Goal: Task Accomplishment & Management: Manage account settings

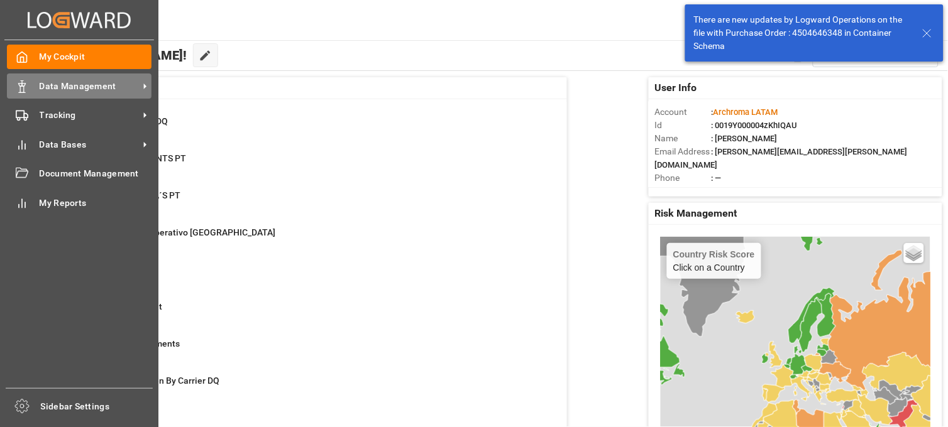
click at [24, 80] on icon at bounding box center [22, 86] width 13 height 13
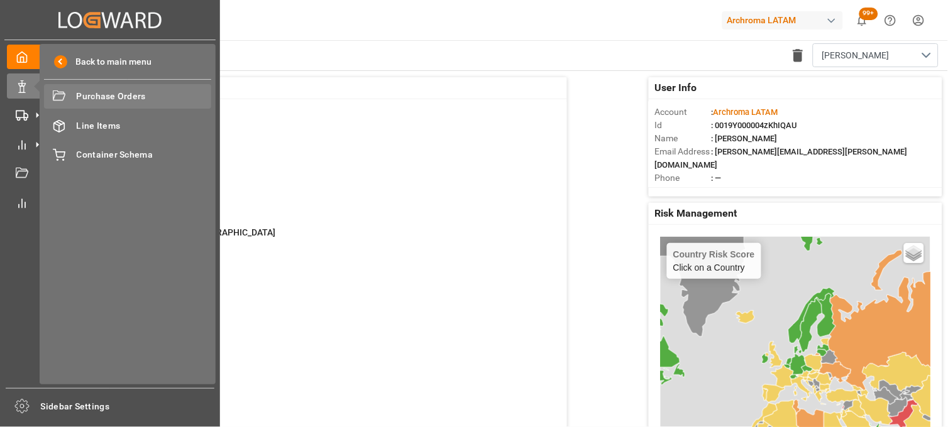
click at [92, 98] on span "Purchase Orders" at bounding box center [144, 96] width 135 height 13
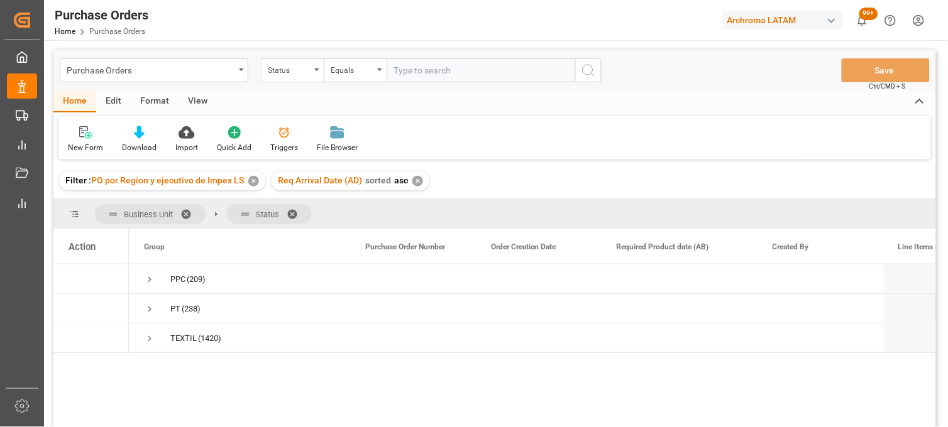
click at [254, 180] on div "✕" at bounding box center [253, 181] width 11 height 11
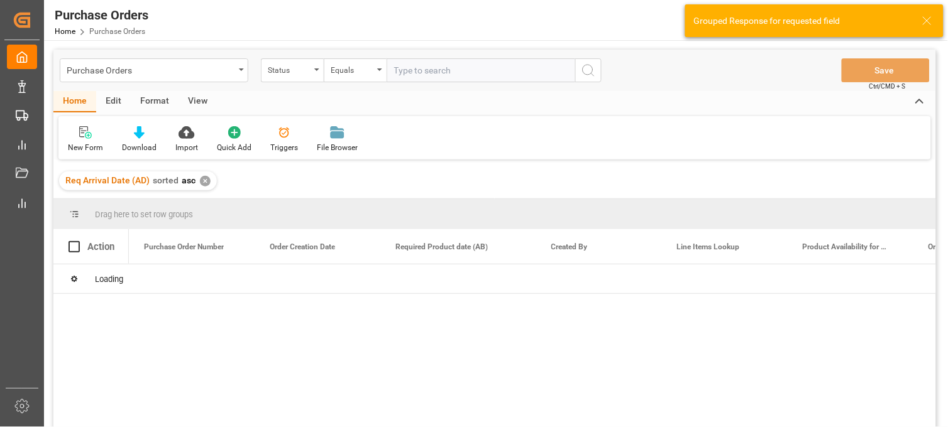
click at [203, 180] on div "✕" at bounding box center [205, 181] width 11 height 11
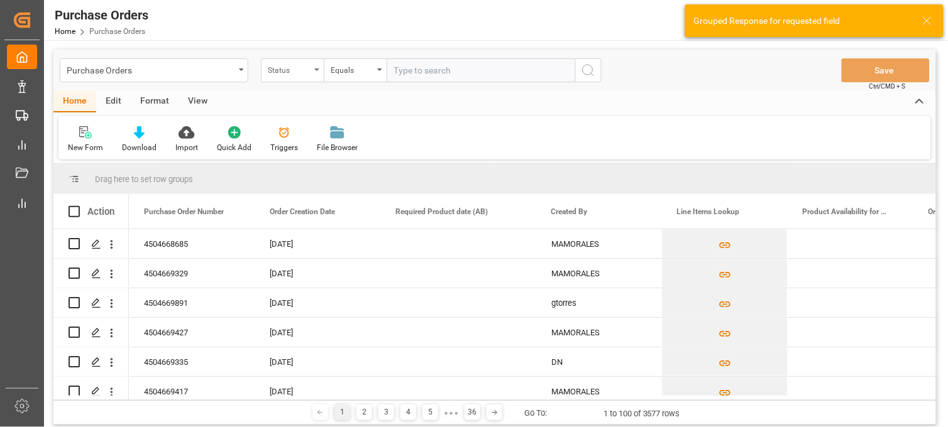
click at [300, 71] on div "Status" at bounding box center [289, 69] width 43 height 14
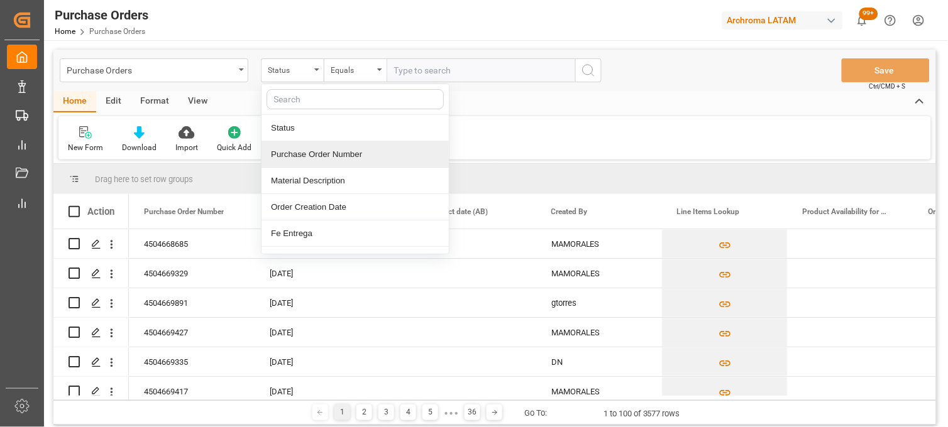
click at [319, 155] on div "Purchase Order Number" at bounding box center [354, 154] width 187 height 26
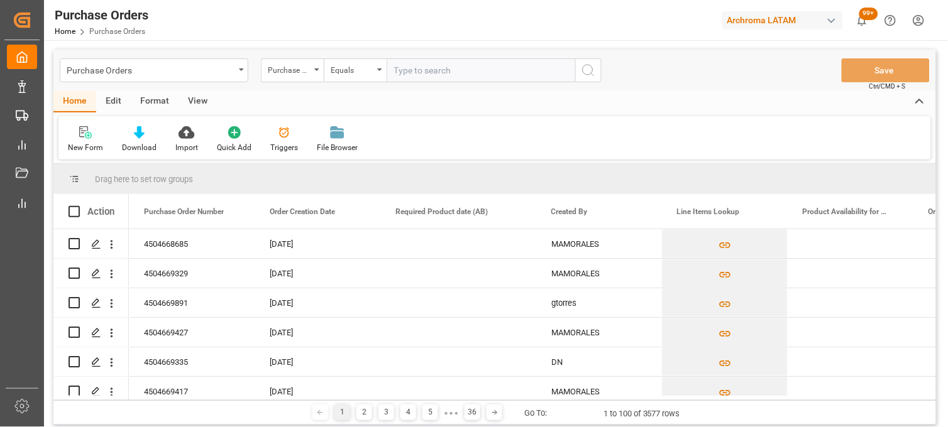
click at [420, 77] on input "text" at bounding box center [481, 70] width 189 height 24
paste input "4504649459"
type input "4504649459"
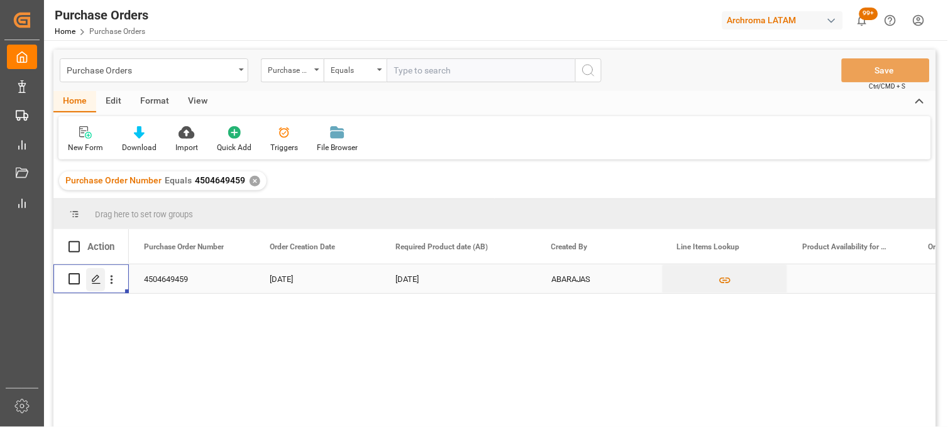
click at [90, 287] on div "Press SPACE to select this row." at bounding box center [95, 279] width 19 height 23
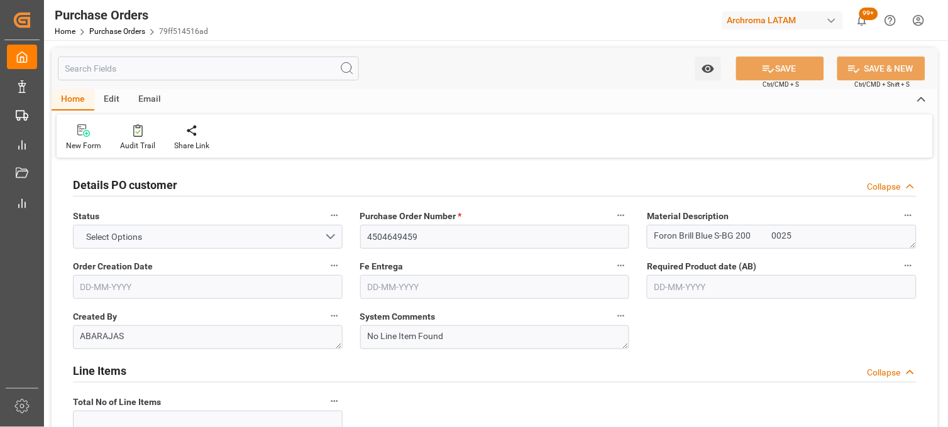
type input "1"
type input "[DATE]"
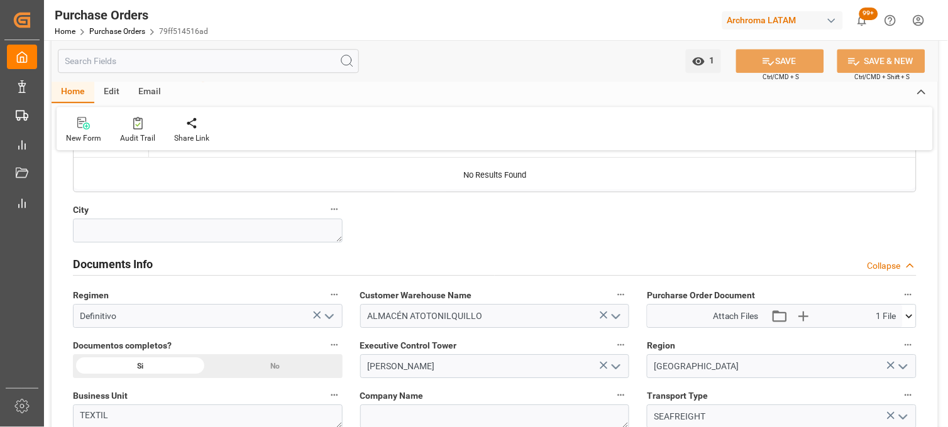
scroll to position [810, 0]
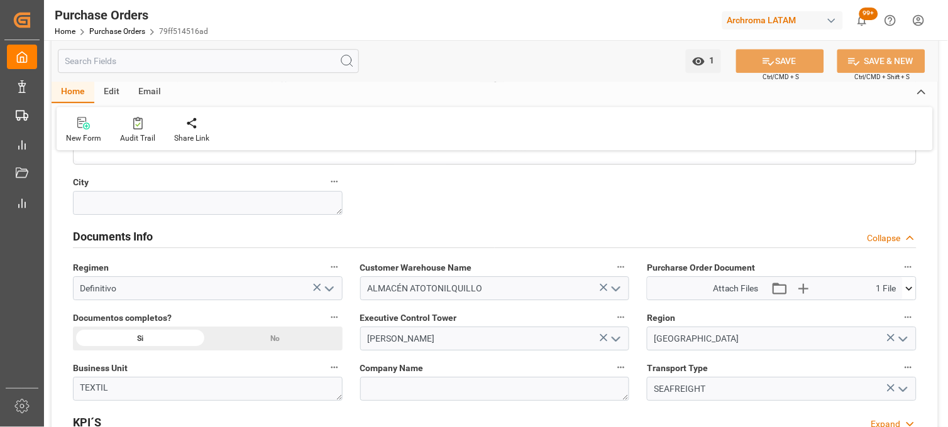
click at [913, 286] on icon at bounding box center [909, 288] width 13 height 13
click at [906, 314] on icon at bounding box center [902, 312] width 12 height 8
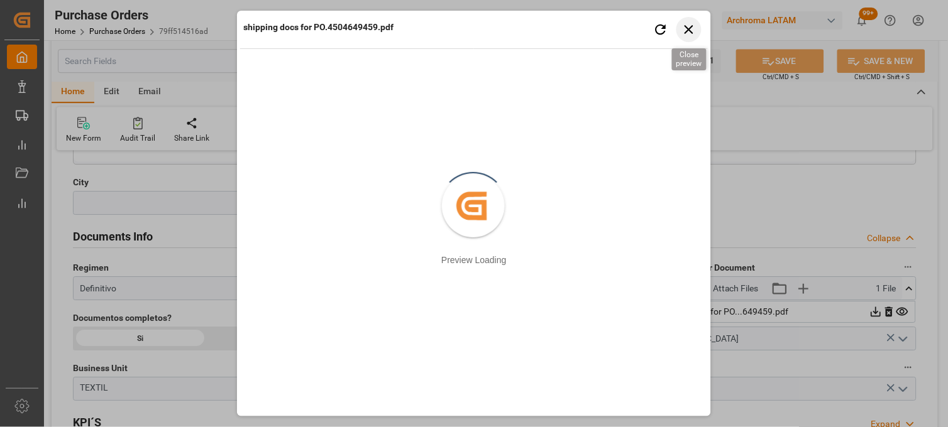
click at [681, 30] on icon "button" at bounding box center [689, 29] width 16 height 16
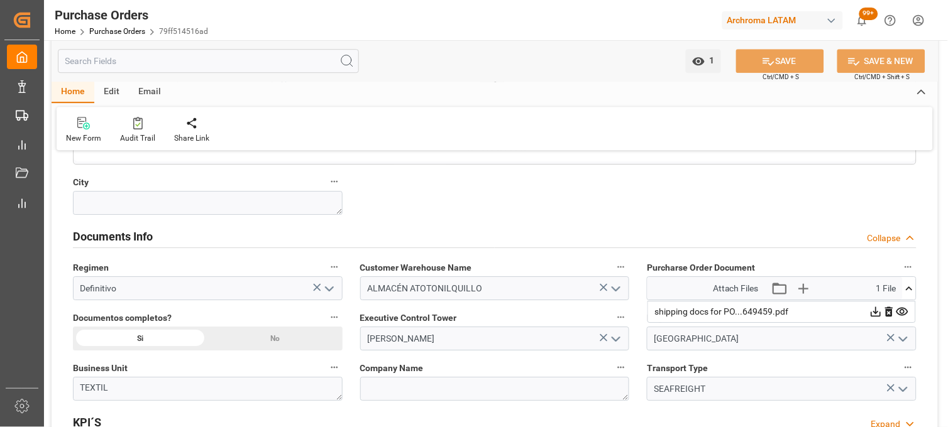
click at [642, 279] on div "Purcharse Order Document Attach Files Attach existing file Upload new file 1 Fi…" at bounding box center [781, 280] width 287 height 50
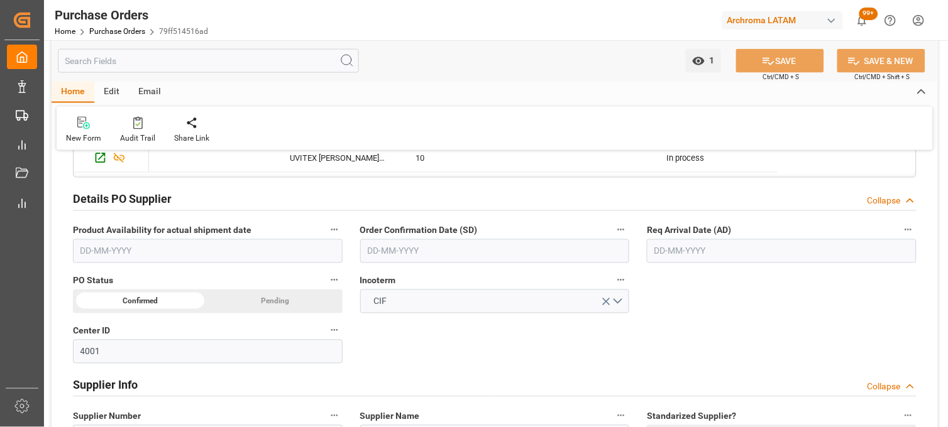
scroll to position [363, 0]
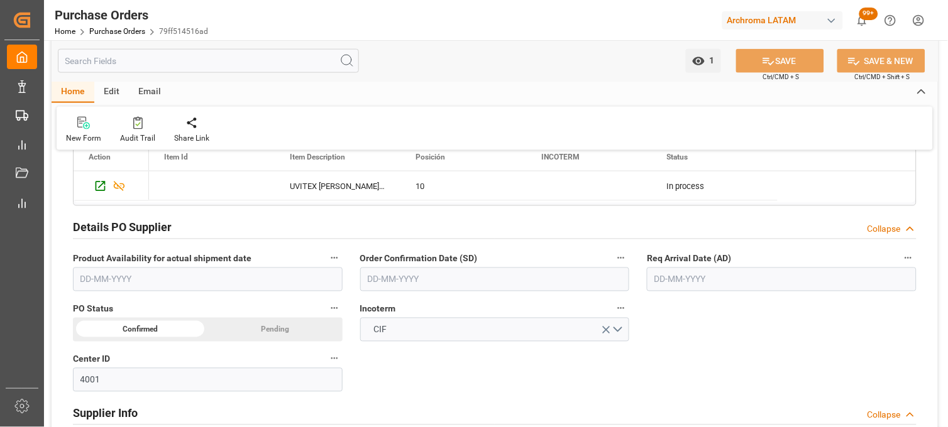
click at [588, 273] on input "text" at bounding box center [495, 280] width 270 height 24
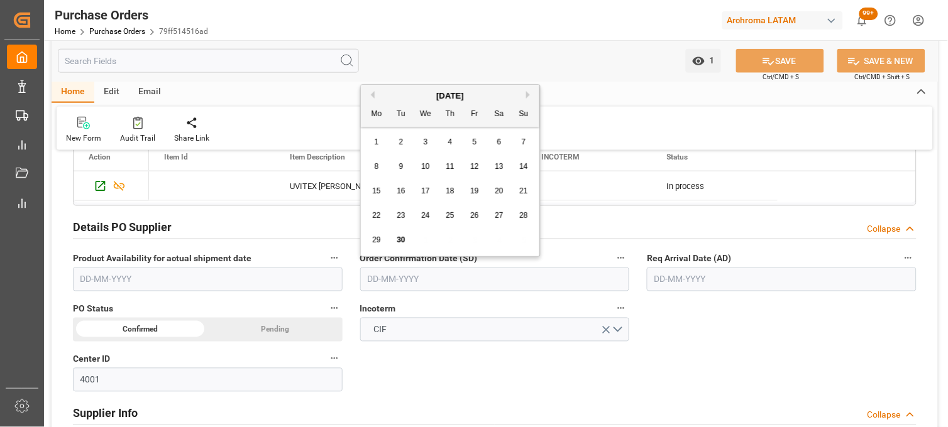
click at [380, 236] on span "29" at bounding box center [376, 240] width 8 height 9
type input "[DATE]"
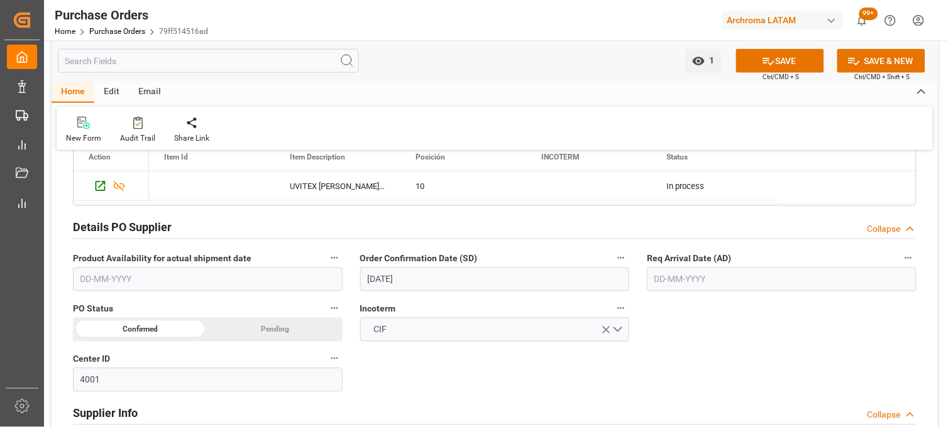
click at [676, 287] on input "text" at bounding box center [782, 280] width 270 height 24
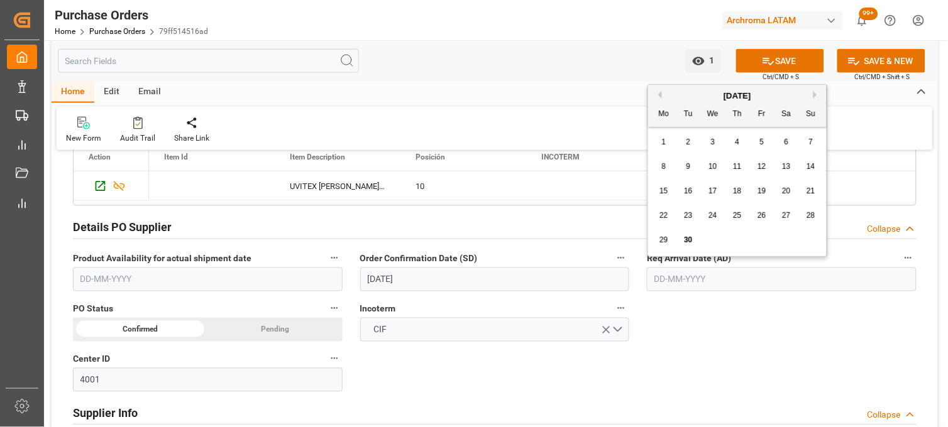
click at [818, 93] on button "Next Month" at bounding box center [817, 95] width 8 height 8
click at [710, 192] on span "15" at bounding box center [712, 191] width 8 height 9
type input "[DATE]"
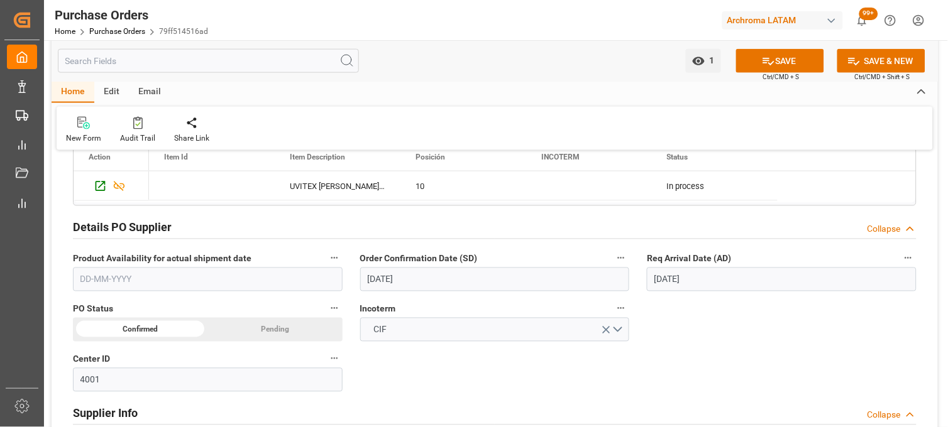
click at [668, 304] on div "Details PO customer Collapse Status TO BE CONFIRMED Purchase Order Number * 450…" at bounding box center [495, 349] width 886 height 1101
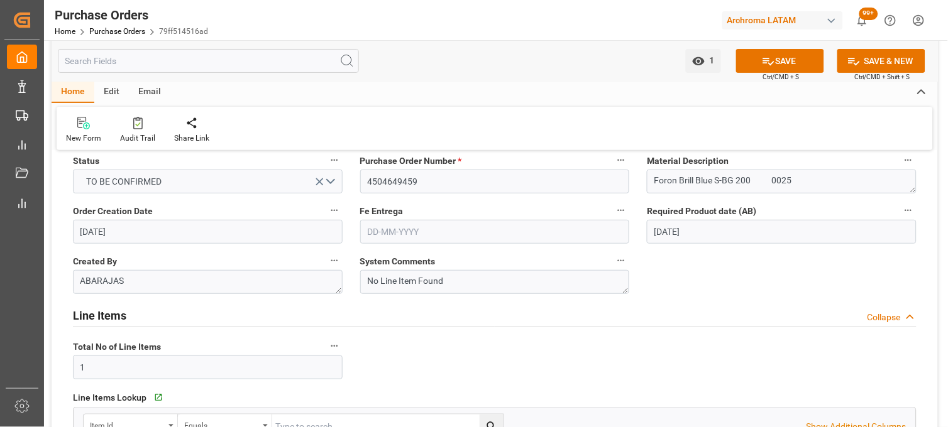
scroll to position [28, 0]
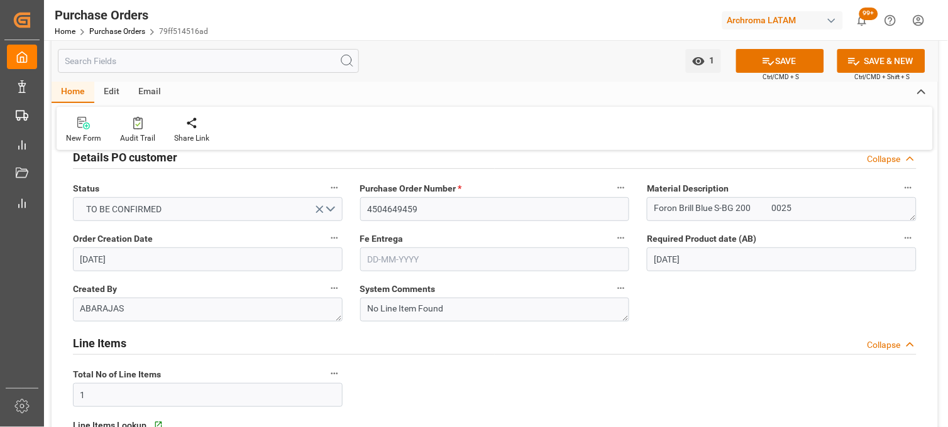
click at [397, 258] on input "text" at bounding box center [495, 260] width 270 height 24
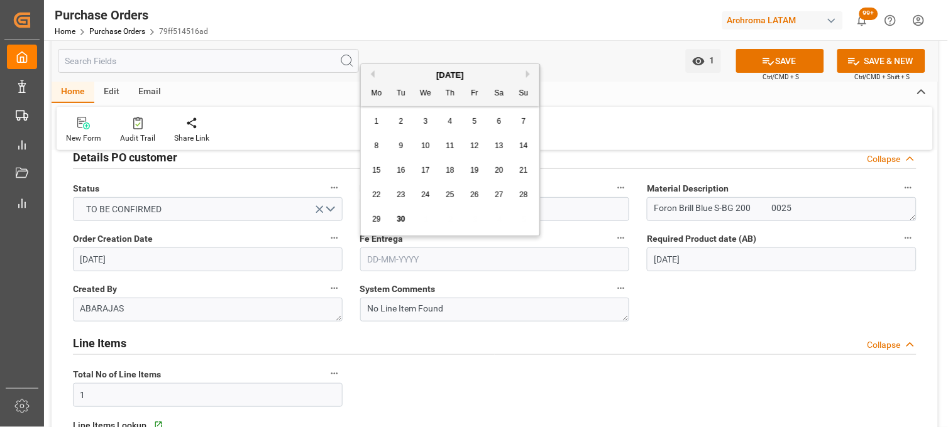
click at [529, 77] on div "[DATE]" at bounding box center [450, 75] width 179 height 13
click at [529, 74] on button "Next Month" at bounding box center [530, 74] width 8 height 8
click at [397, 216] on span "28" at bounding box center [401, 219] width 8 height 9
type input "[DATE]"
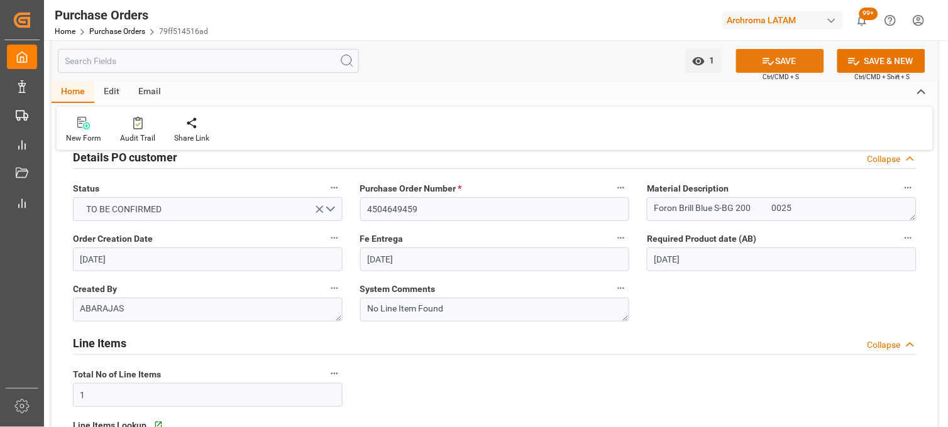
click at [784, 57] on button "SAVE" at bounding box center [780, 61] width 88 height 24
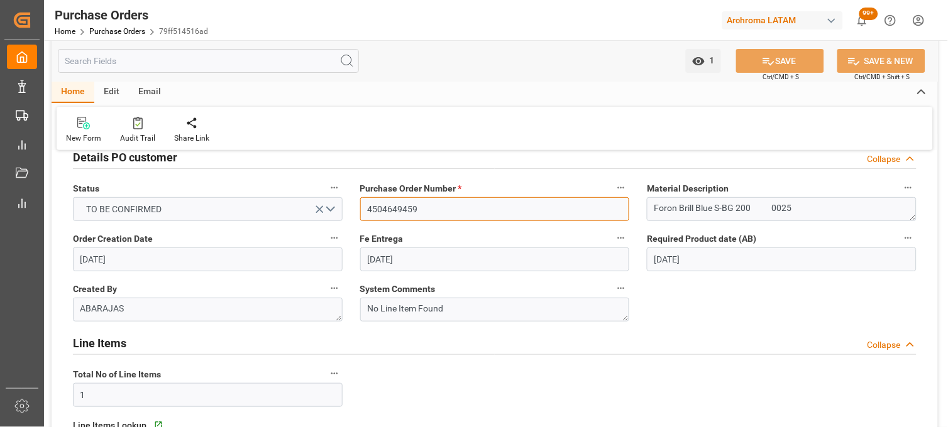
click at [405, 210] on input "4504649459" at bounding box center [495, 209] width 270 height 24
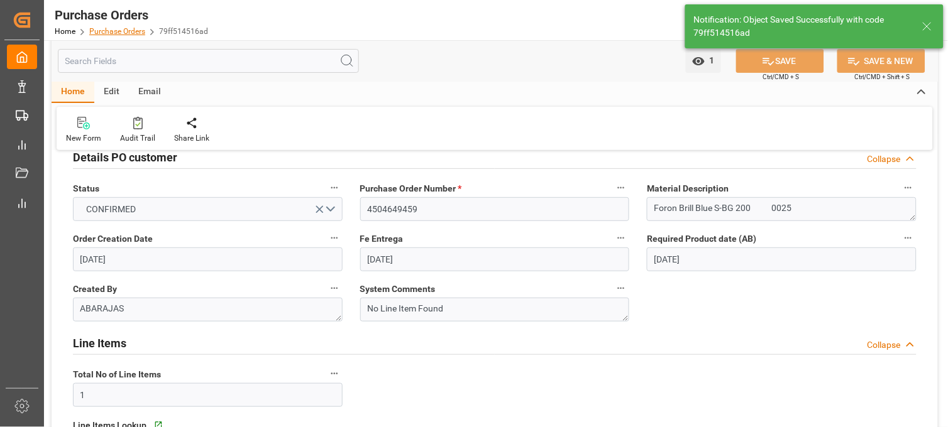
click at [123, 33] on link "Purchase Orders" at bounding box center [117, 31] width 56 height 9
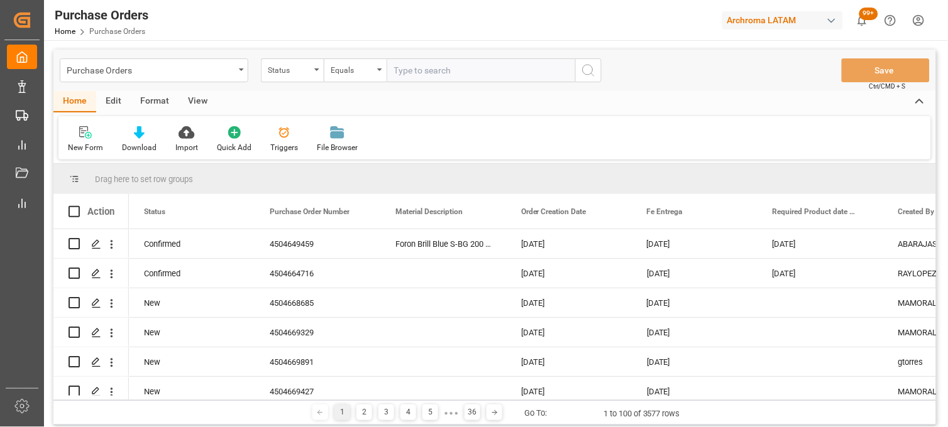
click at [240, 72] on div "Purchase Orders" at bounding box center [154, 70] width 189 height 24
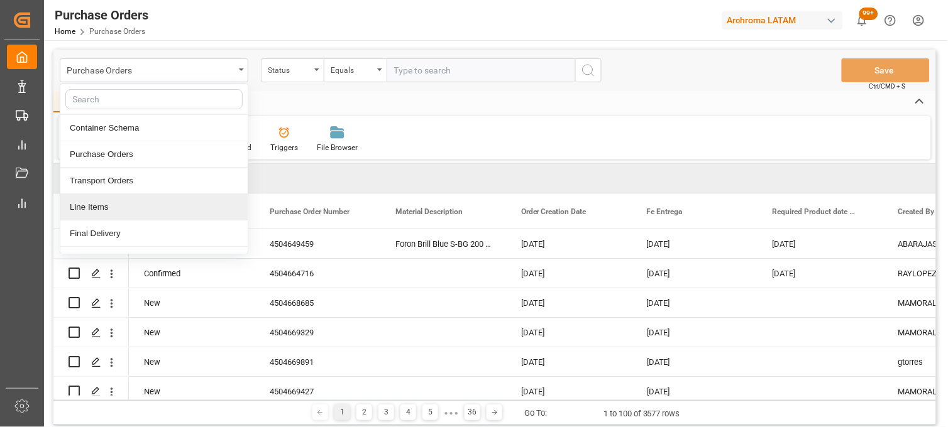
click at [207, 200] on div "Line Items" at bounding box center [153, 207] width 187 height 26
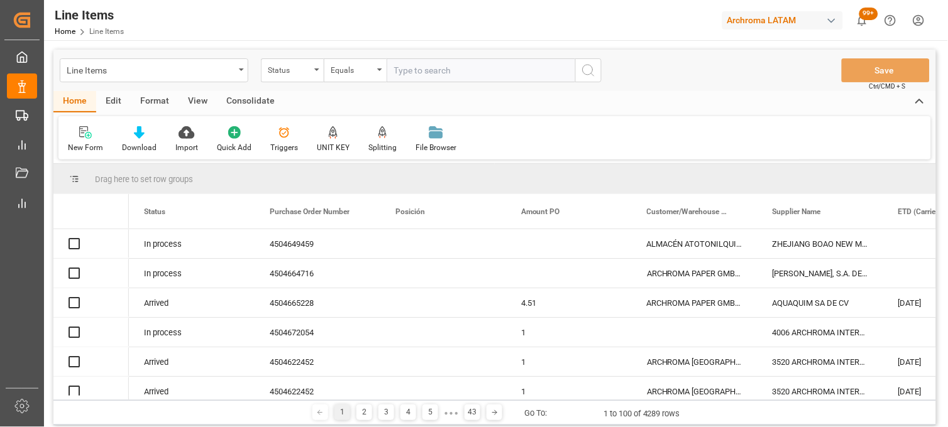
click at [315, 73] on div "Status" at bounding box center [292, 70] width 63 height 24
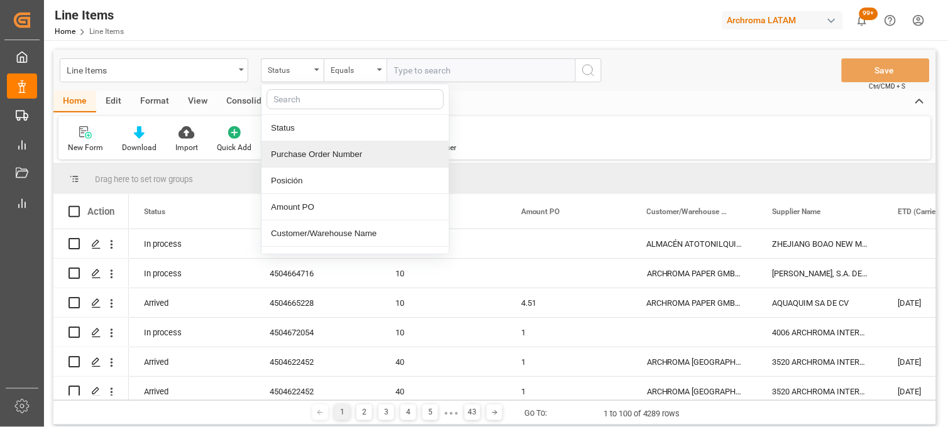
click at [326, 151] on div "Purchase Order Number" at bounding box center [354, 154] width 187 height 26
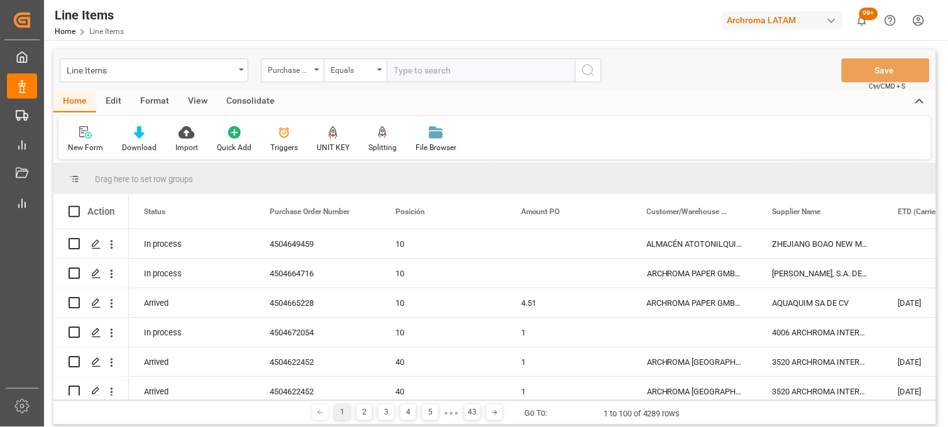
click at [431, 70] on input "text" at bounding box center [481, 70] width 189 height 24
paste input "4504649459"
type input "4504649459"
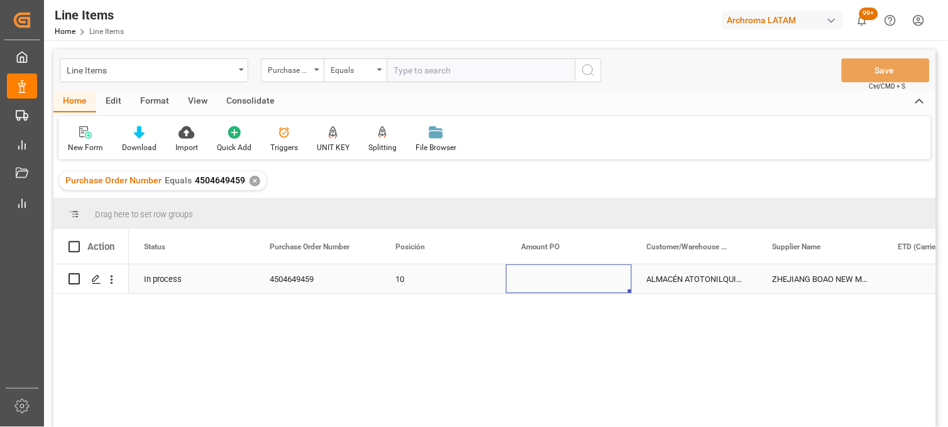
click at [536, 275] on div "Press SPACE to select this row." at bounding box center [569, 279] width 126 height 29
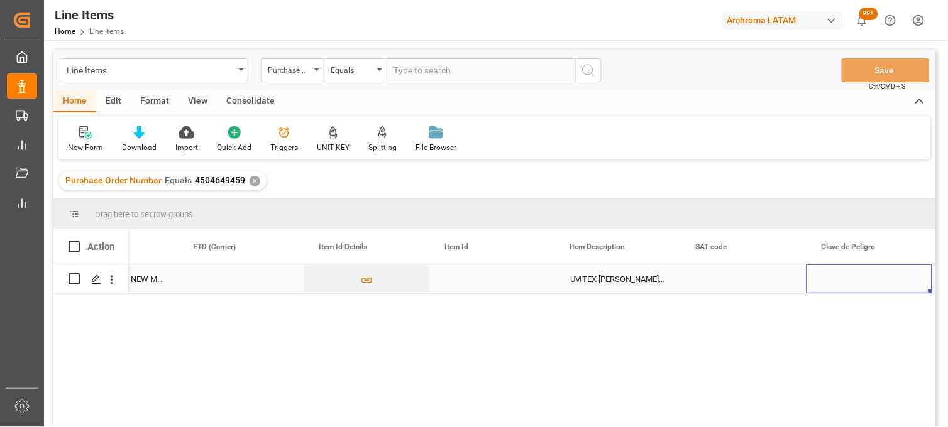
scroll to position [0, 831]
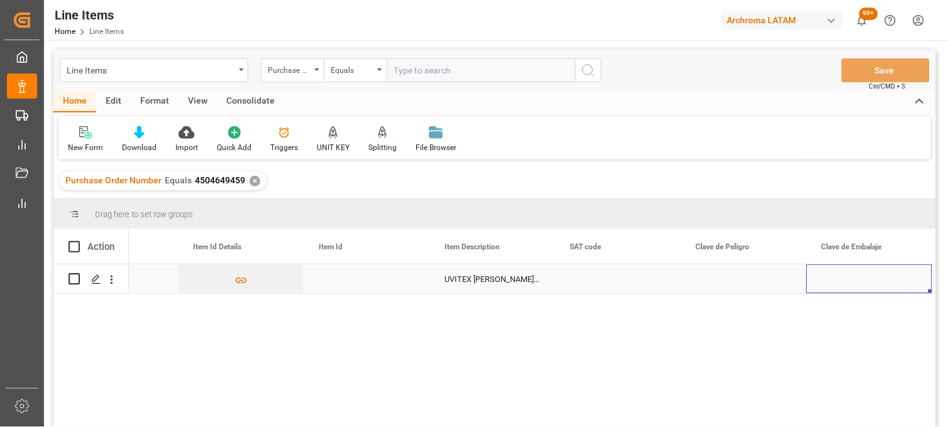
click at [582, 280] on div "Press SPACE to select this row." at bounding box center [618, 279] width 126 height 29
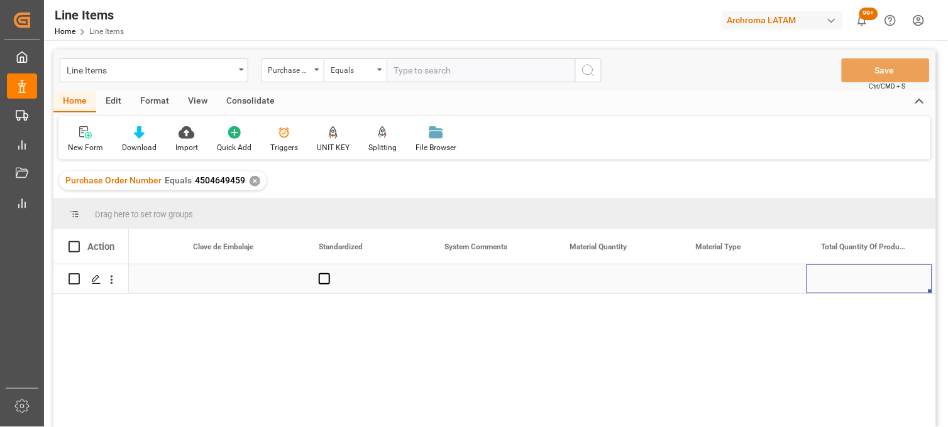
scroll to position [0, 1585]
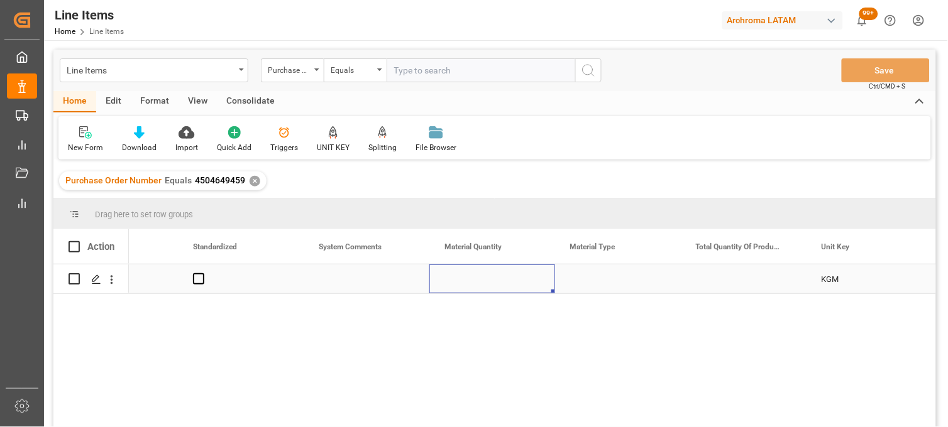
click at [463, 281] on div "Press SPACE to select this row." at bounding box center [492, 279] width 126 height 29
click at [463, 281] on input "Press SPACE to select this row." at bounding box center [492, 287] width 106 height 24
type input "18"
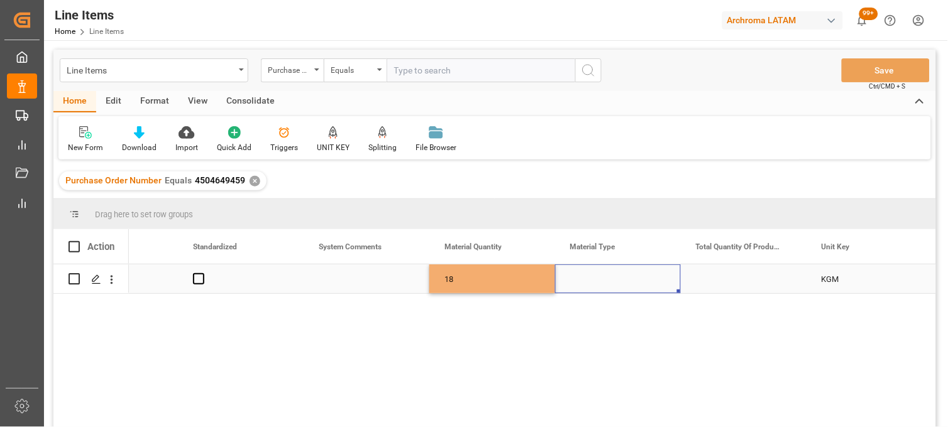
click at [577, 280] on div "Press SPACE to select this row." at bounding box center [618, 279] width 126 height 29
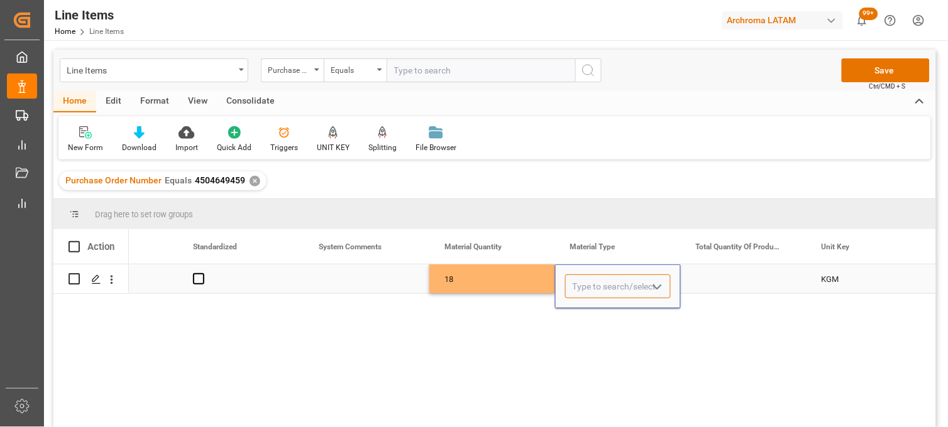
click at [577, 280] on input "Press SPACE to select this row." at bounding box center [618, 287] width 106 height 24
click at [600, 329] on div "BOX" at bounding box center [618, 322] width 104 height 44
type input "BOX"
click at [708, 271] on div "Press SPACE to select this row." at bounding box center [744, 279] width 126 height 29
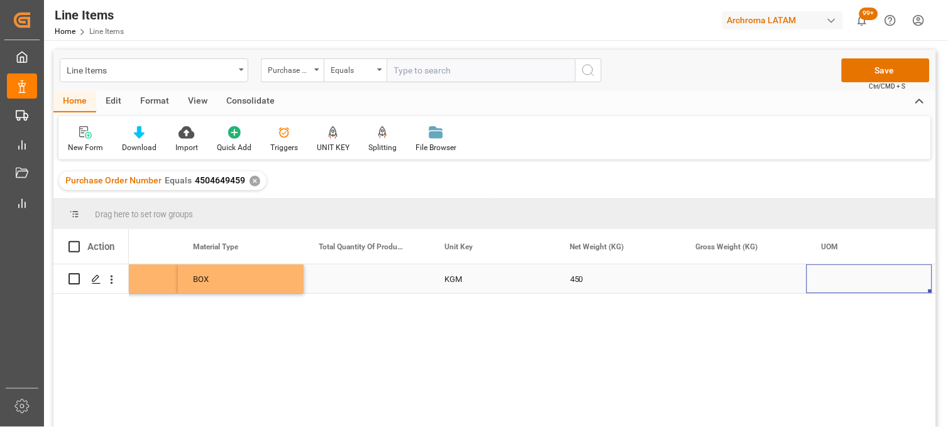
scroll to position [0, 0]
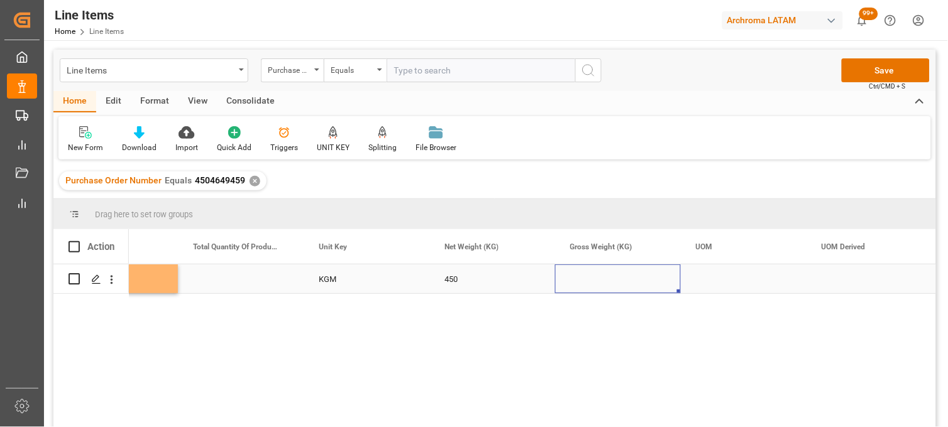
click at [612, 280] on div "Press SPACE to select this row." at bounding box center [618, 279] width 126 height 29
type input "490"
click at [688, 277] on div "Press SPACE to select this row." at bounding box center [744, 279] width 126 height 29
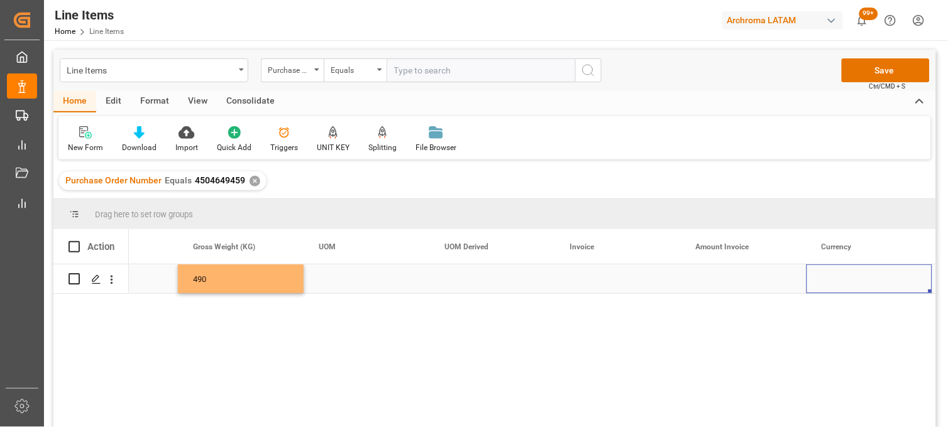
scroll to position [0, 2591]
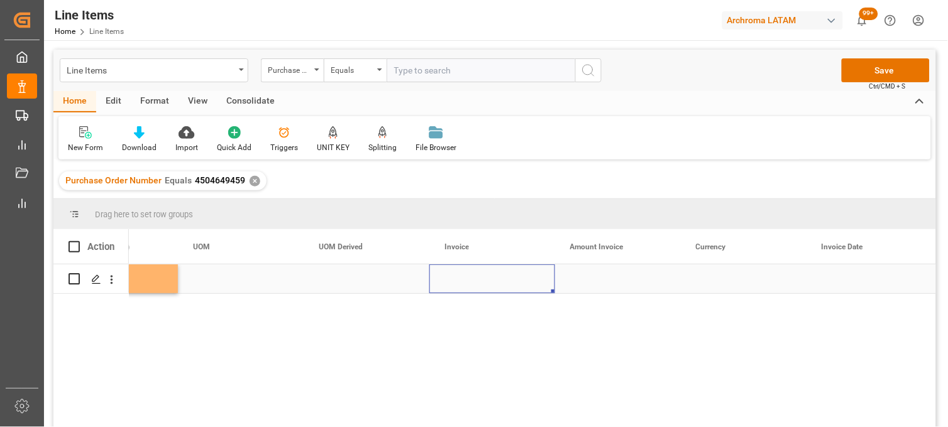
click at [470, 273] on div "Press SPACE to select this row." at bounding box center [492, 279] width 126 height 29
drag, startPoint x: 470, startPoint y: 273, endPoint x: 453, endPoint y: 283, distance: 18.9
click at [453, 283] on div "Press SPACE to select this row." at bounding box center [492, 287] width 126 height 44
click at [453, 283] on input "Press SPACE to select this row." at bounding box center [492, 287] width 106 height 24
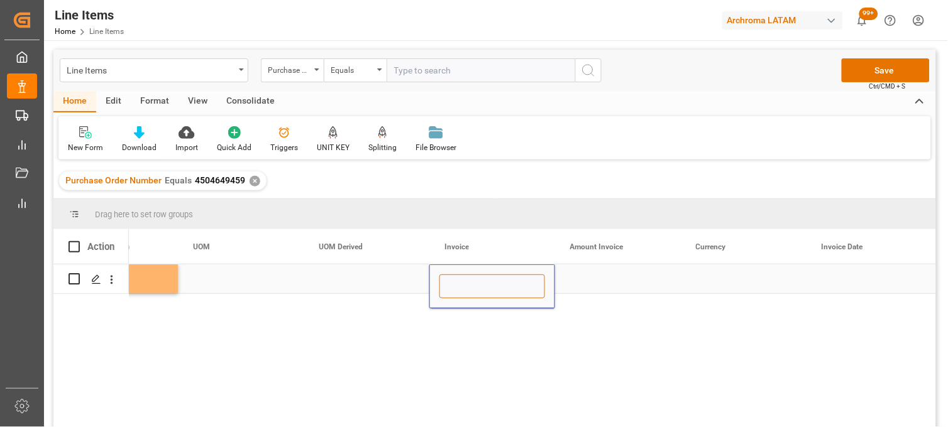
click at [453, 283] on input "Press SPACE to select this row." at bounding box center [492, 287] width 106 height 24
paste input "BOAM-250730"
type input "BOAM-250730"
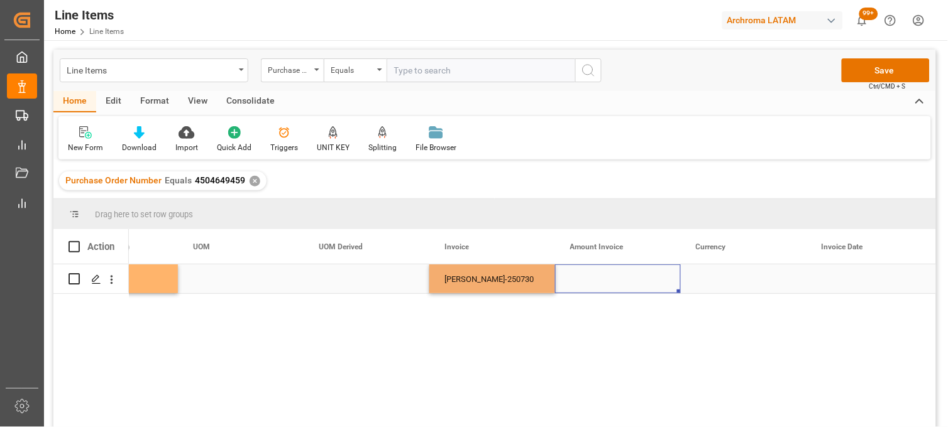
click at [600, 283] on div "Press SPACE to select this row." at bounding box center [618, 279] width 126 height 29
click at [617, 283] on div "Press SPACE to select this row." at bounding box center [618, 279] width 126 height 29
click at [617, 283] on input "Press SPACE to select this row." at bounding box center [618, 287] width 106 height 24
type input "4333.50"
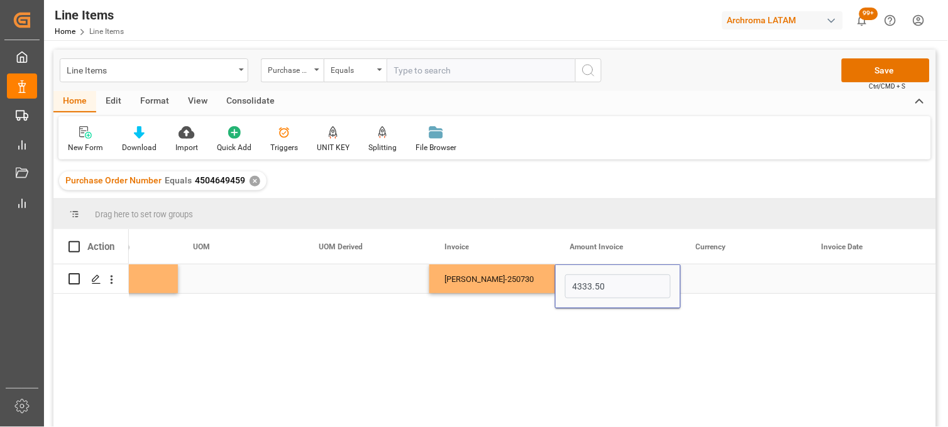
click at [700, 285] on div "Press SPACE to select this row." at bounding box center [744, 279] width 126 height 29
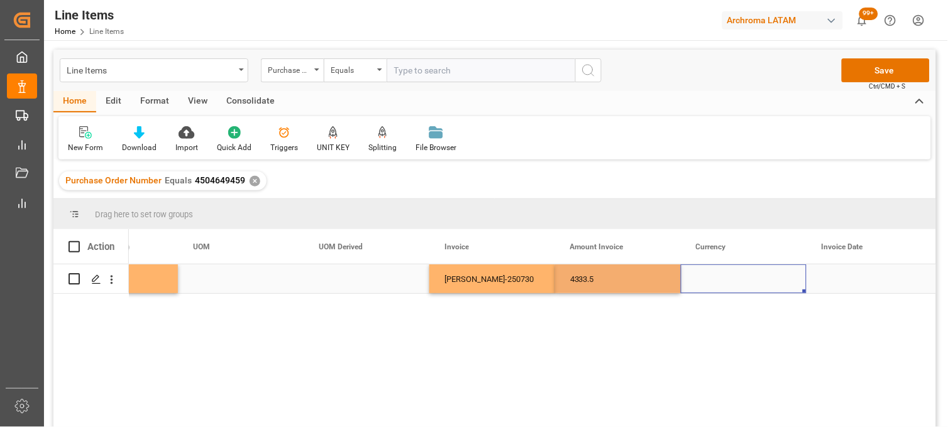
click at [700, 285] on div "Press SPACE to select this row." at bounding box center [744, 279] width 126 height 29
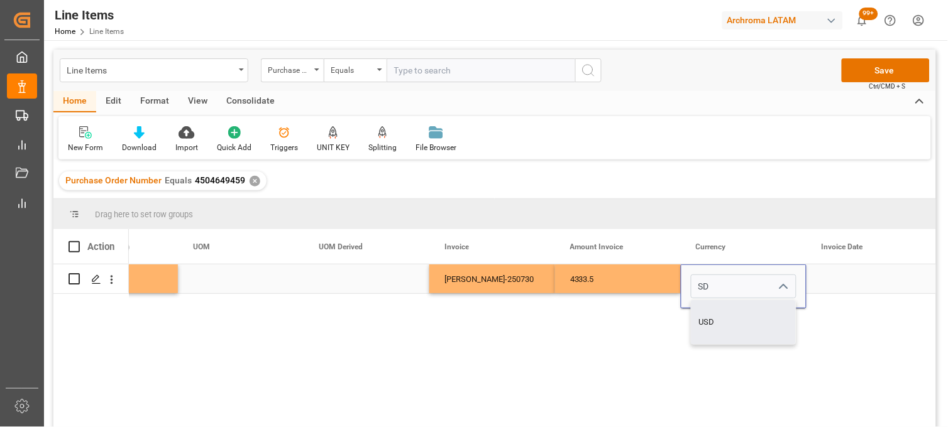
type input "USD"
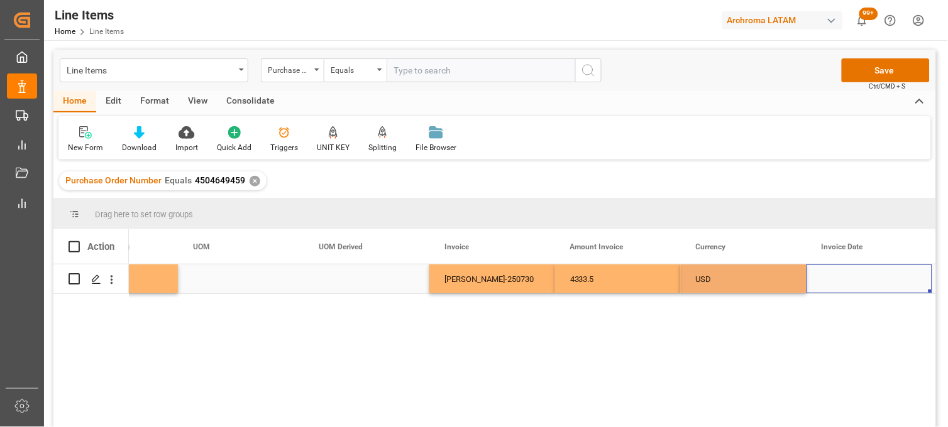
click at [835, 274] on div "Press SPACE to select this row." at bounding box center [869, 279] width 126 height 29
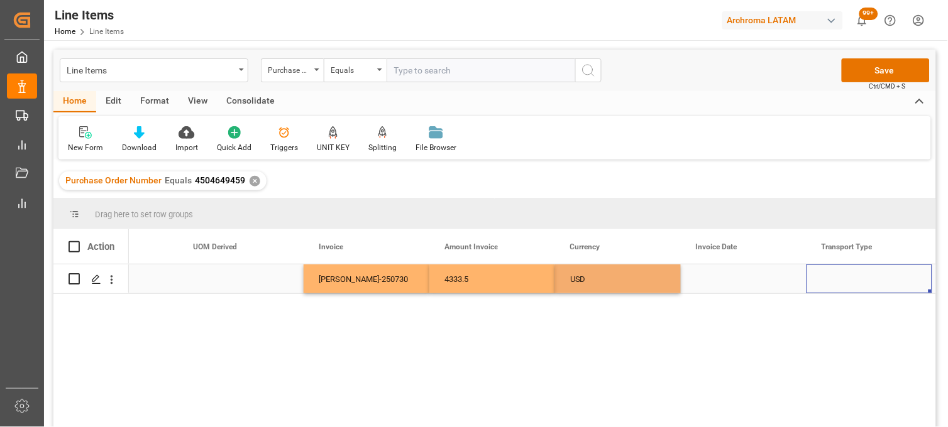
scroll to position [0, 2842]
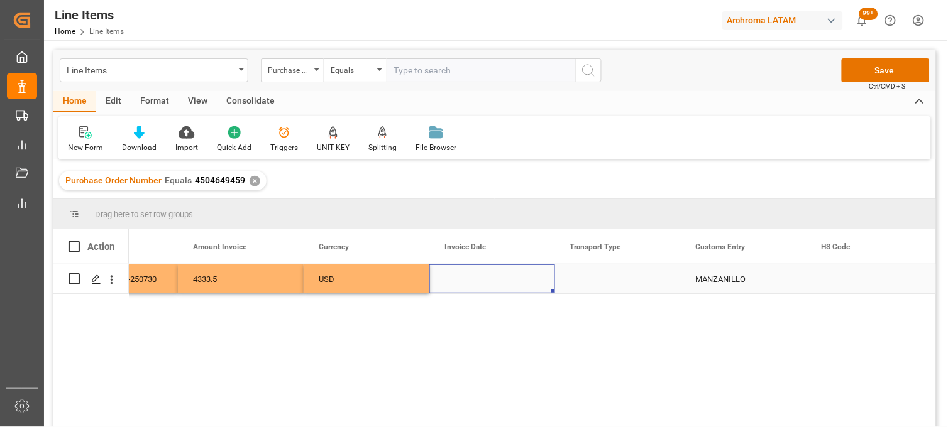
click at [468, 285] on div "Press SPACE to select this row." at bounding box center [492, 279] width 126 height 29
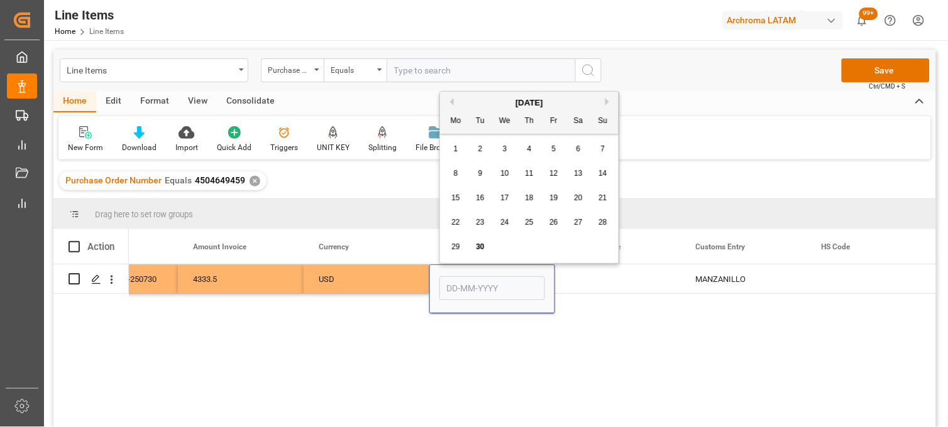
click at [550, 206] on div "19" at bounding box center [554, 198] width 16 height 15
type input "19-09-2025"
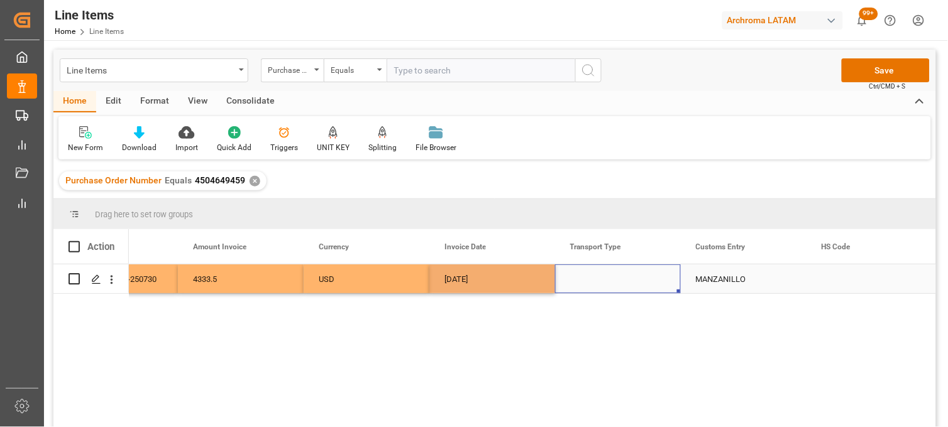
click at [591, 272] on div "Press SPACE to select this row." at bounding box center [618, 279] width 126 height 29
click at [591, 272] on div "Press SPACE to select this row." at bounding box center [618, 287] width 126 height 44
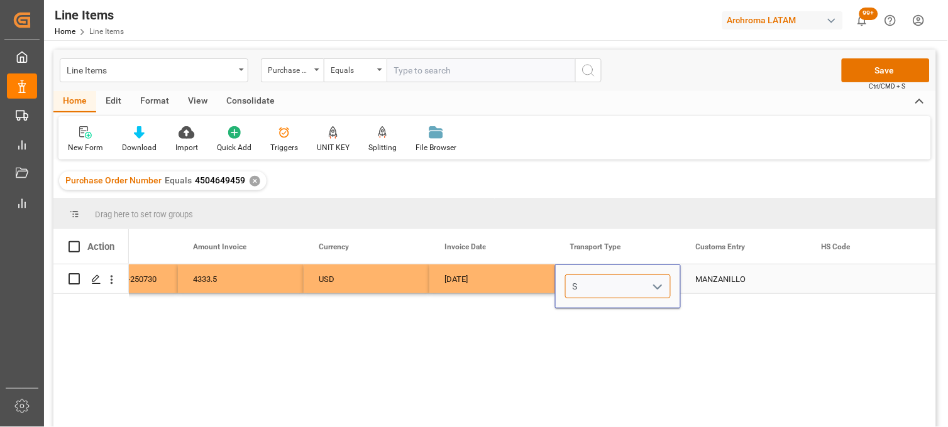
click at [594, 283] on input "S" at bounding box center [618, 287] width 106 height 24
click at [605, 324] on div "SEAFREIGHT" at bounding box center [618, 322] width 104 height 44
type input "SEAFREIGHT"
click at [718, 291] on div "MANZANILLO" at bounding box center [744, 279] width 126 height 29
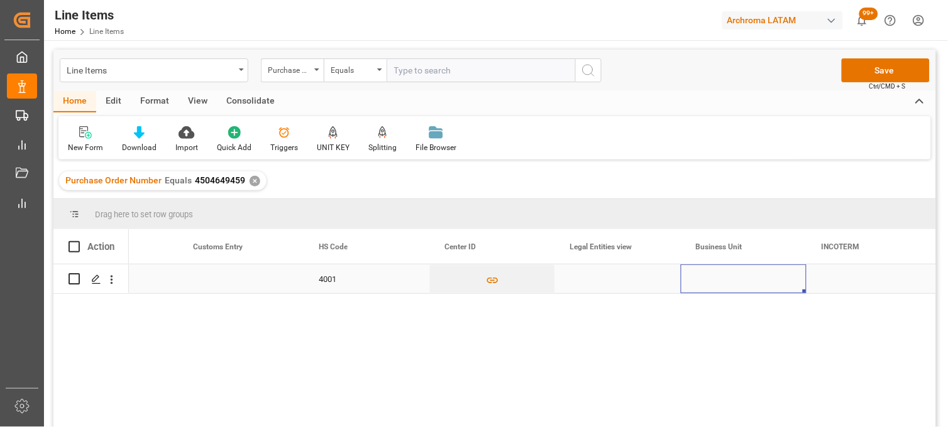
scroll to position [0, 3596]
click at [591, 277] on div "Press SPACE to select this row." at bounding box center [618, 279] width 126 height 29
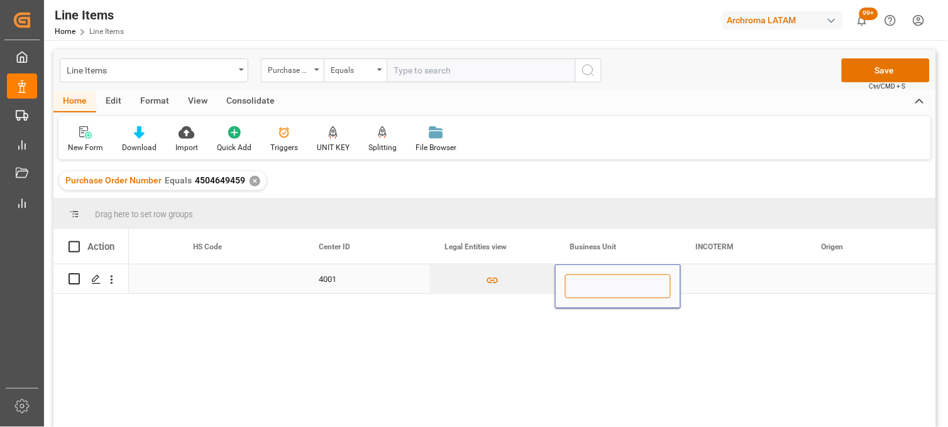
click at [591, 277] on input "Press SPACE to select this row." at bounding box center [618, 287] width 106 height 24
type input "TEXTIL"
click at [720, 283] on div "Press SPACE to select this row." at bounding box center [744, 279] width 126 height 29
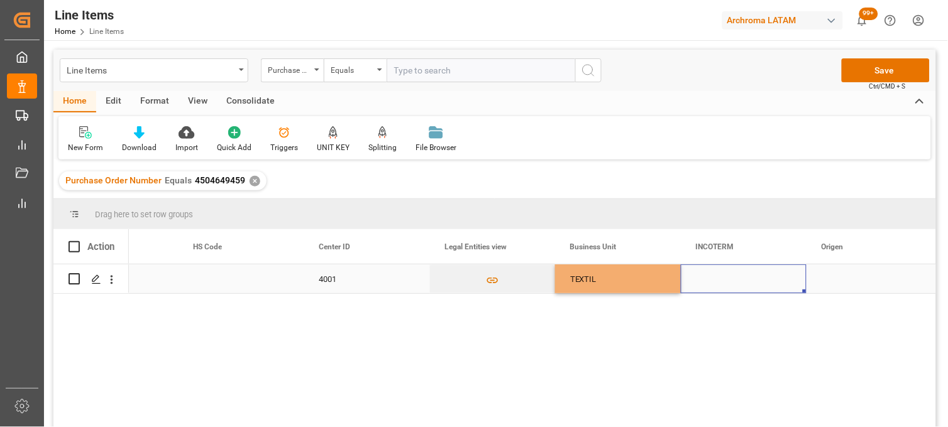
click at [720, 283] on div "Press SPACE to select this row." at bounding box center [744, 279] width 126 height 29
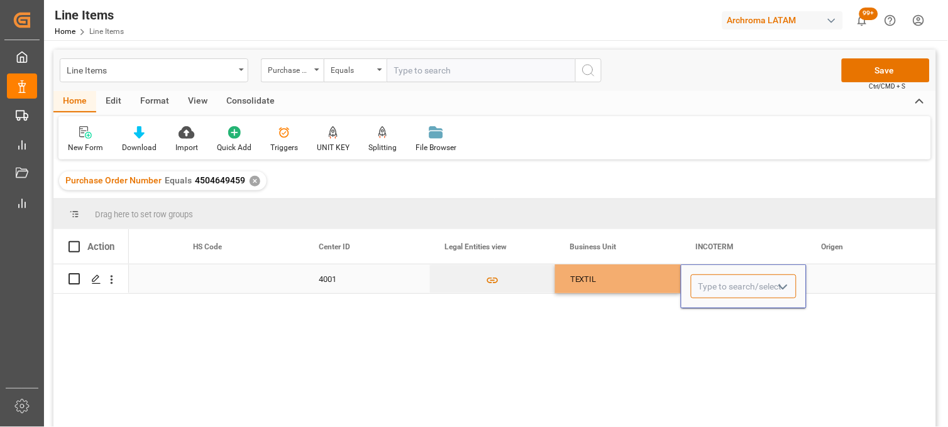
click at [720, 283] on input "Press SPACE to select this row." at bounding box center [744, 287] width 106 height 24
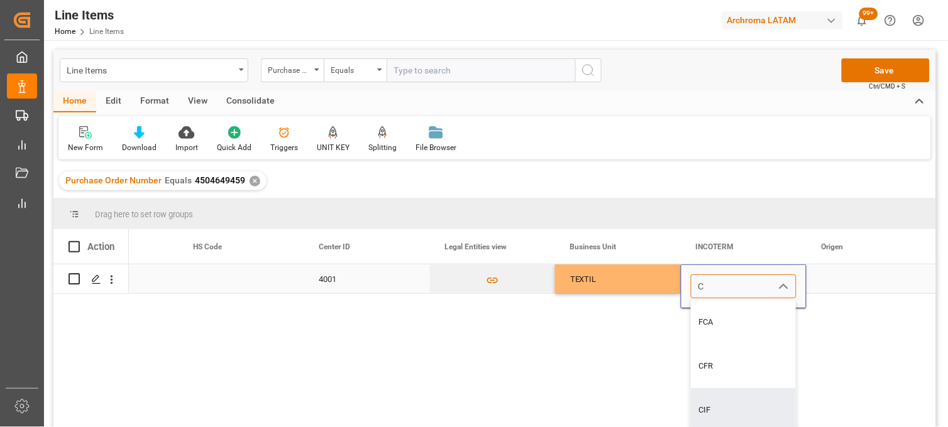
type input "CIF"
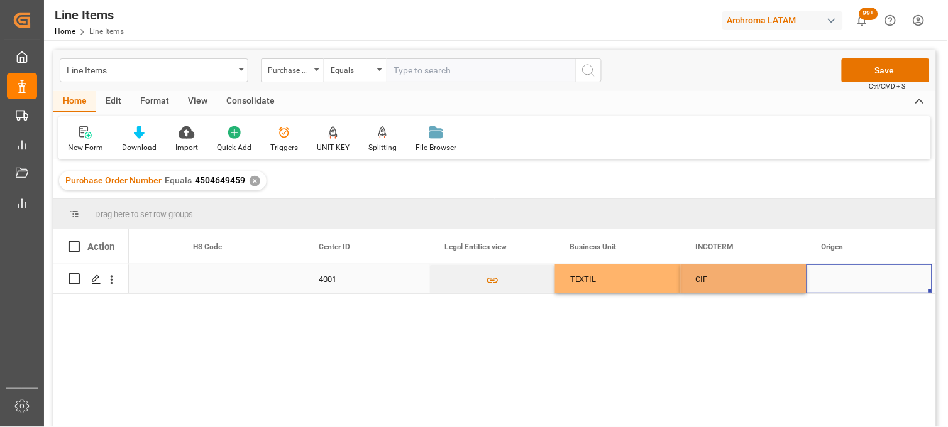
click at [832, 284] on div "Press SPACE to select this row." at bounding box center [869, 279] width 126 height 29
click at [832, 284] on input "Press SPACE to select this row." at bounding box center [869, 287] width 106 height 24
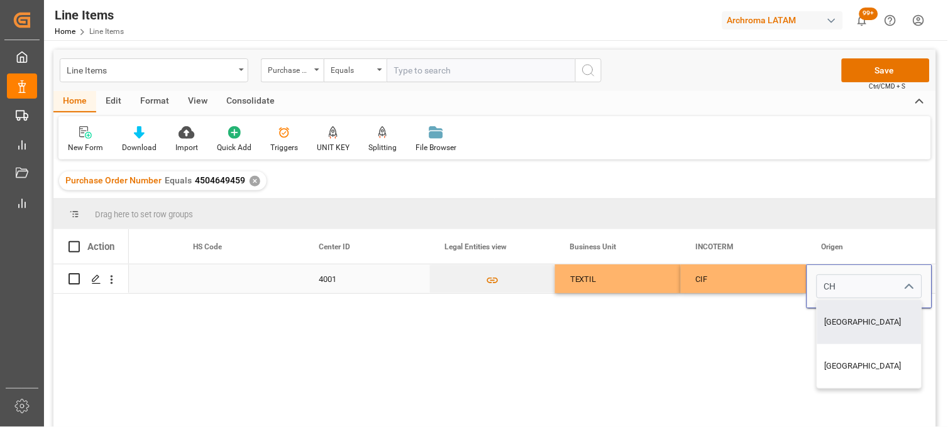
type input "CHINA"
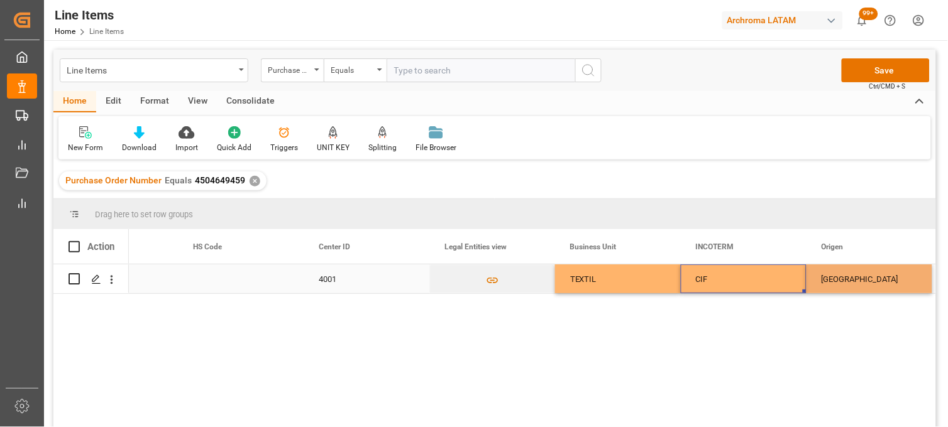
click at [722, 280] on div "CIF" at bounding box center [744, 279] width 96 height 29
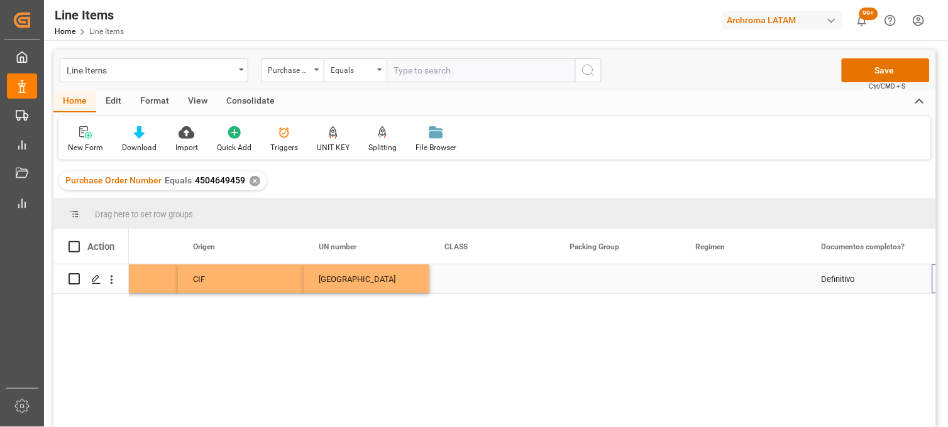
scroll to position [0, 4225]
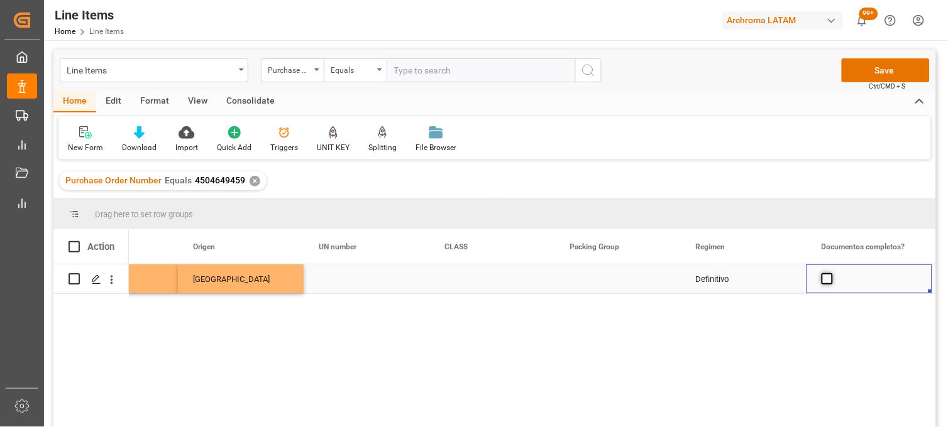
click at [826, 284] on span "Press SPACE to select this row." at bounding box center [826, 278] width 11 height 11
click at [831, 273] on input "Press SPACE to select this row." at bounding box center [831, 273] width 0 height 0
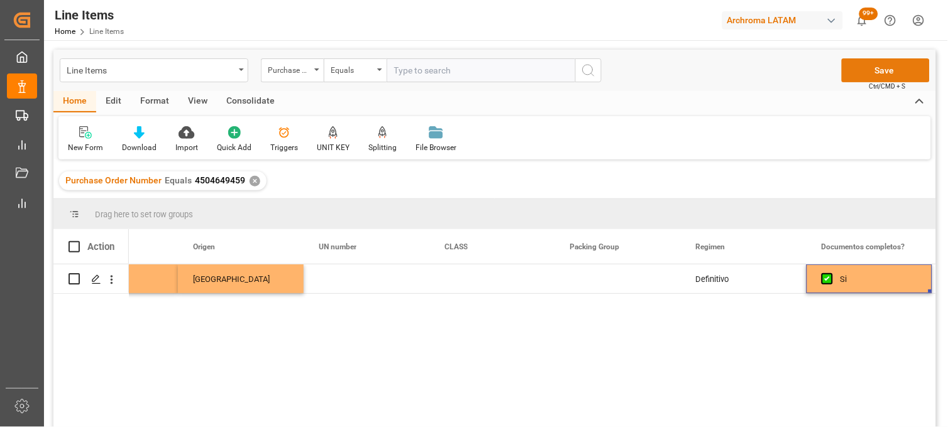
click at [872, 74] on button "Save" at bounding box center [886, 70] width 88 height 24
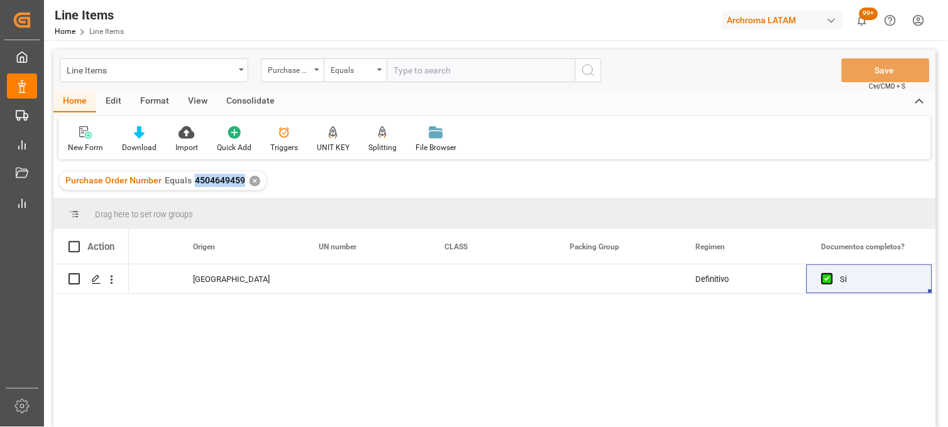
drag, startPoint x: 244, startPoint y: 181, endPoint x: 194, endPoint y: 189, distance: 50.9
click at [194, 189] on div "Purchase Order Number Equals 4504649459 ✕" at bounding box center [162, 181] width 207 height 19
copy span "4504649459"
click at [339, 283] on div "Press SPACE to select this row." at bounding box center [367, 279] width 126 height 29
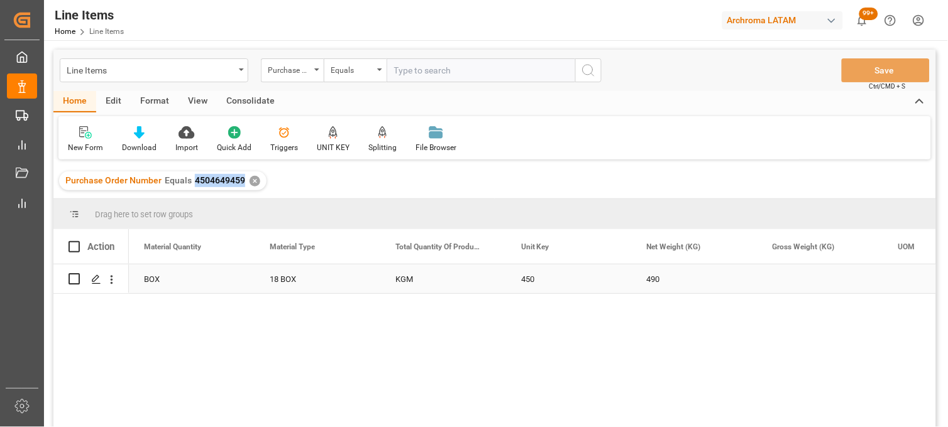
scroll to position [0, 1383]
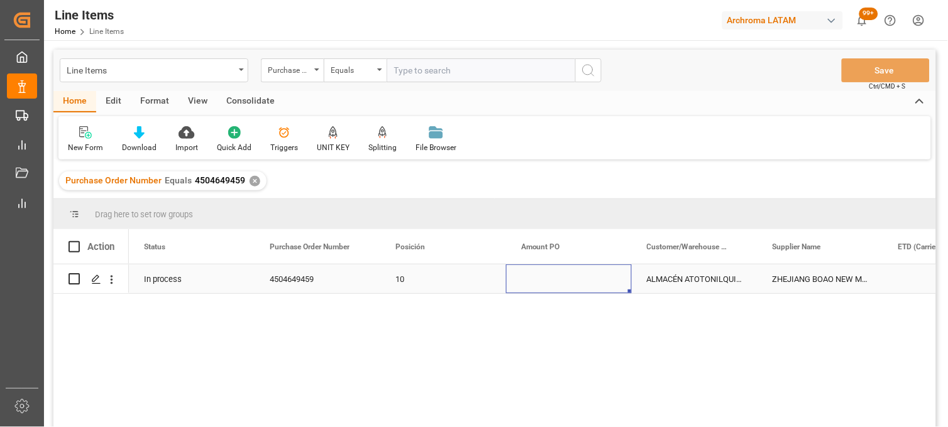
click at [532, 285] on div "Press SPACE to select this row." at bounding box center [569, 279] width 126 height 29
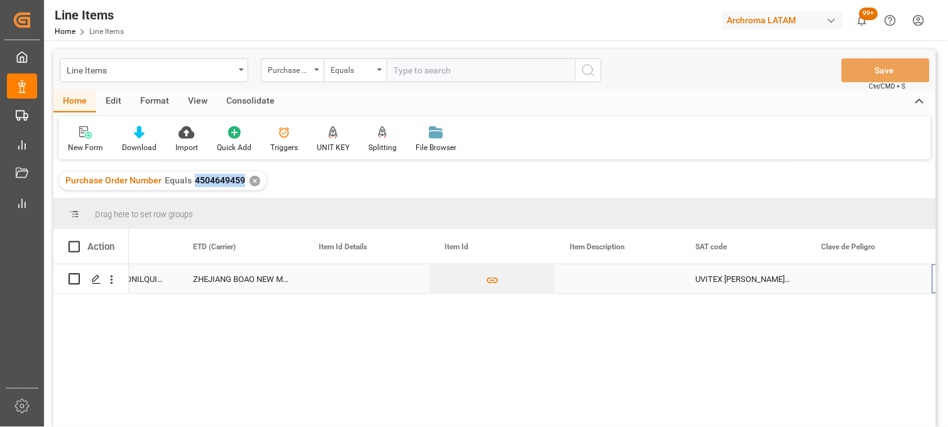
scroll to position [0, 705]
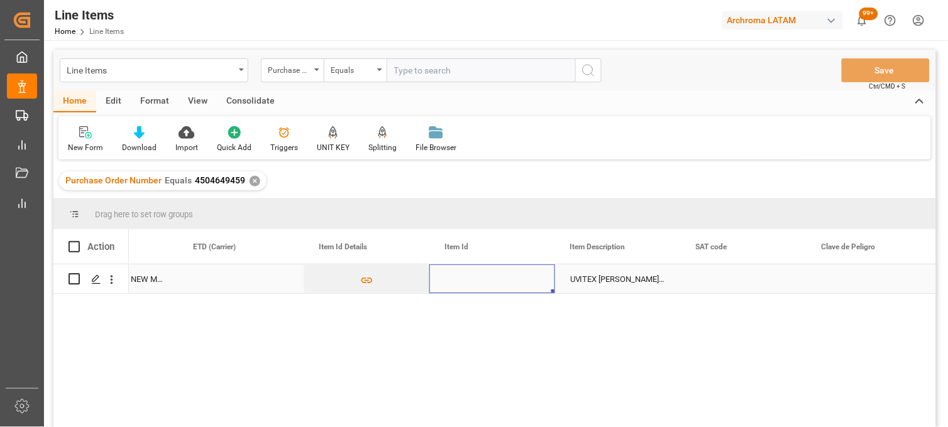
click at [485, 280] on div "Press SPACE to select this row." at bounding box center [492, 279] width 126 height 29
type input "27244924053"
click at [618, 275] on div "UVITEX ED-BS DRUM 60KG" at bounding box center [618, 279] width 126 height 29
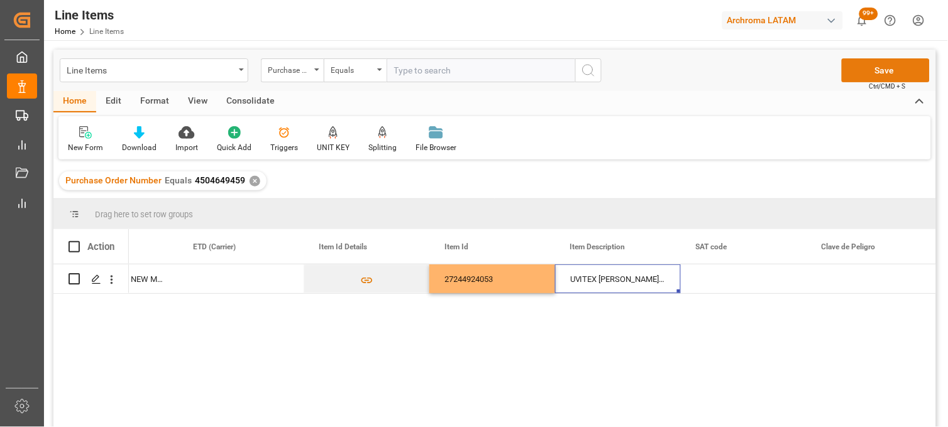
click at [877, 76] on button "Save" at bounding box center [886, 70] width 88 height 24
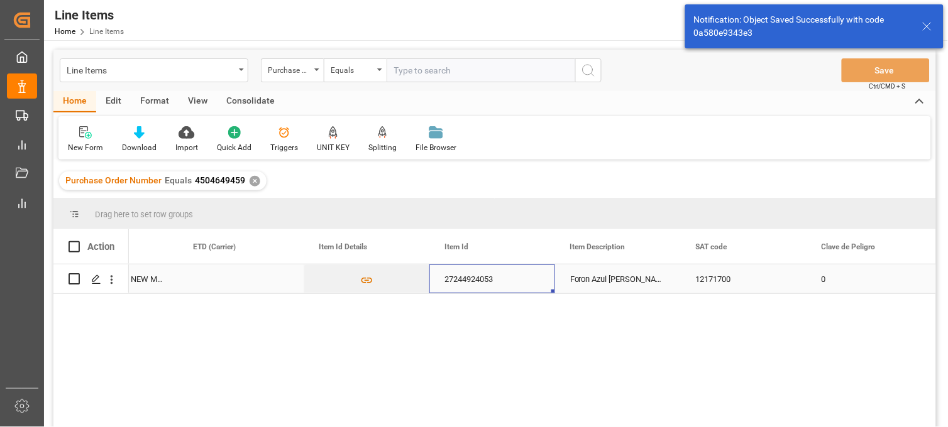
click at [461, 291] on div "27244924053" at bounding box center [492, 279] width 126 height 29
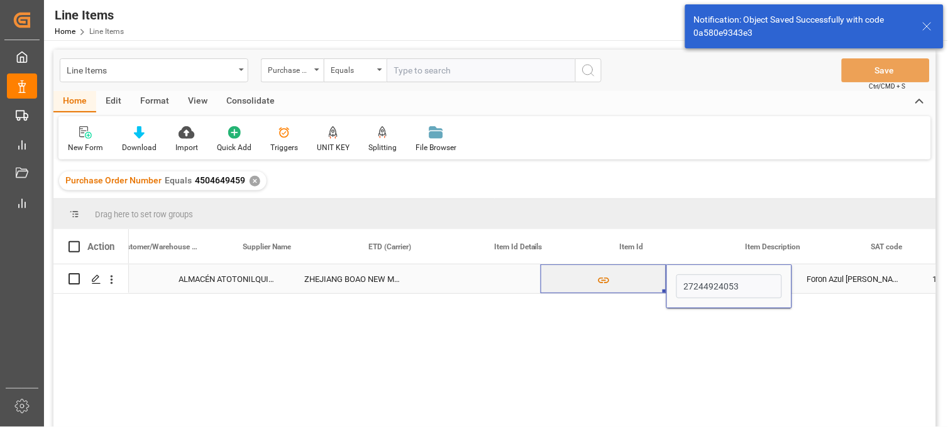
scroll to position [0, 365]
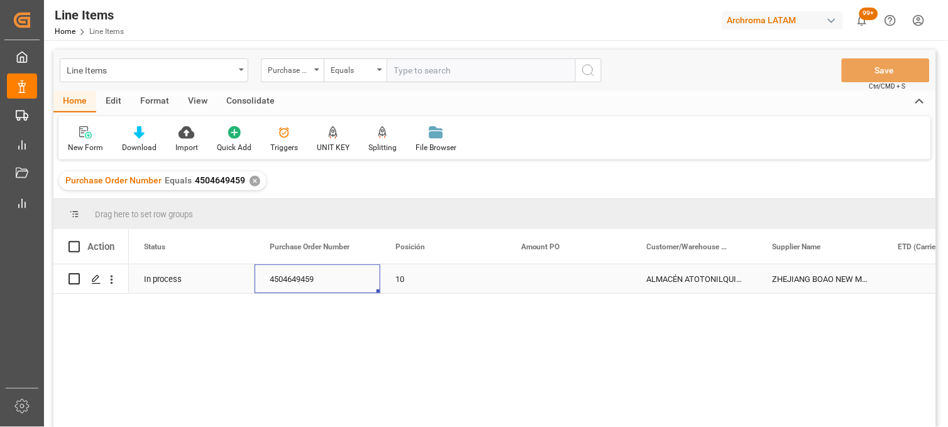
click at [302, 283] on div "4504649459" at bounding box center [318, 279] width 126 height 29
click at [530, 284] on div "Press SPACE to select this row." at bounding box center [569, 279] width 126 height 29
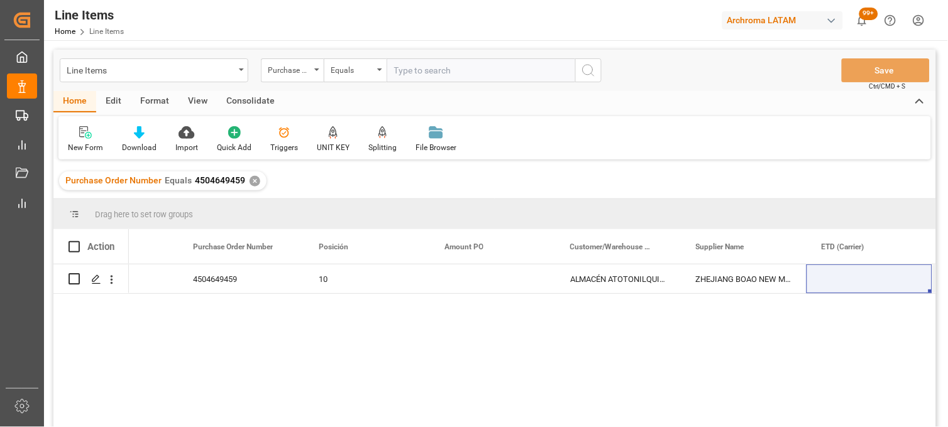
click at [769, 354] on div "ALMACÉN ATOTONILQUILLO ZHEJIANG BOAO NEW MATERIAL CO LTD 27244924053 10 4504649…" at bounding box center [532, 350] width 807 height 171
click at [75, 246] on span at bounding box center [74, 246] width 11 height 11
click at [78, 241] on input "checkbox" at bounding box center [78, 241] width 0 height 0
checkbox input "true"
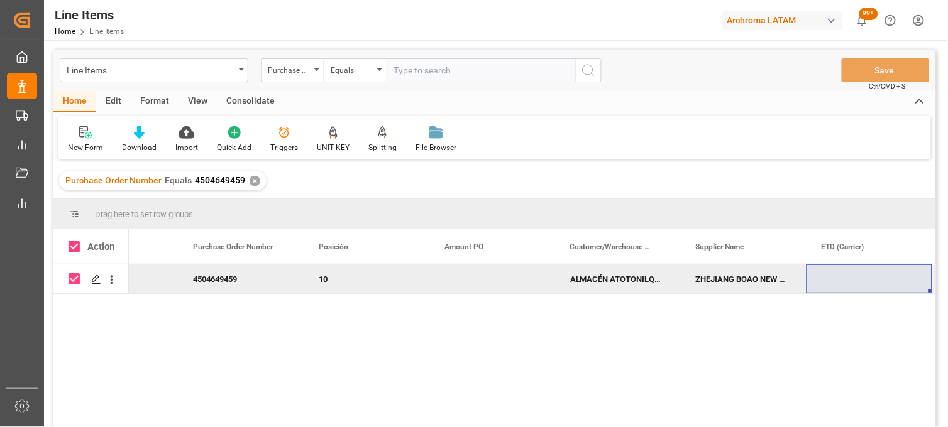
click at [261, 97] on div "Consolidate" at bounding box center [250, 101] width 67 height 21
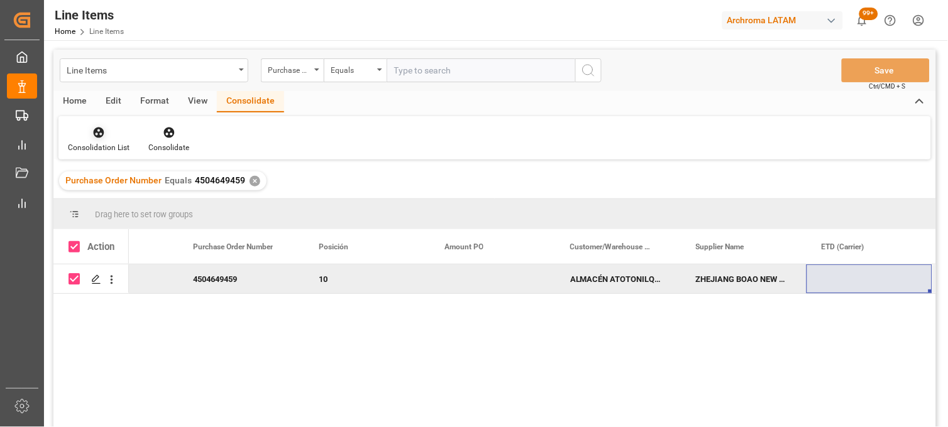
click at [109, 140] on div "Consolidation List" at bounding box center [98, 140] width 80 height 28
click at [128, 183] on div "Create TO Consolidation" at bounding box center [127, 177] width 99 height 13
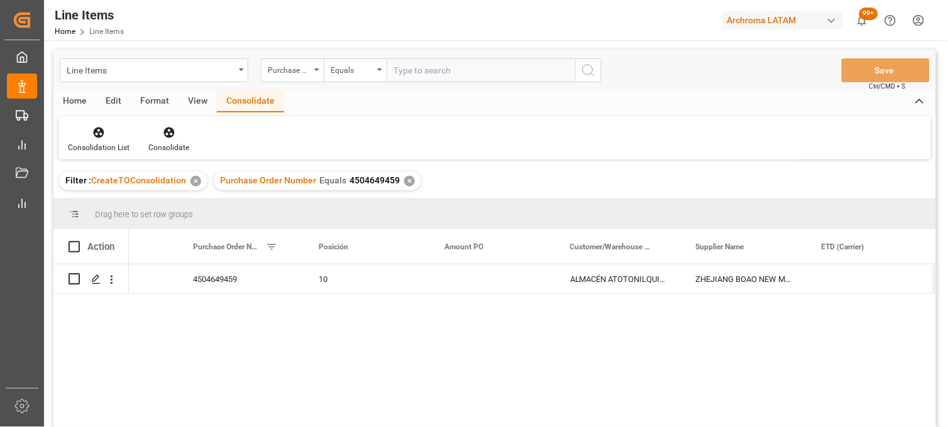
click at [74, 250] on span at bounding box center [74, 246] width 11 height 11
click at [78, 241] on input "checkbox" at bounding box center [78, 241] width 0 height 0
checkbox input "true"
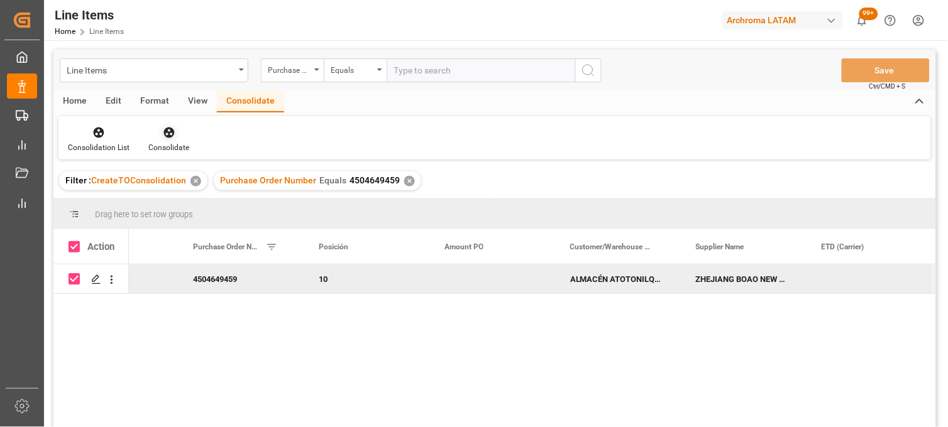
click at [168, 138] on icon at bounding box center [169, 132] width 13 height 13
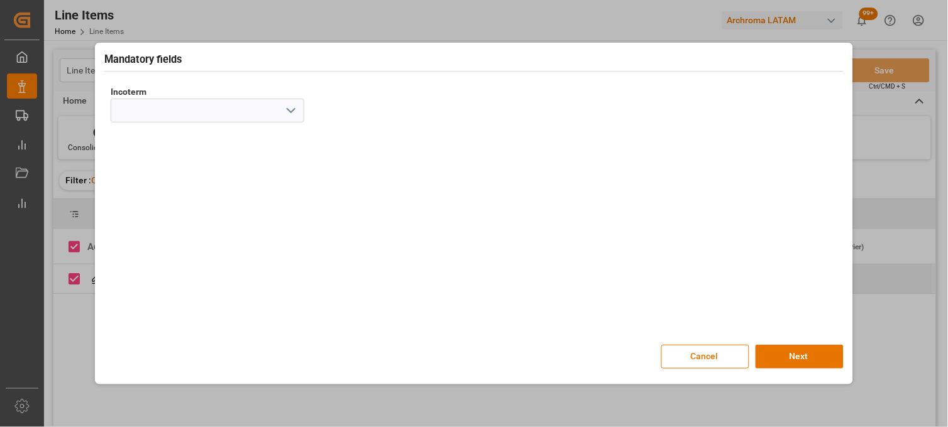
click at [291, 111] on icon "open menu" at bounding box center [290, 110] width 15 height 15
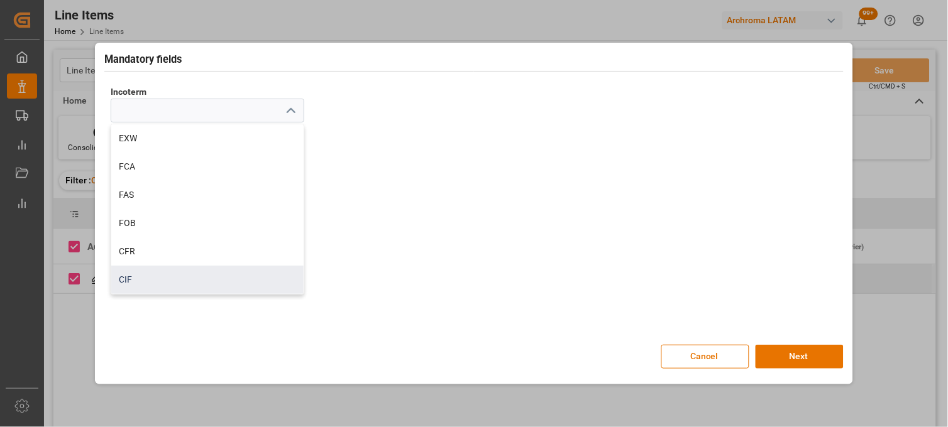
click at [211, 279] on div "CIF" at bounding box center [207, 280] width 192 height 28
type input "CIF"
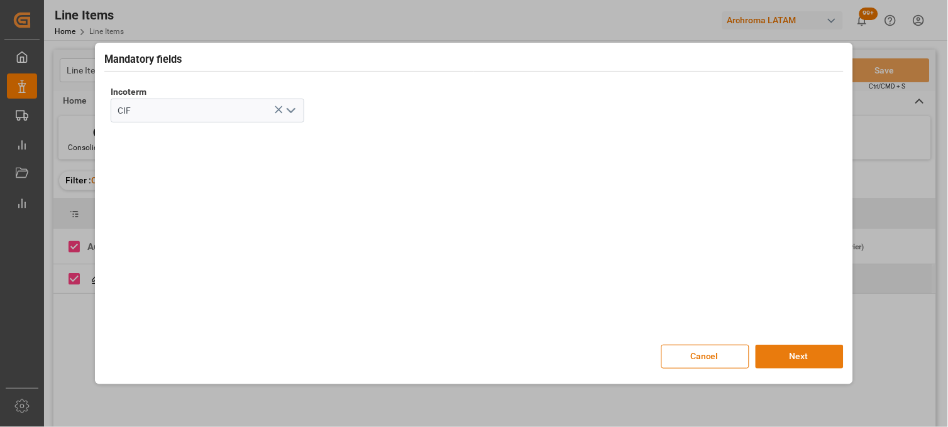
click at [792, 354] on button "Next" at bounding box center [799, 357] width 88 height 24
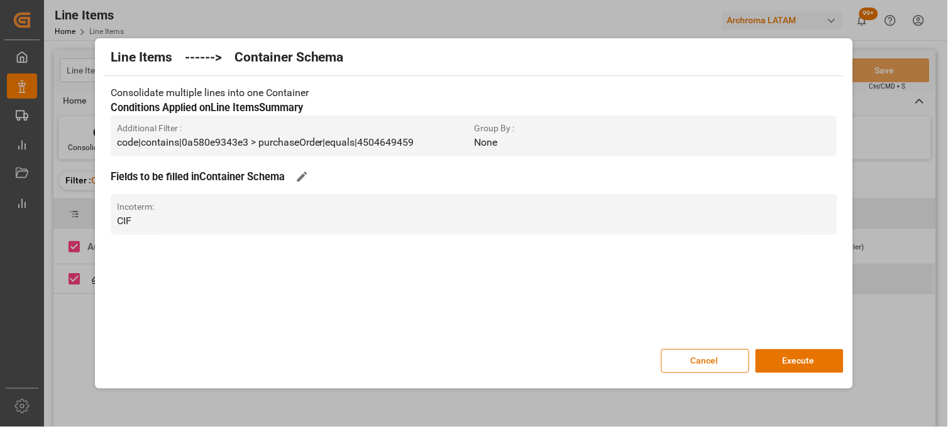
click at [808, 377] on div "Line Items ------> Container Schema Consolidate multiple lines into one Contain…" at bounding box center [474, 213] width 752 height 344
click at [803, 366] on button "Execute" at bounding box center [799, 361] width 88 height 24
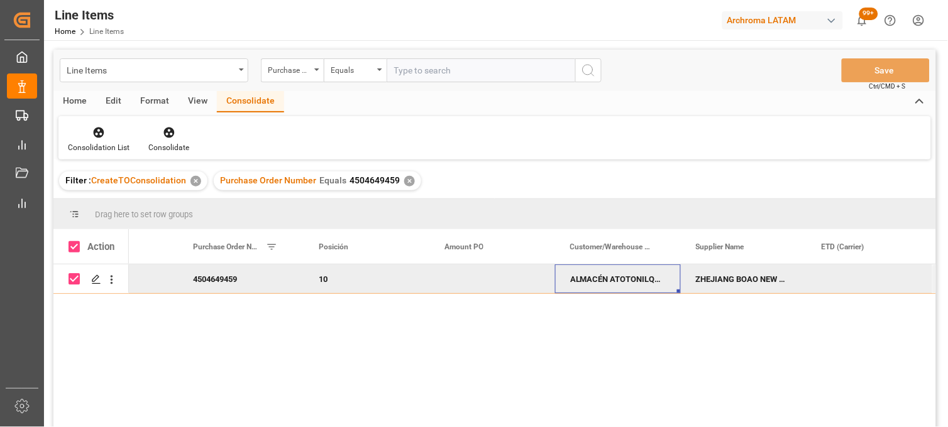
click at [613, 292] on div "ALMACÉN ATOTONILQUILLO" at bounding box center [618, 279] width 126 height 29
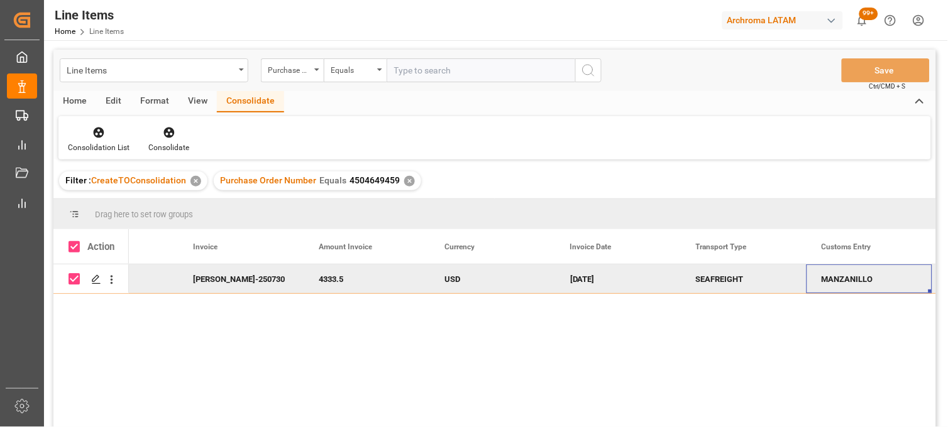
scroll to position [0, 2968]
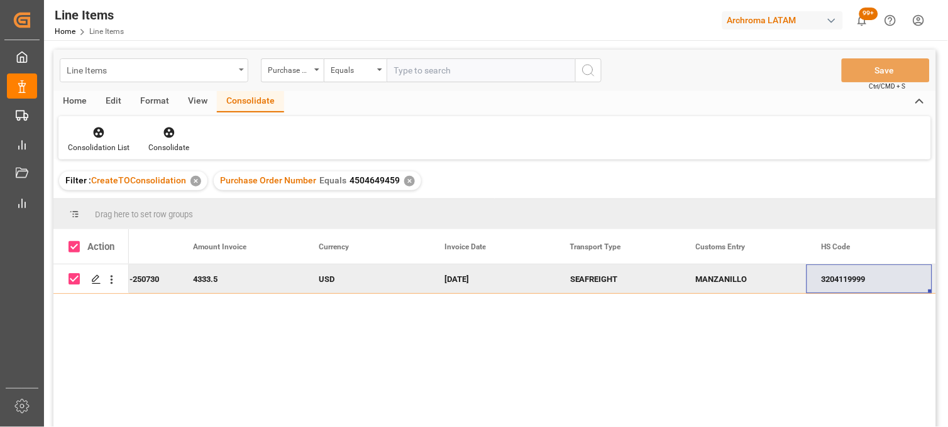
click at [154, 66] on div "Line Items" at bounding box center [151, 70] width 168 height 16
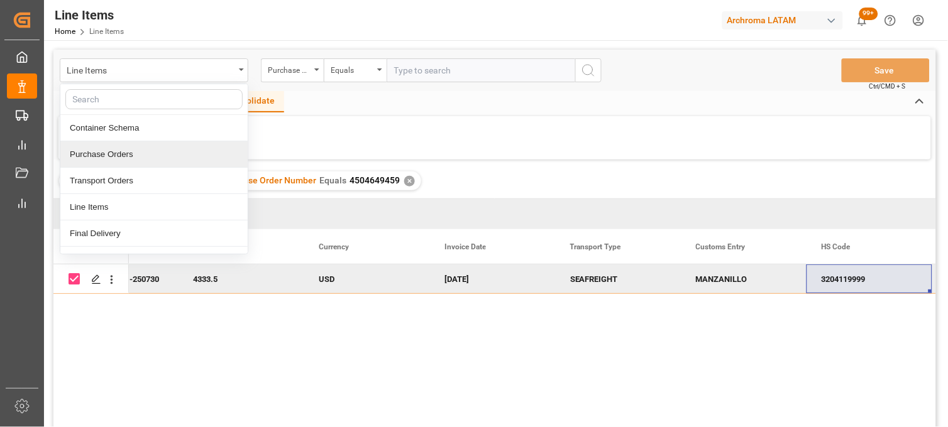
click at [132, 160] on div "Purchase Orders" at bounding box center [153, 154] width 187 height 26
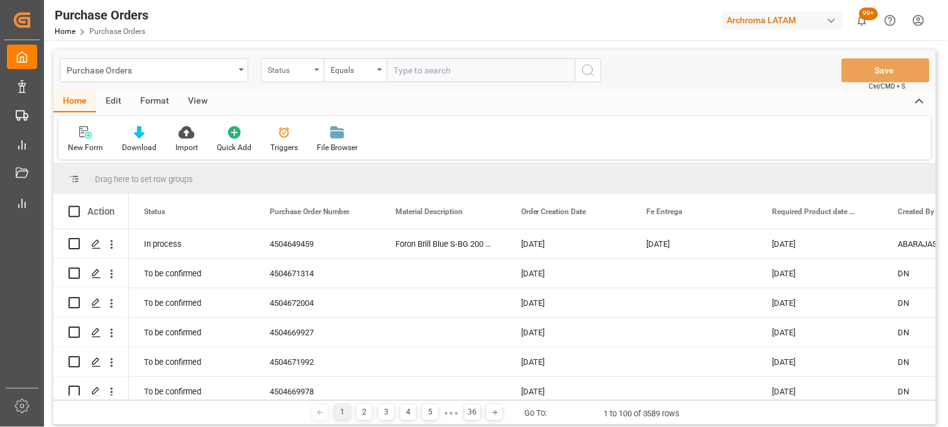
click at [316, 75] on div "Status" at bounding box center [292, 70] width 63 height 24
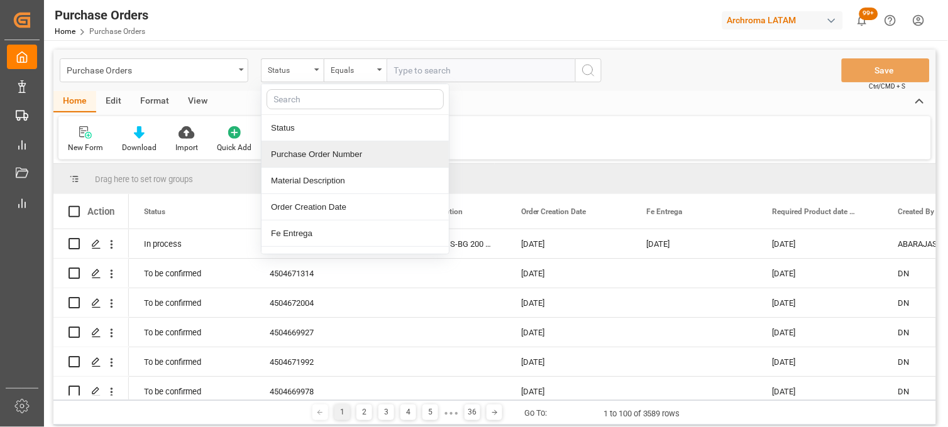
click at [315, 153] on div "Purchase Order Number" at bounding box center [354, 154] width 187 height 26
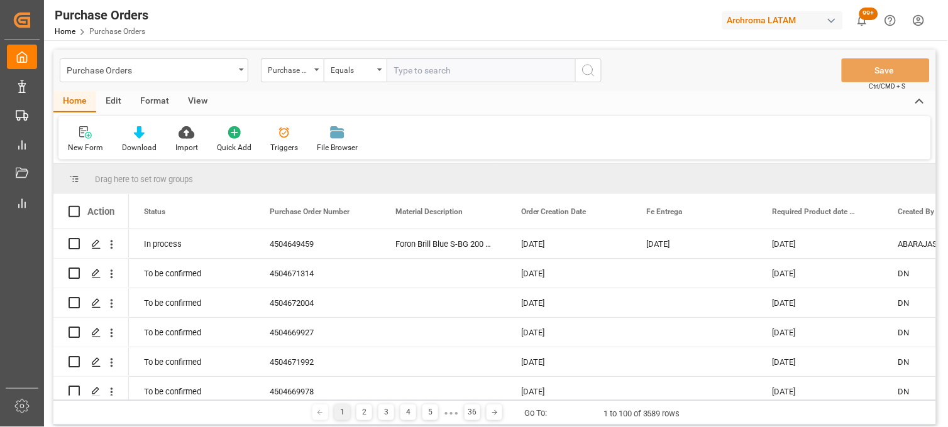
click at [430, 79] on input "text" at bounding box center [481, 70] width 189 height 24
paste input "4504654280"
type input "4504654280"
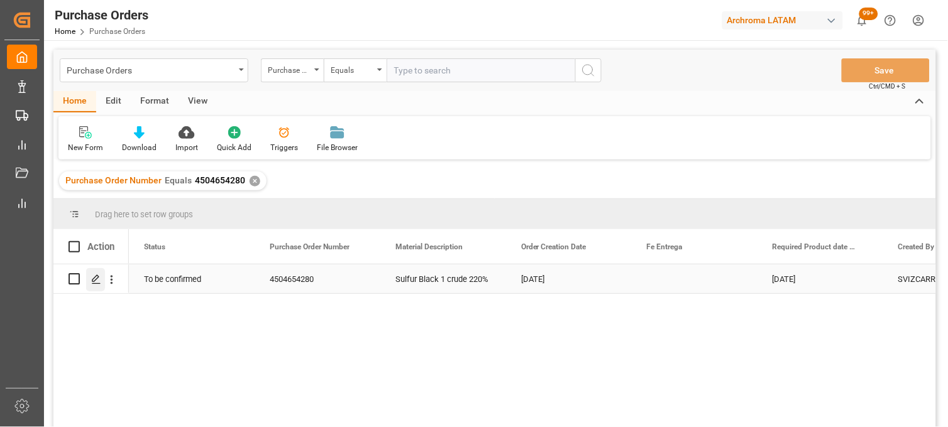
click at [92, 277] on icon "Press SPACE to select this row." at bounding box center [96, 280] width 10 height 10
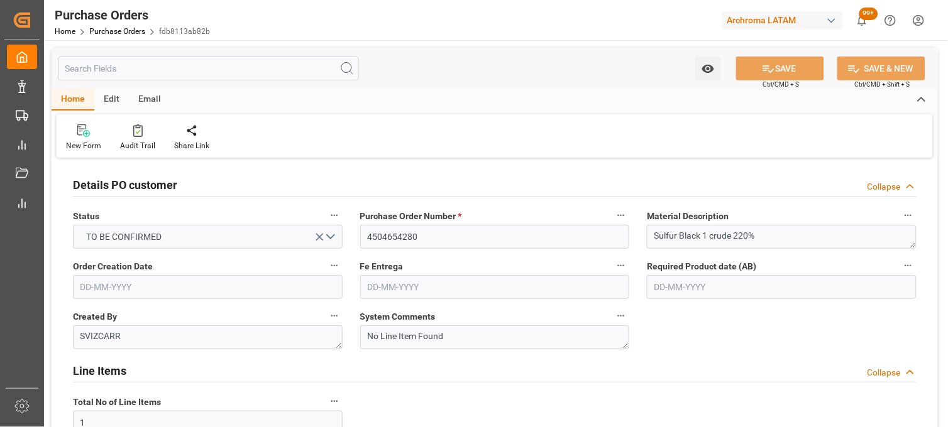
type input "12-08-2025"
type input "20-10-2025"
click at [644, 302] on div "Required Product date (AB) 20-10-2025" at bounding box center [781, 278] width 287 height 50
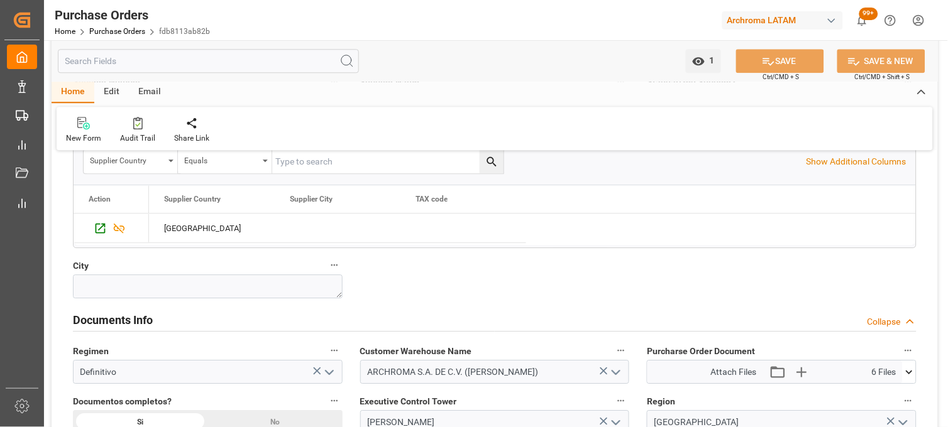
scroll to position [838, 0]
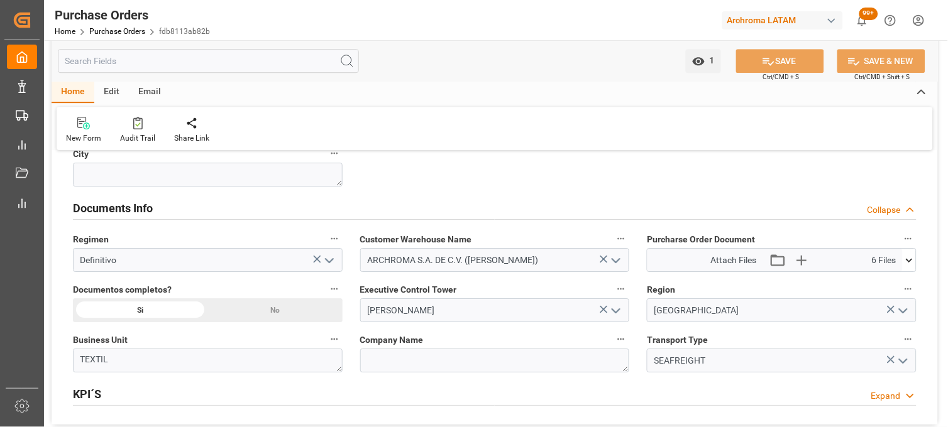
click at [909, 265] on icon at bounding box center [909, 260] width 13 height 13
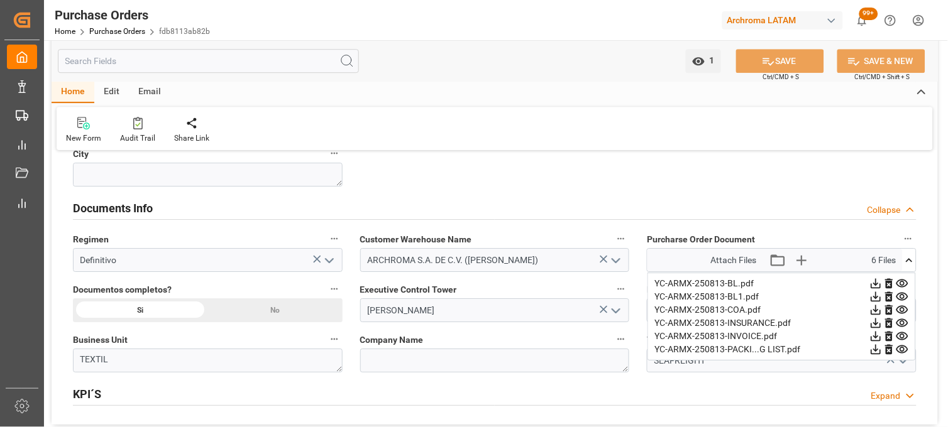
click at [903, 282] on icon at bounding box center [902, 284] width 12 height 8
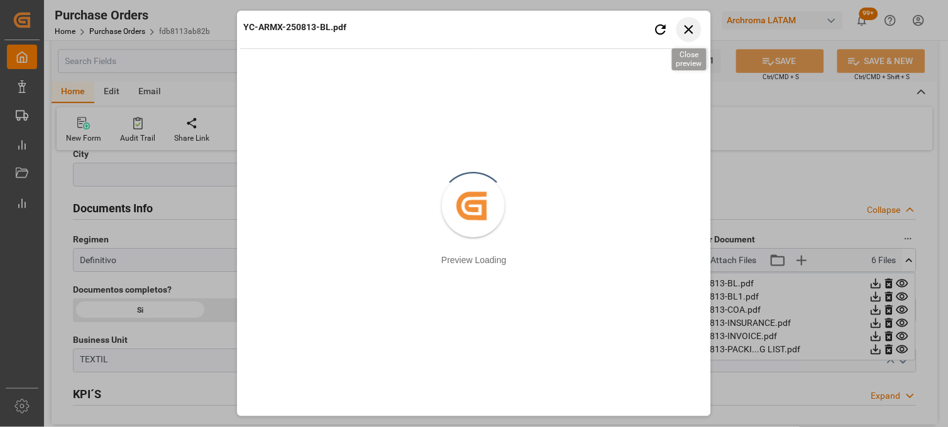
click at [690, 31] on icon "button" at bounding box center [688, 29] width 9 height 9
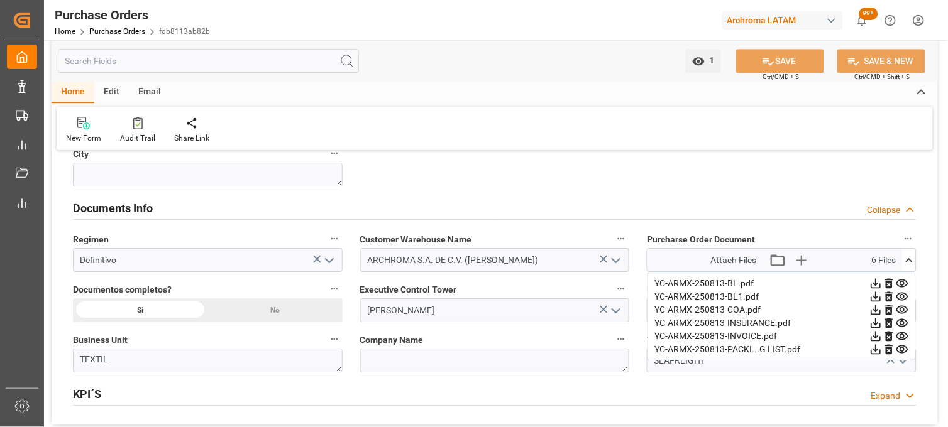
click at [906, 295] on icon at bounding box center [902, 296] width 13 height 13
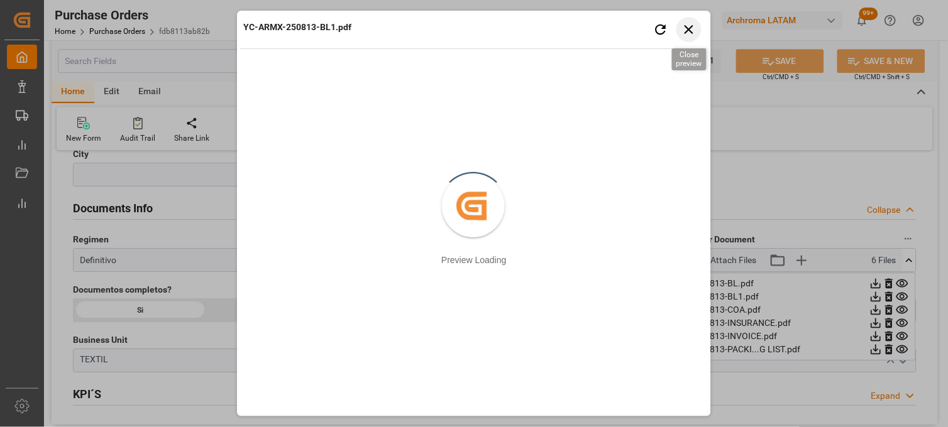
click at [693, 33] on icon "button" at bounding box center [688, 29] width 9 height 9
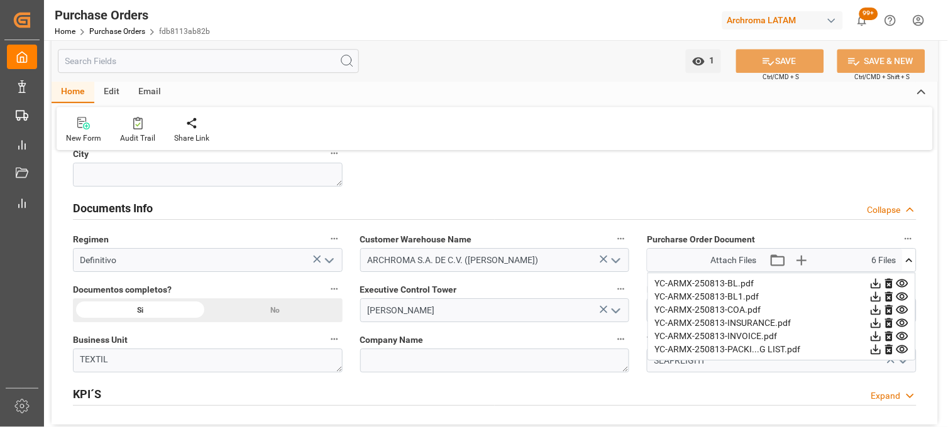
click at [901, 282] on icon at bounding box center [902, 283] width 13 height 13
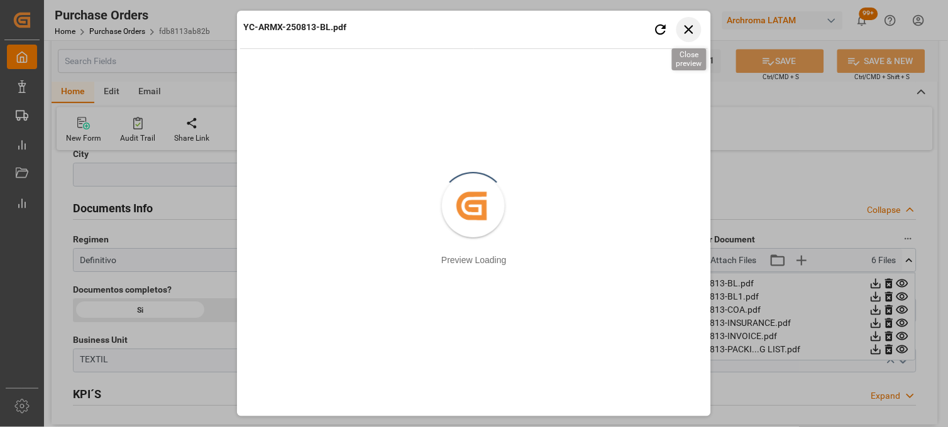
click at [694, 28] on icon "button" at bounding box center [689, 29] width 16 height 16
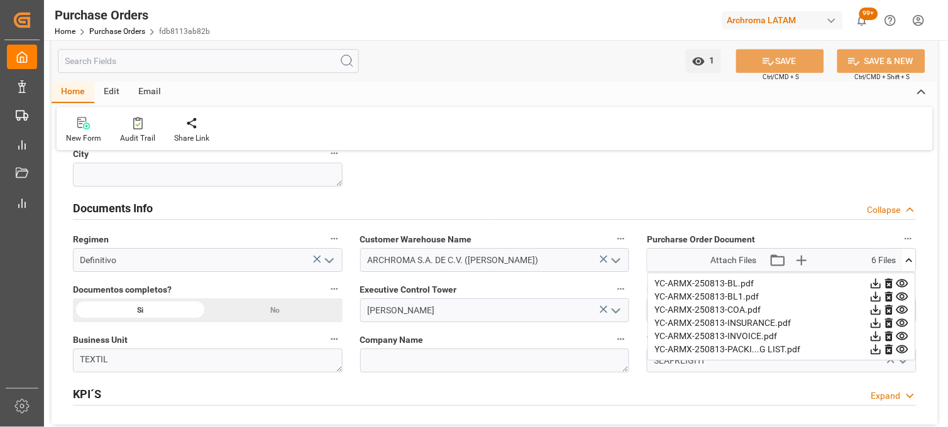
click at [106, 21] on div "Purchase Orders" at bounding box center [132, 15] width 155 height 19
click at [111, 36] on div "Home Purchase Orders fdb8113ab82b" at bounding box center [132, 31] width 155 height 13
click at [114, 32] on link "Purchase Orders" at bounding box center [117, 31] width 56 height 9
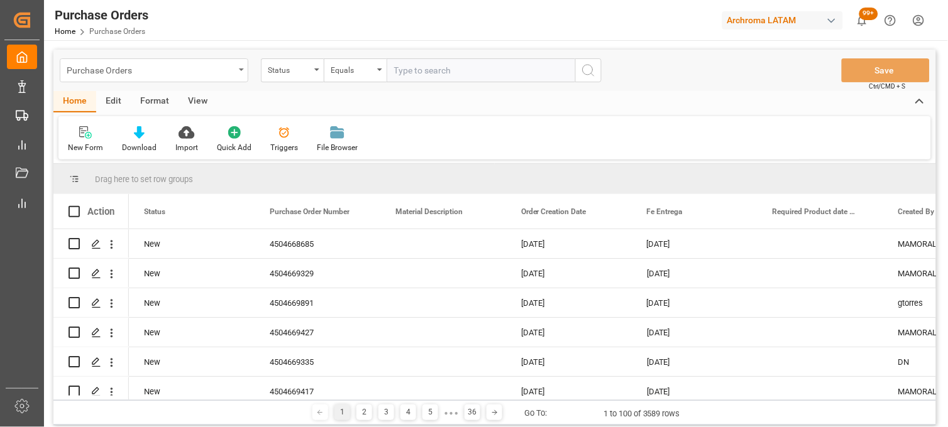
click at [241, 77] on div "Purchase Orders" at bounding box center [154, 70] width 189 height 24
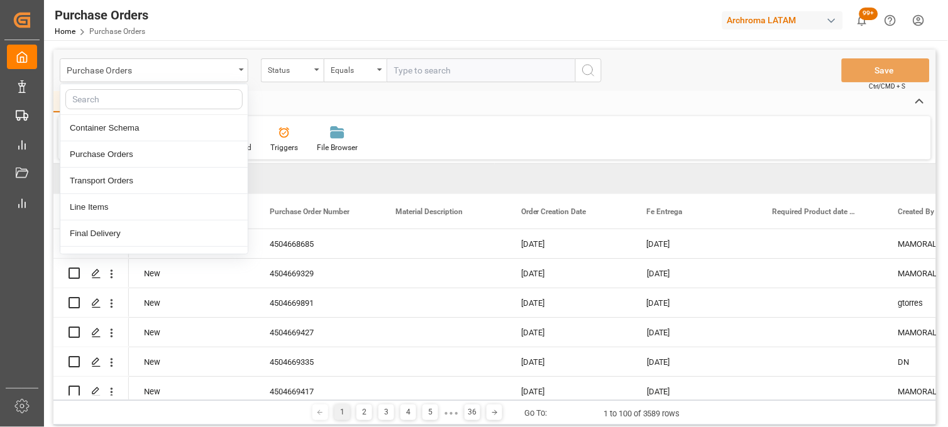
click at [297, 84] on div "Purchase Orders Container Schema Purchase Orders Transport Orders Line Items Fi…" at bounding box center [494, 70] width 882 height 41
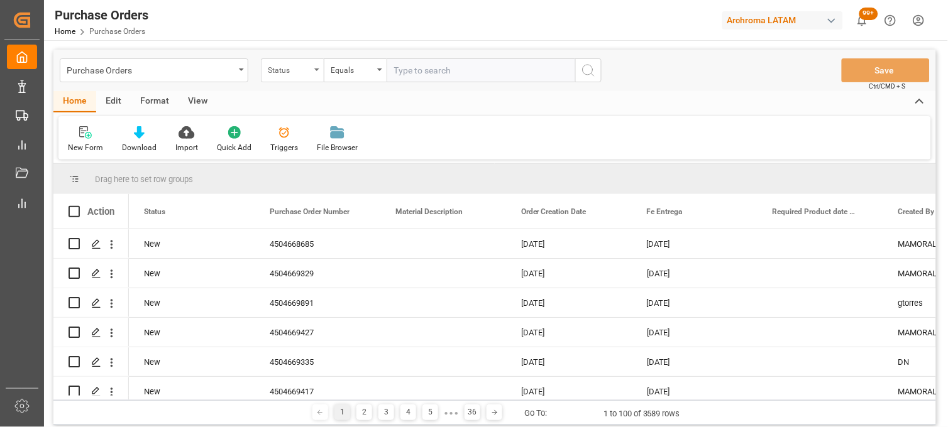
click at [305, 68] on div "Status" at bounding box center [289, 69] width 43 height 14
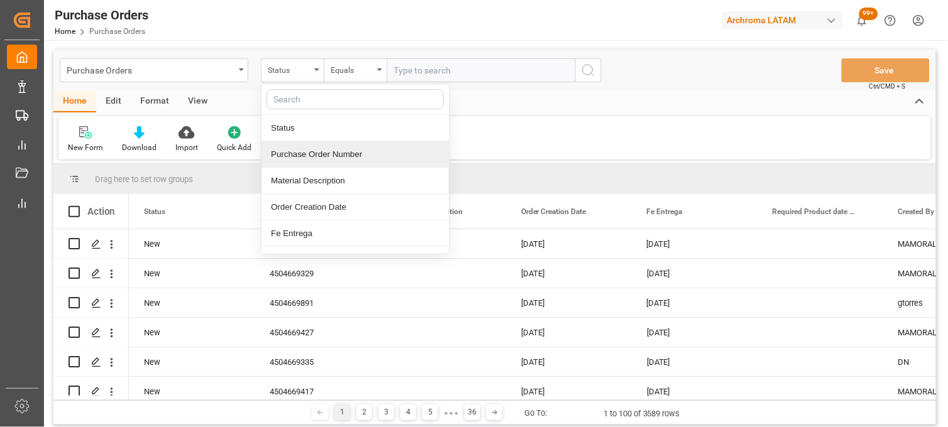
click at [311, 155] on div "Purchase Order Number" at bounding box center [354, 154] width 187 height 26
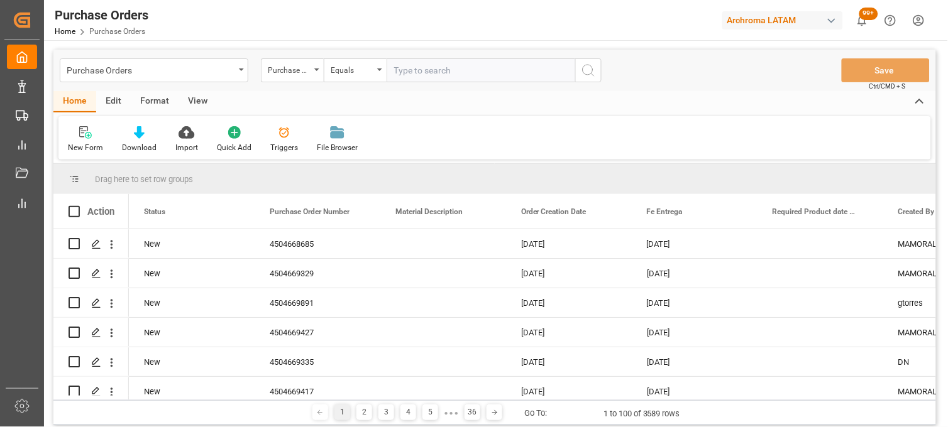
click at [420, 73] on input "text" at bounding box center [481, 70] width 189 height 24
paste input "4504662731"
type input "4504662731"
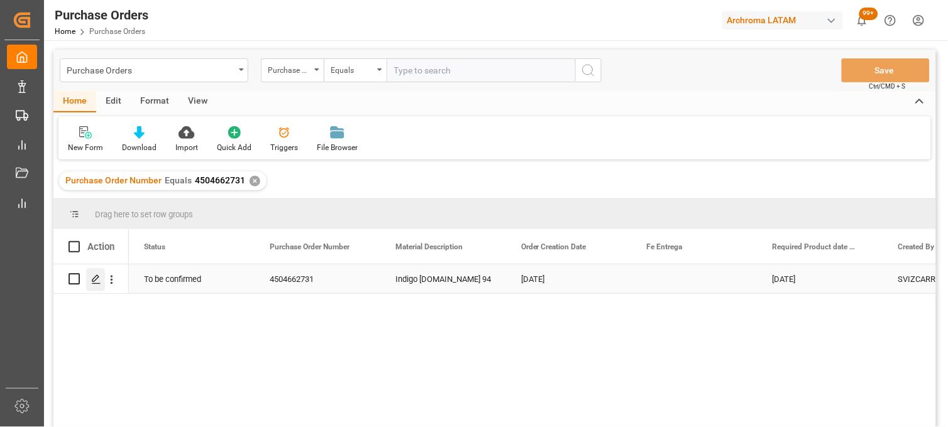
click at [96, 280] on icon "Press SPACE to select this row." at bounding box center [96, 280] width 10 height 10
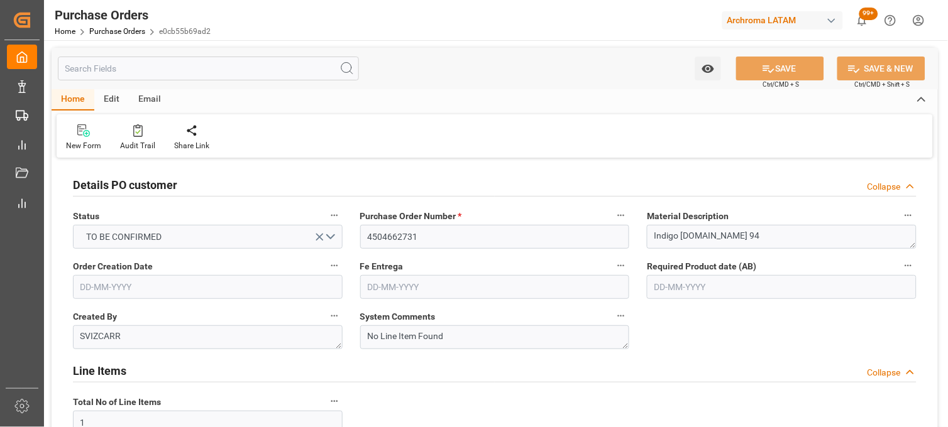
type input "[DATE]"
click at [648, 354] on div "Line Items Collapse" at bounding box center [494, 371] width 861 height 35
click at [513, 288] on input "text" at bounding box center [495, 287] width 270 height 24
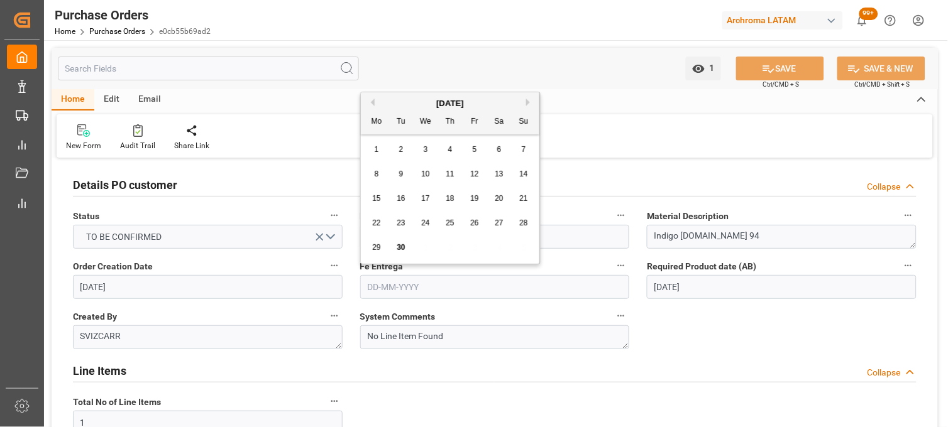
click at [529, 102] on button "Next Month" at bounding box center [530, 103] width 8 height 8
click at [377, 244] on span "27" at bounding box center [376, 247] width 8 height 9
type input "27-10-2025"
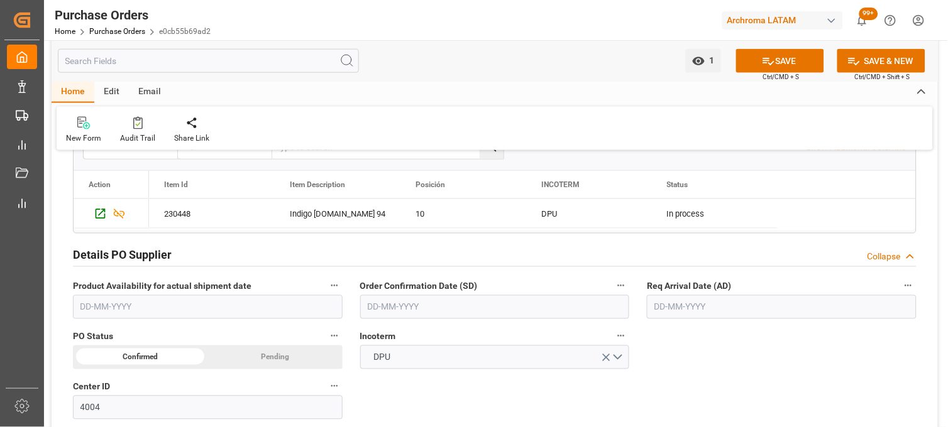
scroll to position [363, 0]
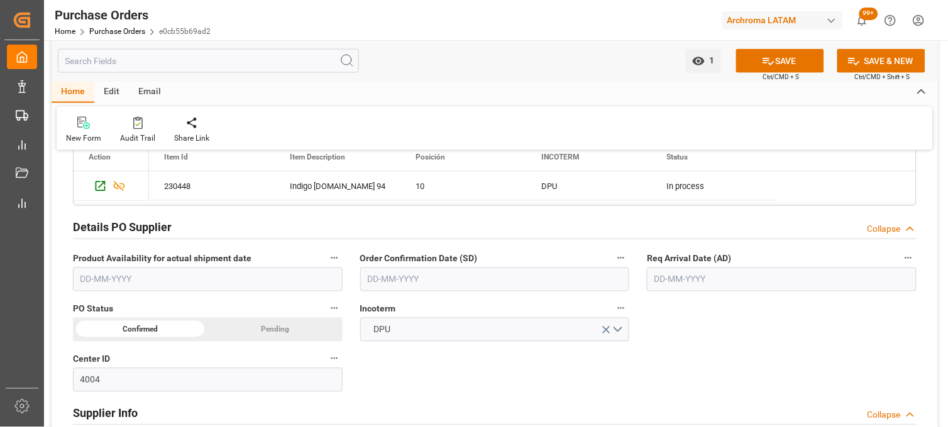
click at [660, 280] on input "text" at bounding box center [782, 280] width 270 height 24
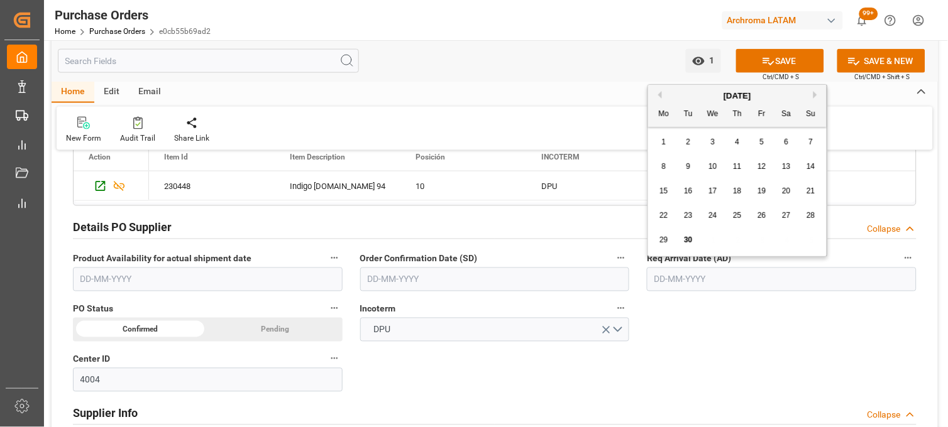
click at [671, 248] on div "29 30 1 2 3 4 5" at bounding box center [738, 240] width 172 height 25
click at [815, 95] on button "Next Month" at bounding box center [817, 95] width 8 height 8
click at [746, 191] on div "13 14 15 16 17 18 19" at bounding box center [738, 191] width 172 height 25
click at [739, 194] on span "16" at bounding box center [737, 191] width 8 height 9
type input "[DATE]"
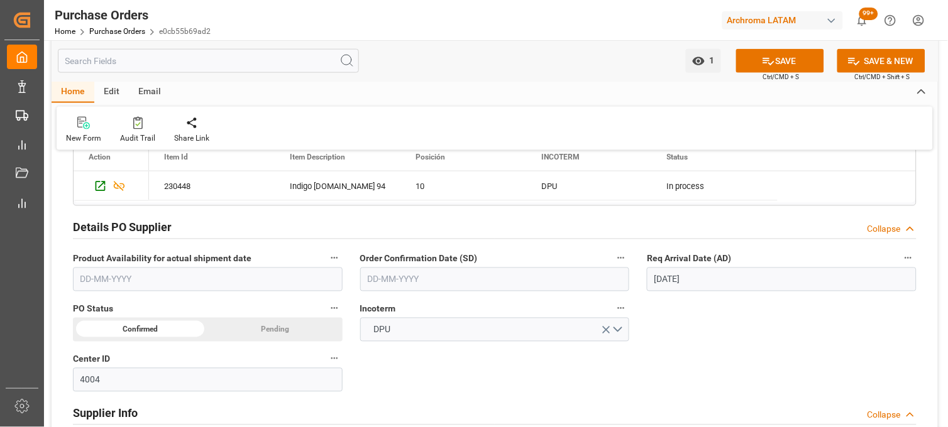
click at [574, 279] on input "text" at bounding box center [495, 280] width 270 height 24
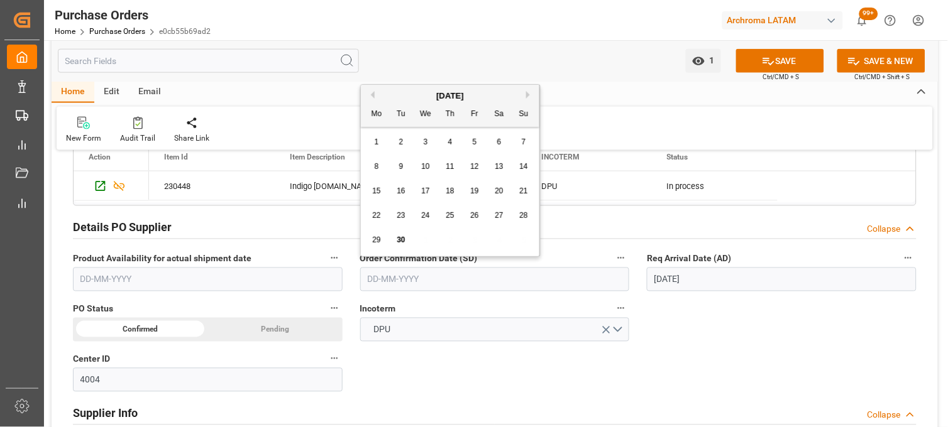
click at [380, 219] on span "22" at bounding box center [376, 215] width 8 height 9
type input "[DATE]"
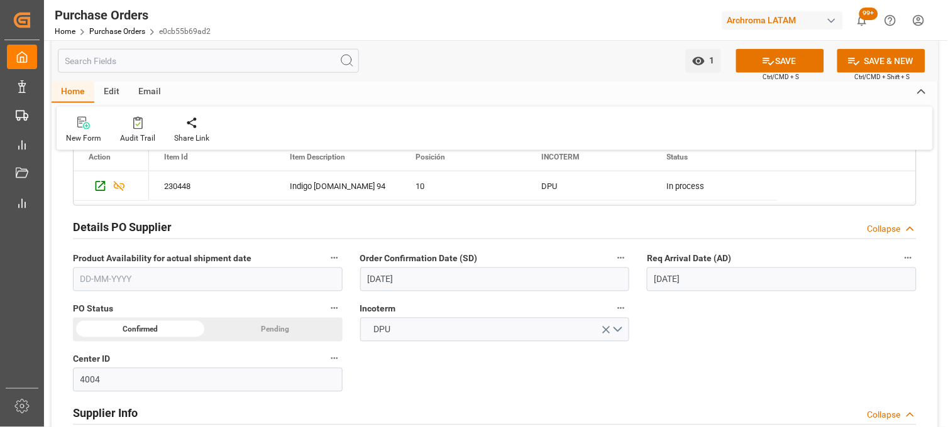
click at [472, 368] on div "Details PO customer Collapse Status TO BE CONFIRMED Purchase Order Number * 450…" at bounding box center [495, 349] width 886 height 1101
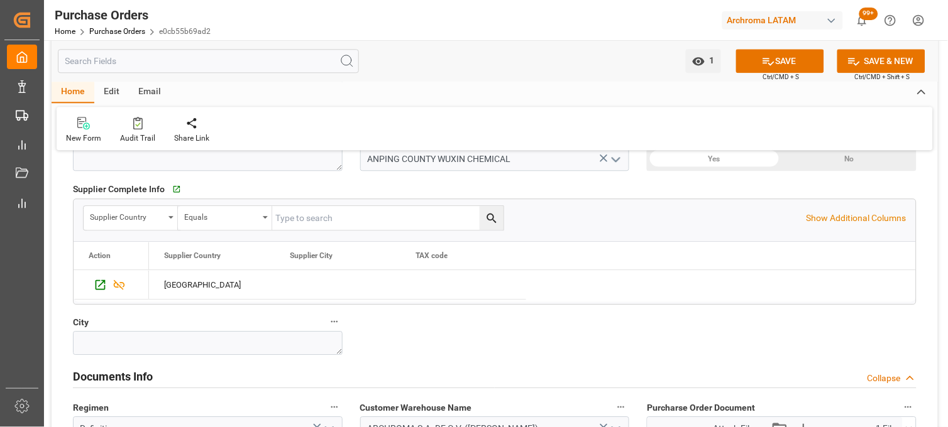
click at [472, 368] on div "Details PO customer Collapse Status TO BE CONFIRMED Purchase Order Number * 450…" at bounding box center [495, 42] width 886 height 1101
click at [472, 368] on div "Documents Info Collapse" at bounding box center [494, 375] width 843 height 25
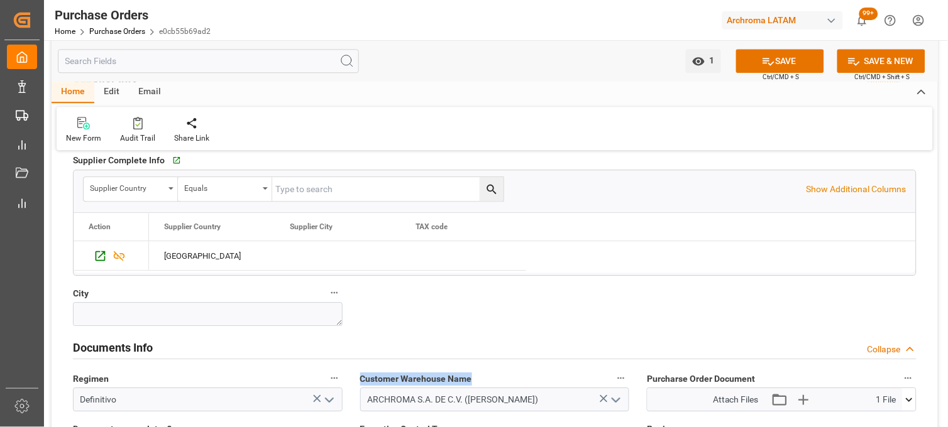
scroll to position [726, 0]
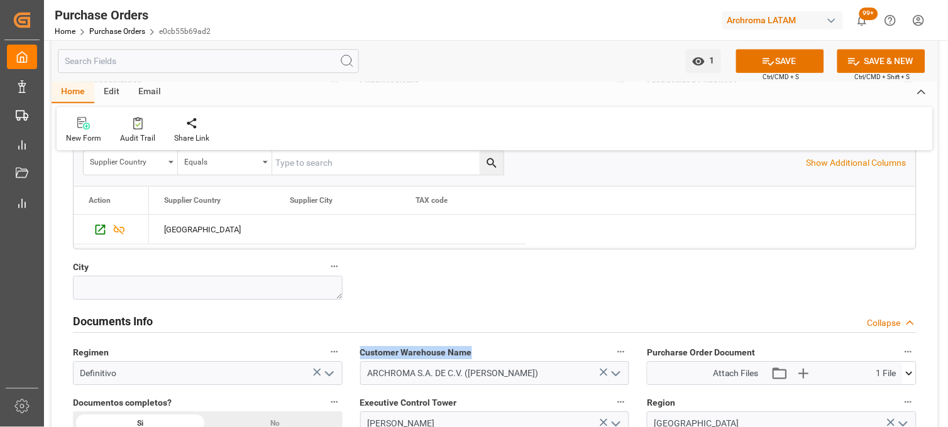
click at [472, 368] on div "Customer Warehouse Name ARCHROMA S.A. DE C.V. (SALVATIERRA)" at bounding box center [494, 364] width 287 height 50
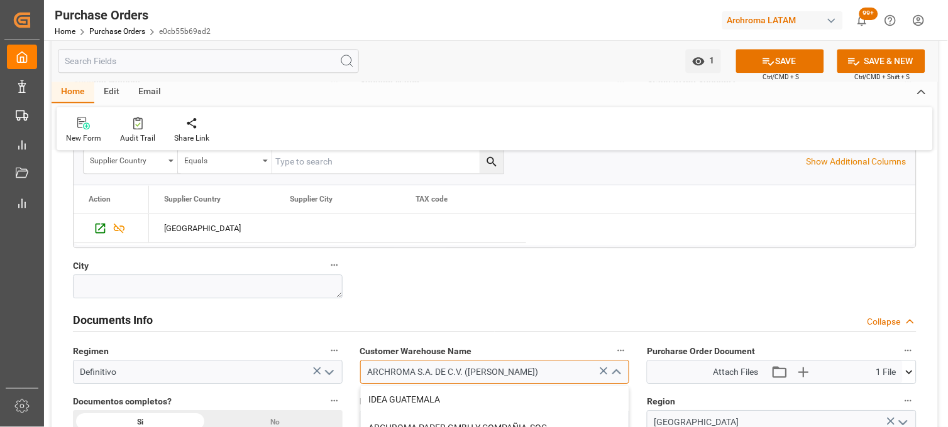
click at [472, 368] on input "ARCHROMA S.A. DE C.V. ([PERSON_NAME])" at bounding box center [495, 372] width 270 height 24
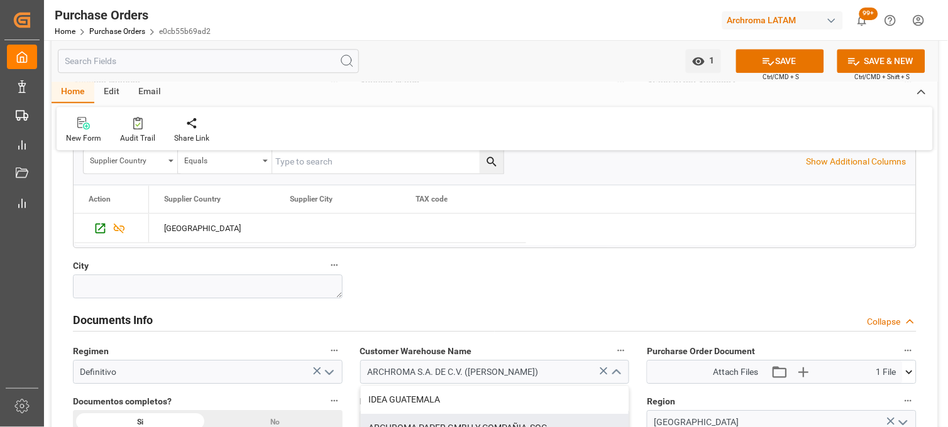
click at [459, 311] on div "Documents Info Collapse" at bounding box center [494, 319] width 843 height 24
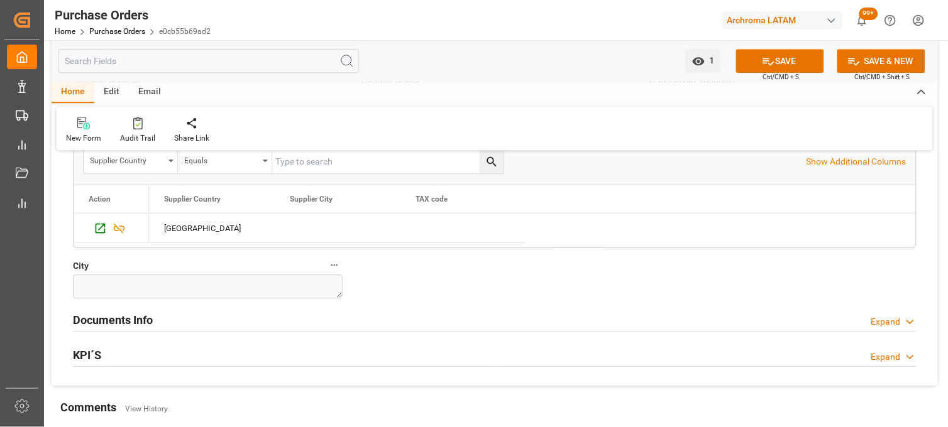
click at [459, 311] on div "Documents Info Expand" at bounding box center [494, 319] width 843 height 24
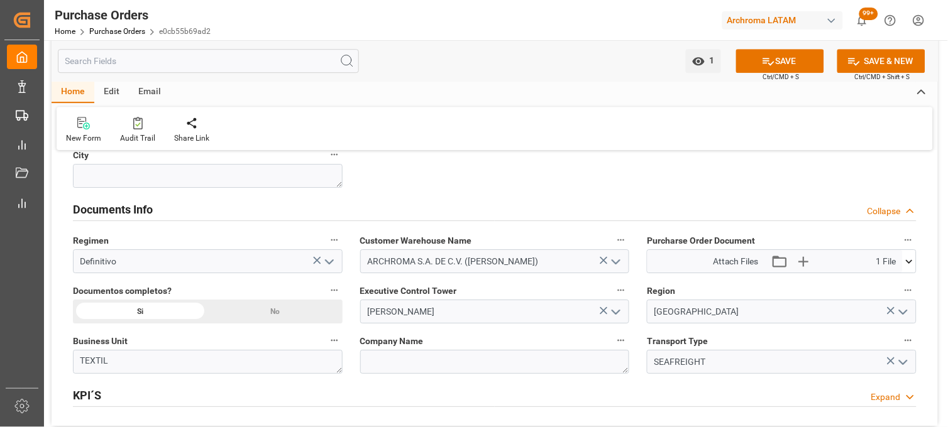
scroll to position [838, 0]
click at [774, 57] on button "SAVE" at bounding box center [780, 61] width 88 height 24
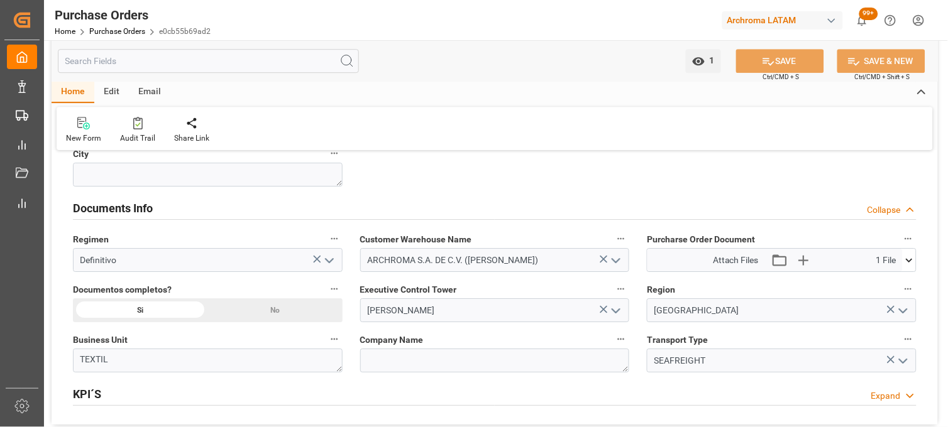
click at [908, 265] on icon at bounding box center [909, 260] width 13 height 13
click at [905, 285] on icon at bounding box center [902, 283] width 13 height 13
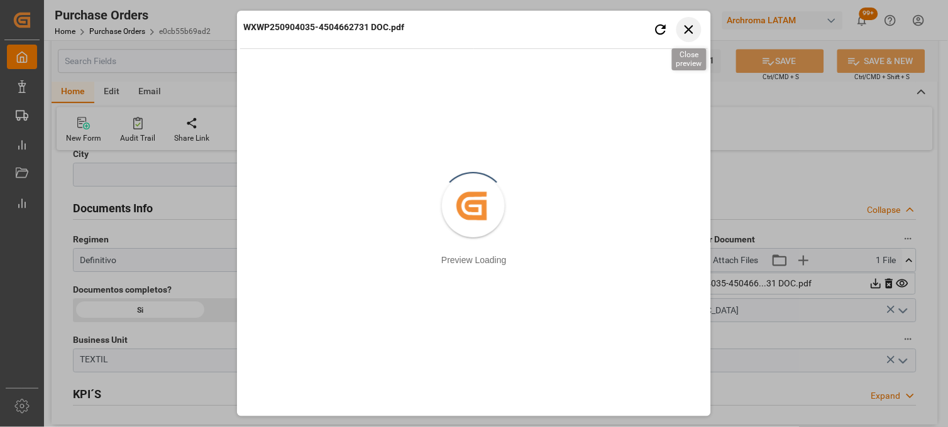
click at [691, 35] on icon "button" at bounding box center [689, 29] width 16 height 16
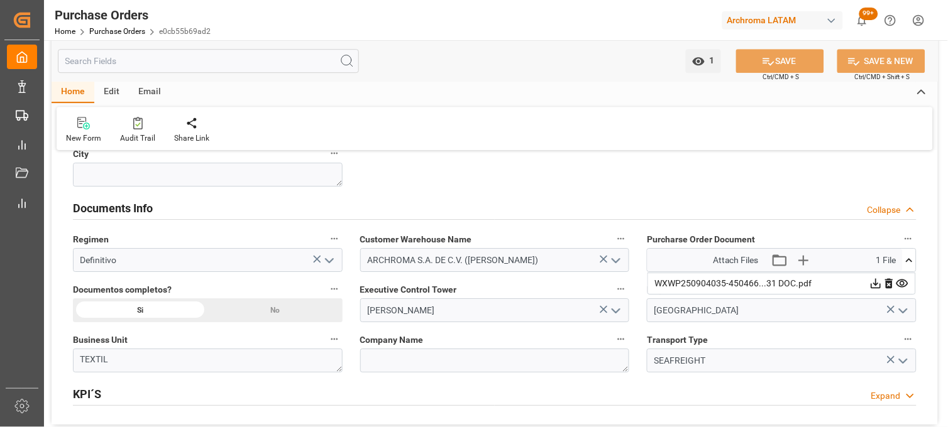
click at [578, 193] on div "Documents Info Collapse" at bounding box center [494, 208] width 861 height 35
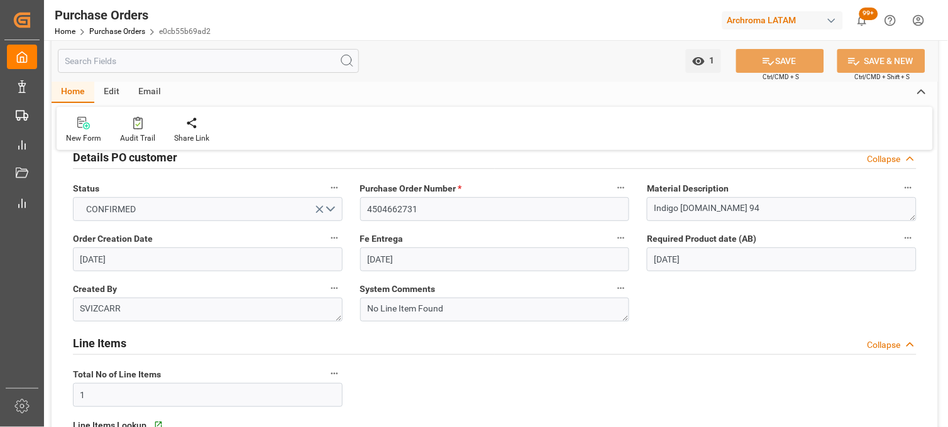
scroll to position [0, 0]
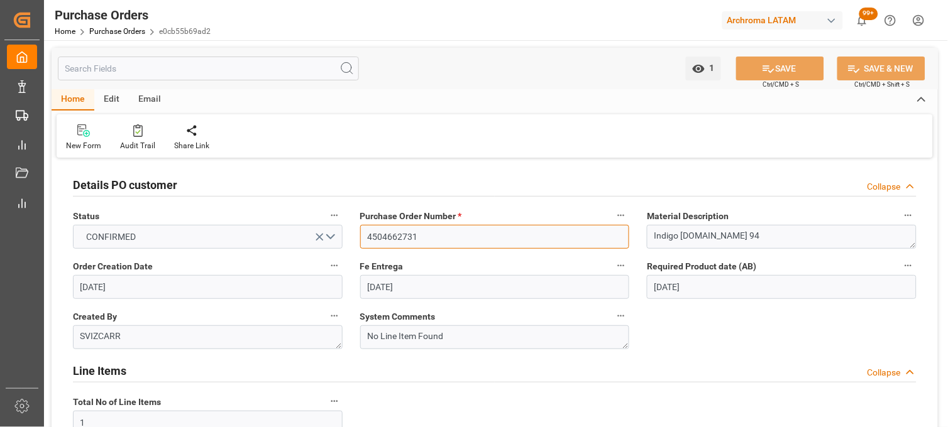
click at [380, 239] on input "4504662731" at bounding box center [495, 237] width 270 height 24
click at [129, 38] on div "Purchase Orders Home Purchase Orders e0cb55b69ad2" at bounding box center [132, 20] width 165 height 40
click at [123, 33] on link "Purchase Orders" at bounding box center [117, 31] width 56 height 9
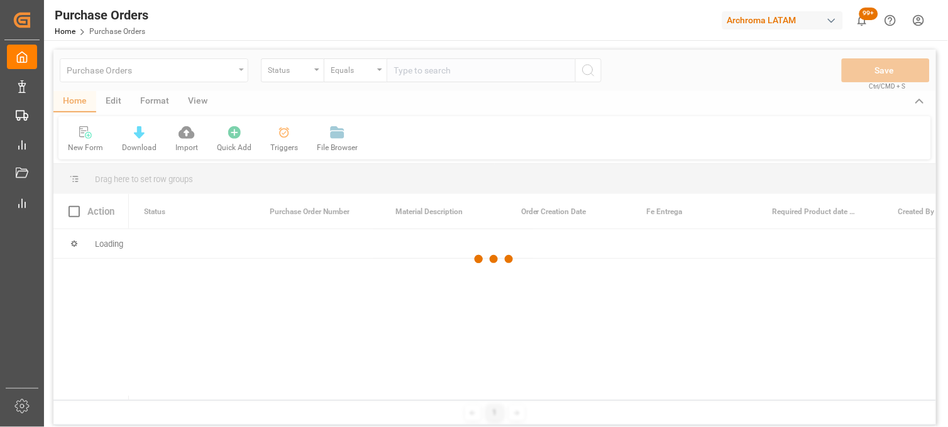
click at [242, 74] on div at bounding box center [494, 260] width 882 height 420
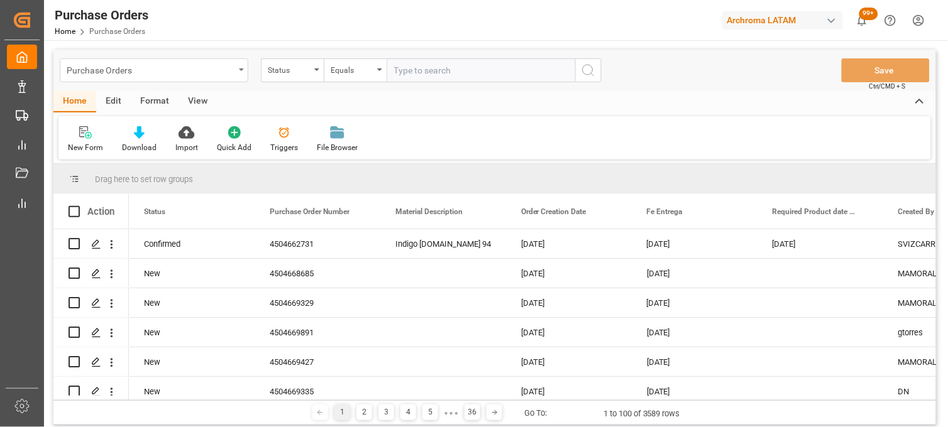
click at [244, 73] on div "Purchase Orders" at bounding box center [154, 70] width 189 height 24
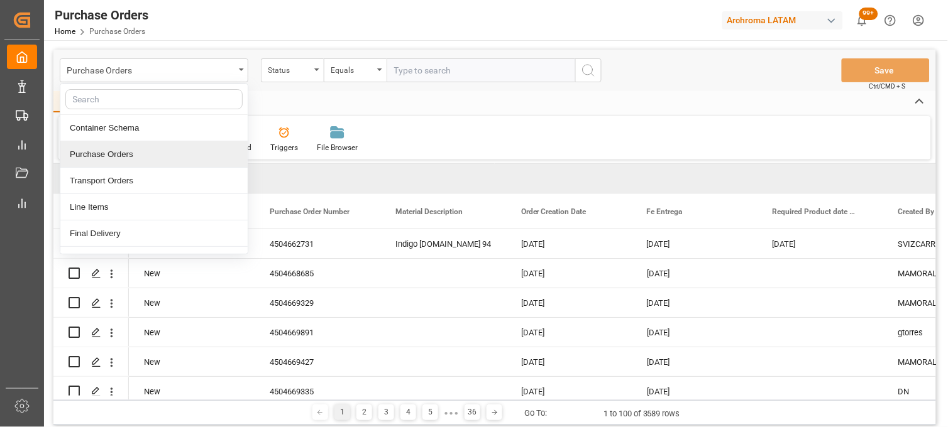
click at [190, 158] on div "Purchase Orders" at bounding box center [153, 154] width 187 height 26
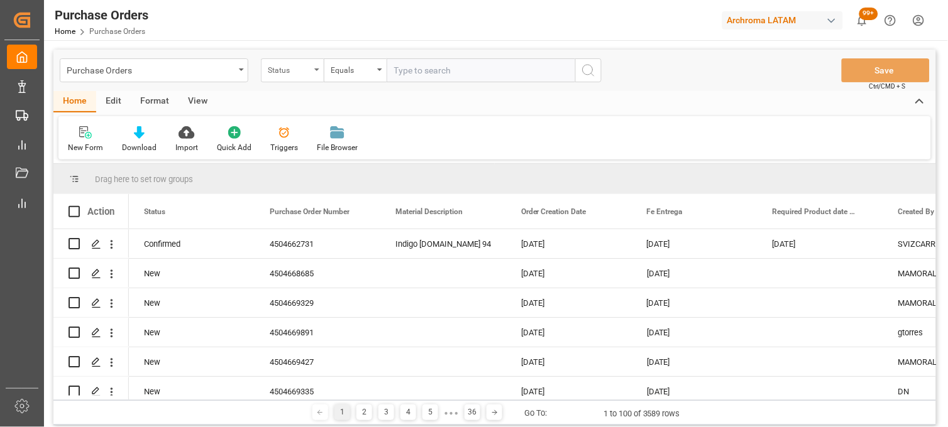
click at [318, 75] on div "Status" at bounding box center [292, 70] width 63 height 24
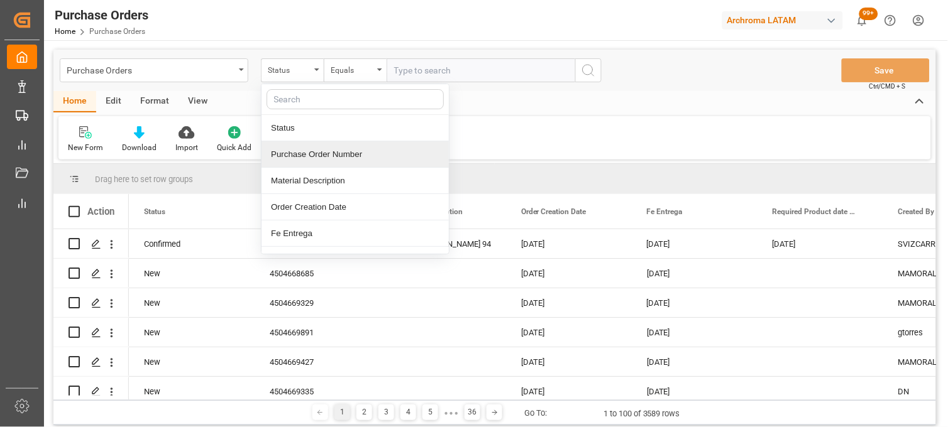
click at [327, 158] on div "Purchase Order Number" at bounding box center [354, 154] width 187 height 26
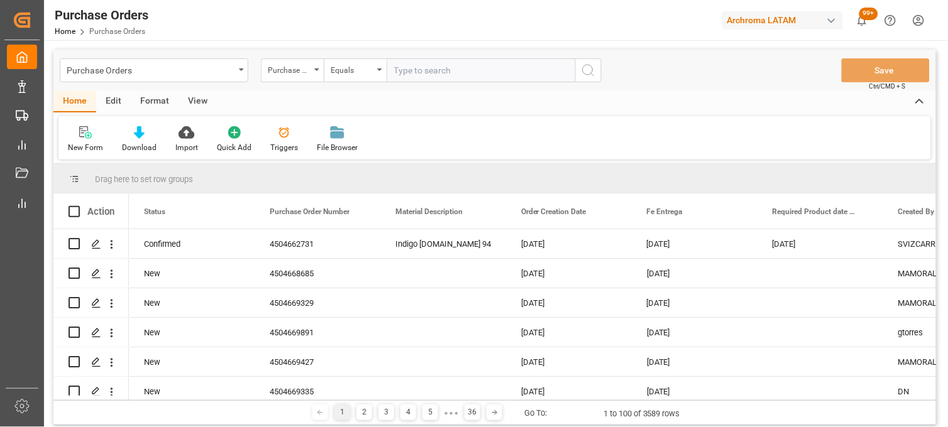
click at [430, 61] on input "text" at bounding box center [481, 70] width 189 height 24
paste input "4504662731"
type input "4504662731"
click at [242, 70] on icon "open menu" at bounding box center [241, 70] width 5 height 3
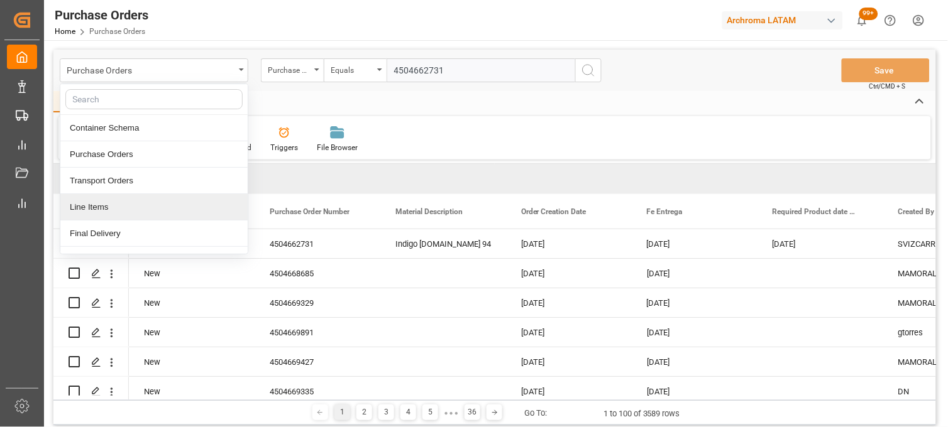
click at [162, 217] on div "Line Items" at bounding box center [153, 207] width 187 height 26
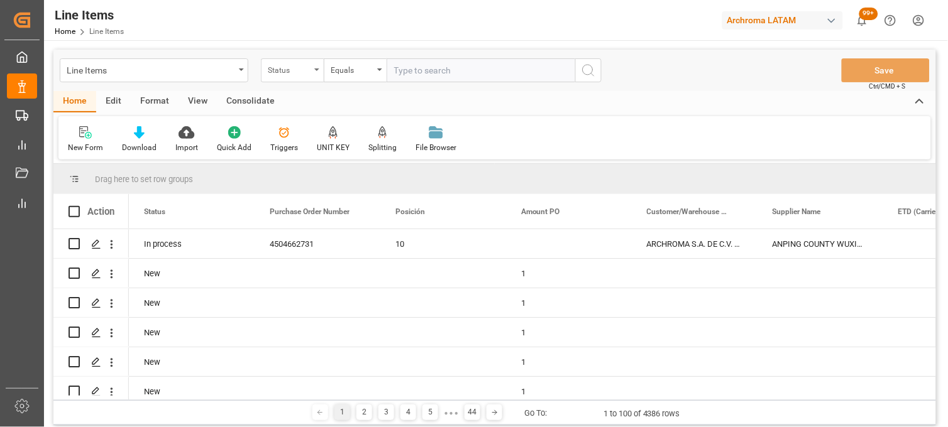
click at [316, 74] on div "Status" at bounding box center [292, 70] width 63 height 24
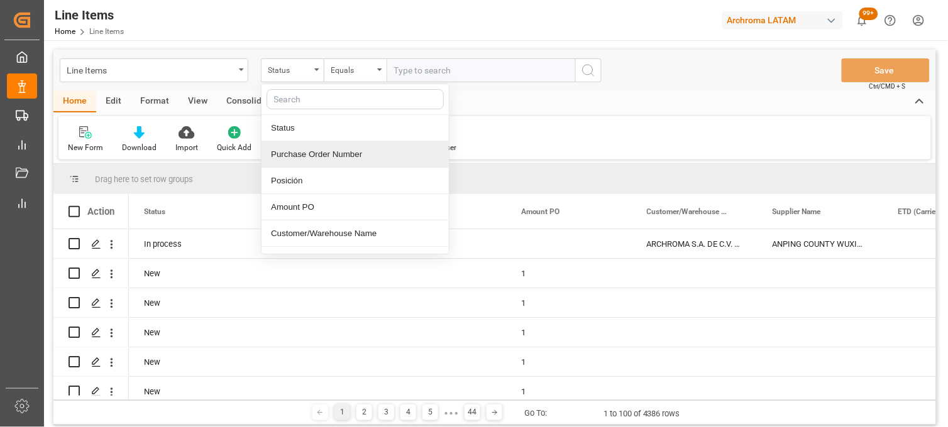
click at [325, 162] on div "Purchase Order Number" at bounding box center [354, 154] width 187 height 26
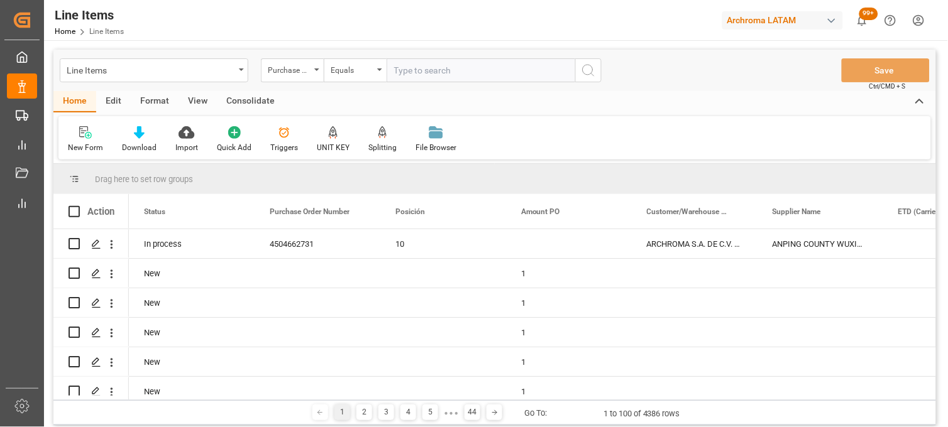
click at [423, 72] on input "text" at bounding box center [481, 70] width 189 height 24
paste input "4504662731"
type input "4504662731"
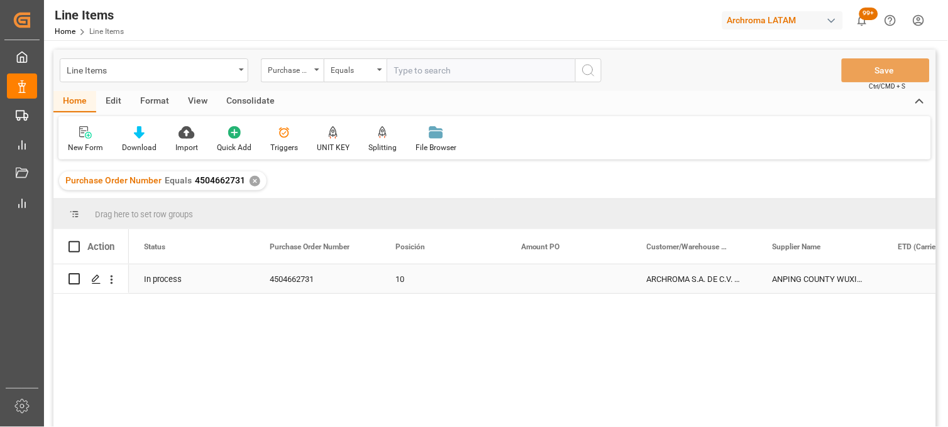
click at [549, 281] on div "Press SPACE to select this row." at bounding box center [569, 279] width 126 height 29
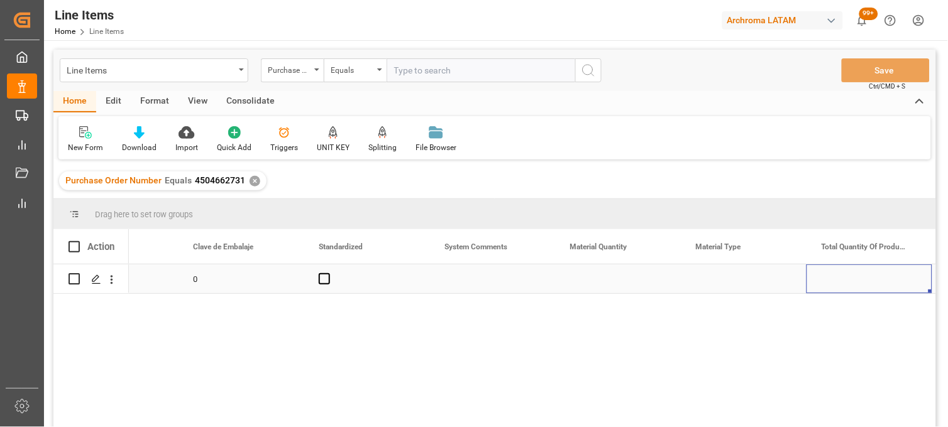
scroll to position [0, 1459]
click at [600, 287] on div "Press SPACE to select this row." at bounding box center [618, 279] width 126 height 29
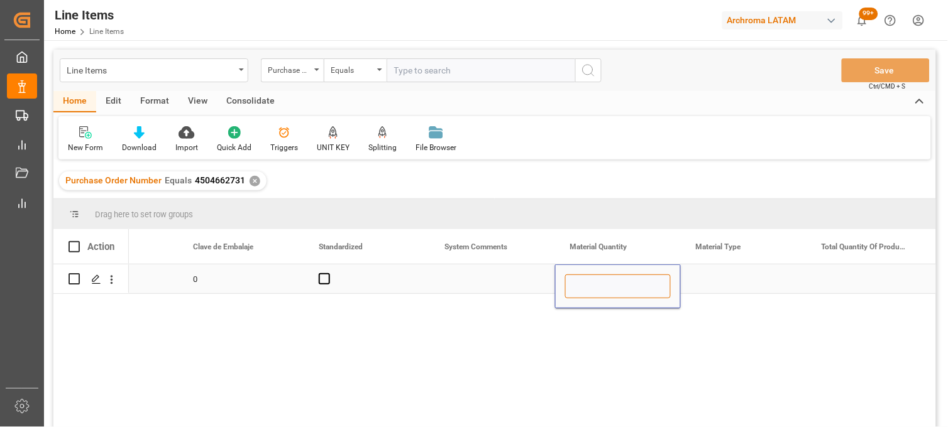
click at [595, 280] on input "Press SPACE to select this row." at bounding box center [618, 287] width 106 height 24
type input "500"
click at [712, 287] on div "Press SPACE to select this row." at bounding box center [744, 279] width 126 height 29
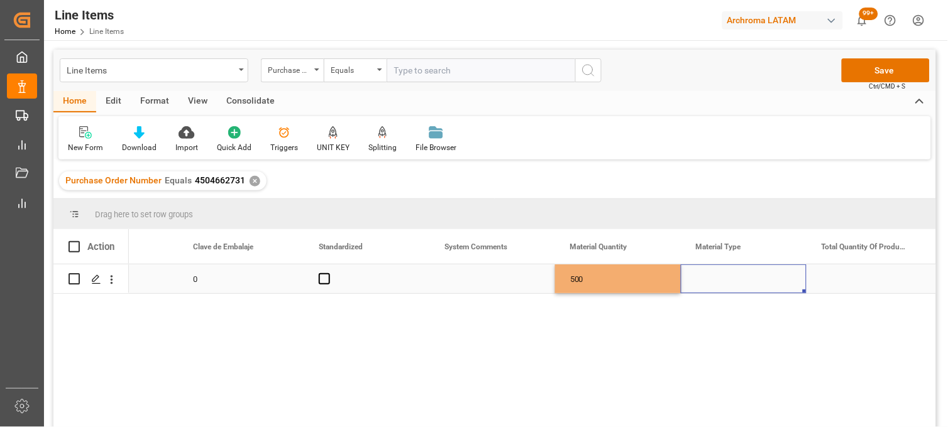
click at [712, 287] on div "Press SPACE to select this row." at bounding box center [744, 279] width 126 height 29
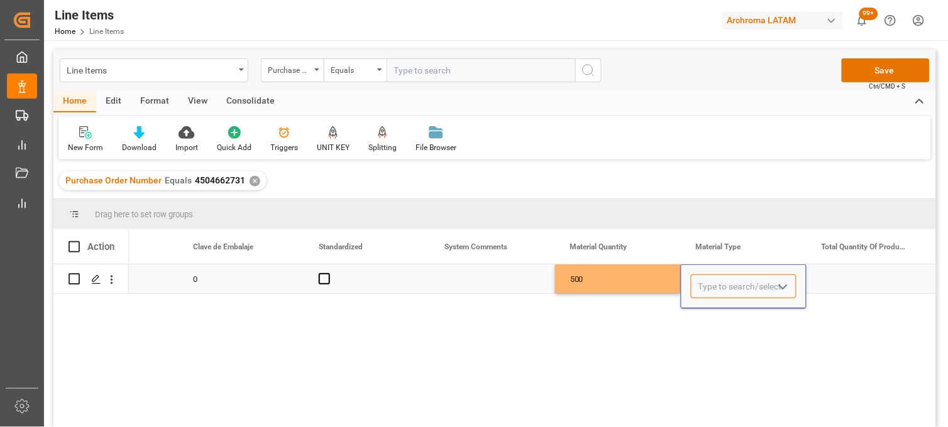
click at [717, 283] on input "Press SPACE to select this row." at bounding box center [744, 287] width 106 height 24
type input "BAG"
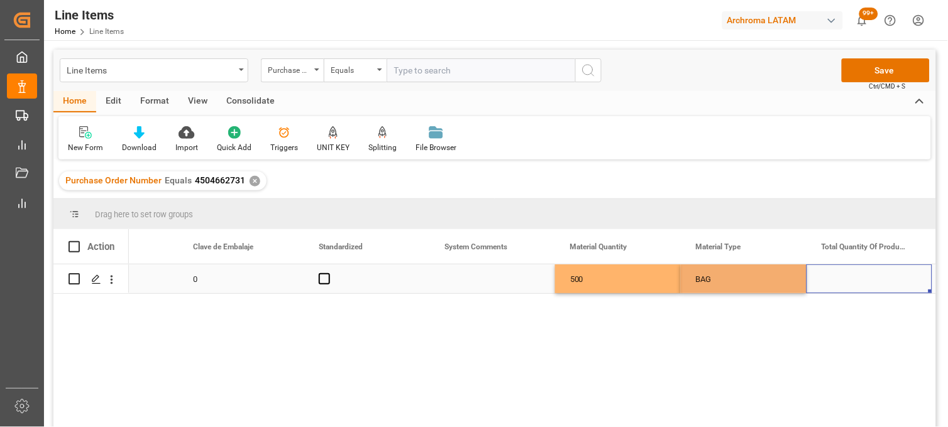
click at [816, 281] on div "Press SPACE to select this row." at bounding box center [869, 279] width 126 height 29
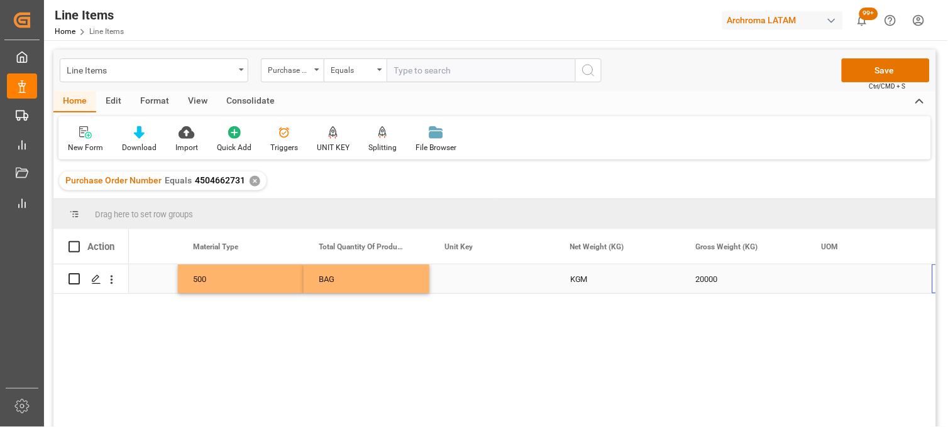
scroll to position [0, 1962]
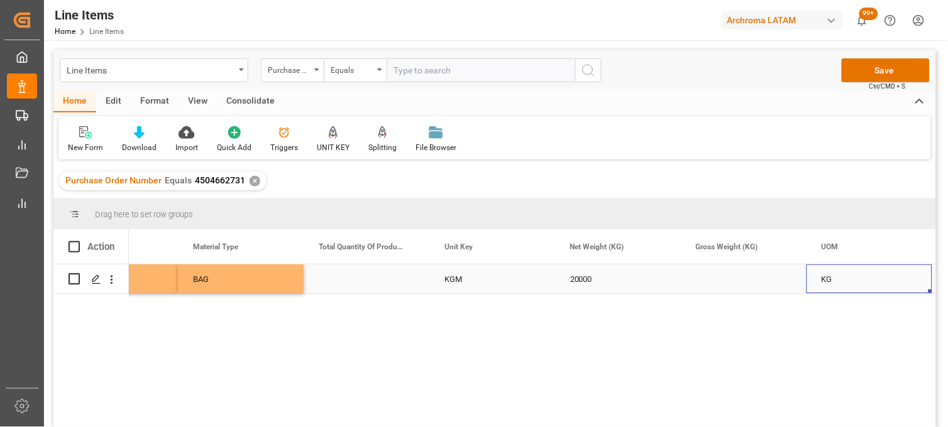
click at [725, 275] on div "Press SPACE to select this row." at bounding box center [744, 279] width 126 height 29
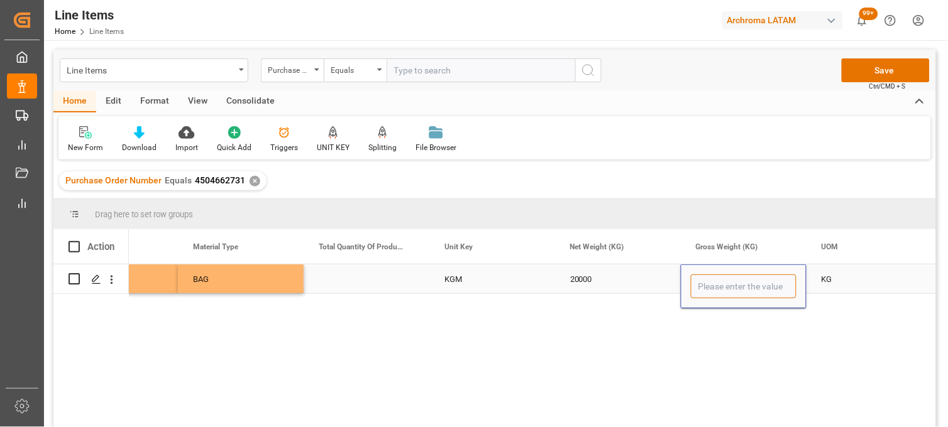
click at [725, 275] on input "Press SPACE to select this row." at bounding box center [744, 287] width 106 height 24
type input "20600"
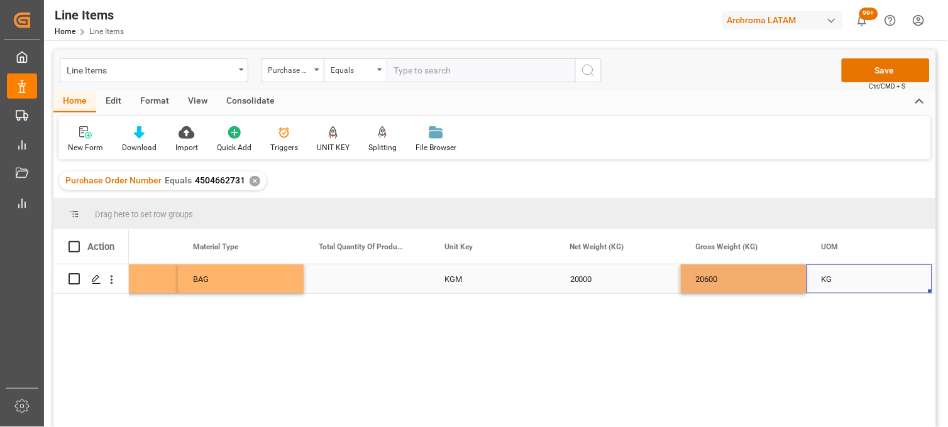
click at [825, 288] on div "KG" at bounding box center [869, 279] width 126 height 29
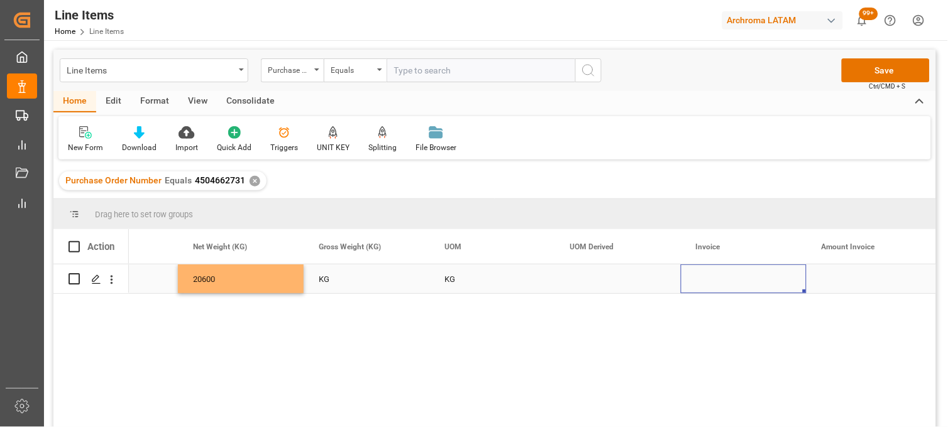
scroll to position [0, 2465]
click at [585, 275] on div "Press SPACE to select this row." at bounding box center [618, 279] width 126 height 29
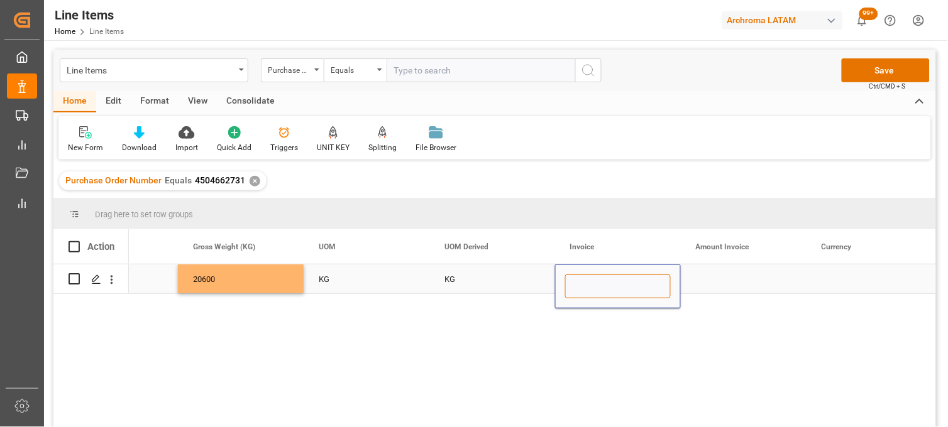
click at [585, 275] on input "Press SPACE to select this row." at bounding box center [618, 287] width 106 height 24
type input "x"
type input "WXWP250904035"
click at [720, 278] on div "Press SPACE to select this row." at bounding box center [744, 279] width 126 height 29
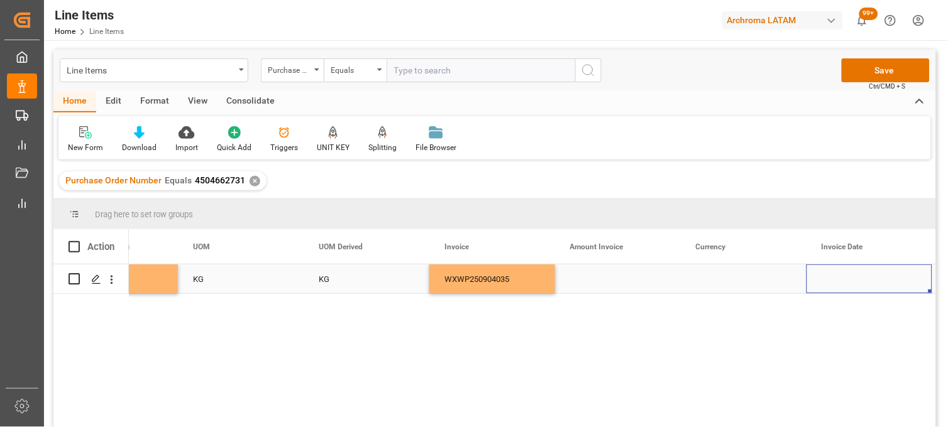
scroll to position [0, 2717]
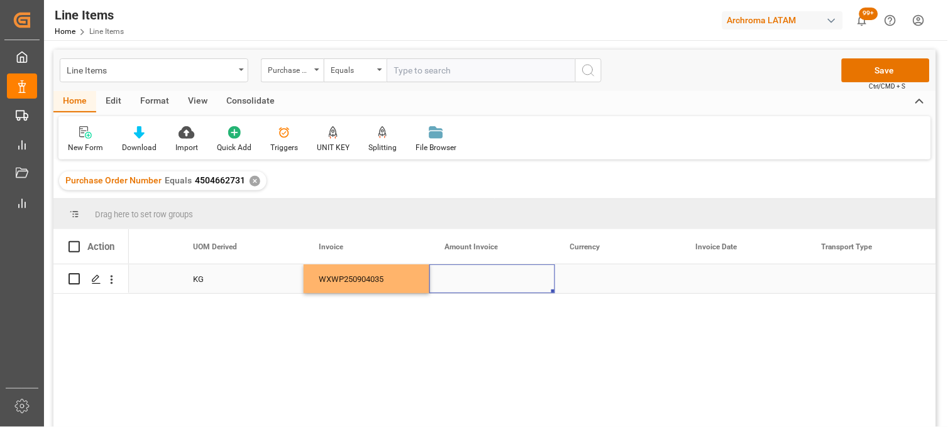
click at [462, 280] on div "Press SPACE to select this row." at bounding box center [492, 279] width 126 height 29
click at [462, 280] on input "Press SPACE to select this row." at bounding box center [492, 287] width 106 height 24
type input "122200"
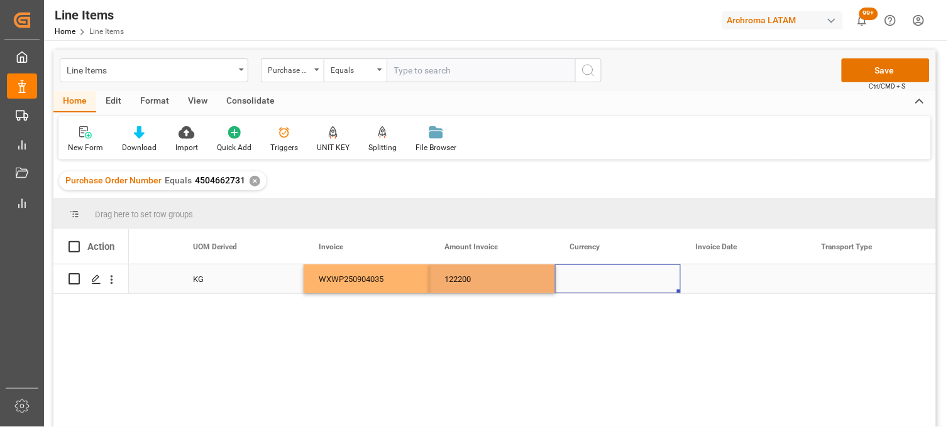
click at [586, 290] on div "Press SPACE to select this row." at bounding box center [618, 279] width 126 height 29
click at [590, 284] on div "Press SPACE to select this row." at bounding box center [618, 279] width 126 height 29
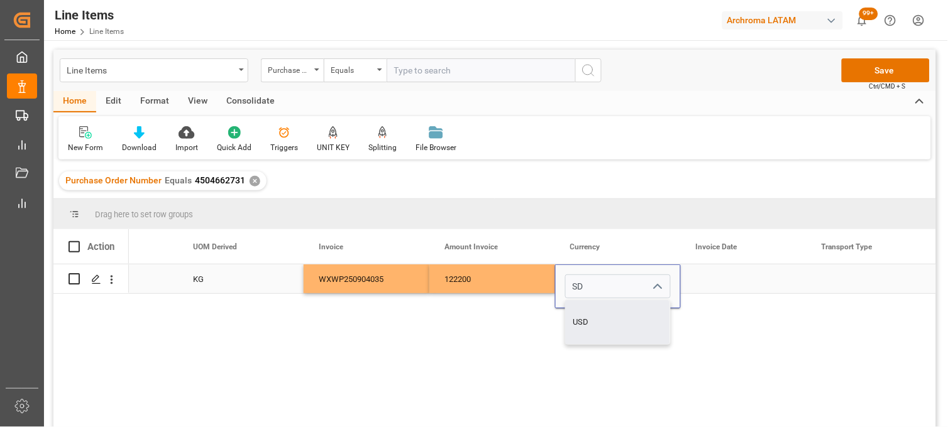
type input "USD"
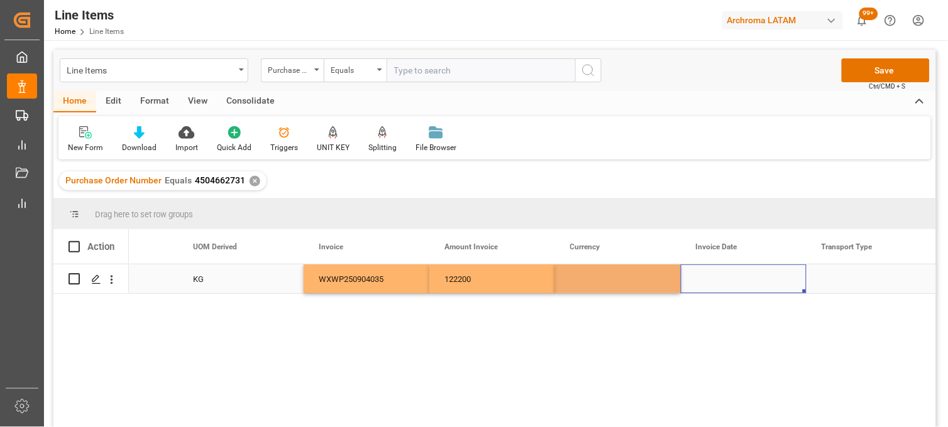
click at [712, 280] on div "Press SPACE to select this row." at bounding box center [744, 279] width 126 height 29
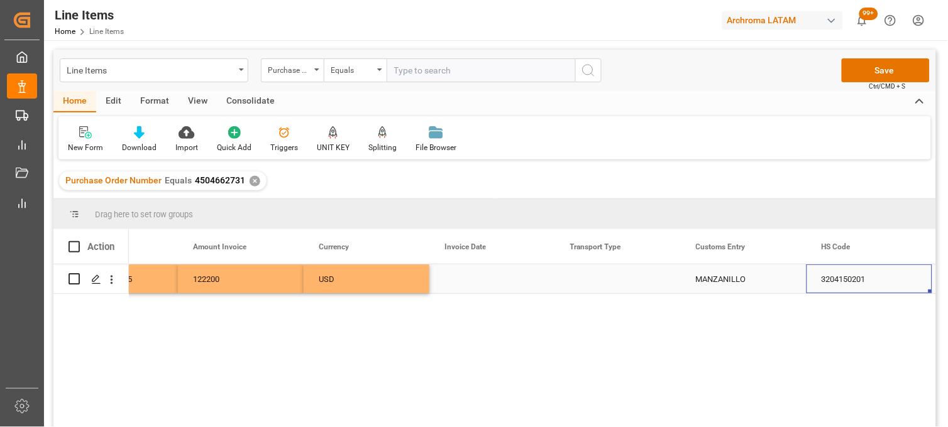
scroll to position [0, 2968]
click at [455, 284] on div "Press SPACE to select this row." at bounding box center [492, 279] width 126 height 29
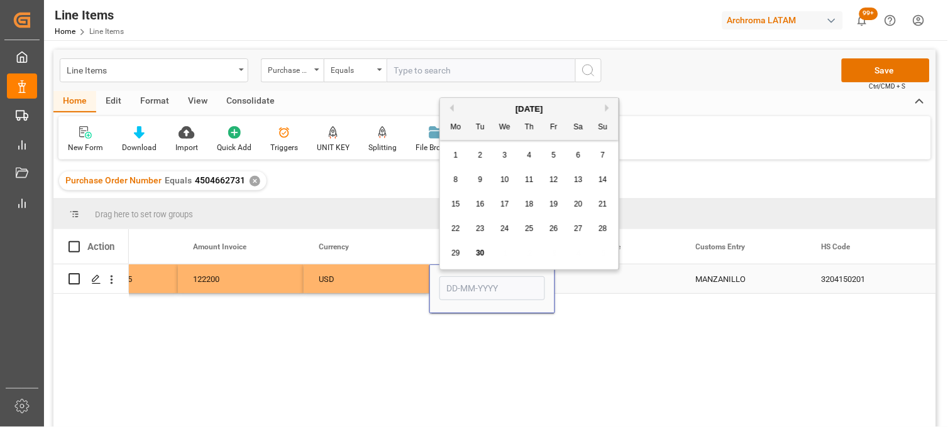
click at [455, 284] on input "Press SPACE to select this row." at bounding box center [492, 289] width 106 height 24
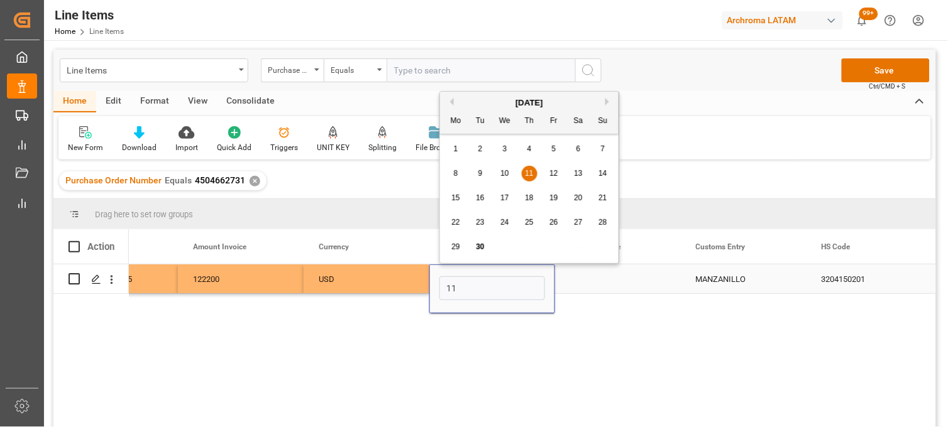
type input "[DATE]"
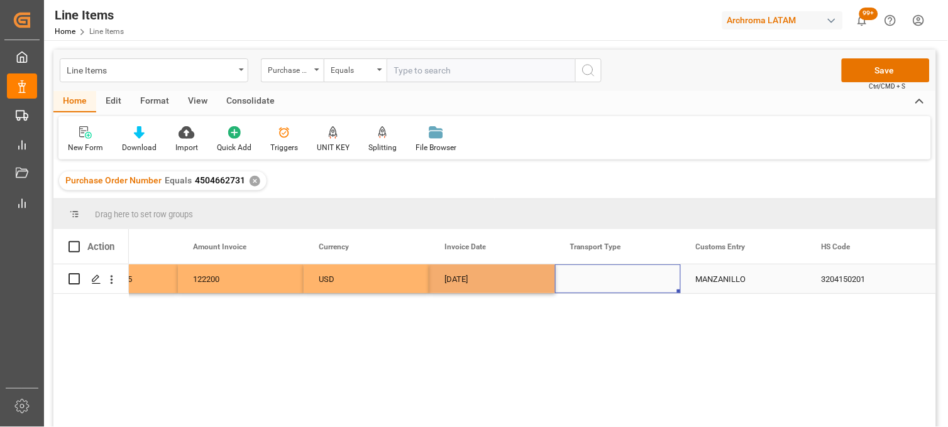
click at [606, 278] on div "Press SPACE to select this row." at bounding box center [618, 279] width 126 height 29
click at [606, 278] on input "Press SPACE to select this row." at bounding box center [618, 287] width 106 height 24
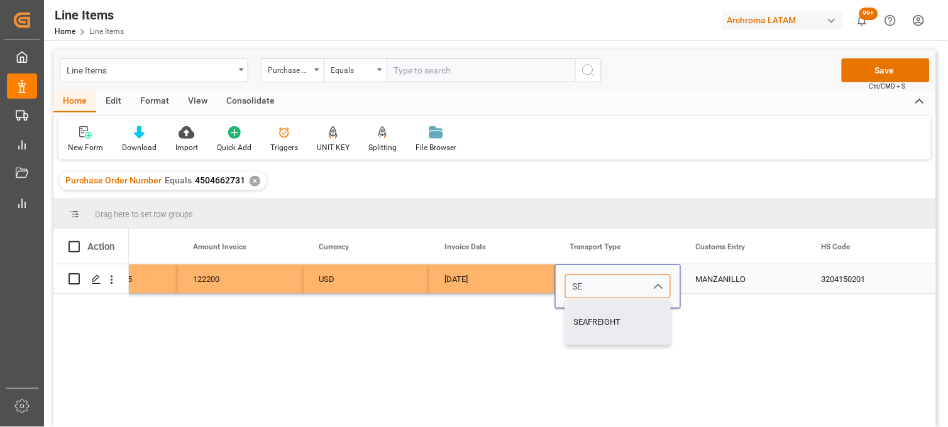
type input "SEAFREIGHT"
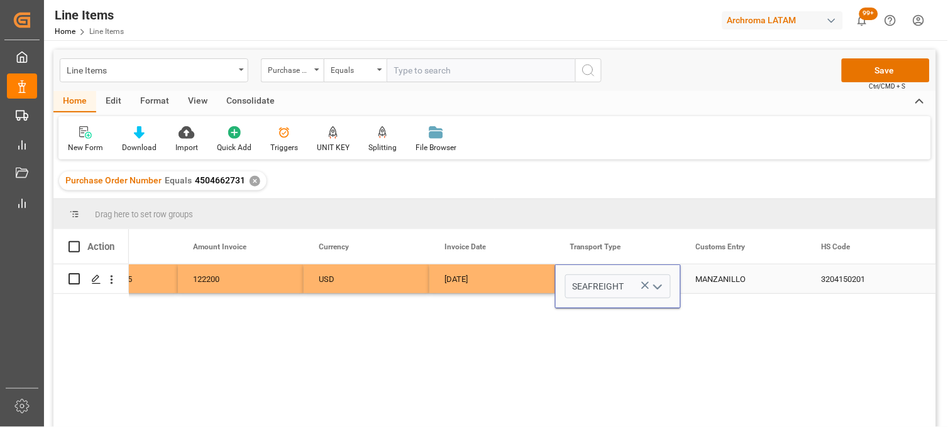
click at [710, 278] on div "MANZANILLO" at bounding box center [744, 279] width 126 height 29
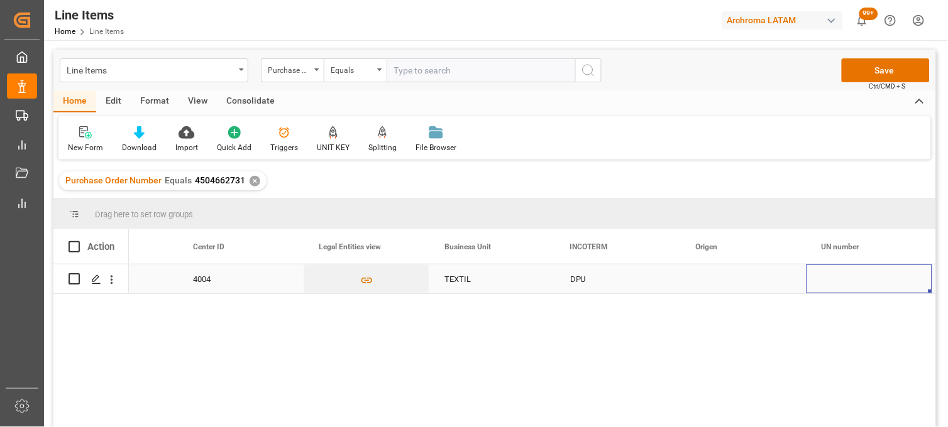
scroll to position [0, 3848]
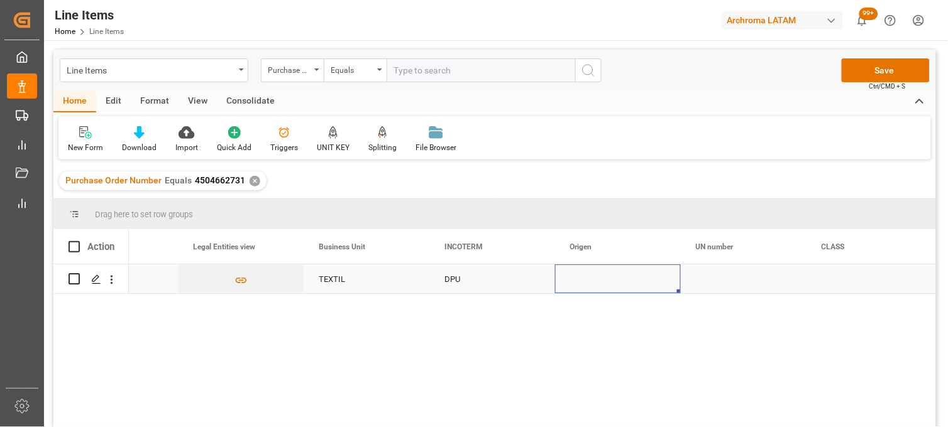
click at [585, 279] on div "Press SPACE to select this row." at bounding box center [618, 279] width 126 height 29
click at [585, 279] on input "Press SPACE to select this row." at bounding box center [618, 287] width 106 height 24
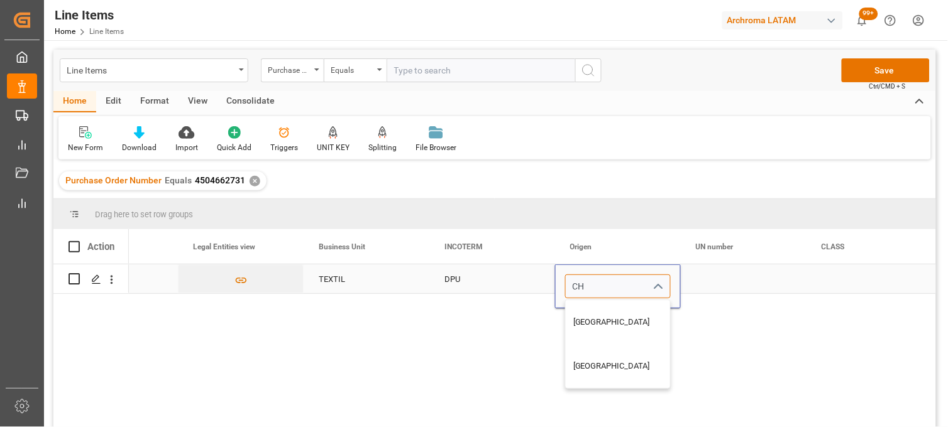
type input "[GEOGRAPHIC_DATA]"
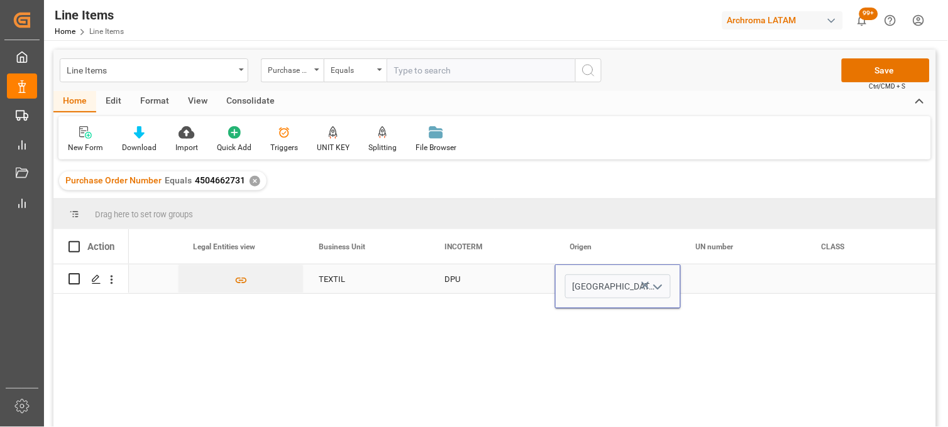
click at [709, 281] on div "Press SPACE to select this row." at bounding box center [744, 279] width 126 height 29
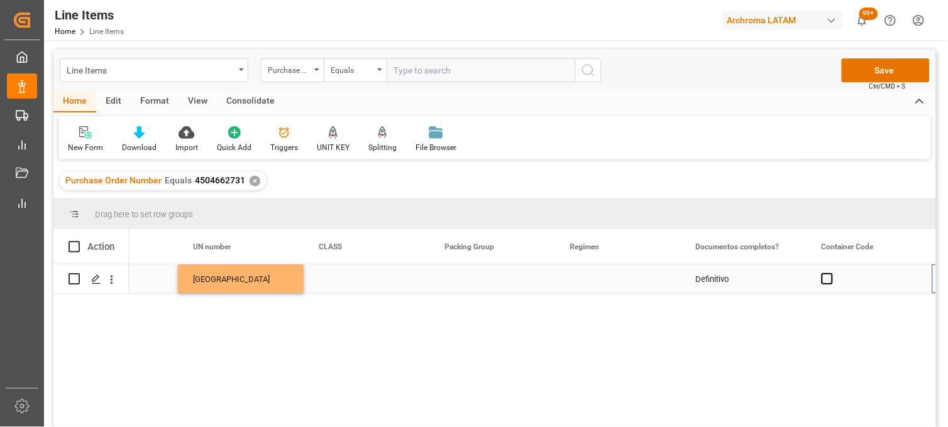
scroll to position [0, 4351]
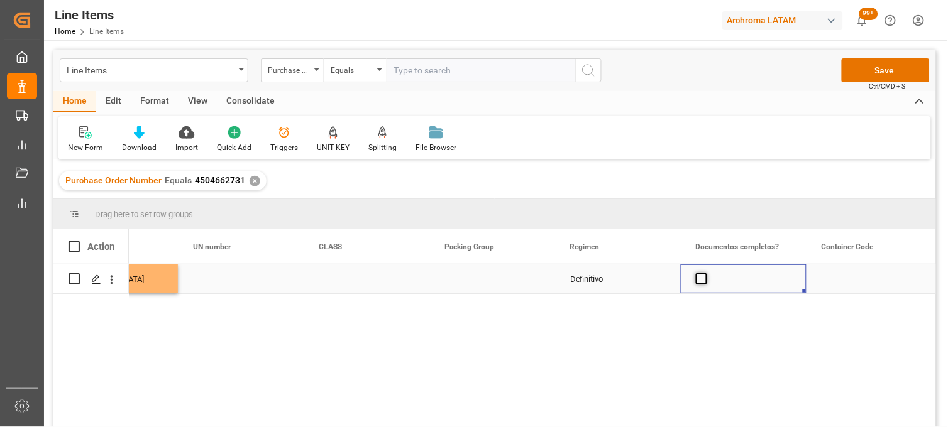
click at [704, 280] on span "Press SPACE to select this row." at bounding box center [701, 278] width 11 height 11
click at [705, 273] on input "Press SPACE to select this row." at bounding box center [705, 273] width 0 height 0
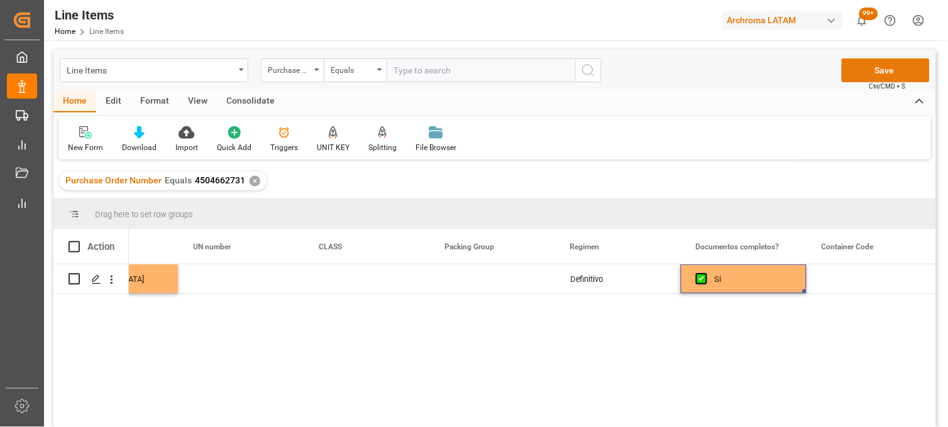
click at [859, 73] on button "Save" at bounding box center [886, 70] width 88 height 24
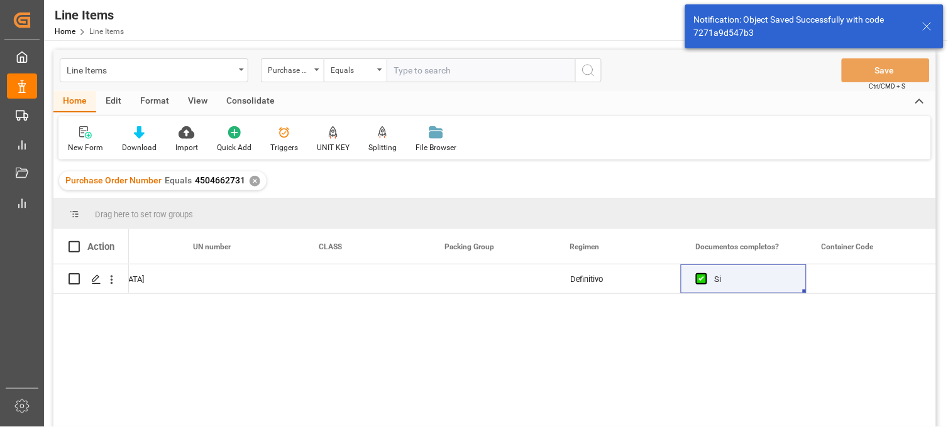
click at [76, 248] on span at bounding box center [74, 246] width 11 height 11
click at [78, 241] on input "checkbox" at bounding box center [78, 241] width 0 height 0
checkbox input "true"
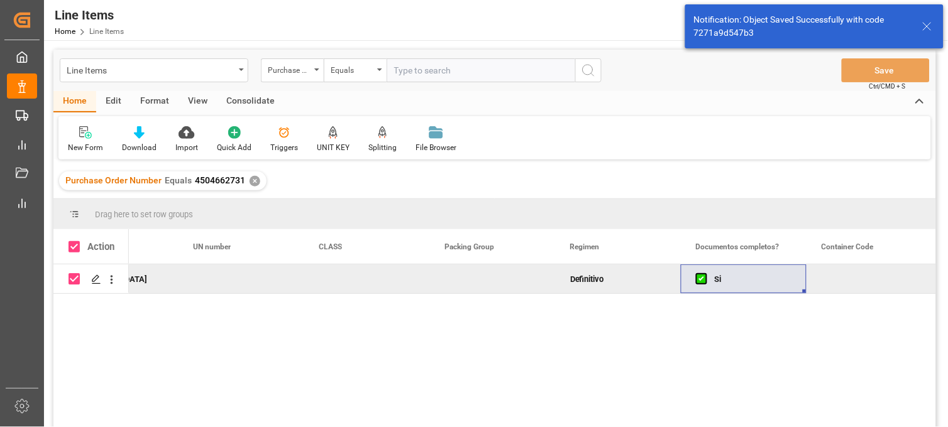
click at [243, 95] on div "Consolidate" at bounding box center [250, 101] width 67 height 21
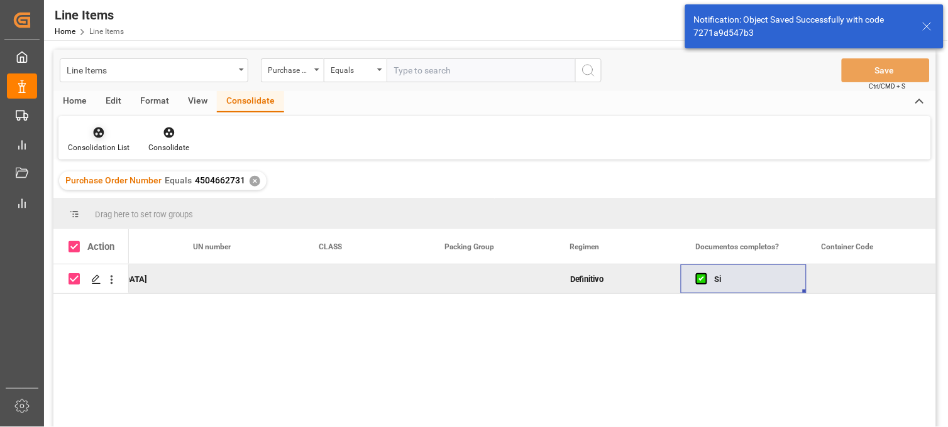
click at [115, 142] on div "Consolidation List" at bounding box center [99, 147] width 62 height 11
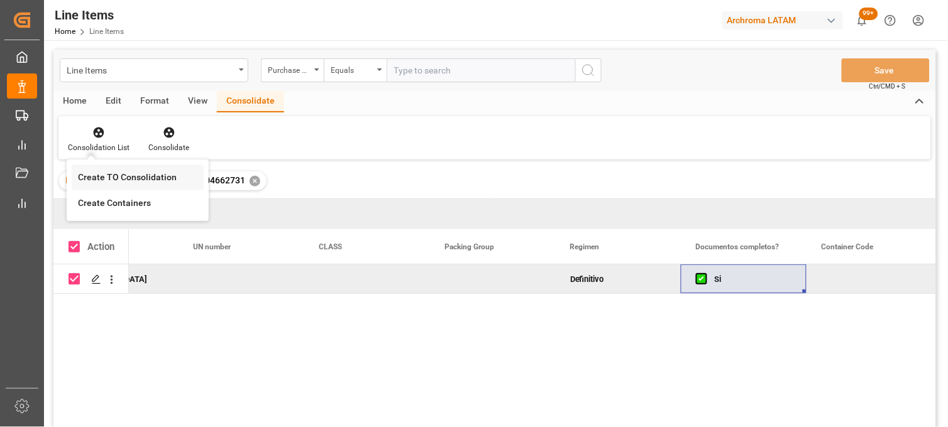
click at [120, 167] on div "Line Items Purchase Order Number Equals Save Ctrl/CMD + S Home Edit Format View…" at bounding box center [494, 255] width 882 height 411
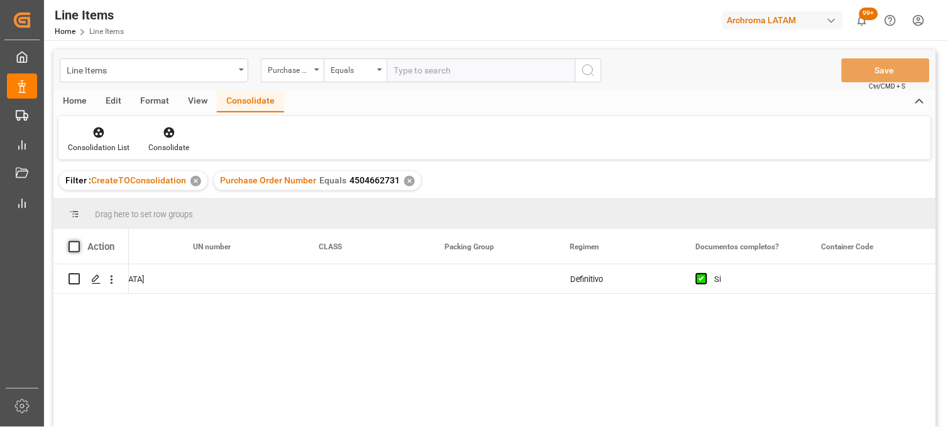
click at [78, 250] on span at bounding box center [74, 246] width 11 height 11
click at [78, 241] on input "checkbox" at bounding box center [78, 241] width 0 height 0
checkbox input "true"
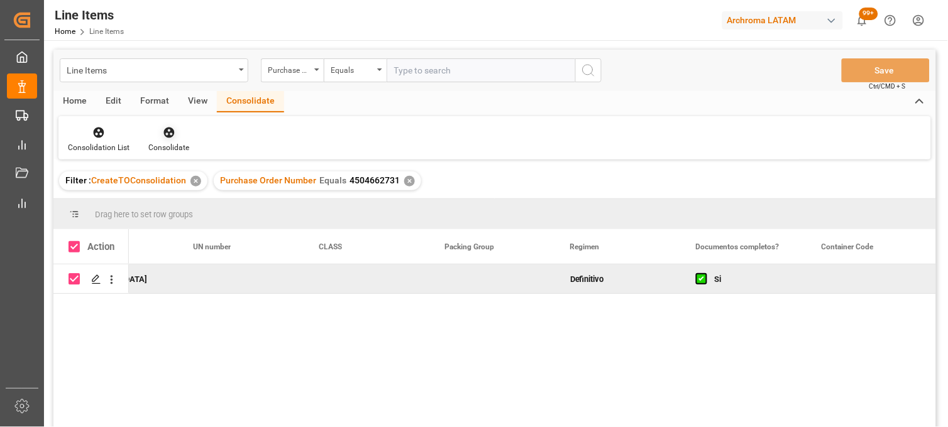
click at [164, 136] on icon at bounding box center [169, 132] width 13 height 13
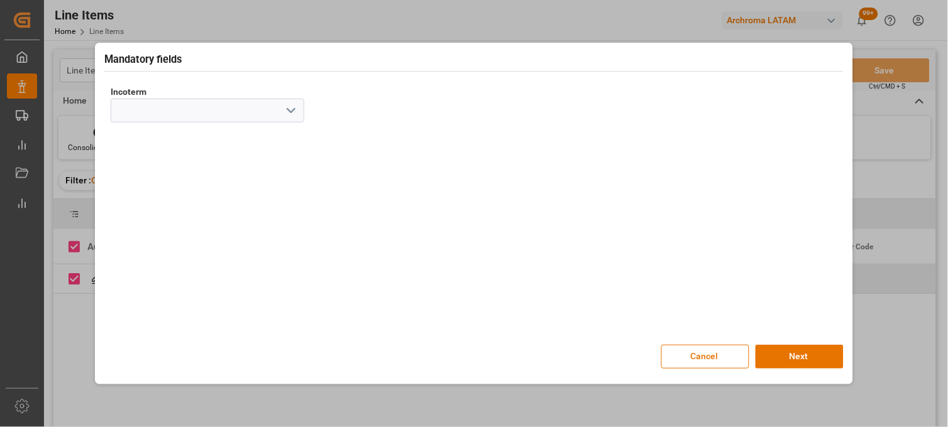
click at [294, 104] on icon "open menu" at bounding box center [290, 110] width 15 height 15
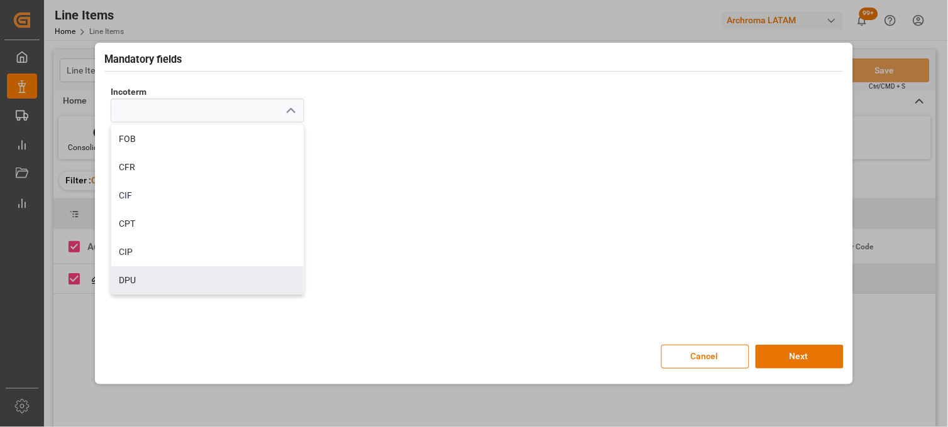
click at [198, 272] on div "DPU" at bounding box center [207, 280] width 192 height 28
type input "DPU"
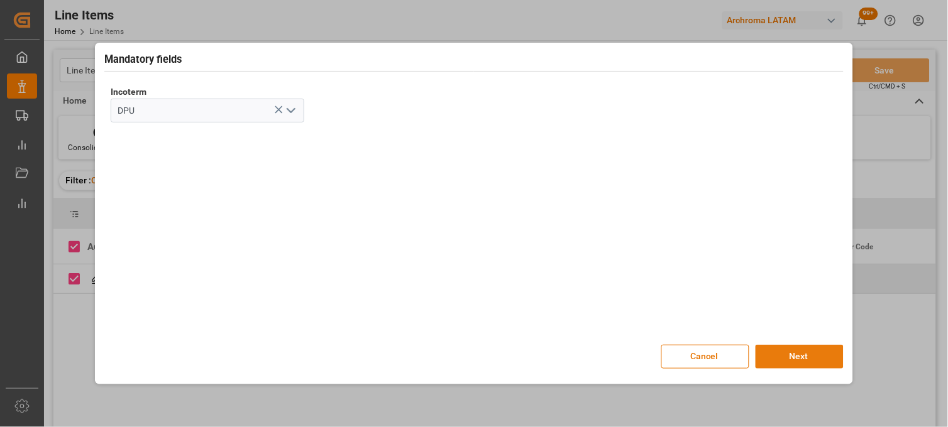
click at [786, 354] on button "Next" at bounding box center [799, 357] width 88 height 24
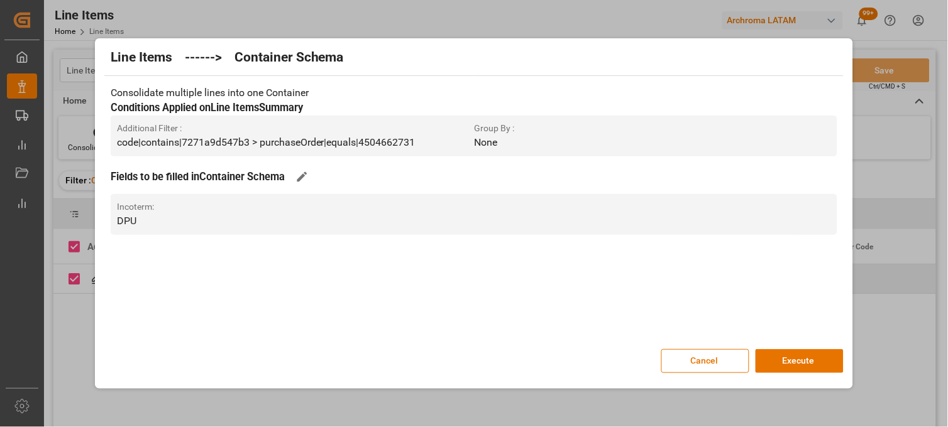
click at [786, 354] on button "Execute" at bounding box center [799, 361] width 88 height 24
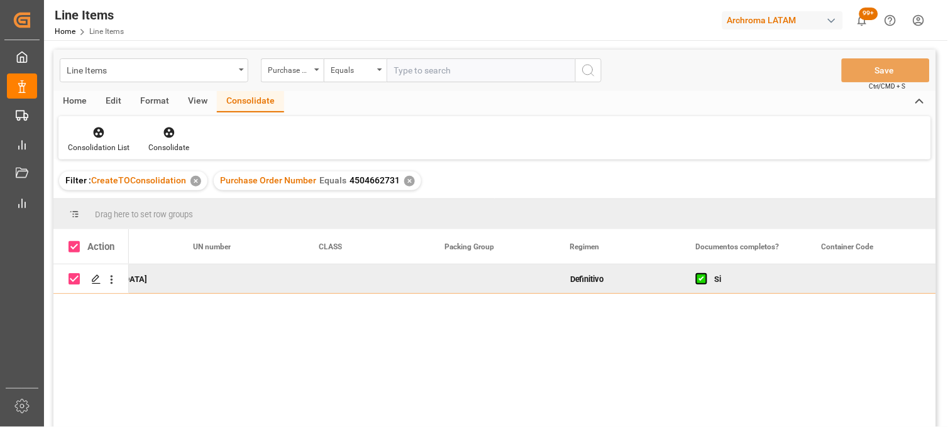
click at [76, 96] on div "Home" at bounding box center [74, 101] width 43 height 21
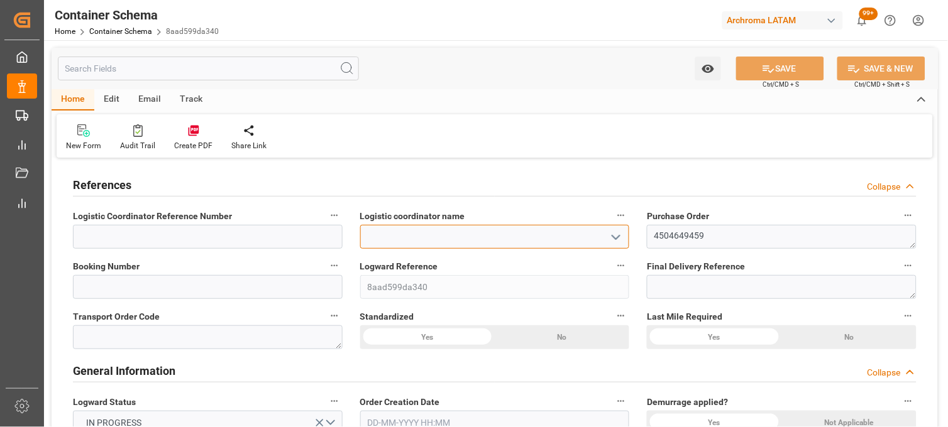
click at [441, 225] on input at bounding box center [495, 237] width 270 height 24
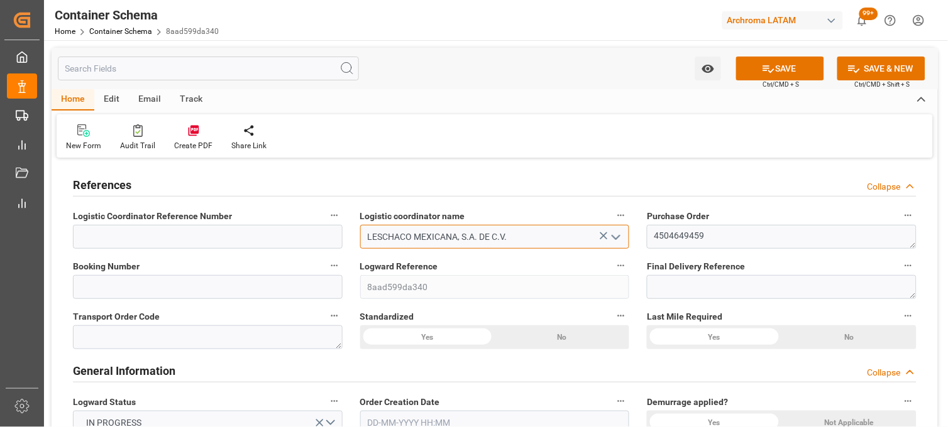
type input "LESCHACO MEXICANA, S.A. DE C.V."
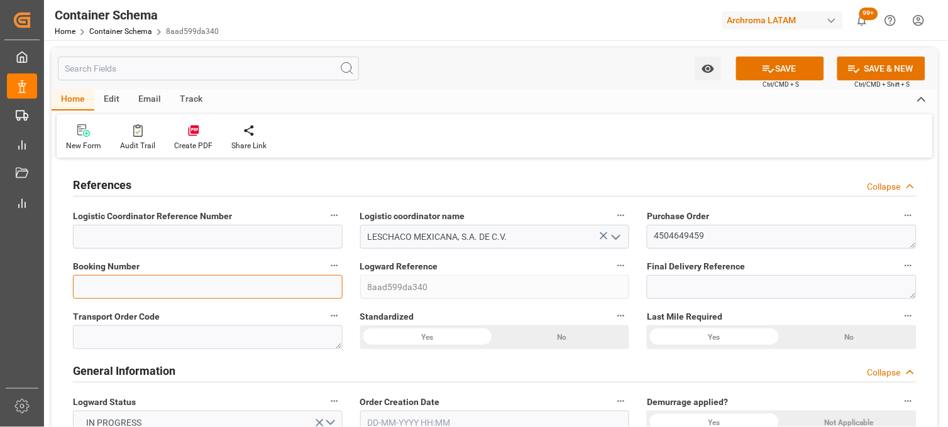
click at [327, 278] on input at bounding box center [208, 287] width 270 height 24
type input "KYMANH2501326"
click at [386, 392] on div "Order Creation Date" at bounding box center [494, 414] width 287 height 50
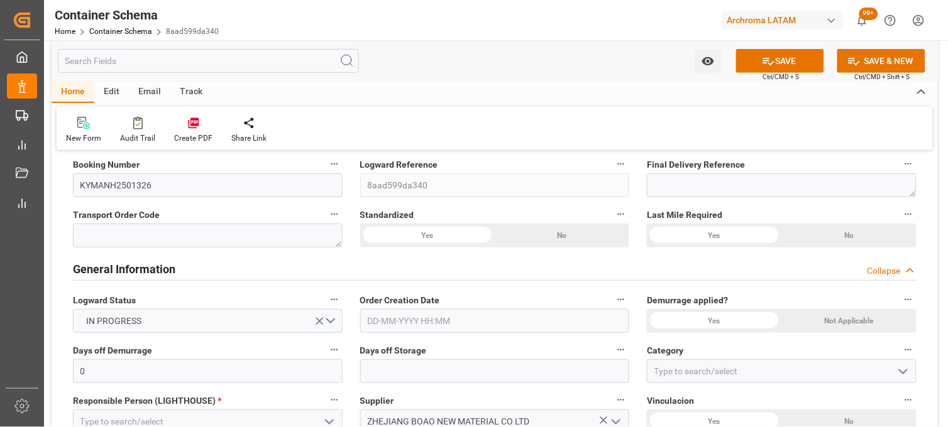
scroll to position [140, 0]
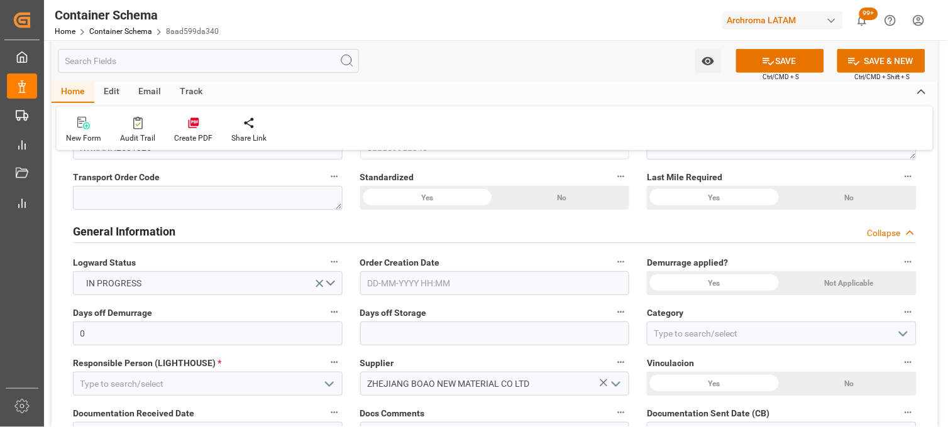
click at [382, 283] on input "text" at bounding box center [495, 284] width 270 height 24
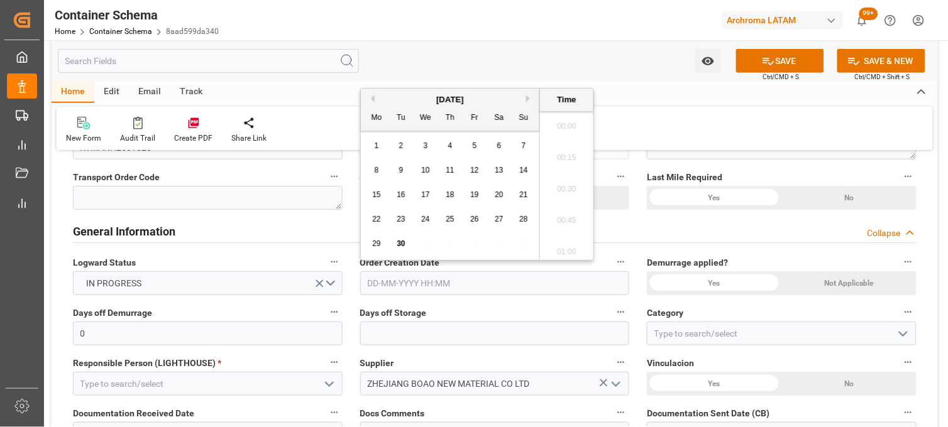
scroll to position [1009, 0]
click at [386, 233] on div "29 30 1 2 3 4 5" at bounding box center [451, 244] width 172 height 25
click at [395, 245] on div "30" at bounding box center [401, 244] width 16 height 15
click at [564, 192] on li "08:30" at bounding box center [566, 185] width 53 height 31
type input "30-09-2025 08:30"
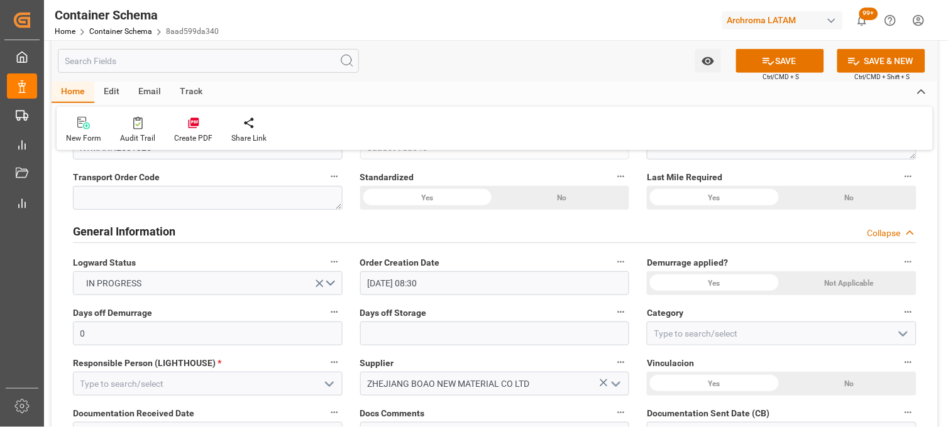
click at [828, 273] on div "Not Applicable" at bounding box center [849, 284] width 135 height 24
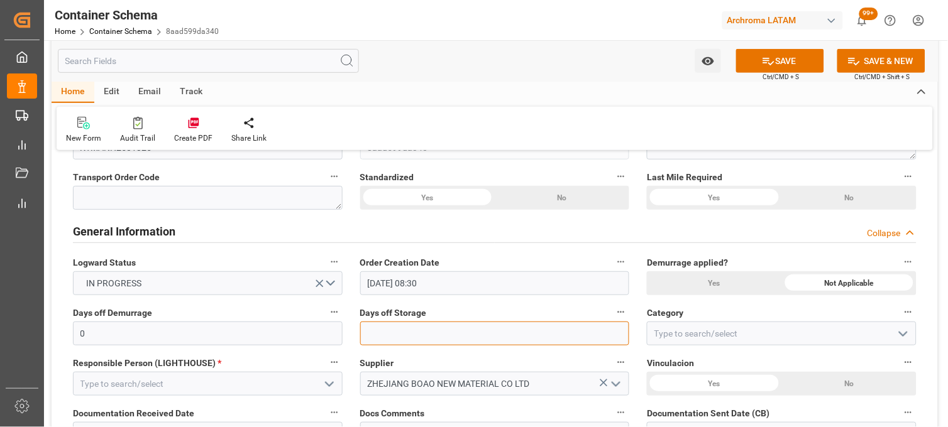
click at [405, 338] on input "text" at bounding box center [495, 334] width 270 height 24
type input "7"
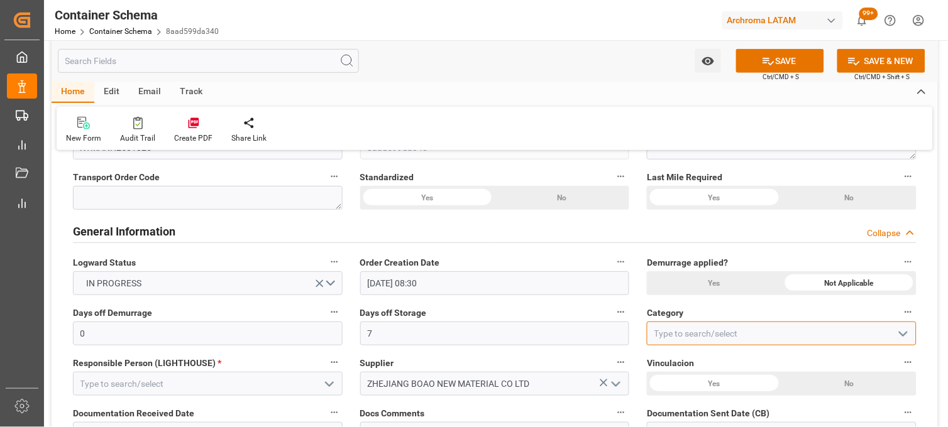
click at [673, 335] on input at bounding box center [782, 334] width 270 height 24
type input "On time"
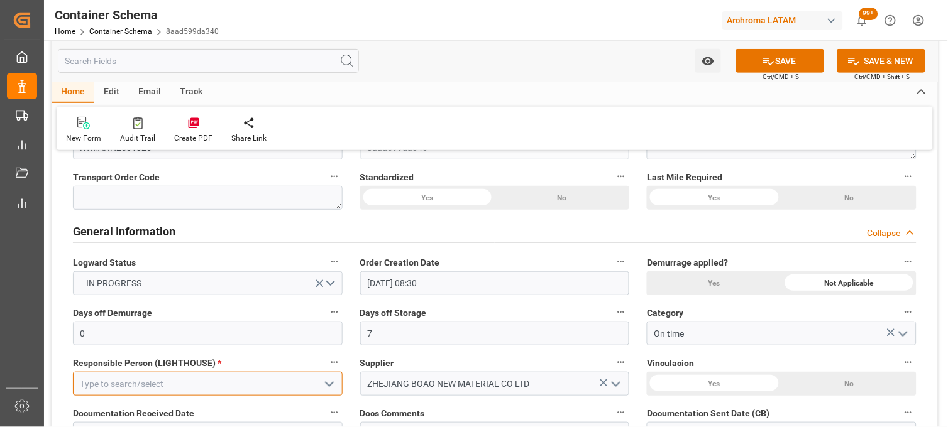
click at [302, 388] on input at bounding box center [208, 384] width 270 height 24
type input "[PERSON_NAME]"
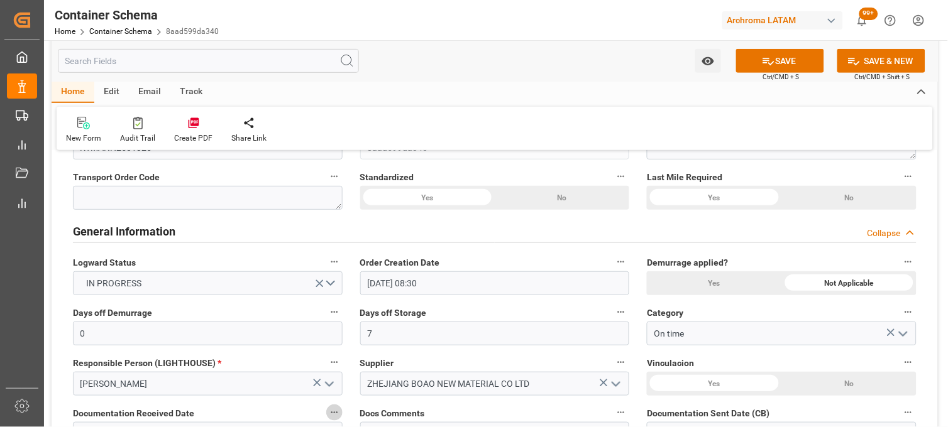
click at [844, 380] on div "No" at bounding box center [849, 384] width 135 height 24
click at [636, 397] on div "Supplier ZHEJIANG BOAO NEW MATERIAL CO LTD" at bounding box center [494, 375] width 287 height 50
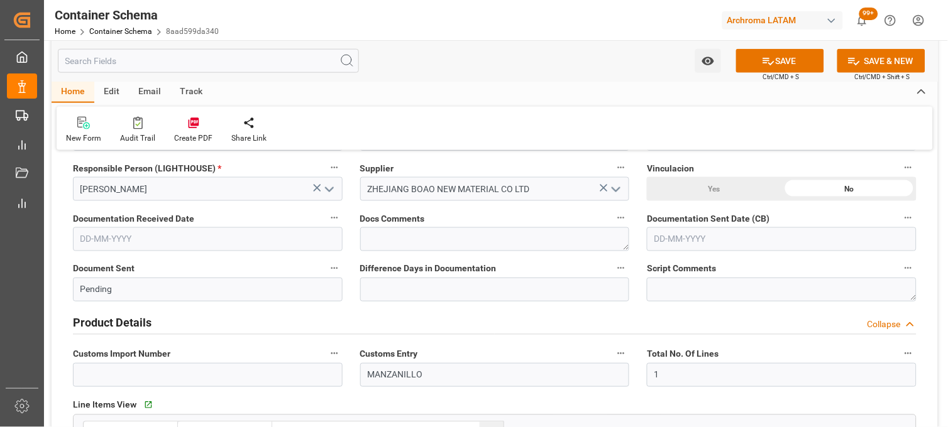
scroll to position [335, 0]
click at [250, 243] on input "text" at bounding box center [208, 239] width 270 height 24
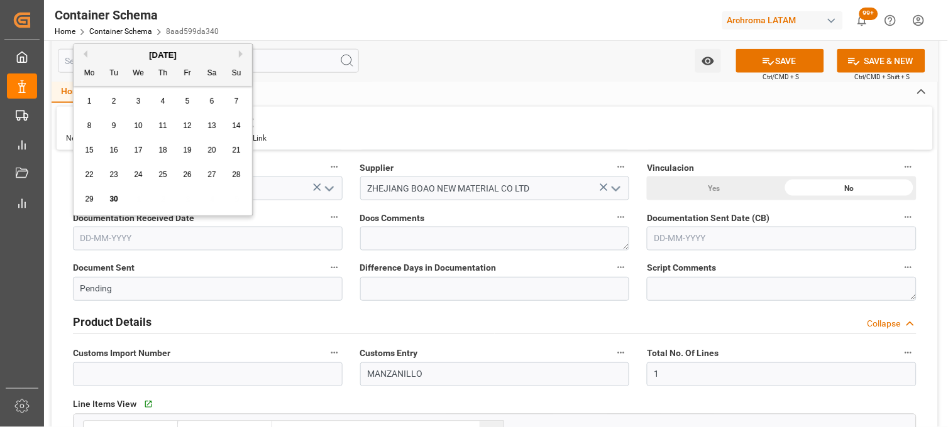
click at [112, 192] on div "30" at bounding box center [114, 199] width 16 height 15
type input "[DATE]"
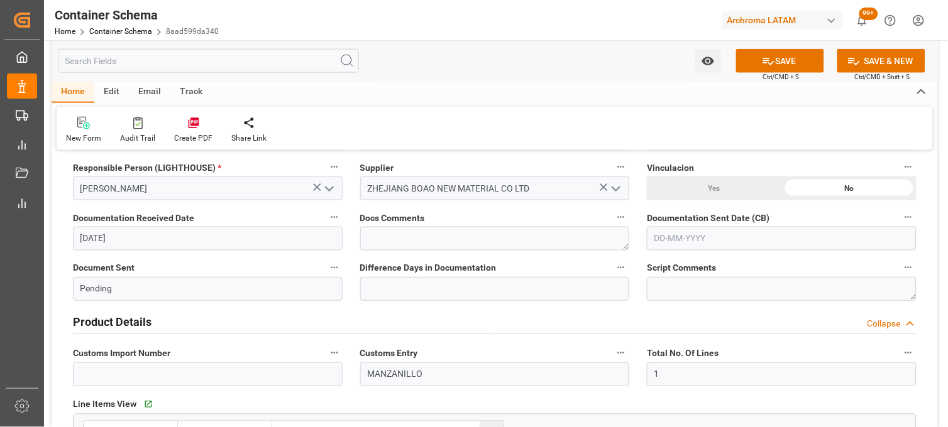
click at [720, 231] on input "text" at bounding box center [782, 239] width 270 height 24
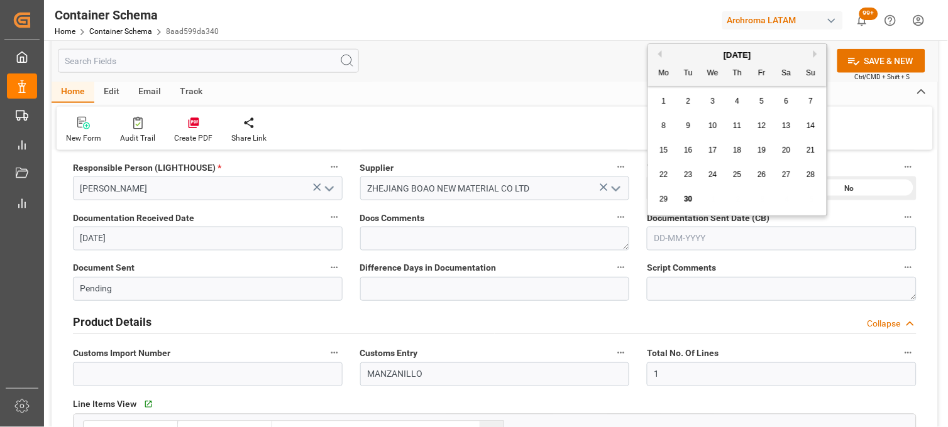
click at [691, 192] on div "30" at bounding box center [689, 199] width 16 height 15
type input "[DATE]"
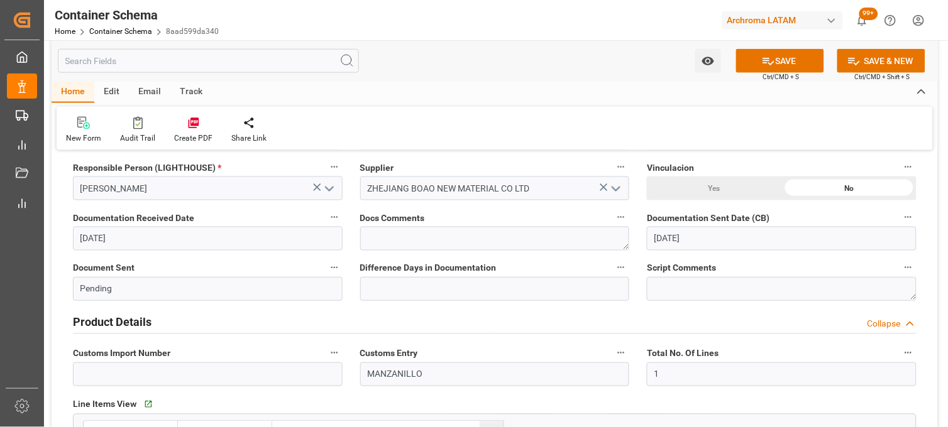
click at [637, 263] on div "Difference Days in Documentation" at bounding box center [494, 280] width 287 height 50
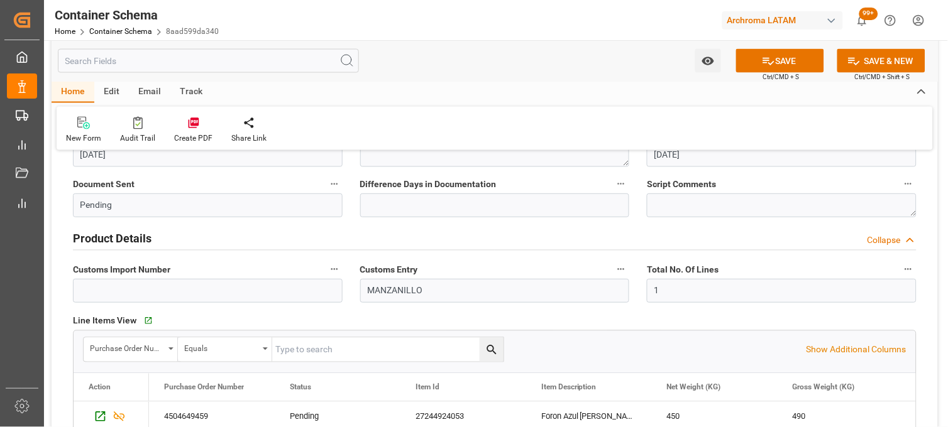
scroll to position [447, 0]
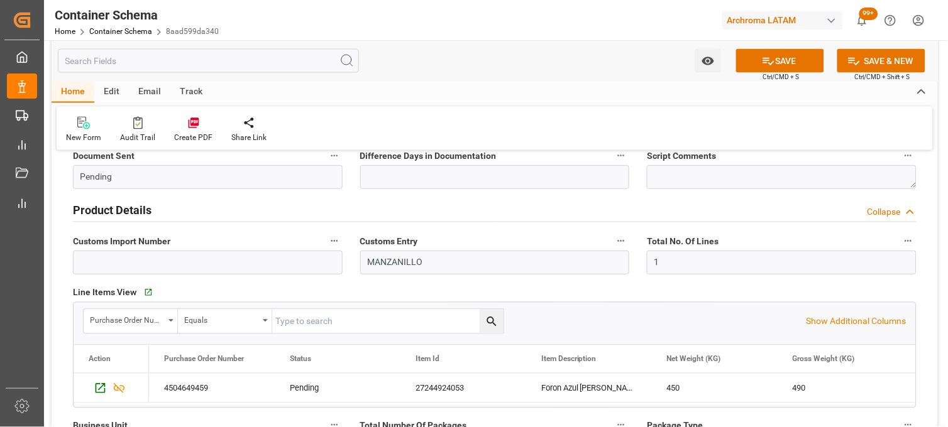
click at [648, 302] on div "Purchase Order Number Equals Show Additional Columns Drag here to set row group…" at bounding box center [494, 355] width 843 height 106
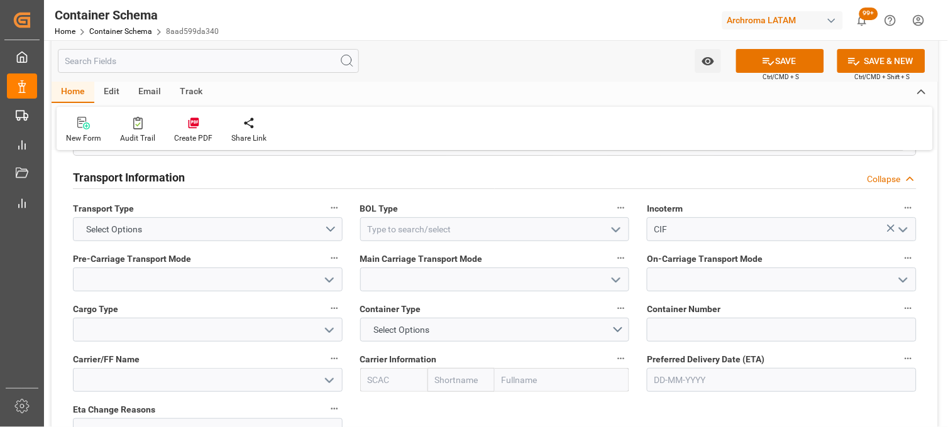
scroll to position [1061, 0]
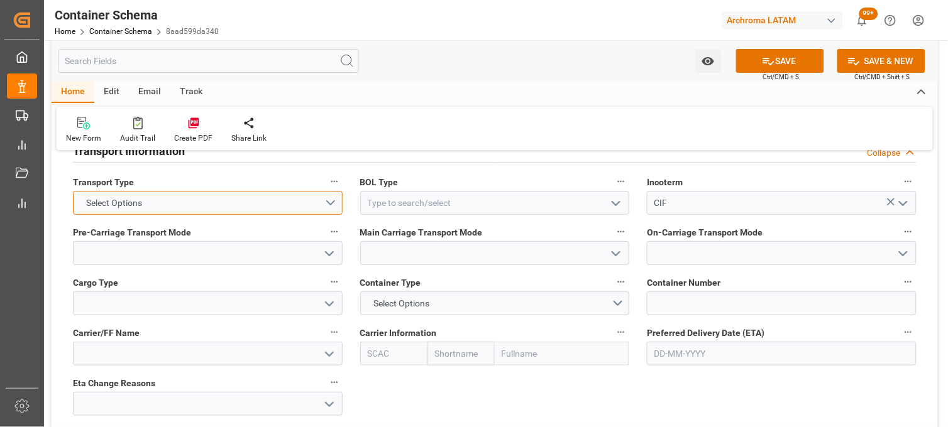
click at [331, 195] on button "Select Options" at bounding box center [208, 203] width 270 height 24
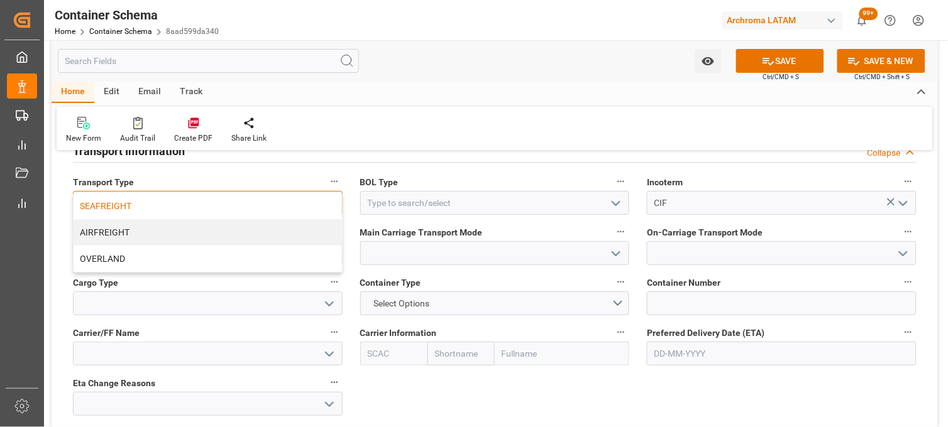
click at [206, 206] on div "SEAFREIGHT" at bounding box center [208, 206] width 268 height 26
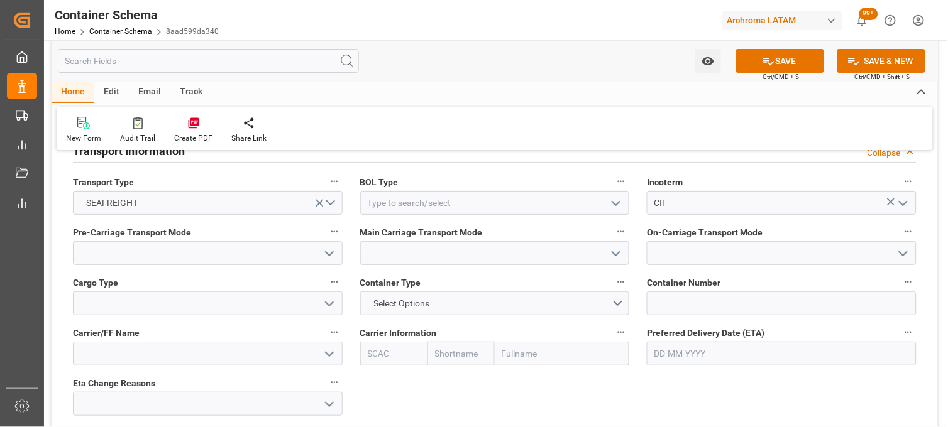
click at [607, 202] on button "open menu" at bounding box center [615, 203] width 19 height 19
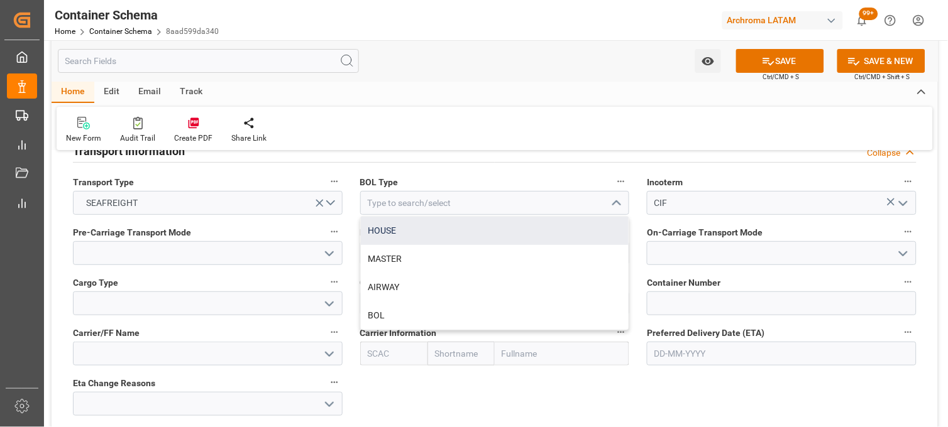
click at [470, 223] on div "HOUSE" at bounding box center [495, 231] width 268 height 28
type input "HOUSE"
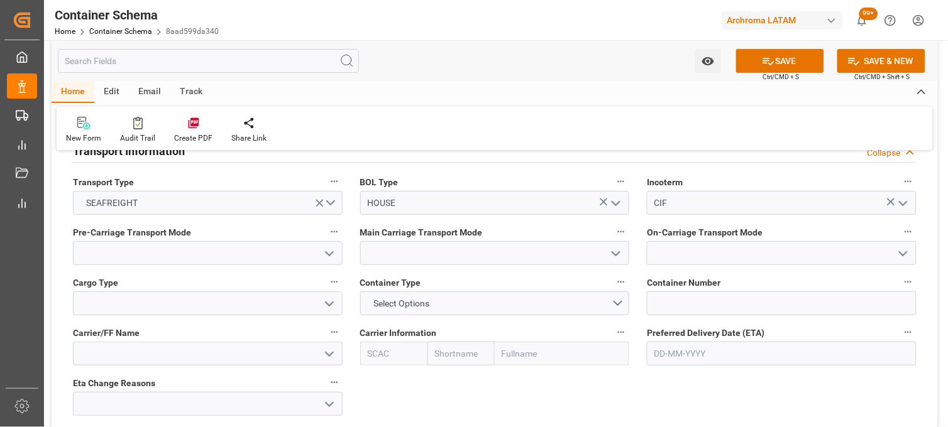
click at [334, 255] on icon "open menu" at bounding box center [329, 253] width 15 height 15
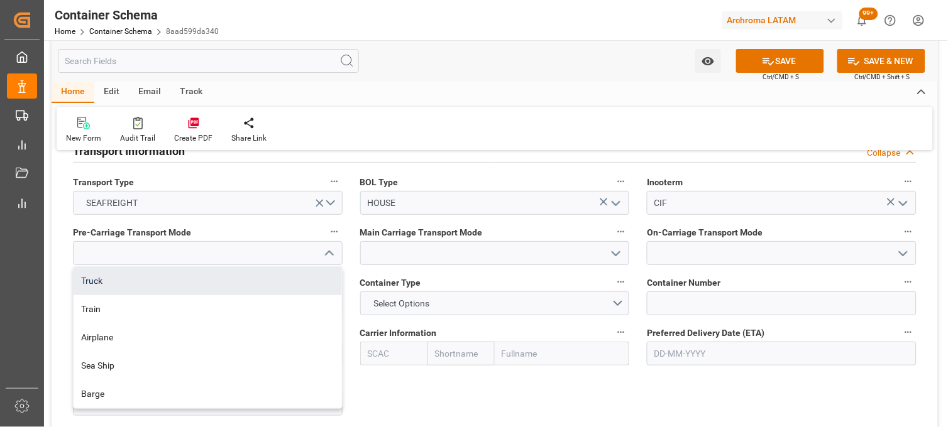
click at [302, 283] on div "Truck" at bounding box center [208, 281] width 268 height 28
type input "Truck"
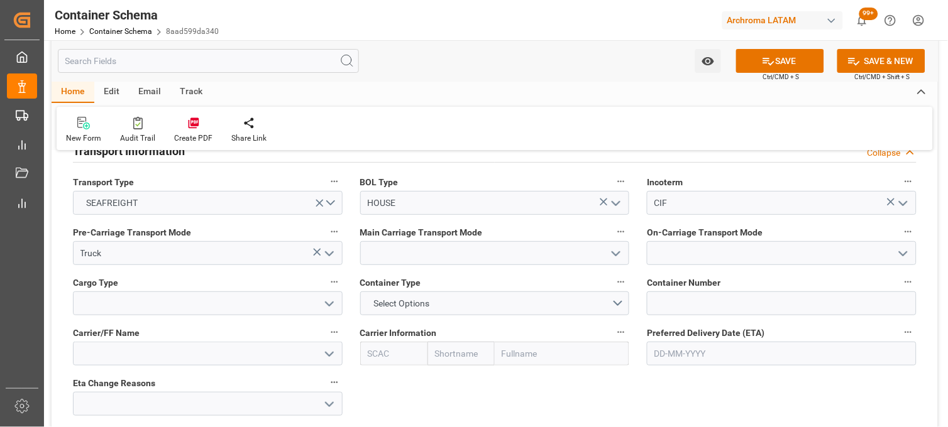
click at [615, 255] on icon "open menu" at bounding box center [615, 253] width 15 height 15
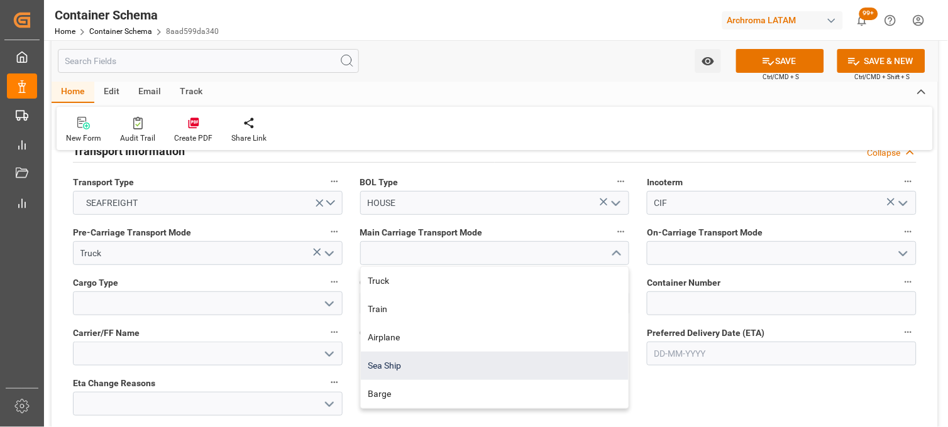
click at [520, 360] on div "Sea Ship" at bounding box center [495, 366] width 268 height 28
type input "Sea Ship"
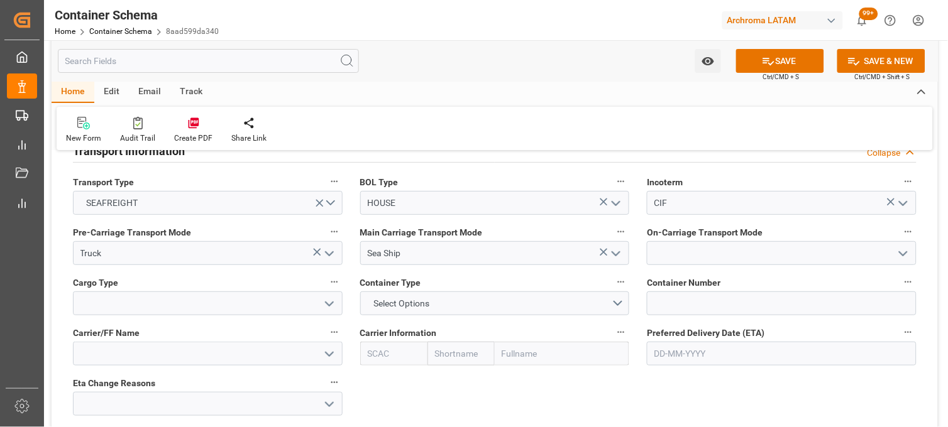
click at [903, 253] on icon "open menu" at bounding box center [903, 253] width 15 height 15
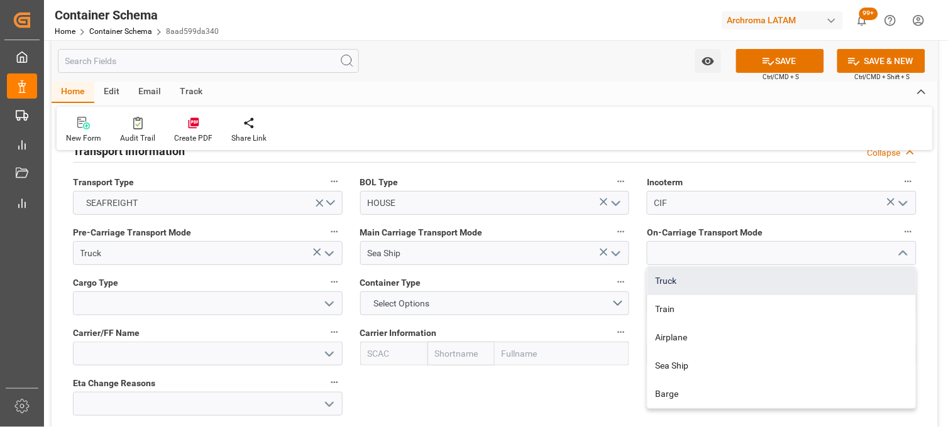
click at [696, 292] on div "Truck" at bounding box center [781, 281] width 268 height 28
type input "Truck"
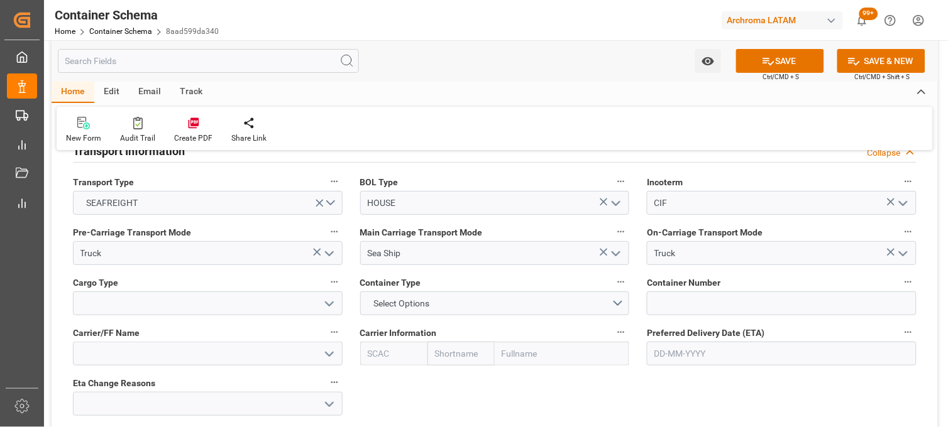
click at [324, 312] on button "open menu" at bounding box center [328, 303] width 19 height 19
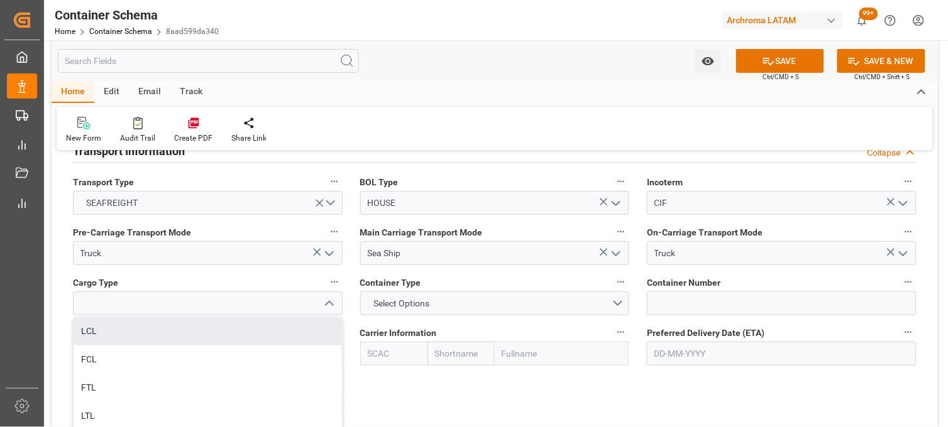
click at [285, 344] on div "LCL" at bounding box center [208, 331] width 268 height 28
type input "LCL"
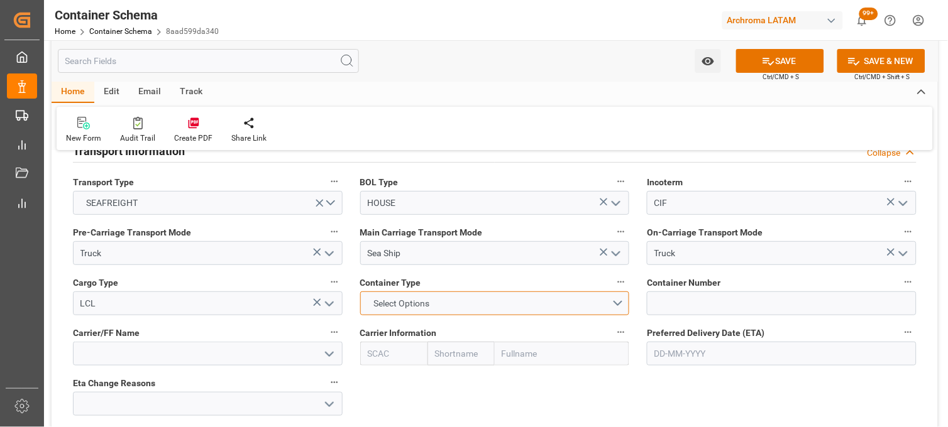
click at [613, 305] on button "Select Options" at bounding box center [495, 304] width 270 height 24
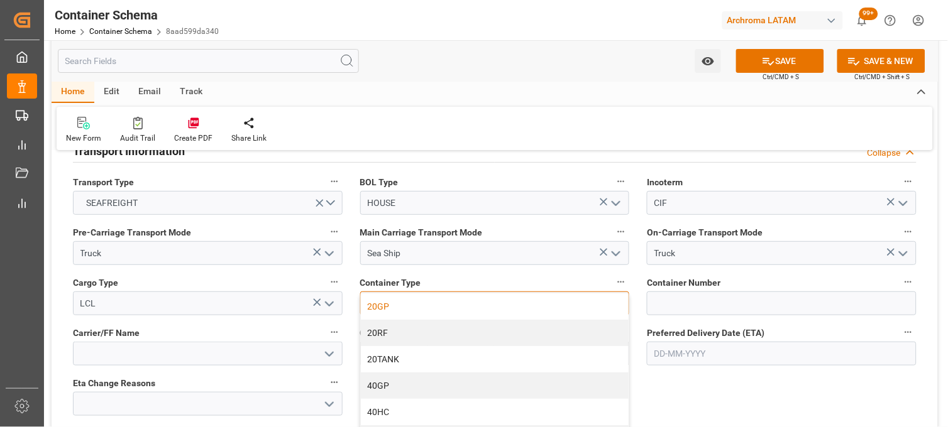
click at [431, 296] on div "20GP" at bounding box center [495, 307] width 268 height 26
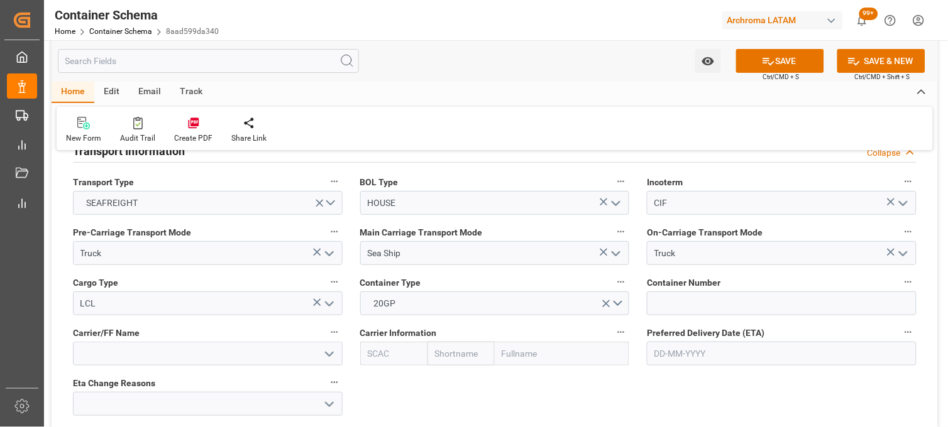
click at [638, 320] on div "Preferred Delivery Date (ETA)" at bounding box center [781, 345] width 287 height 50
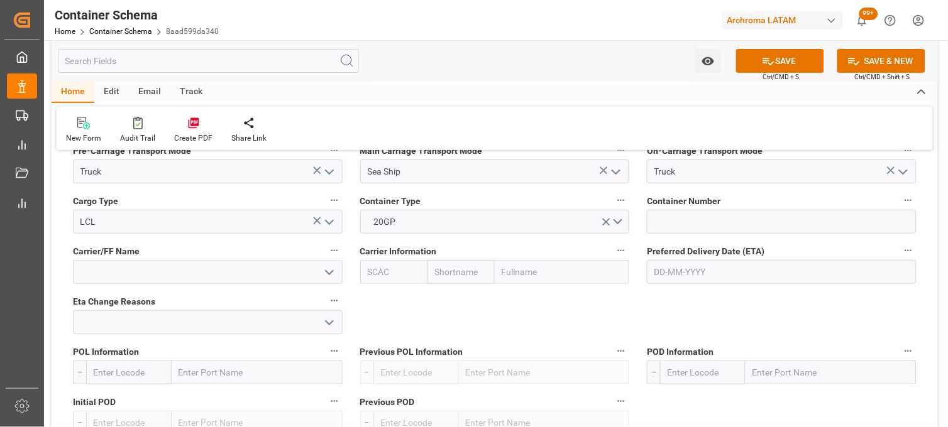
scroll to position [1145, 0]
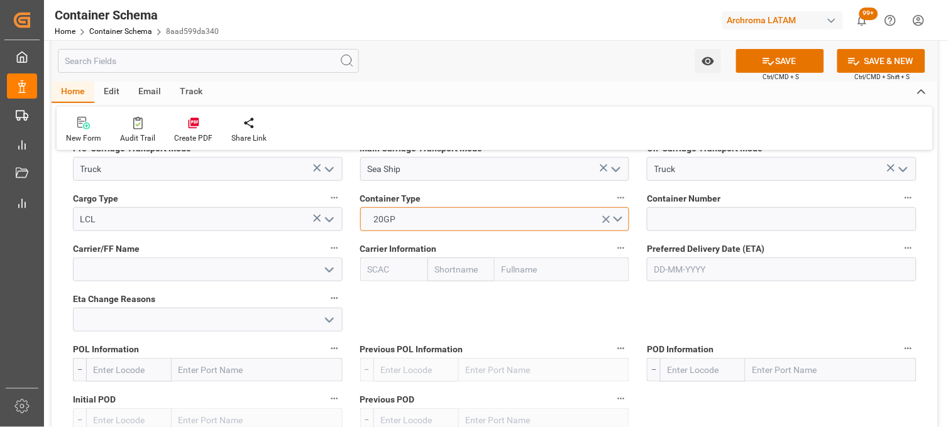
click at [618, 220] on button "20GP" at bounding box center [495, 219] width 270 height 24
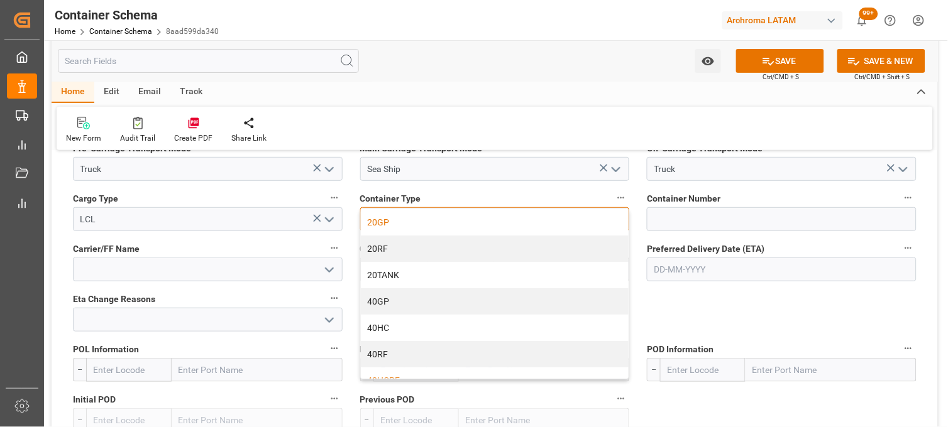
click at [423, 376] on div "40HCRF" at bounding box center [495, 381] width 268 height 26
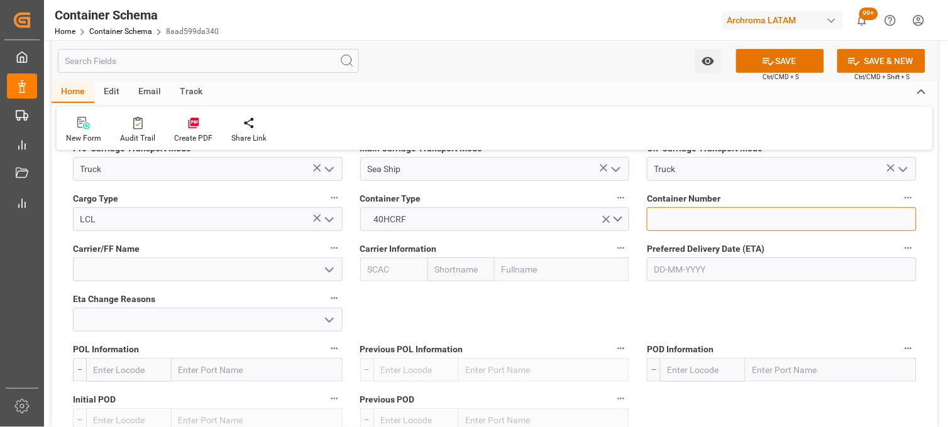
click at [690, 228] on input at bounding box center [782, 219] width 270 height 24
paste input "SZLU9474214"
type input "SZLU9474214"
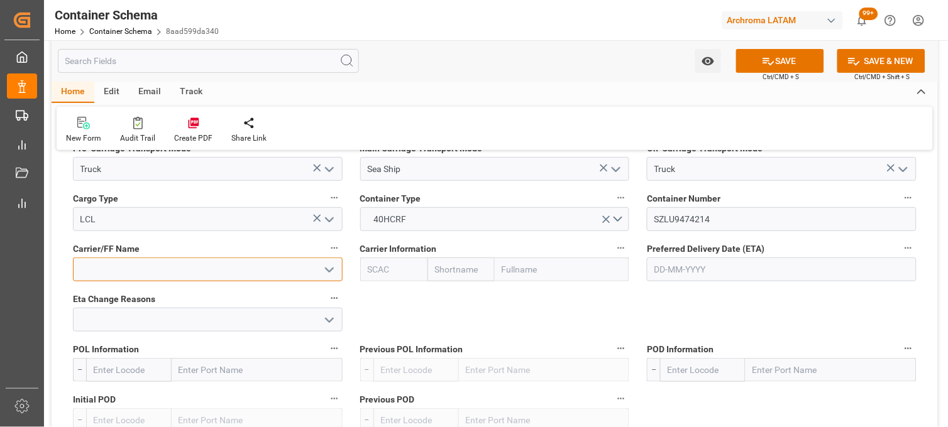
click at [210, 274] on input at bounding box center [208, 270] width 270 height 24
type input "PLUSCARGO TRANSPORTE MEXICANA SA DE CV"
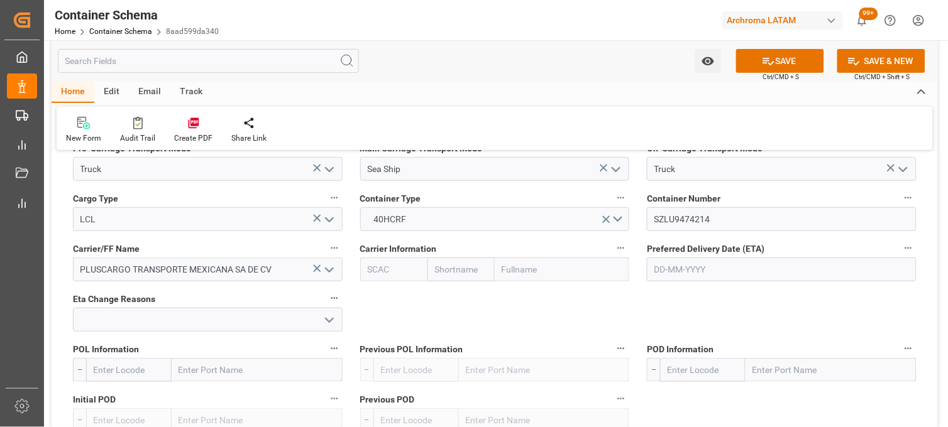
click at [455, 261] on input "text" at bounding box center [460, 270] width 67 height 24
type input "cosco"
click at [454, 297] on b "Cosco" at bounding box center [448, 297] width 25 height 10
type input "COSU"
type input "Cosco"
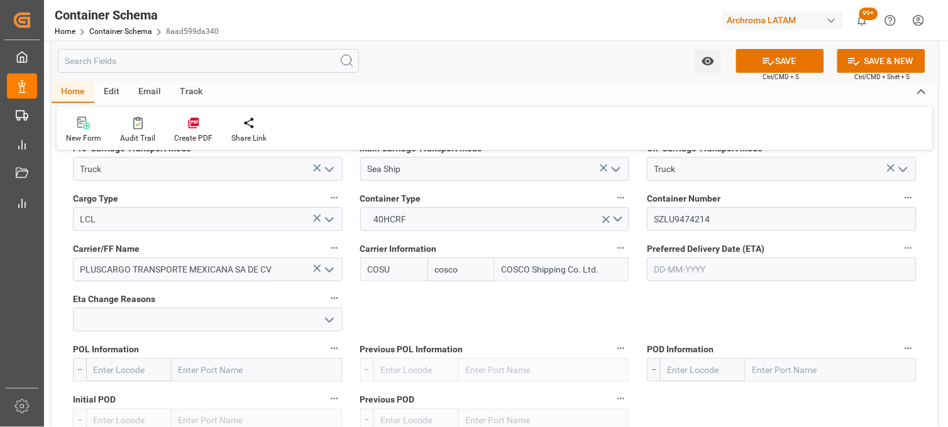
type input "COSCO Shipping Co. Ltd."
type input "Cosco"
click at [682, 265] on input "text" at bounding box center [782, 270] width 270 height 24
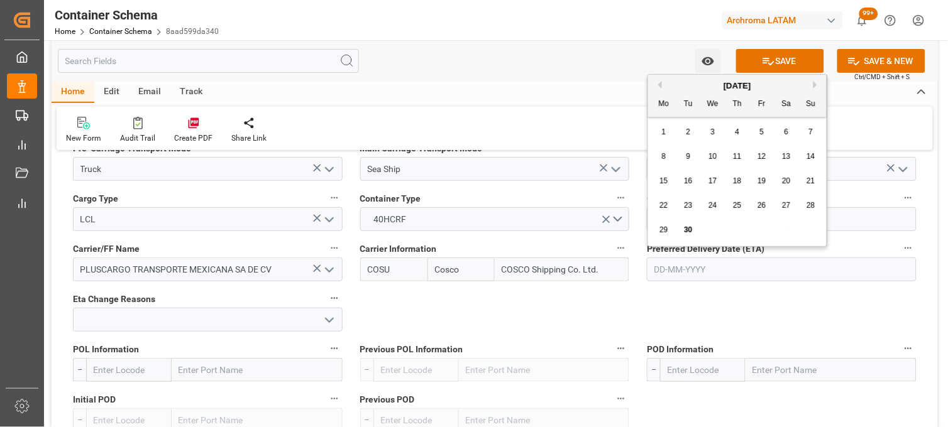
click at [673, 244] on div "September 2025 Mo Tu We Th Fr Sa Su 1 2 3 4 5 6 7 8 9 10 11 12 13 14 15 16 17 1…" at bounding box center [737, 161] width 179 height 172
click at [815, 87] on button "Next Month" at bounding box center [817, 85] width 8 height 8
click at [718, 183] on div "15" at bounding box center [713, 181] width 16 height 15
type input "15-10-2025"
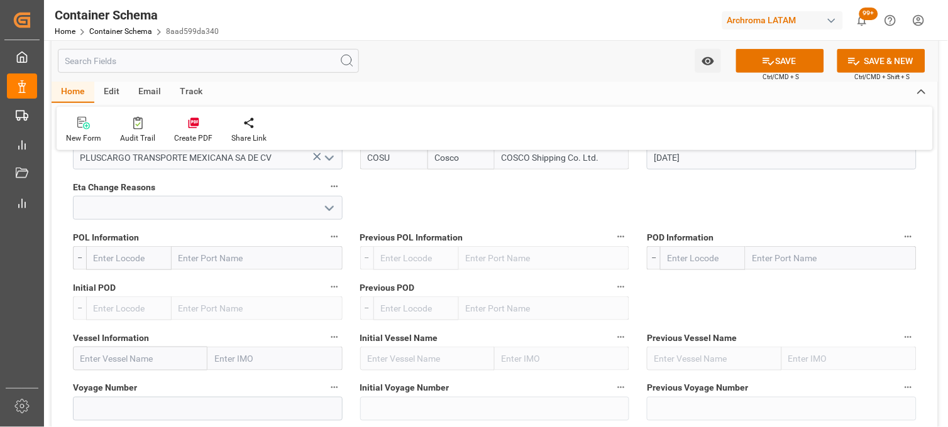
scroll to position [1285, 0]
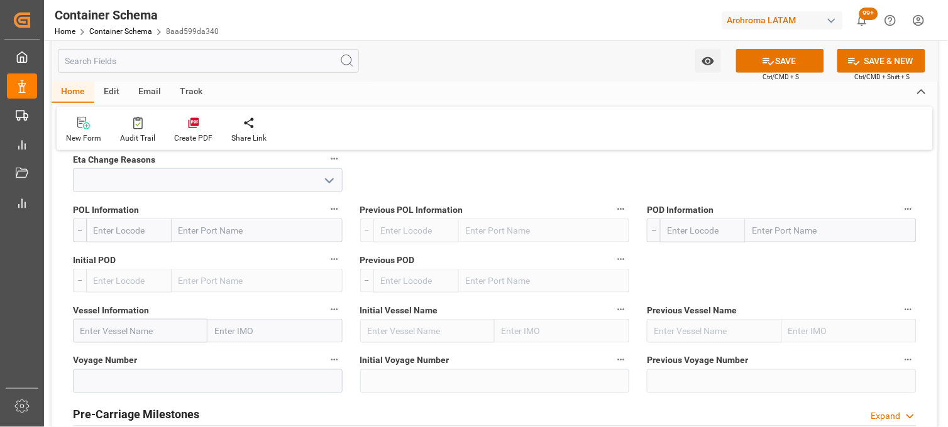
click at [151, 330] on input "text" at bounding box center [140, 331] width 135 height 24
click at [130, 354] on b "COSCO Pacific" at bounding box center [110, 359] width 59 height 10
type input "COSCO Pacific"
type input "9355551"
type input "COSCO Pacific"
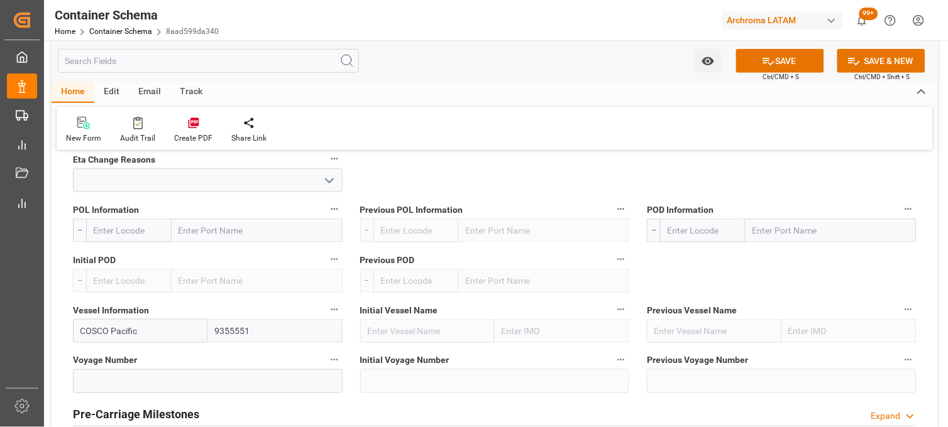
click at [224, 229] on input "text" at bounding box center [257, 231] width 171 height 24
type input "SHAN"
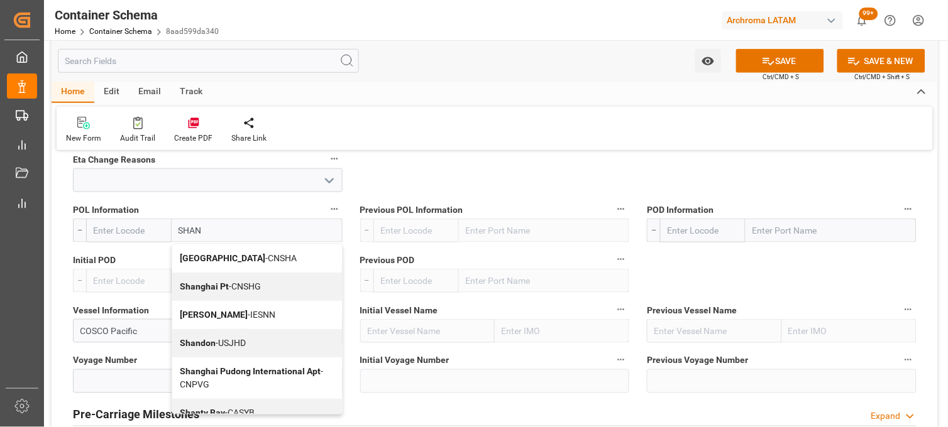
click at [211, 284] on b "Shanghai Pt" at bounding box center [204, 287] width 49 height 10
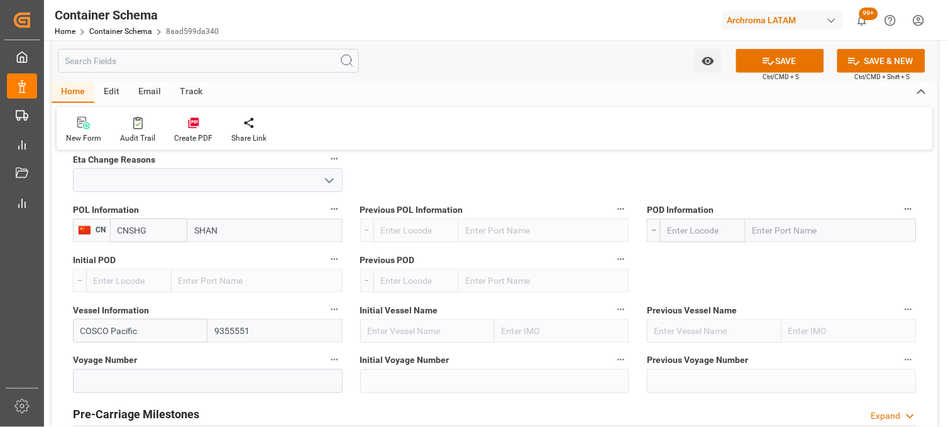
type input "CNSHG"
type input "Shanghai Pt"
click at [763, 225] on input "text" at bounding box center [830, 231] width 171 height 24
type input "MANZA"
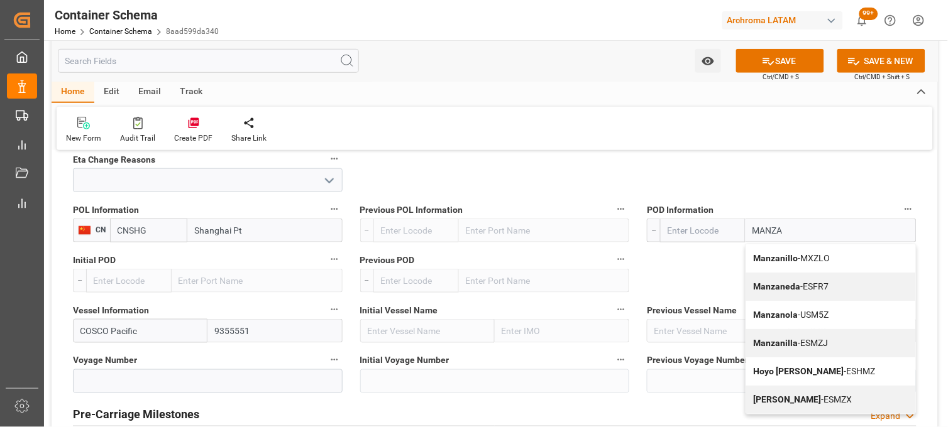
click at [771, 259] on b "Manzanillo" at bounding box center [776, 258] width 45 height 10
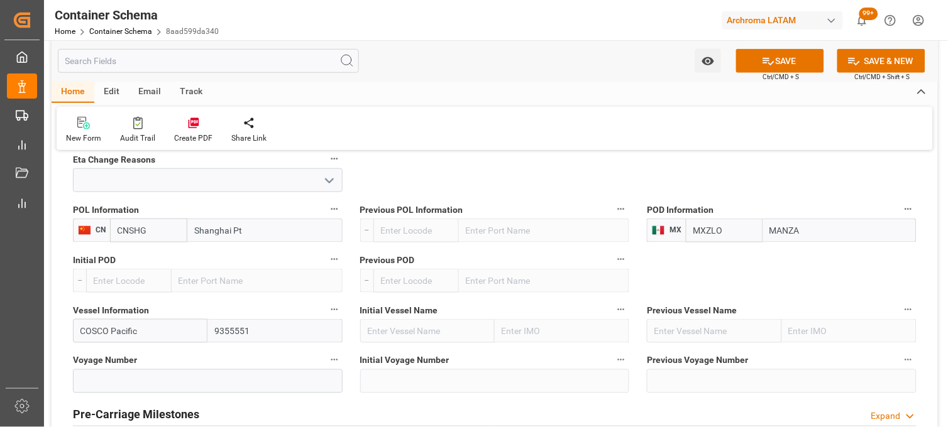
type input "MXZLO"
type input "Manzanillo"
click at [642, 331] on div "Previous Vessel Name" at bounding box center [781, 322] width 287 height 50
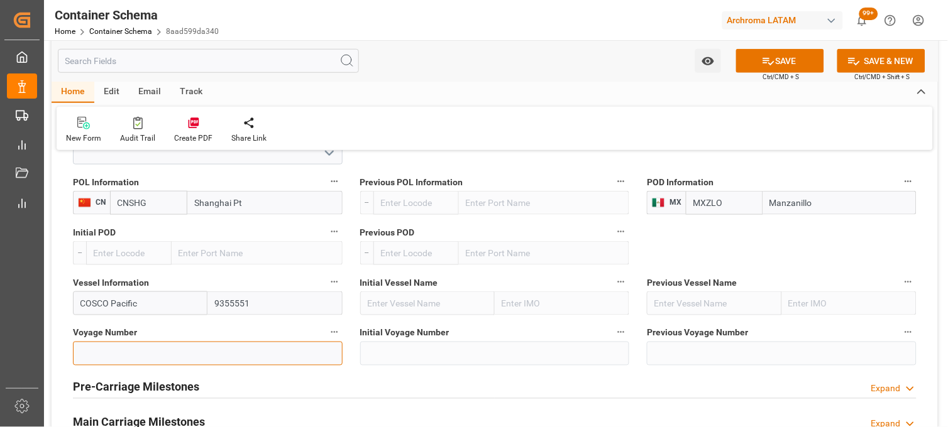
click at [117, 348] on input at bounding box center [208, 354] width 270 height 24
type input "095E"
click at [285, 407] on div "Main Carriage Milestones Expand" at bounding box center [494, 422] width 861 height 35
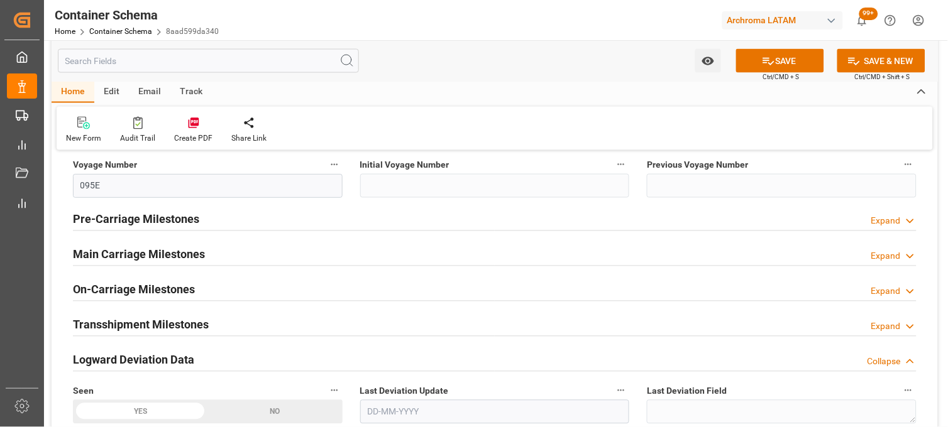
scroll to position [1508, 0]
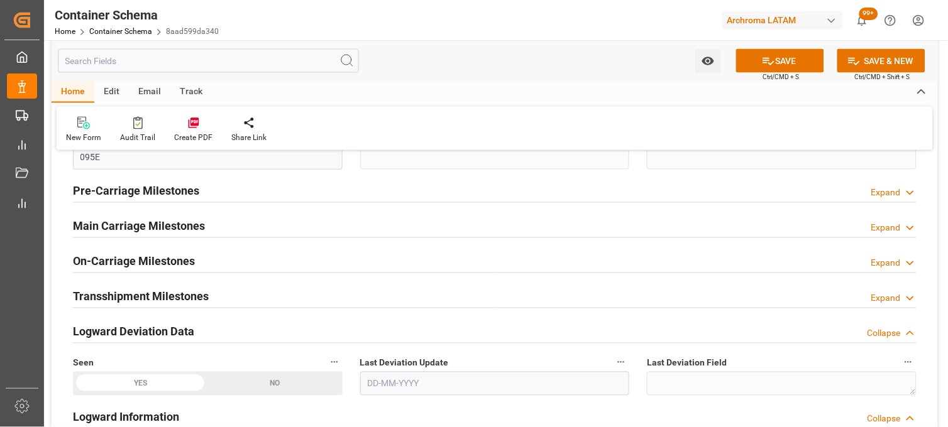
click at [216, 230] on div "Main Carriage Milestones Expand" at bounding box center [494, 226] width 843 height 24
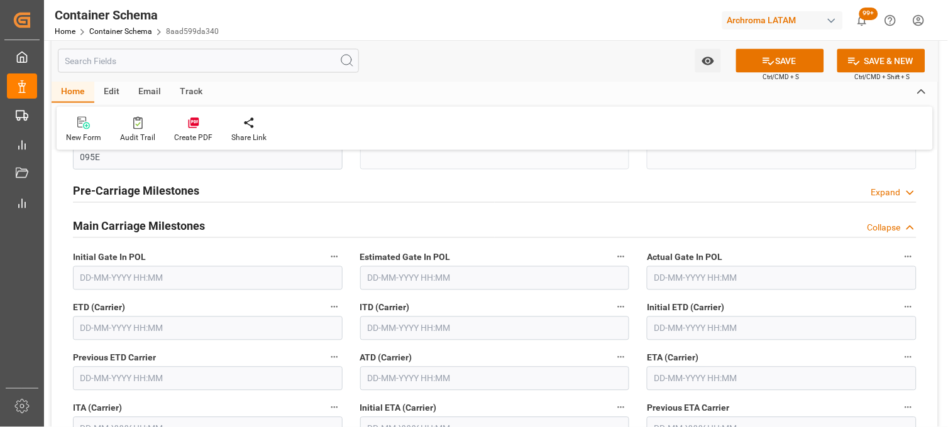
click at [662, 372] on input "text" at bounding box center [782, 379] width 270 height 24
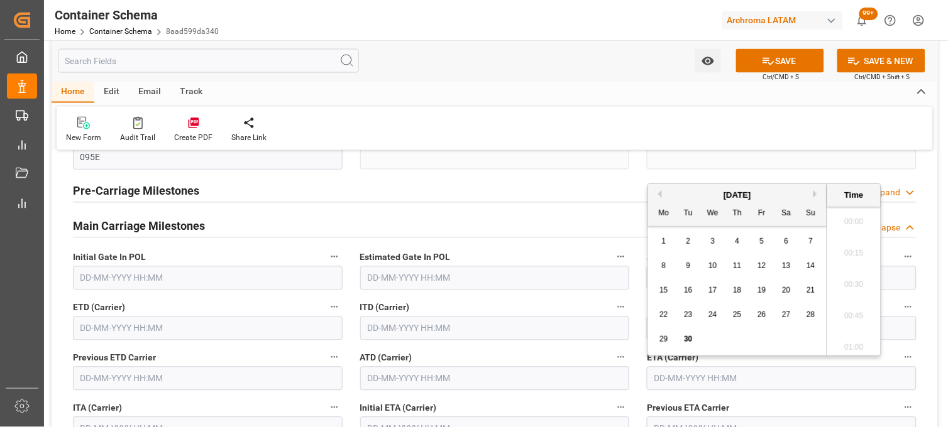
scroll to position [1041, 0]
click at [815, 192] on button "Next Month" at bounding box center [817, 194] width 8 height 8
click at [714, 292] on span "15" at bounding box center [712, 290] width 8 height 9
click at [860, 256] on li "08:30" at bounding box center [853, 249] width 53 height 31
type input "15-10-2025 08:30"
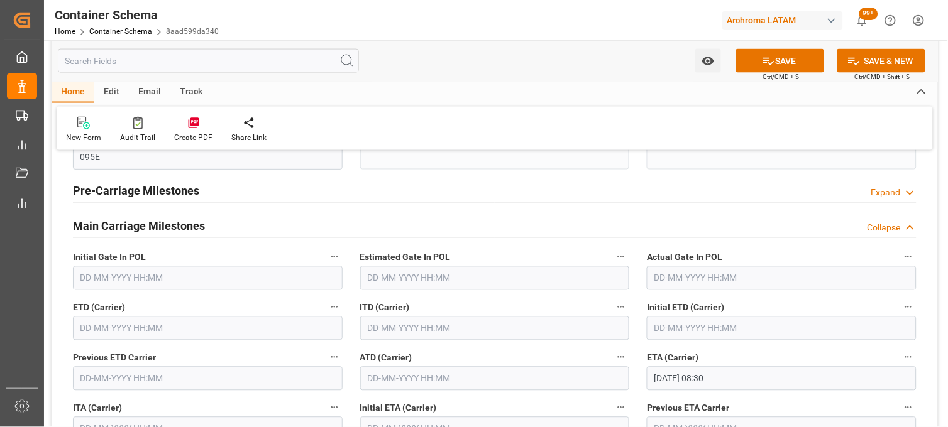
click at [635, 348] on div "ATD (Carrier)" at bounding box center [494, 370] width 287 height 50
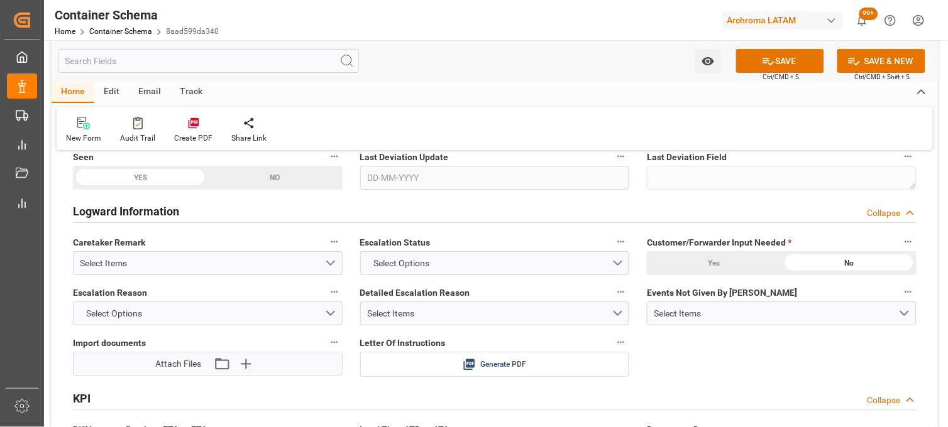
scroll to position [2095, 0]
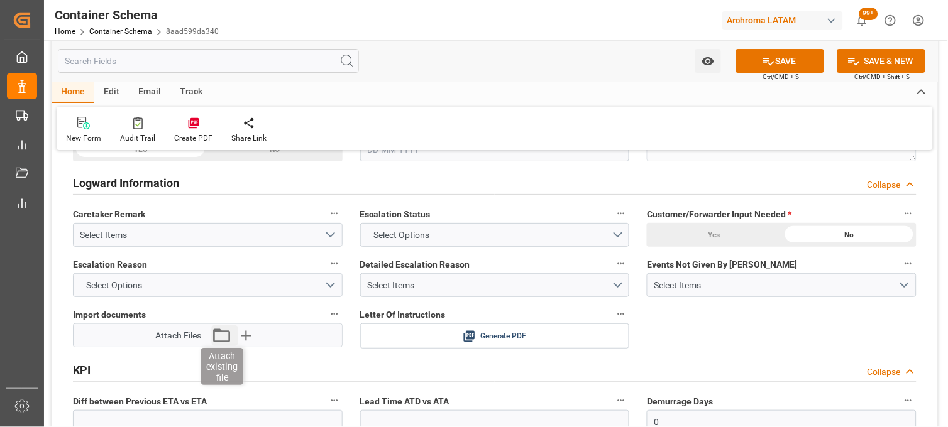
click at [220, 336] on icon "button" at bounding box center [222, 336] width 20 height 20
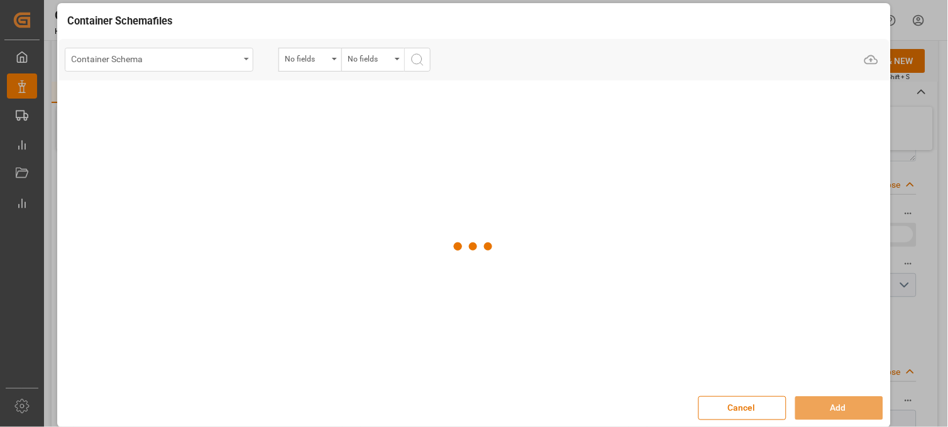
click at [241, 55] on div "Container Schema" at bounding box center [159, 60] width 189 height 24
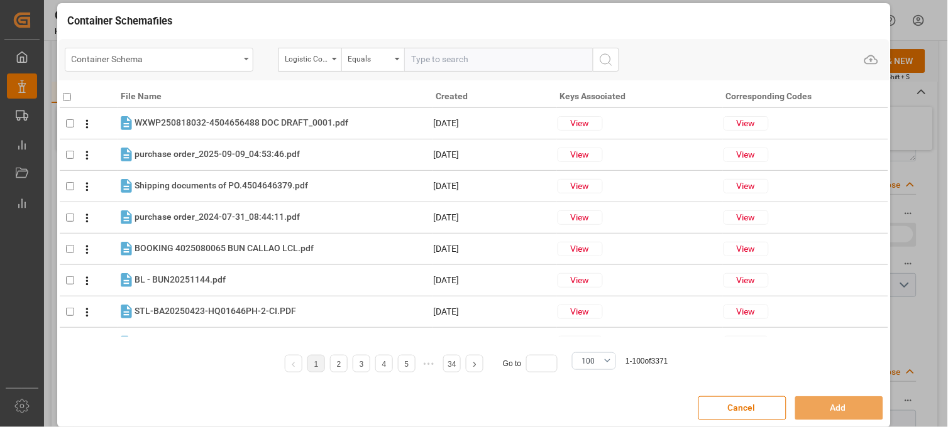
click at [244, 62] on div "Container Schema" at bounding box center [159, 60] width 189 height 24
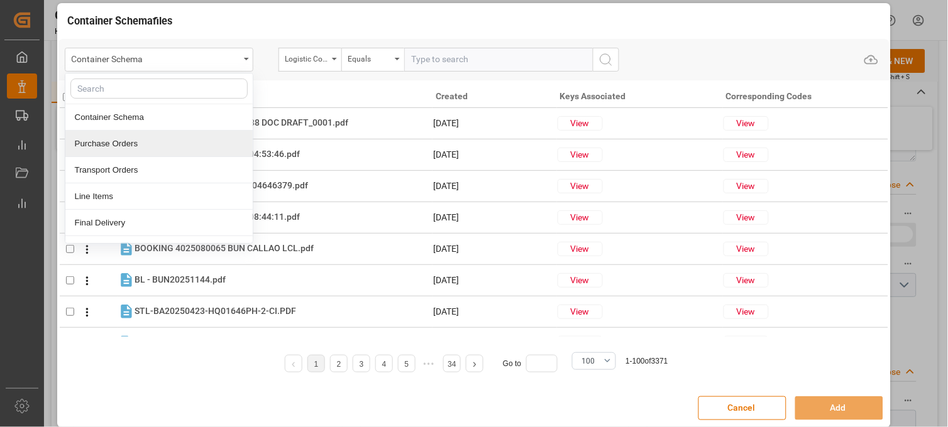
click at [207, 151] on div "Purchase Orders" at bounding box center [158, 144] width 187 height 26
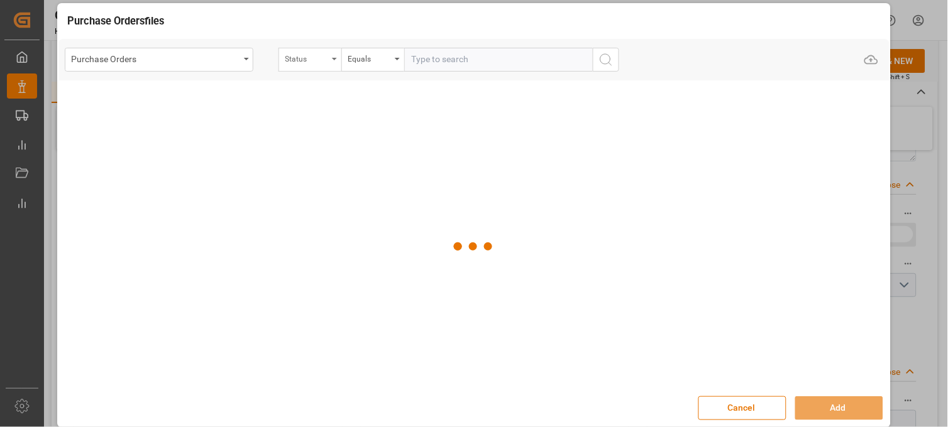
click at [319, 65] on div "Status" at bounding box center [309, 60] width 63 height 24
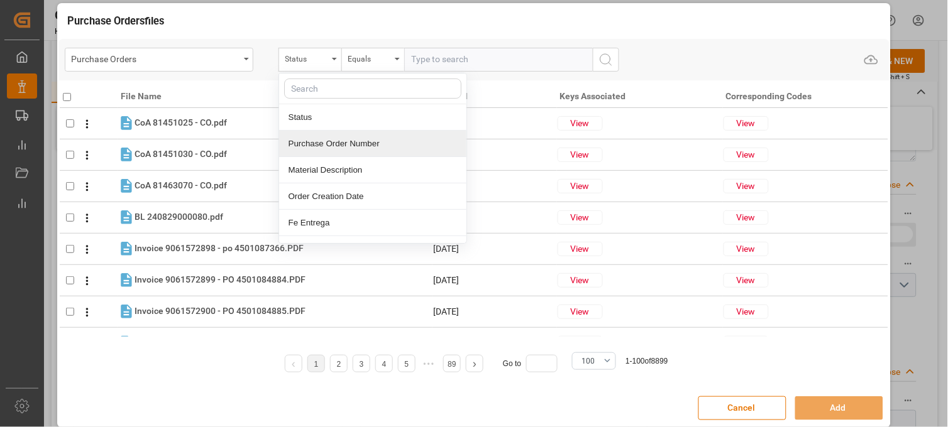
click at [319, 137] on div "Purchase Order Number" at bounding box center [372, 144] width 187 height 26
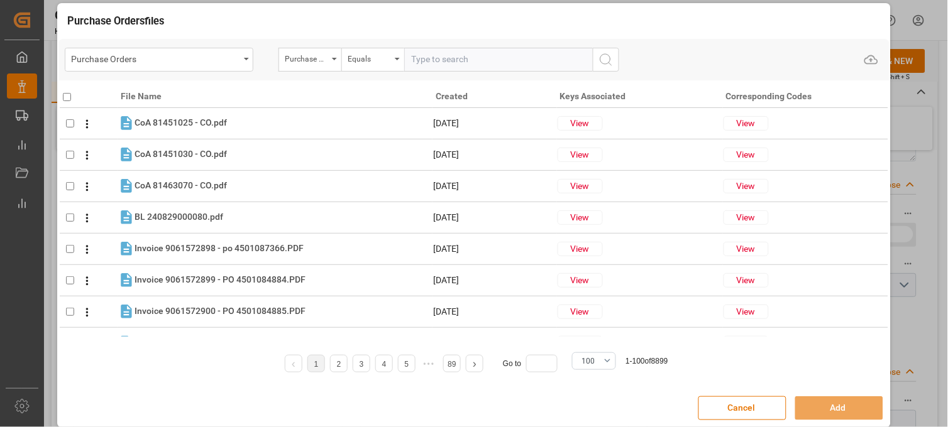
click at [426, 54] on input "text" at bounding box center [498, 60] width 189 height 24
paste input "SZLU9474214"
type input "S"
click at [527, 60] on input "text" at bounding box center [498, 60] width 189 height 24
paste input "4504649459"
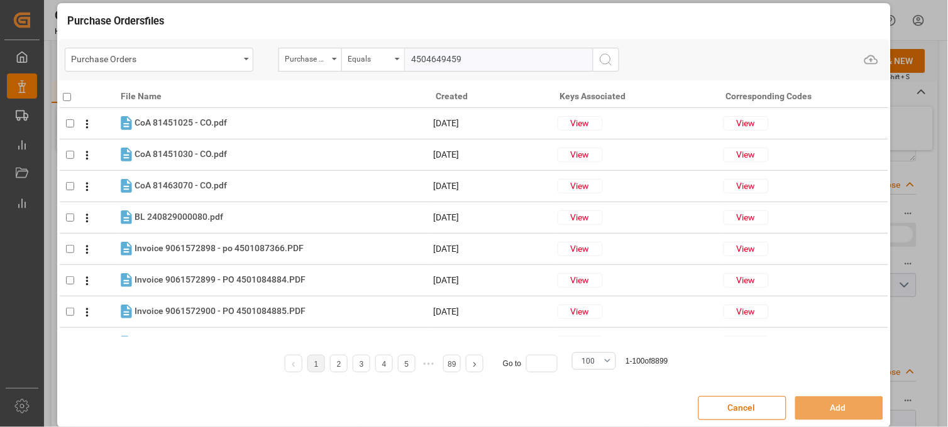
type input "4504649459"
click at [611, 65] on line "search button" at bounding box center [609, 63] width 3 height 3
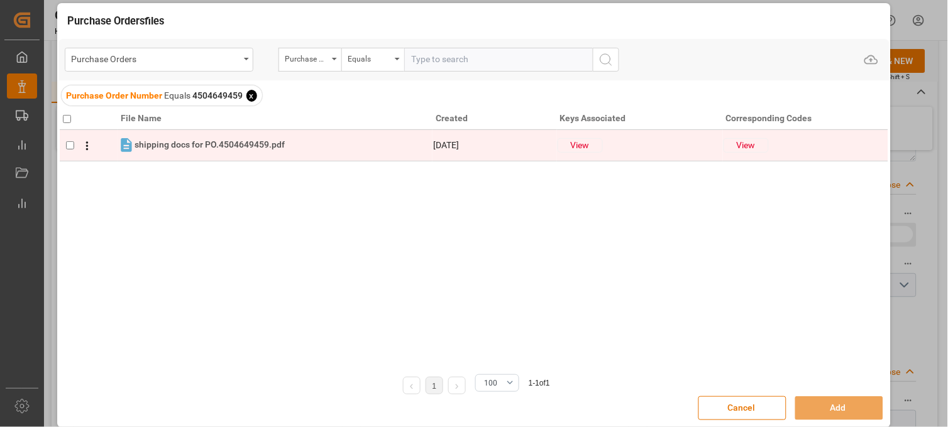
click at [70, 141] on input "checkbox" at bounding box center [70, 145] width 8 height 8
checkbox input "true"
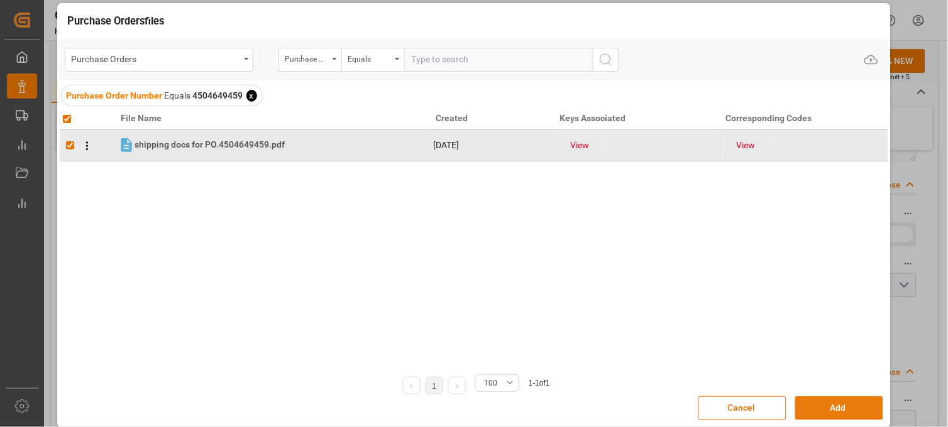
click at [821, 399] on button "Add" at bounding box center [839, 409] width 88 height 24
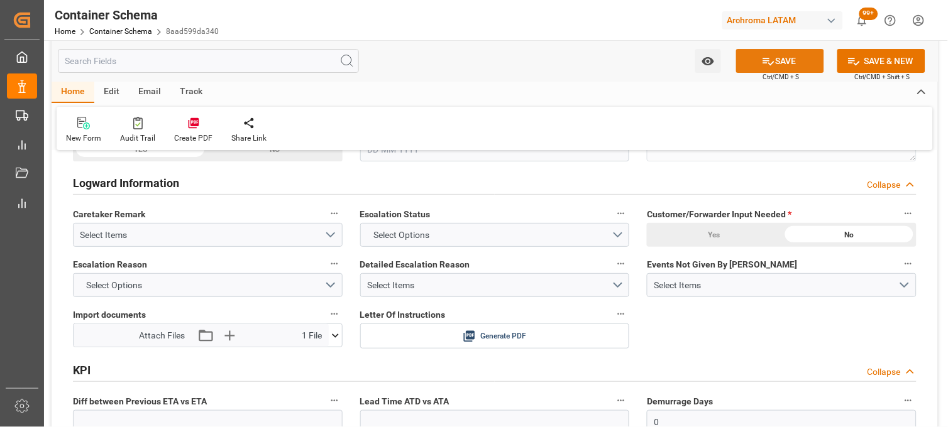
click at [748, 62] on button "SAVE" at bounding box center [780, 61] width 88 height 24
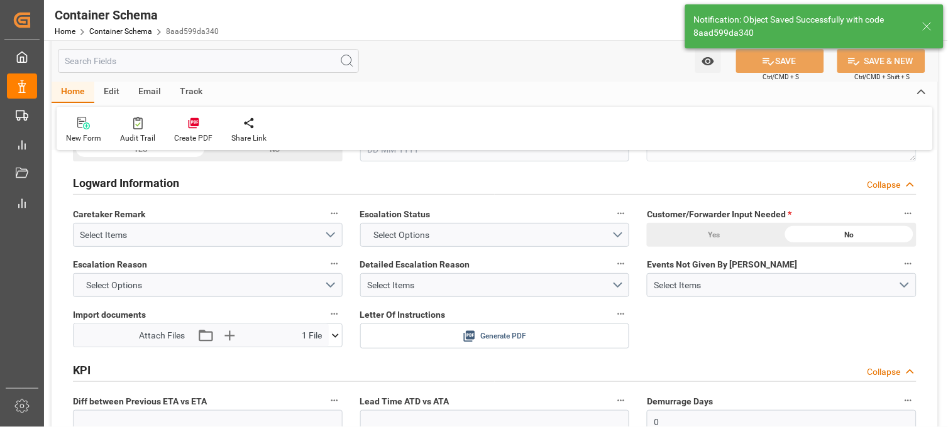
type input "Document Sent"
type input "MXZLO"
type input "Manzanillo"
type input "COSCO Pacific"
type input "9355551"
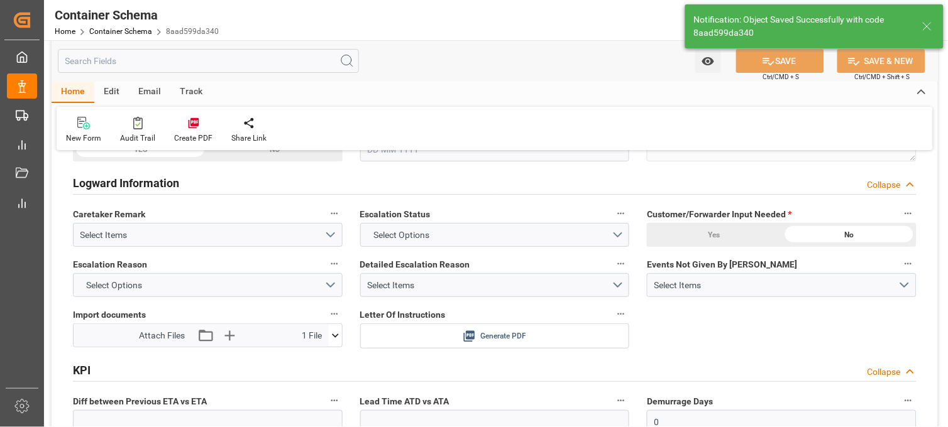
type input "095E"
type textarea "pod"
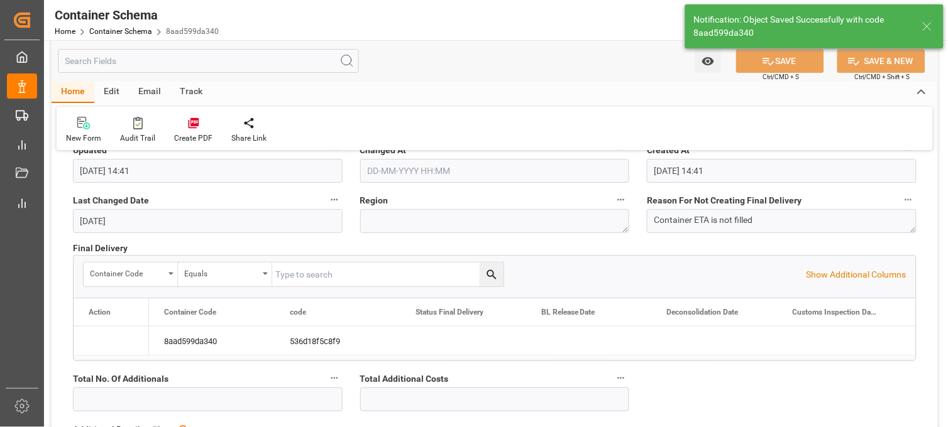
type input "30-09-2025"
type input "30-09-2025 14:51"
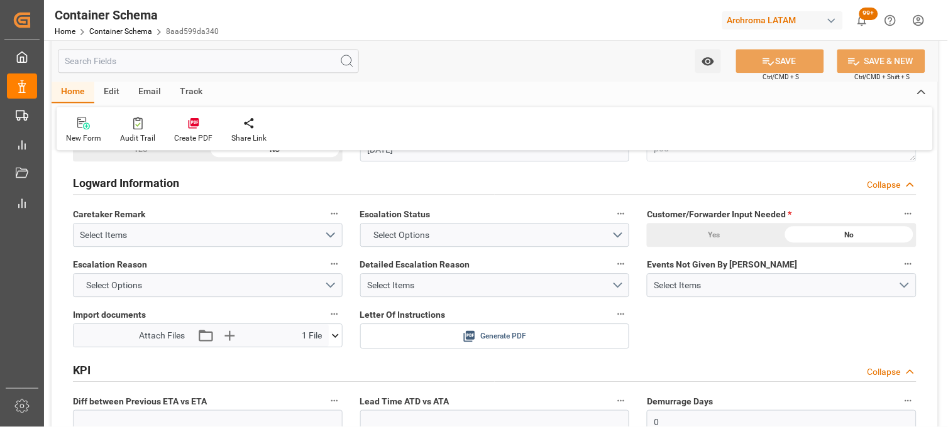
click at [466, 334] on icon at bounding box center [469, 336] width 13 height 13
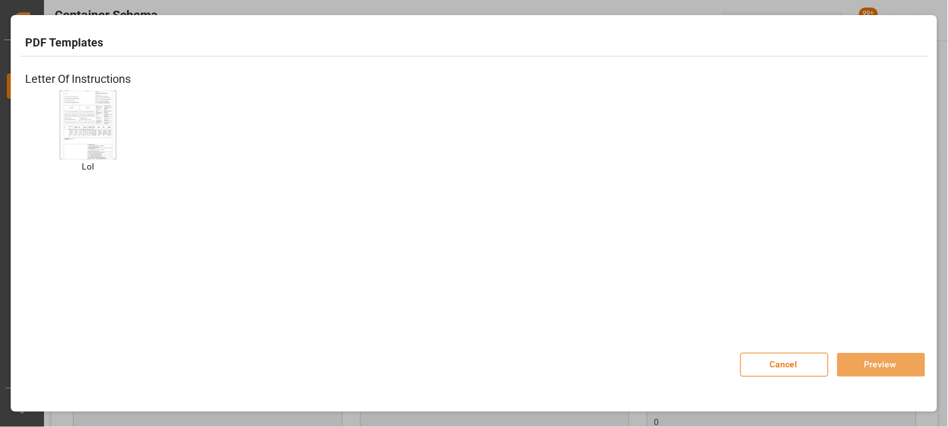
click at [102, 116] on img at bounding box center [88, 124] width 50 height 71
click at [862, 369] on button "Preview" at bounding box center [881, 365] width 88 height 24
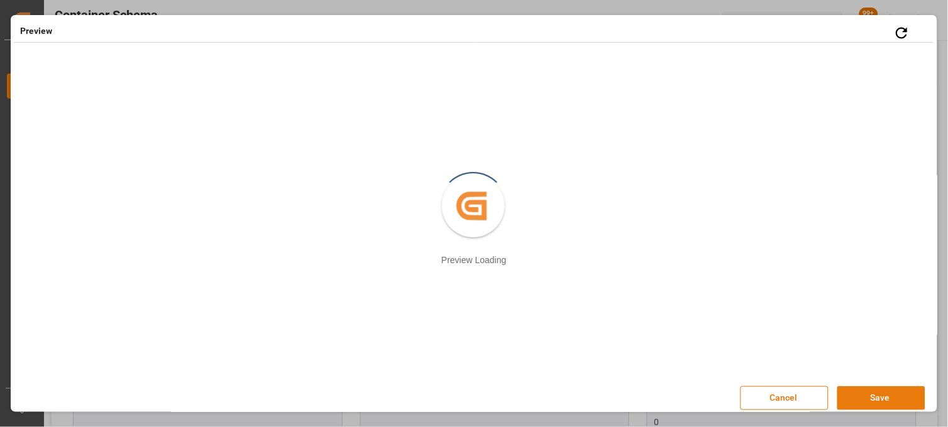
click at [851, 390] on button "Save" at bounding box center [881, 399] width 88 height 24
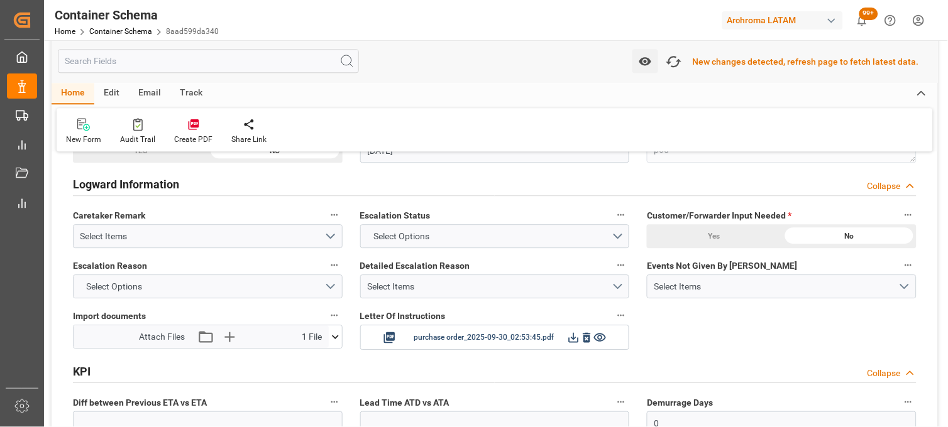
scroll to position [1744, 0]
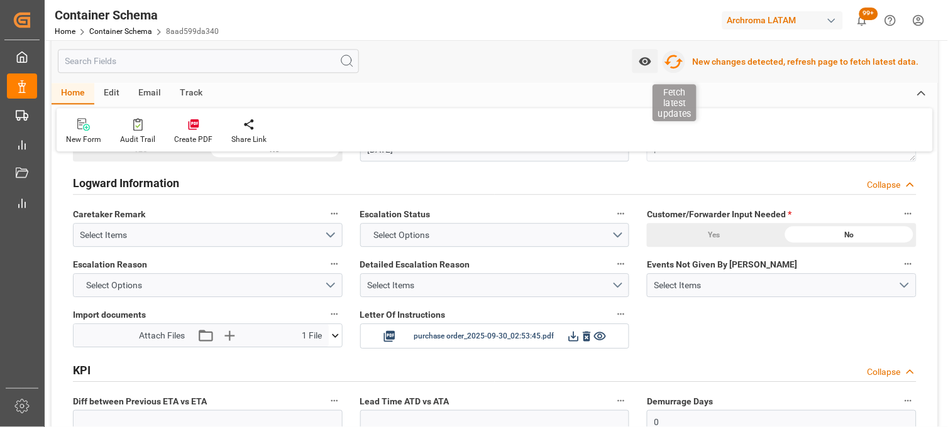
click at [682, 60] on icon "button" at bounding box center [673, 62] width 19 height 14
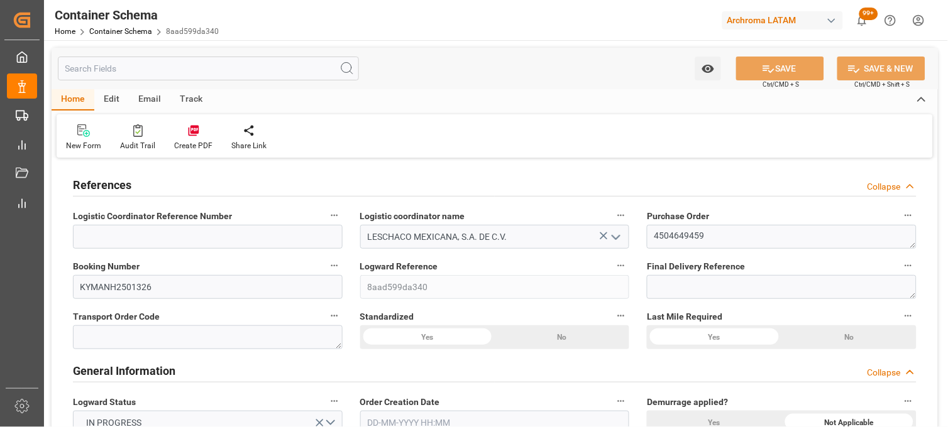
type input "0"
type input "7"
type input "1"
type input "18"
type input "450"
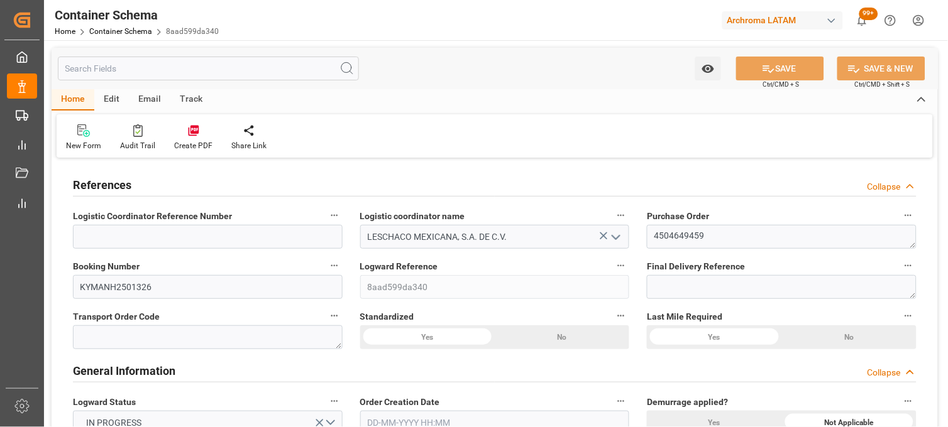
type input "490"
type input "Cosco"
type input "COSCO Shipping Co. Ltd."
type input "CNSHG"
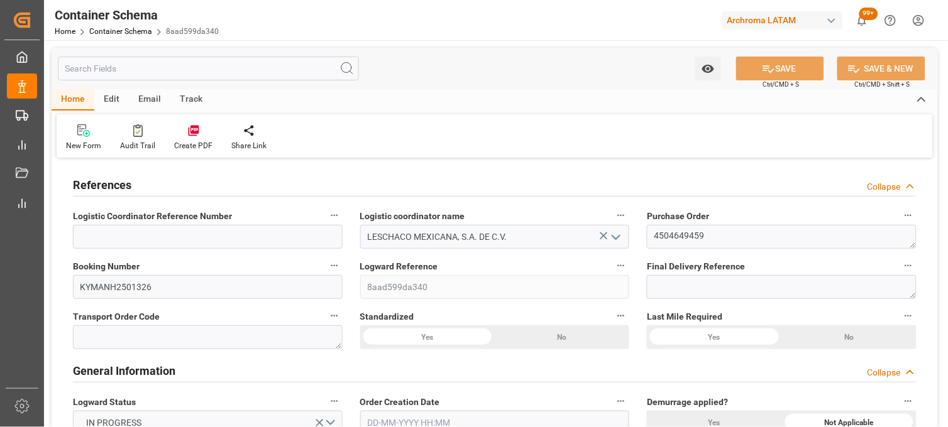
type input "MXZLO"
type input "9355551"
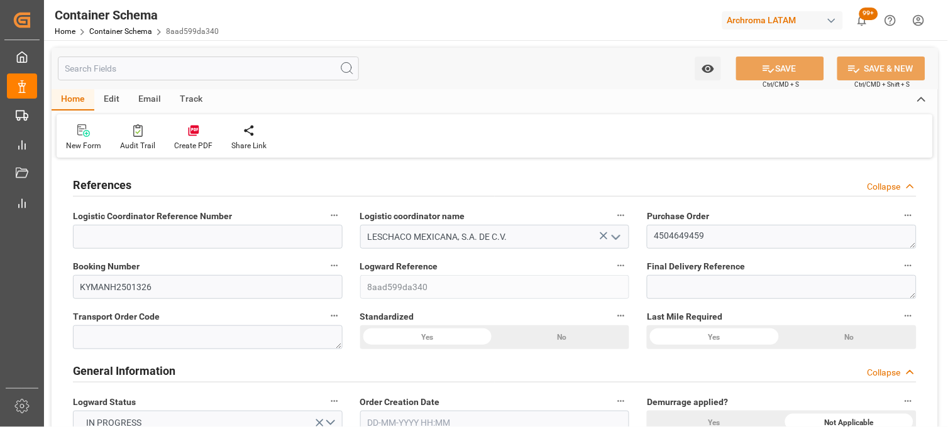
type input "9355551"
type input "0"
type input "30-09-2025 08:30"
type input "[DATE]"
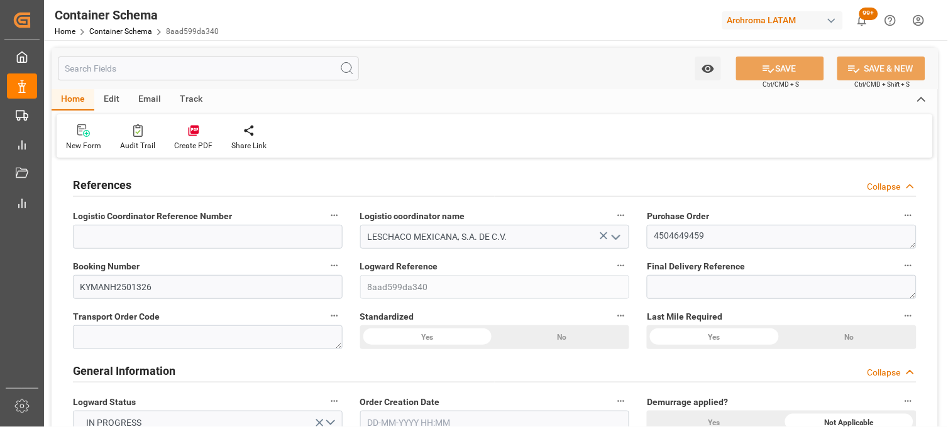
type input "[DATE]"
type input "30-09-2025 14:53"
type input "30-09-2025 14:41"
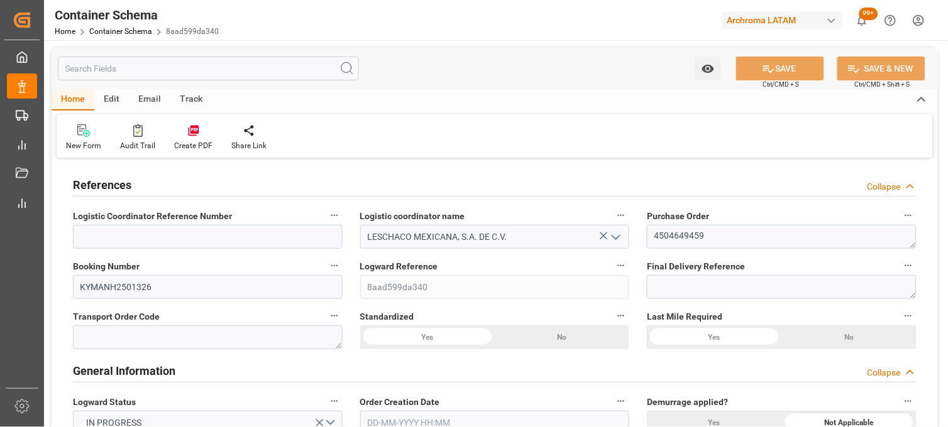
type input "[DATE]"
click at [354, 328] on div "Standardized Yes No" at bounding box center [494, 329] width 287 height 50
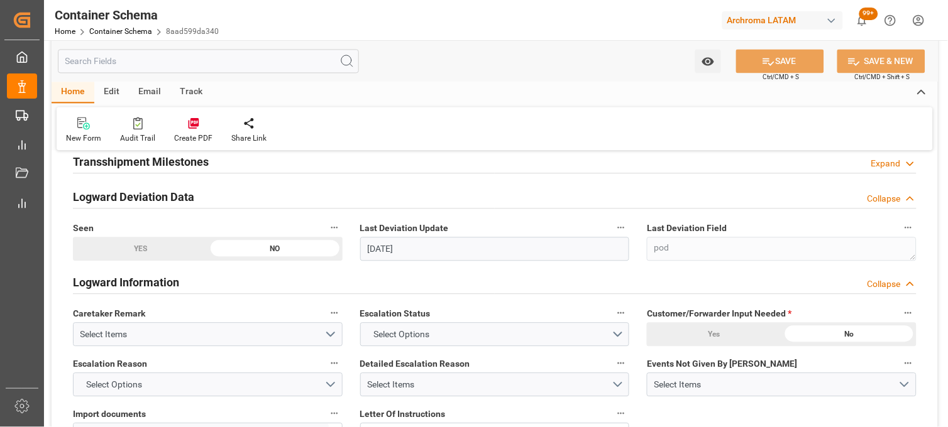
scroll to position [1536, 0]
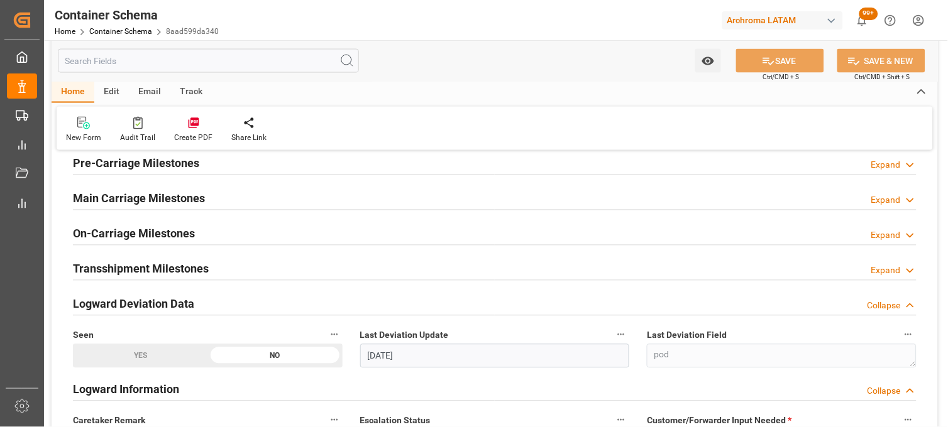
click at [237, 206] on div "Main Carriage Milestones Expand" at bounding box center [494, 198] width 843 height 24
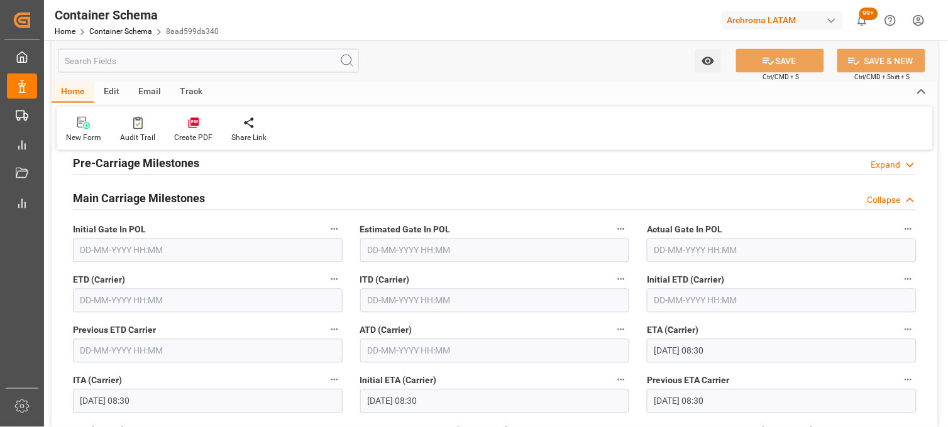
click at [207, 307] on input "text" at bounding box center [208, 301] width 270 height 24
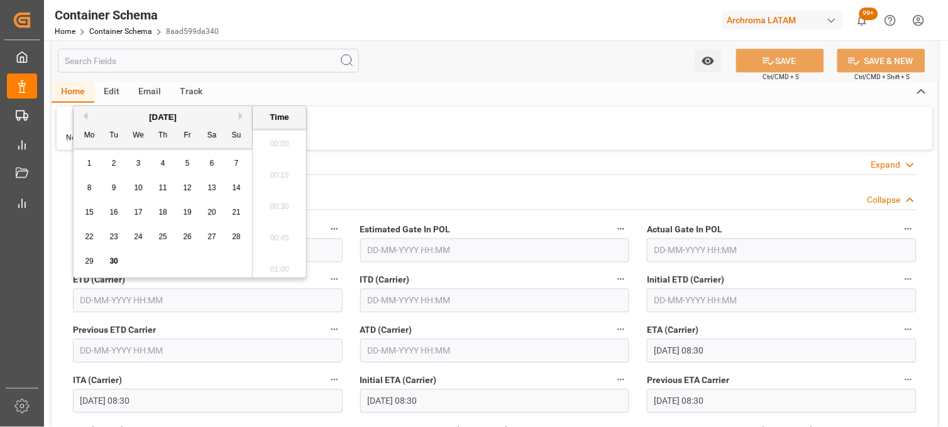
scroll to position [1041, 0]
click at [89, 257] on span "29" at bounding box center [89, 261] width 8 height 9
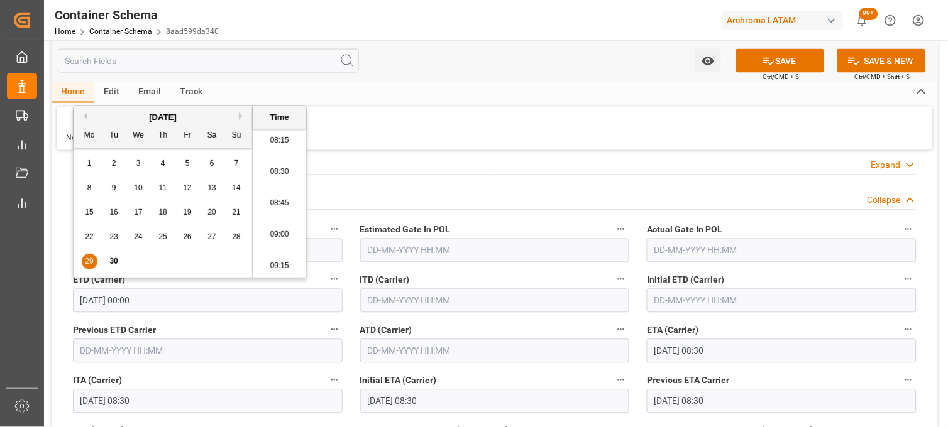
click at [275, 235] on li "09:00" at bounding box center [279, 234] width 53 height 31
type input "29-09-2025 09:00"
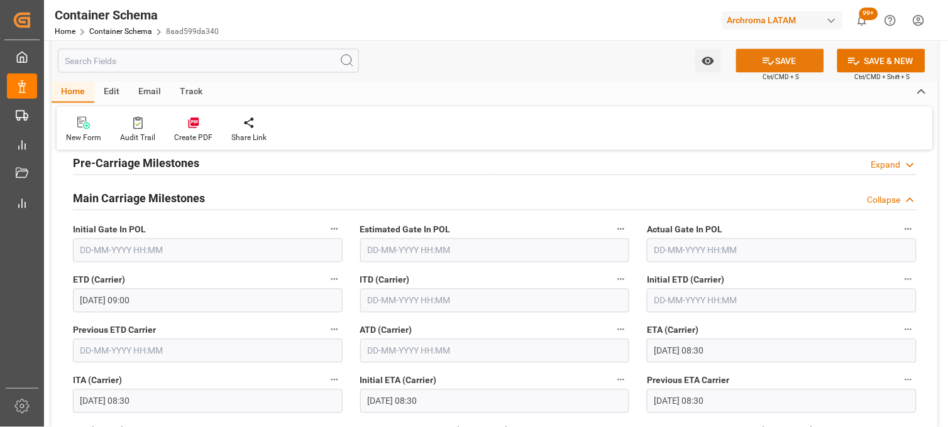
click at [764, 63] on icon at bounding box center [768, 62] width 11 height 8
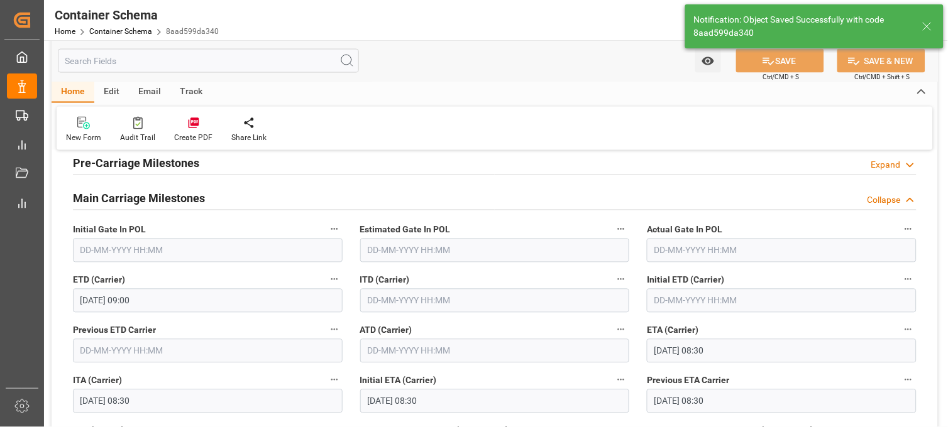
type textarea "Container is already in Final Delivery Phase."
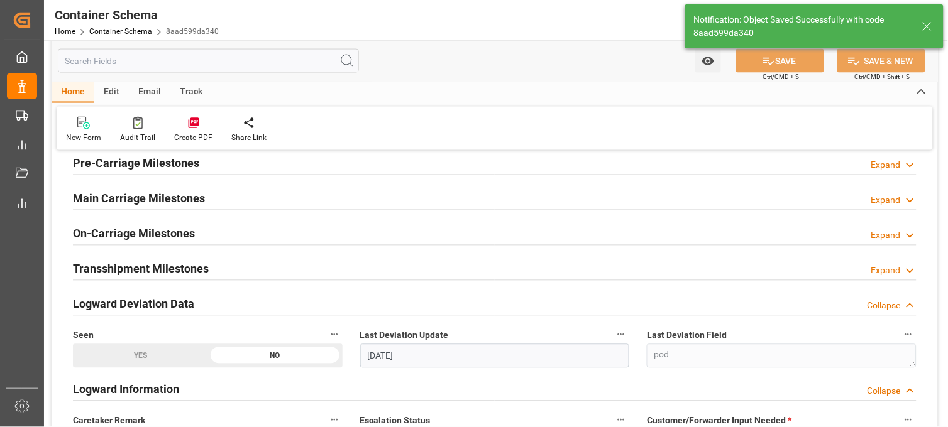
type input "0"
type input "30-09-2025 14:54"
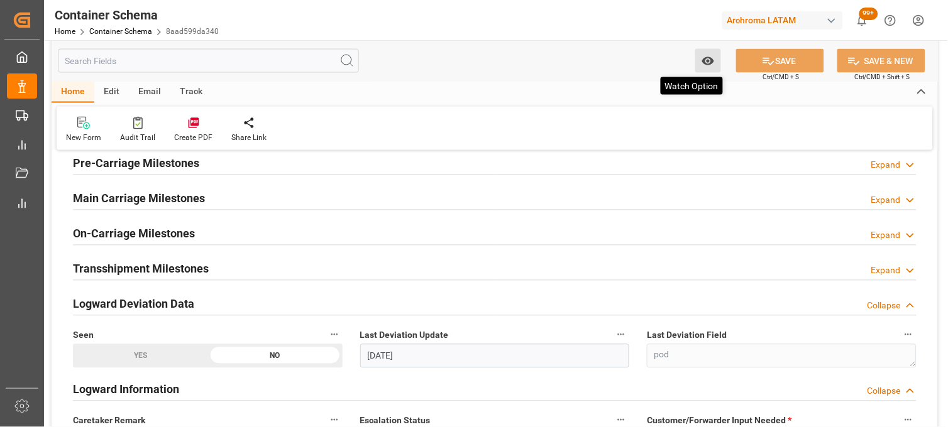
click at [711, 64] on icon "open menu" at bounding box center [707, 61] width 12 height 8
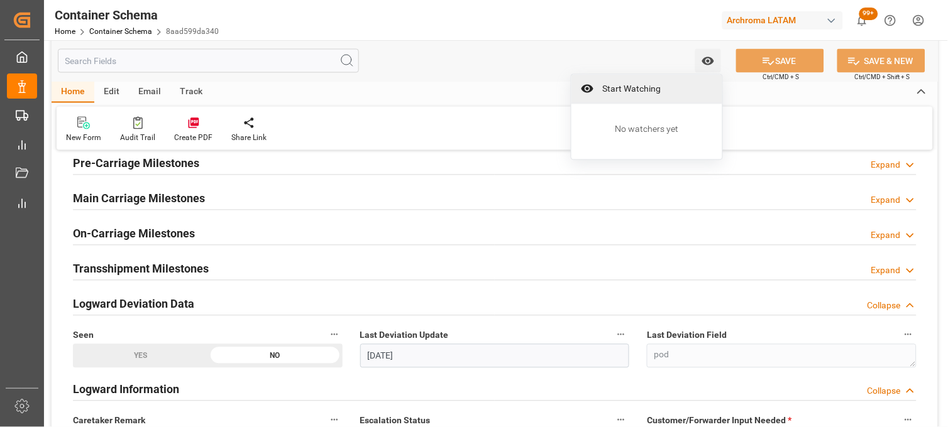
click at [619, 92] on span "Start Watching" at bounding box center [655, 88] width 114 height 13
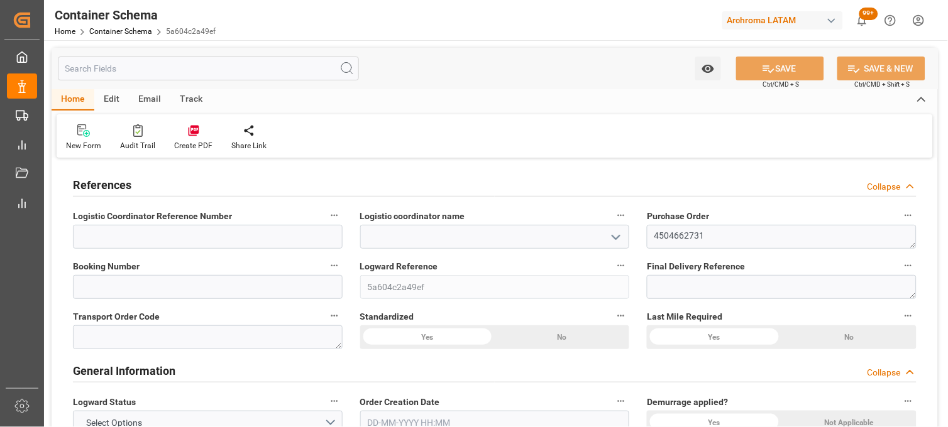
type input "0"
type input "1"
type input "500"
type input "20000"
type input "20600"
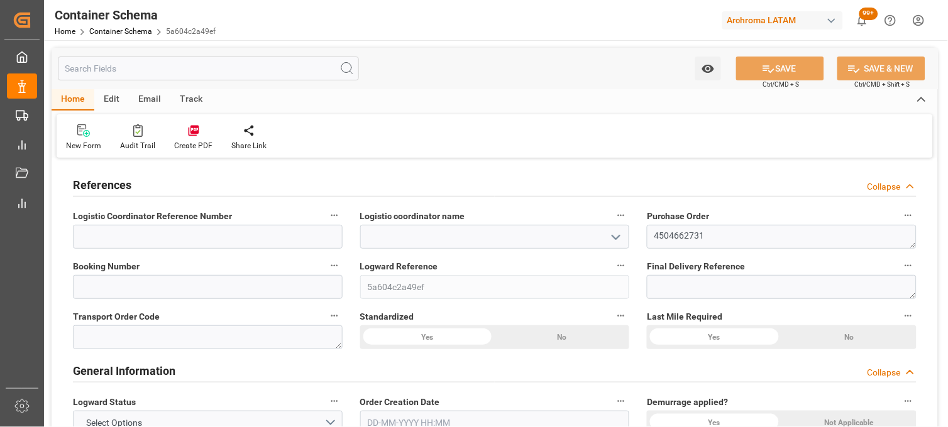
type input "0"
type input "[DATE]"
type input "30-09-2025 15:11"
type input "[DATE]"
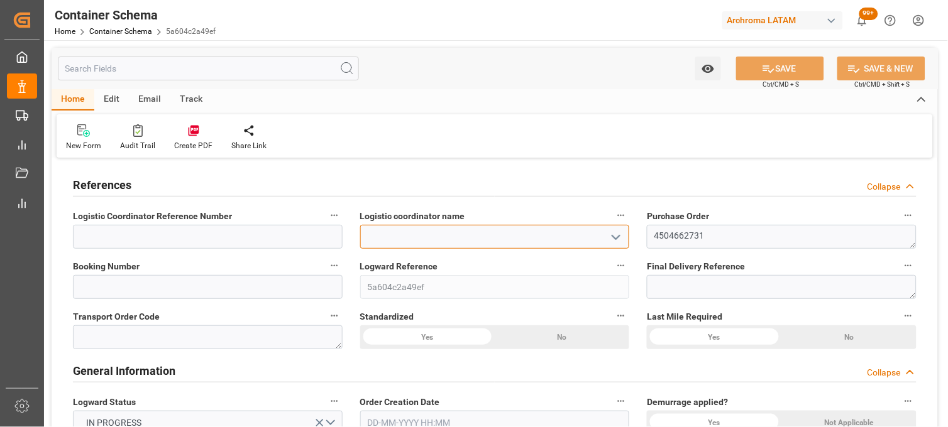
click at [529, 236] on input at bounding box center [495, 237] width 270 height 24
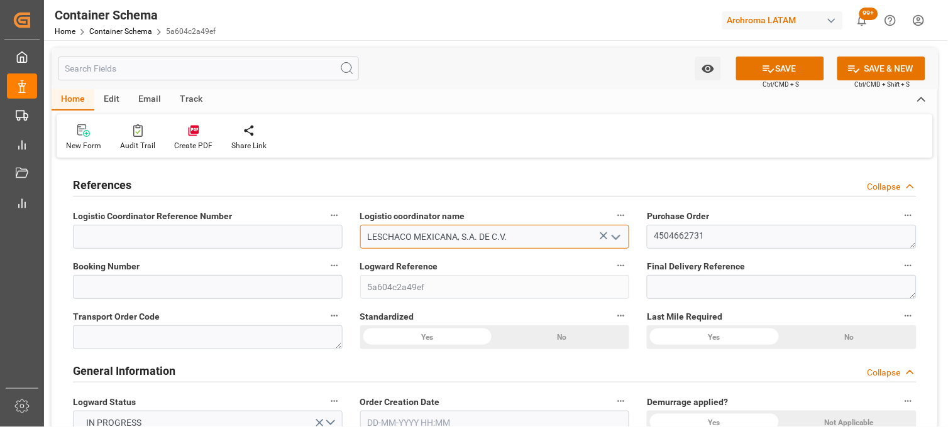
type input "LESCHACO MEXICANA, S.A. DE C.V."
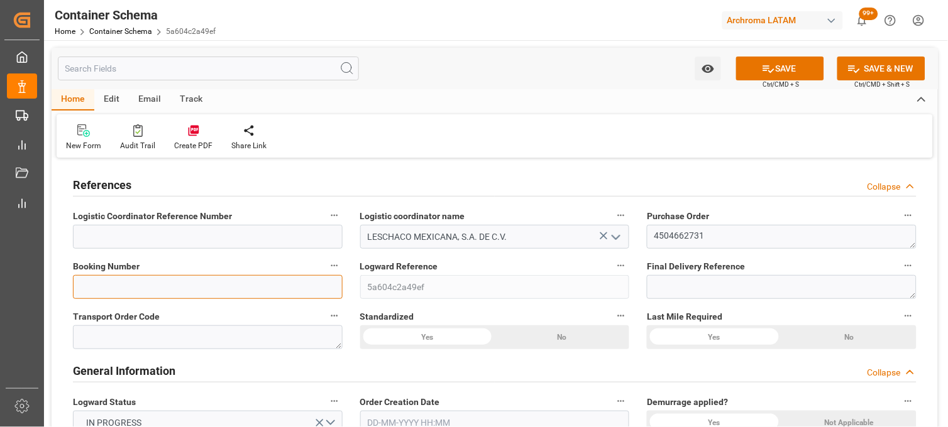
click at [286, 282] on input at bounding box center [208, 287] width 270 height 24
type input "800510251318"
click at [349, 316] on div "Transport Order Code" at bounding box center [207, 329] width 287 height 50
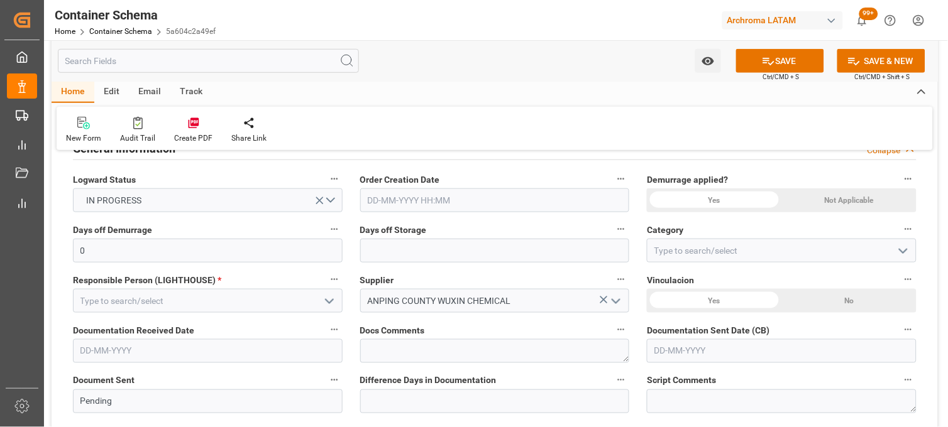
scroll to position [223, 0]
click at [456, 200] on input "text" at bounding box center [495, 200] width 270 height 24
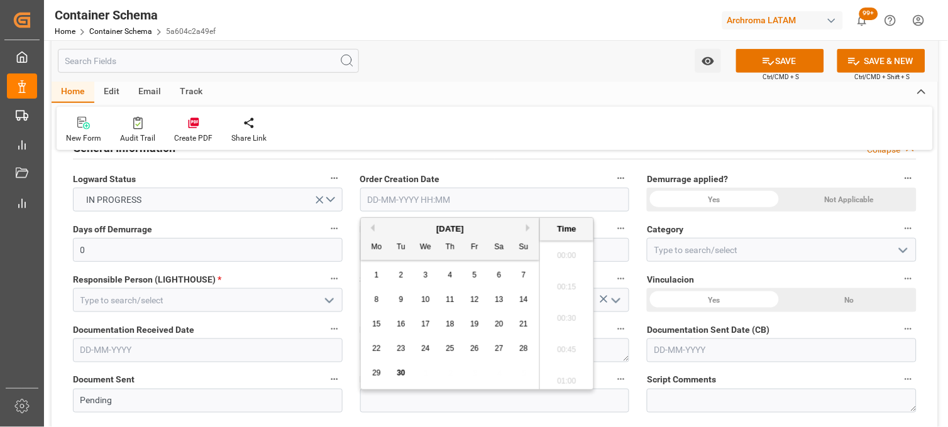
scroll to position [1072, 0]
click at [385, 380] on div "29 30 1 2 3 4 5" at bounding box center [451, 373] width 172 height 25
click at [398, 375] on span "30" at bounding box center [401, 373] width 8 height 9
click at [566, 300] on li "09:00" at bounding box center [566, 315] width 53 height 31
type input "30-09-2025 09:00"
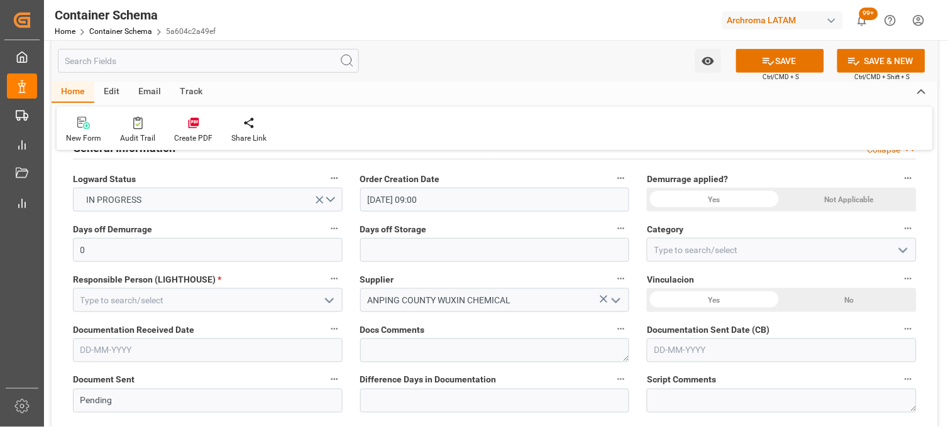
click at [722, 204] on div "Yes" at bounding box center [714, 200] width 135 height 24
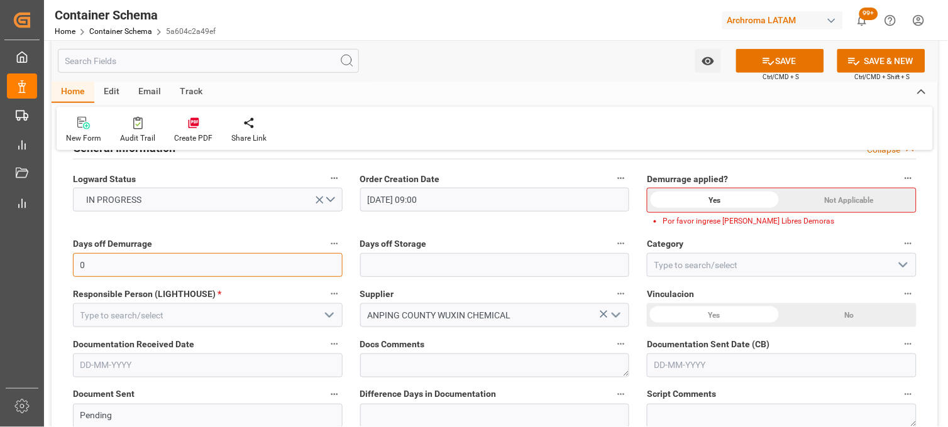
click at [299, 267] on input "0" at bounding box center [208, 265] width 270 height 24
type input "10"
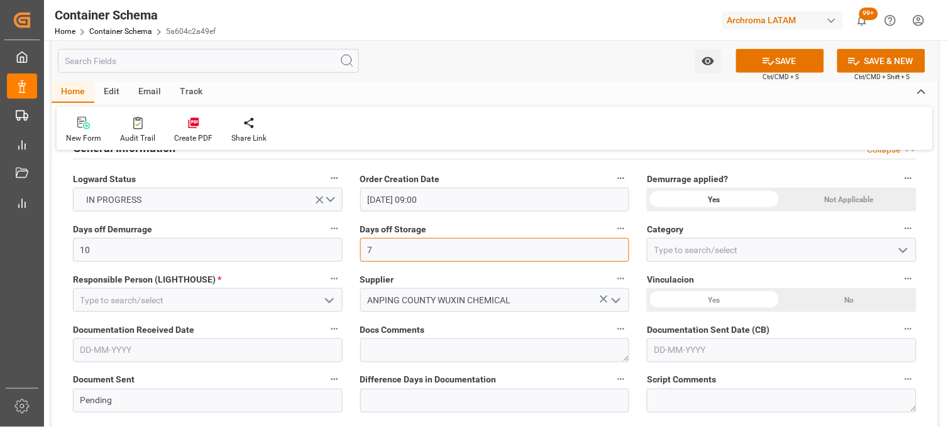
type input "7"
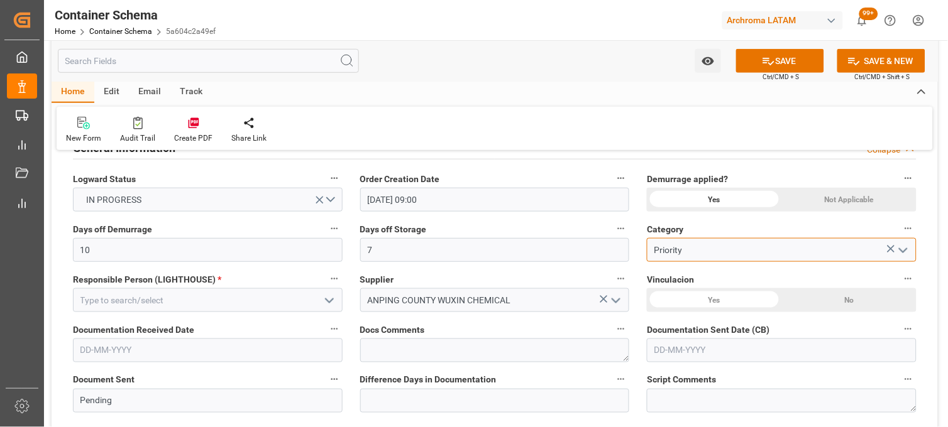
type input "Priority"
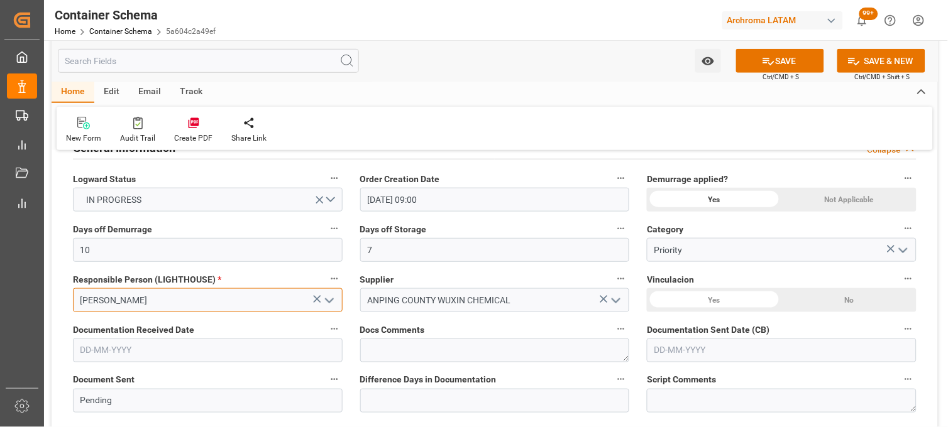
type input "[PERSON_NAME]"
click at [851, 305] on div "No" at bounding box center [849, 300] width 135 height 24
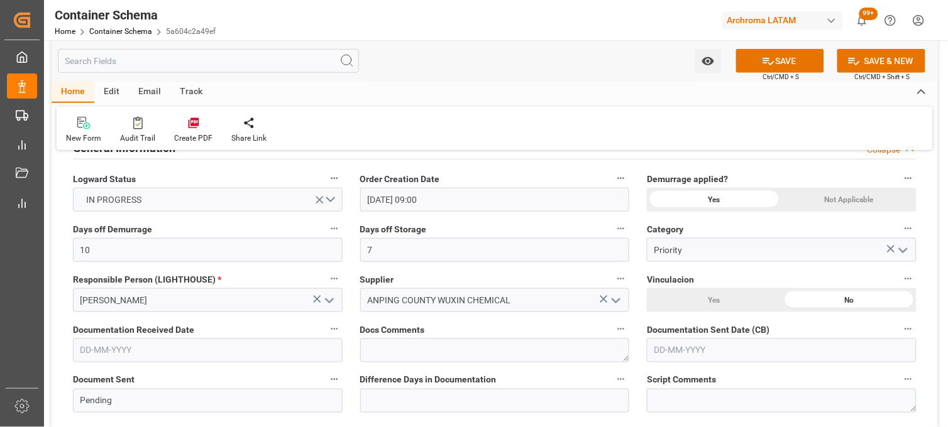
click at [305, 344] on input "text" at bounding box center [208, 351] width 270 height 24
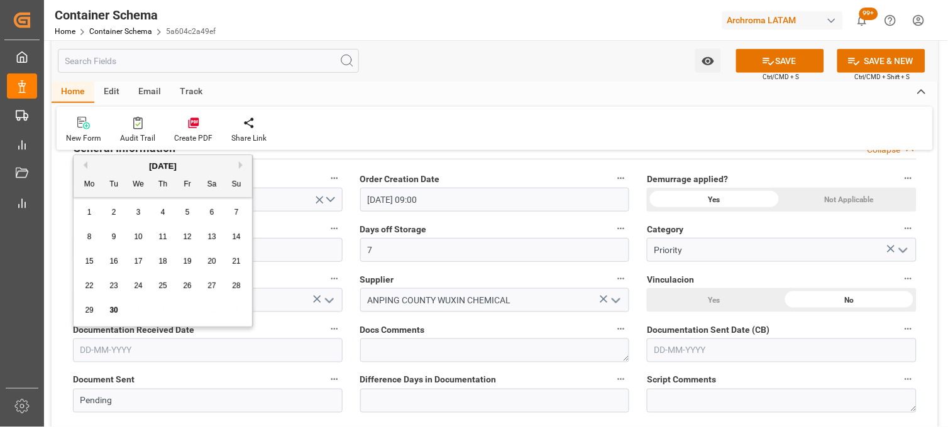
click at [96, 314] on div "29" at bounding box center [90, 311] width 16 height 15
type input "[DATE]"
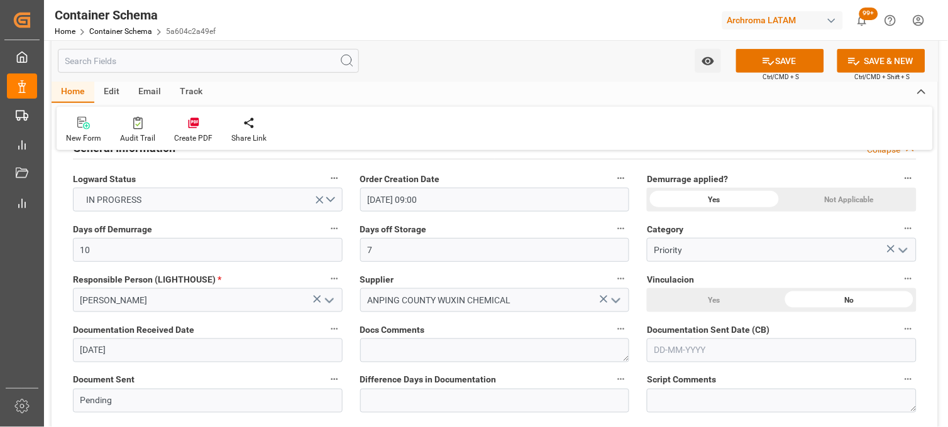
click at [682, 349] on input "text" at bounding box center [782, 351] width 270 height 24
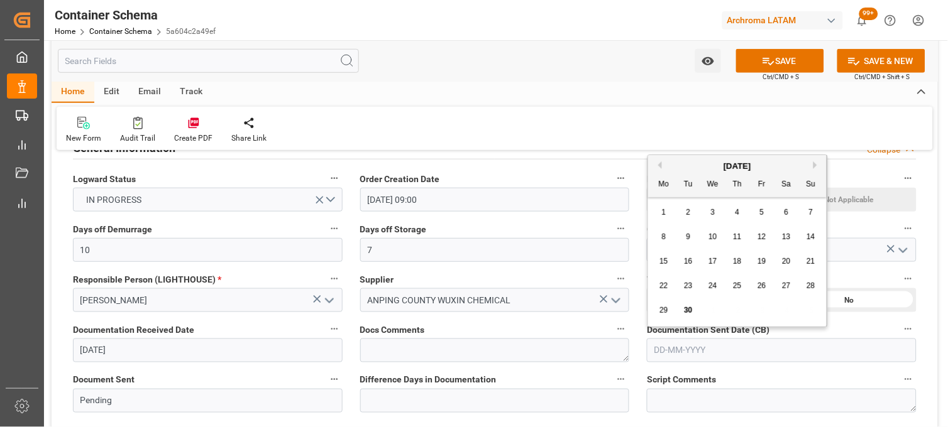
click at [663, 322] on div "29 30 1 2 3 4 5" at bounding box center [738, 311] width 172 height 25
click at [693, 314] on div "30" at bounding box center [689, 311] width 16 height 15
type input "[DATE]"
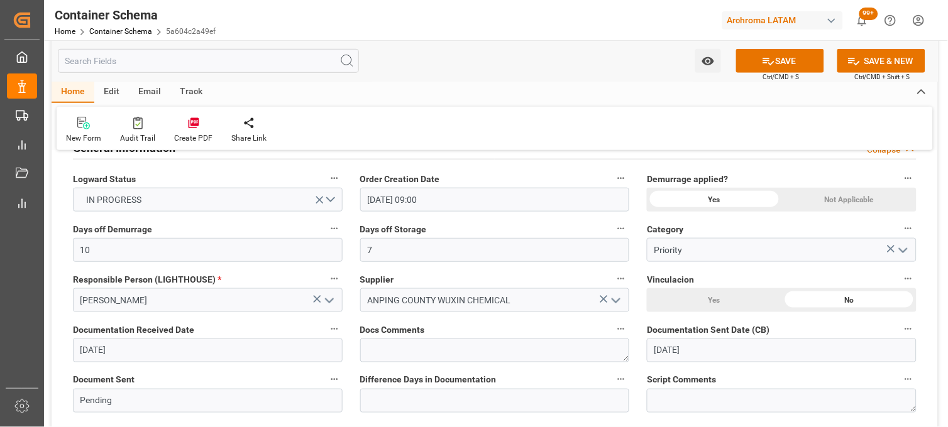
click at [634, 365] on div "Docs Comments" at bounding box center [494, 342] width 287 height 50
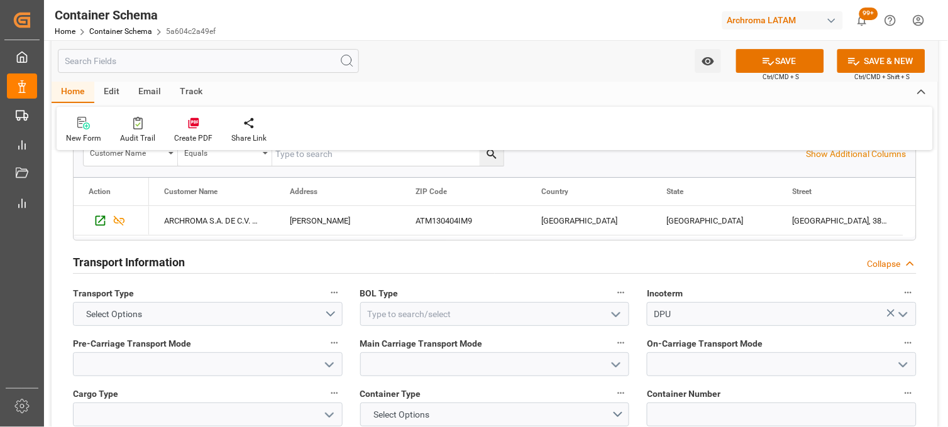
scroll to position [977, 0]
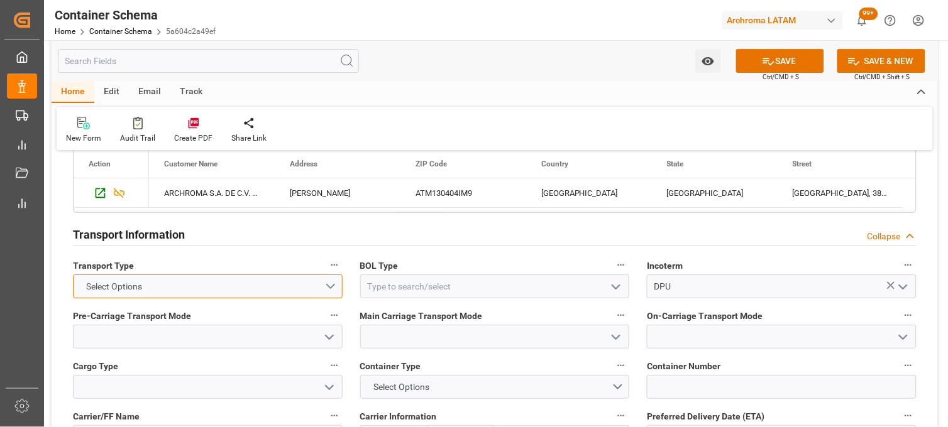
click at [335, 287] on button "Select Options" at bounding box center [208, 287] width 270 height 24
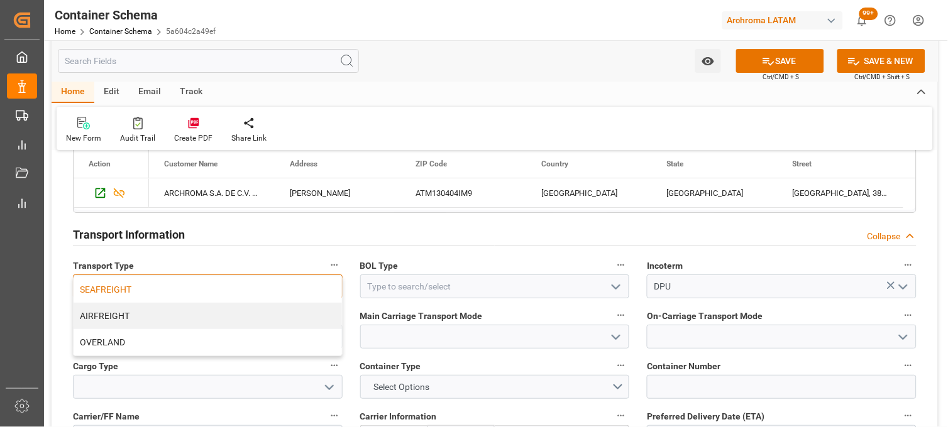
click at [246, 287] on div "SEAFREIGHT" at bounding box center [208, 290] width 268 height 26
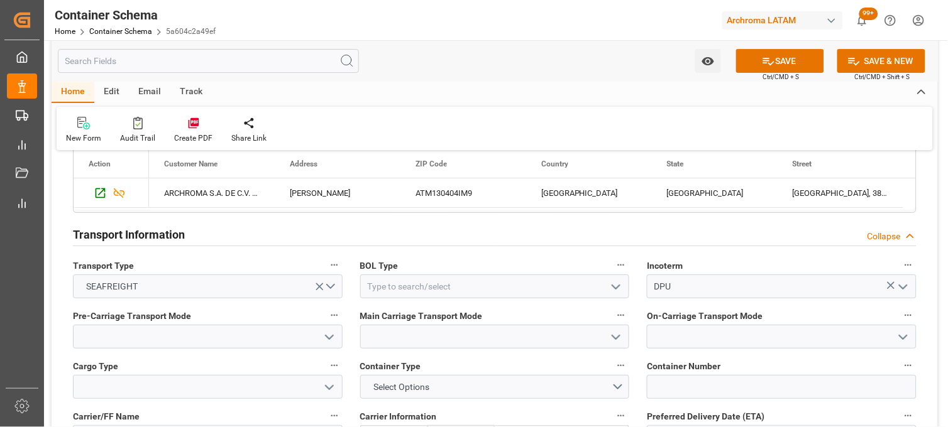
click at [615, 287] on polyline "open menu" at bounding box center [616, 287] width 8 height 4
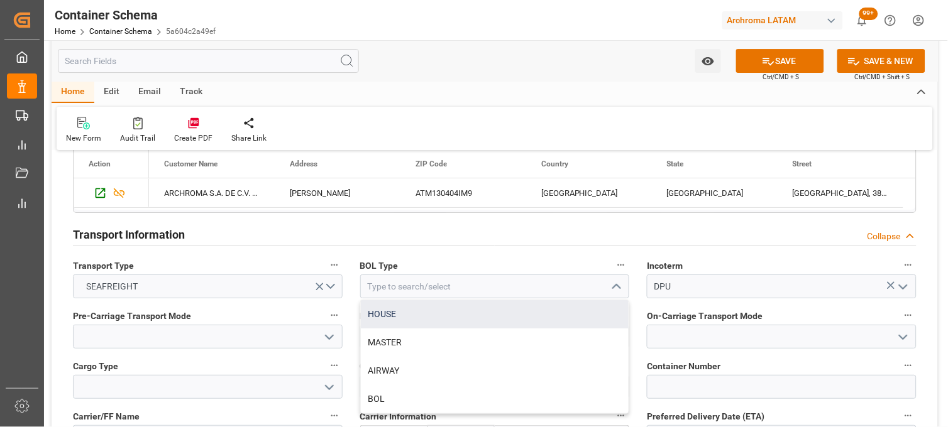
click at [397, 321] on div "HOUSE" at bounding box center [495, 314] width 268 height 28
type input "HOUSE"
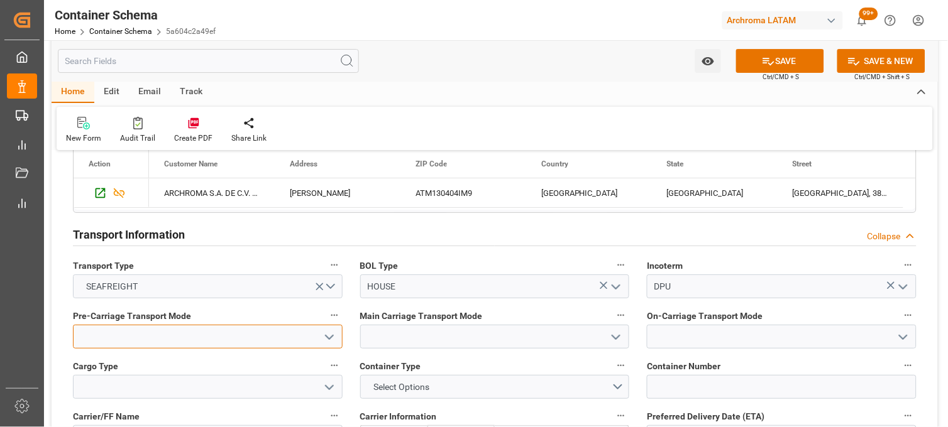
click at [289, 334] on input at bounding box center [208, 337] width 270 height 24
type input "Truck"
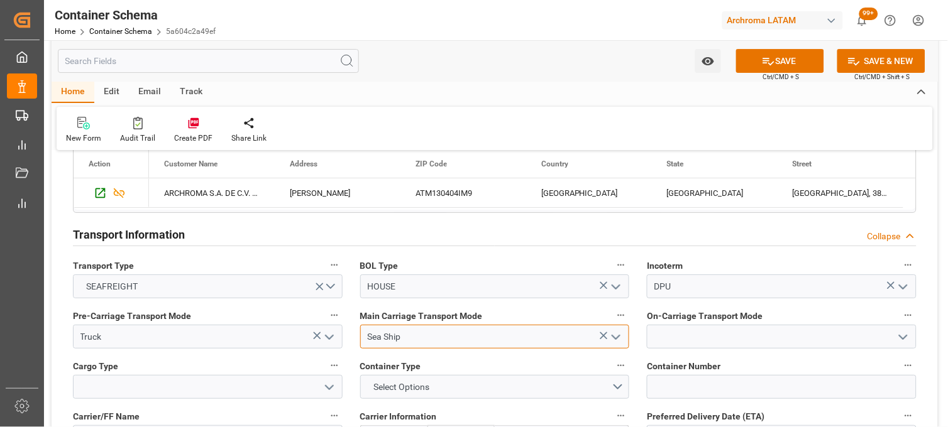
type input "Sea Ship"
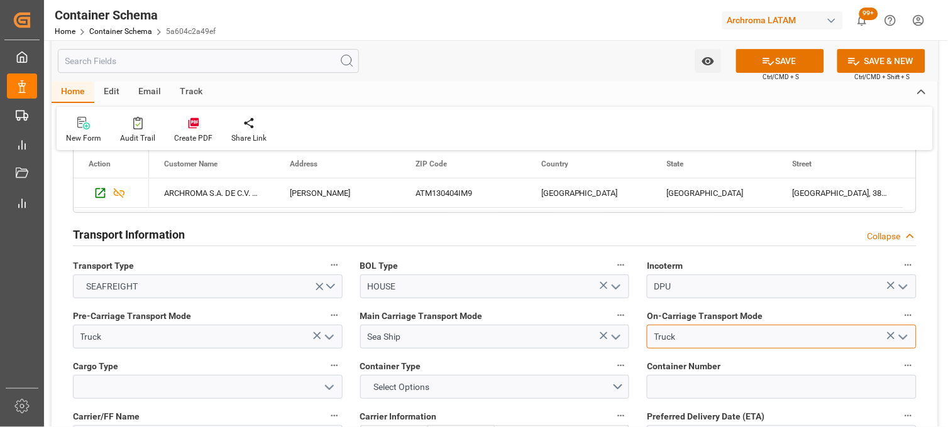
type input "Truck"
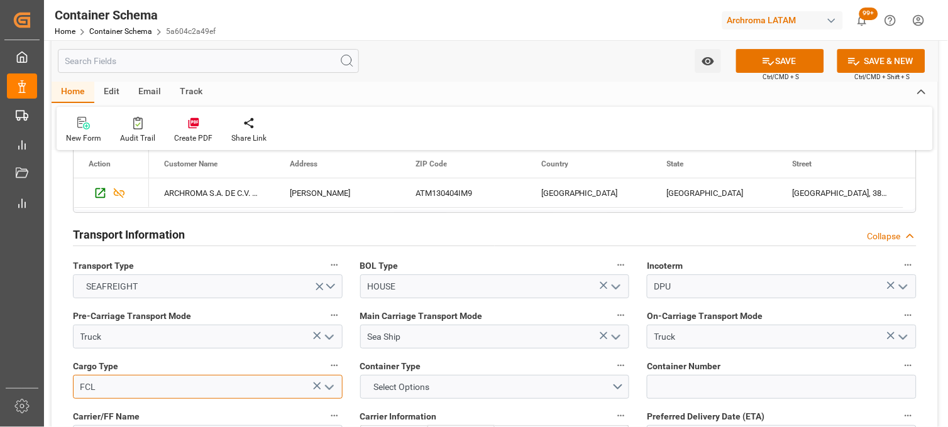
type input "FCL"
click at [634, 385] on div "20GP" at bounding box center [495, 387] width 288 height 24
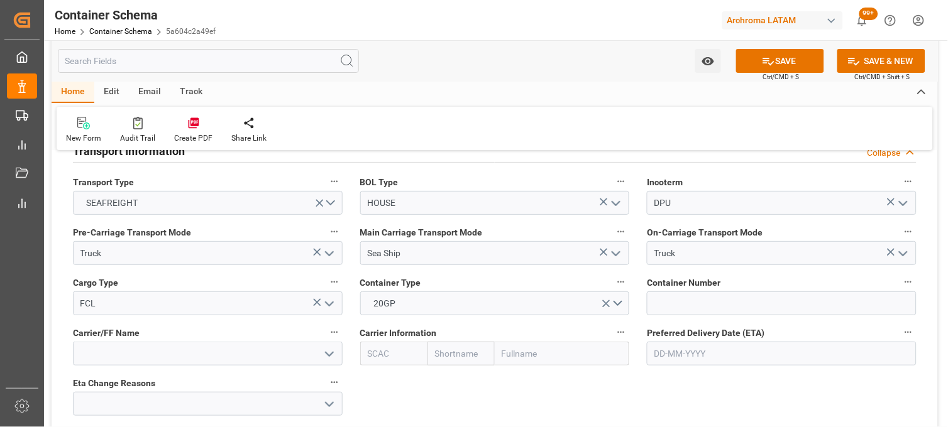
scroll to position [1089, 0]
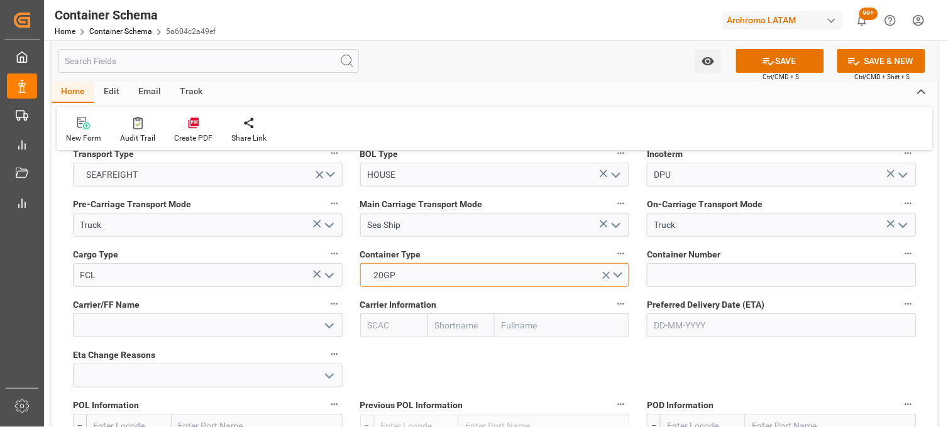
click at [618, 272] on button "20GP" at bounding box center [495, 275] width 270 height 24
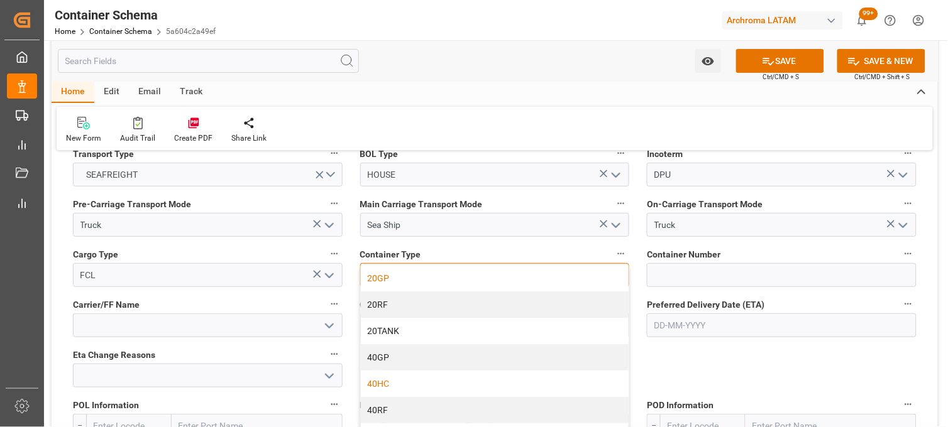
click at [411, 381] on div "40HC" at bounding box center [495, 384] width 268 height 26
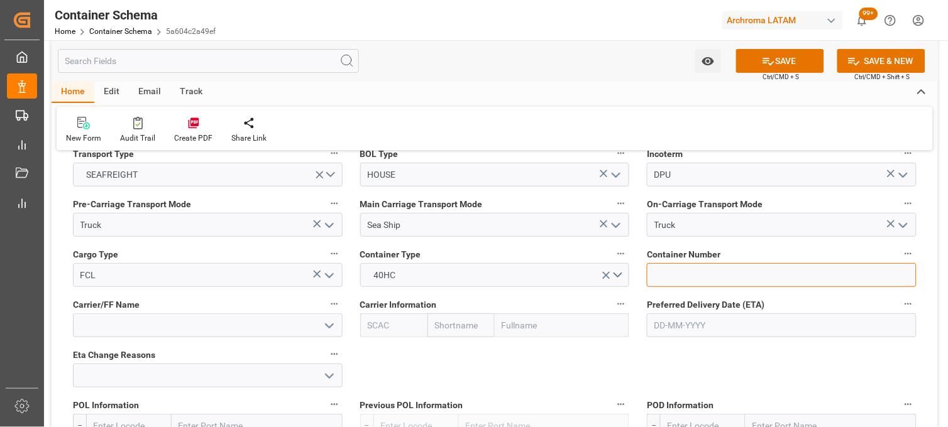
click at [664, 272] on input at bounding box center [782, 275] width 270 height 24
type input "FFAU4397347"
click at [285, 323] on input at bounding box center [208, 326] width 270 height 24
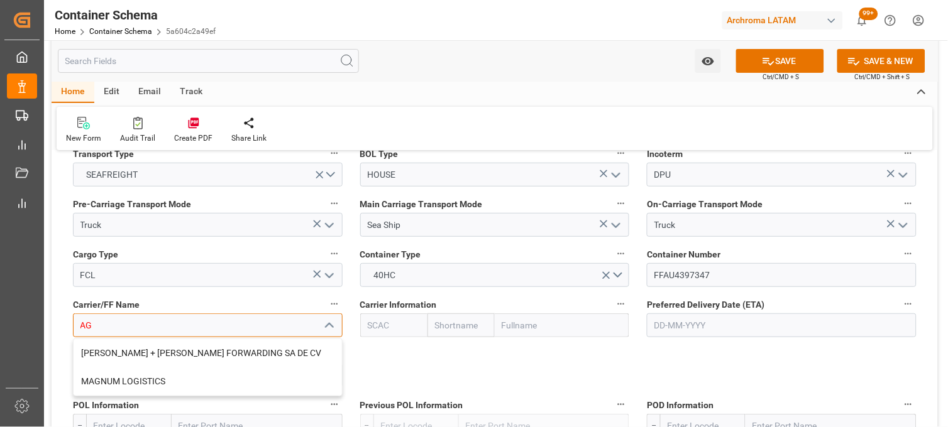
type input "A"
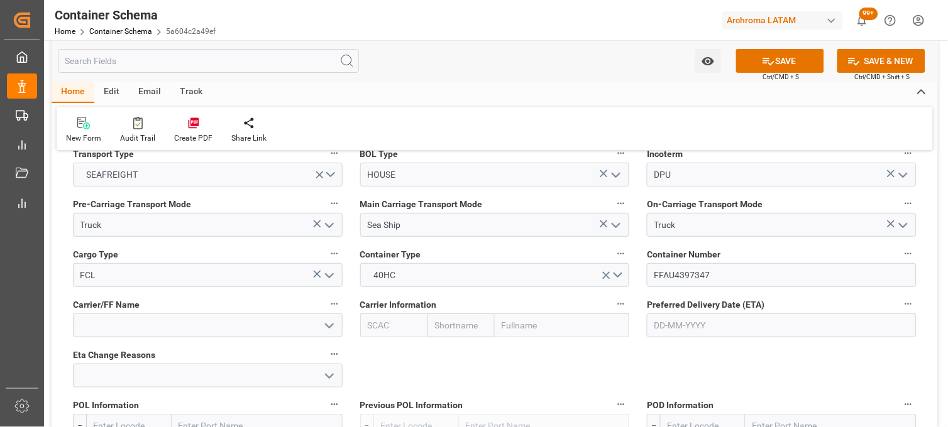
scroll to position [1171, 0]
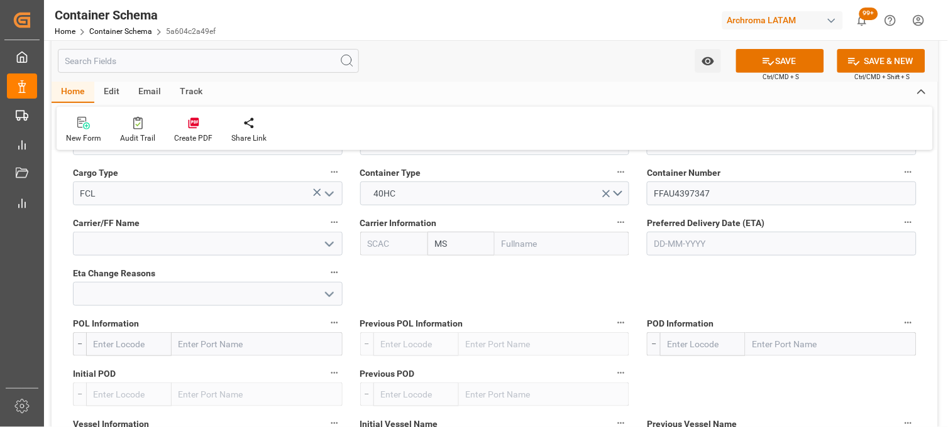
type input "MS"
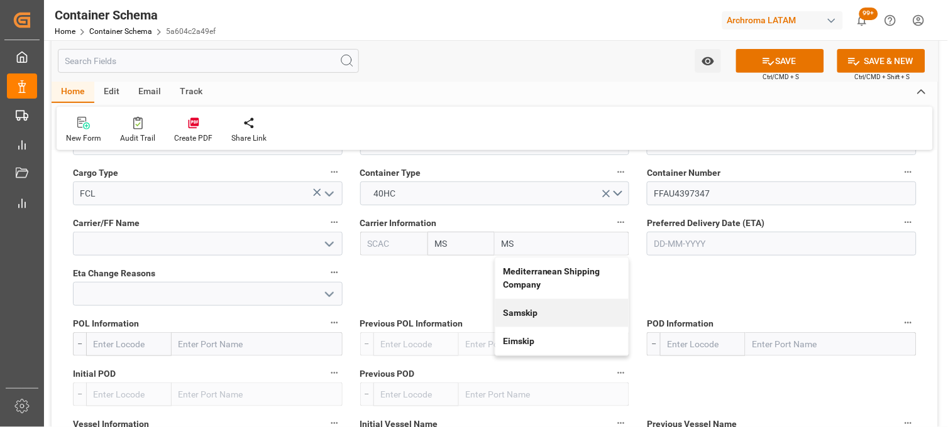
click at [510, 275] on b "Mediterranean Shipping Company" at bounding box center [551, 277] width 97 height 23
type input "MSCU"
type input "MSC"
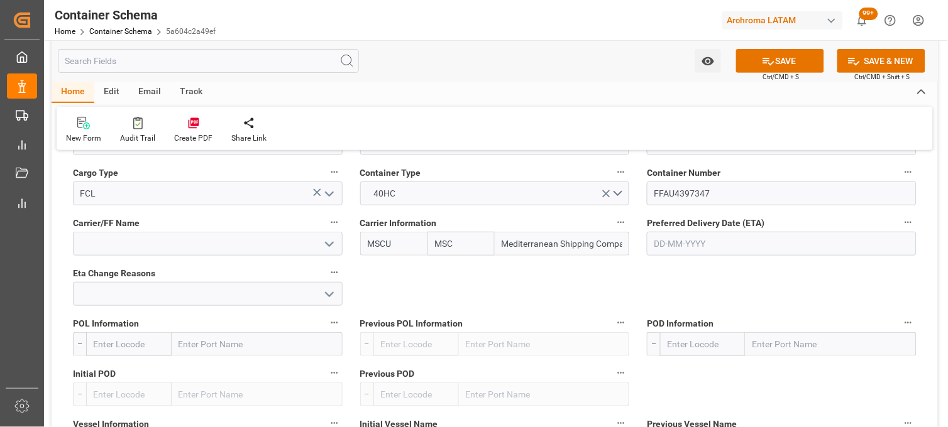
type input "Mediterranean Shipping Company"
click at [668, 244] on input "text" at bounding box center [782, 244] width 270 height 24
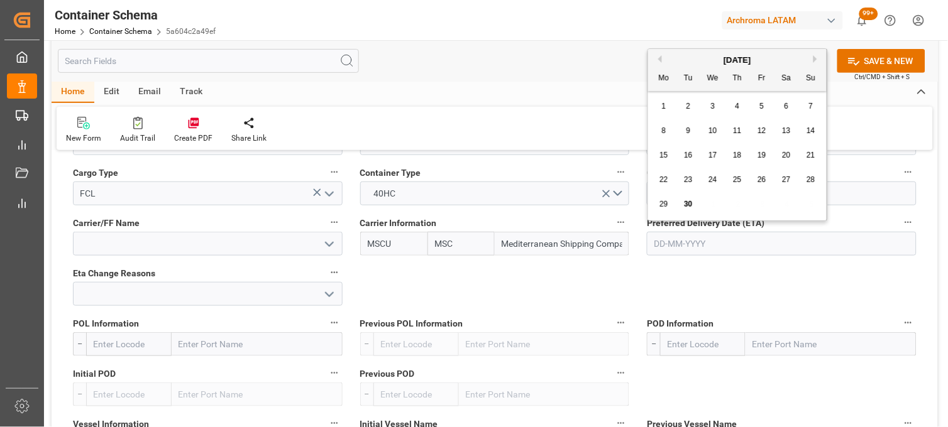
click at [815, 57] on button "Next Month" at bounding box center [817, 59] width 8 height 8
click at [743, 158] on div "16" at bounding box center [738, 155] width 16 height 15
type input "[DATE]"
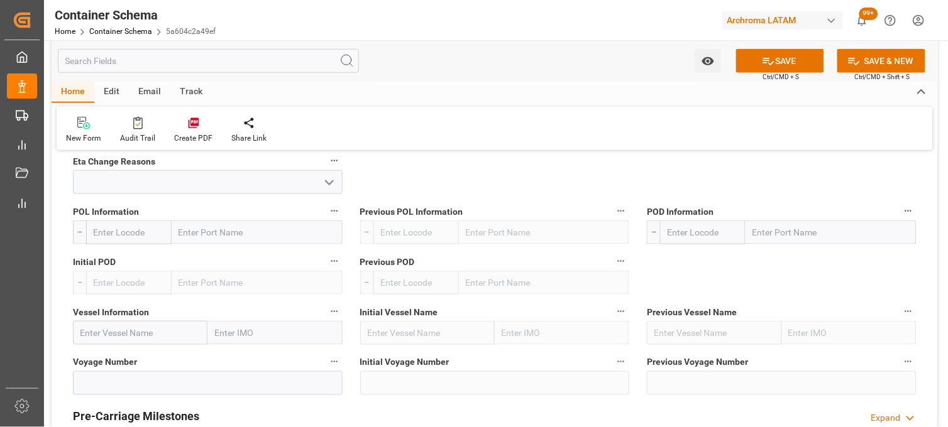
scroll to position [1310, 0]
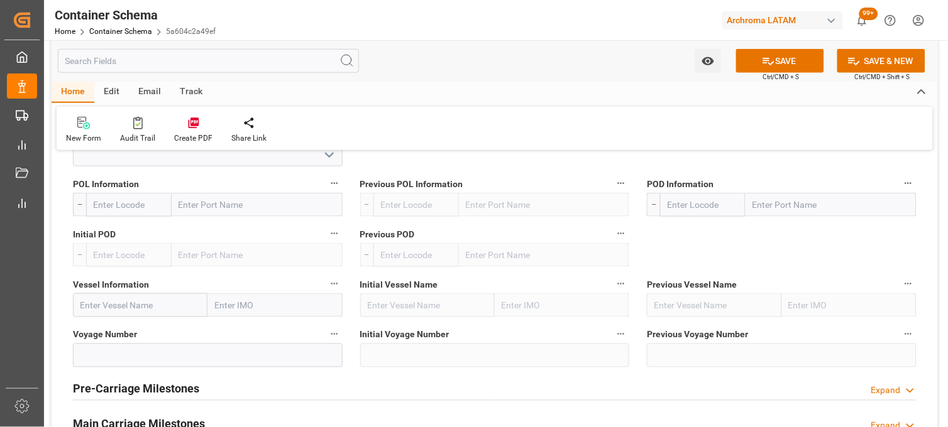
click at [263, 204] on input "text" at bounding box center [257, 205] width 171 height 24
type input "XINGA"
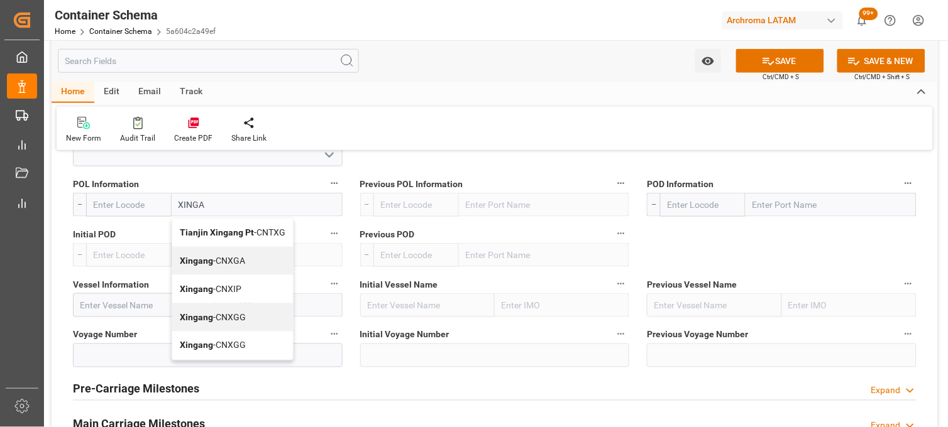
click at [191, 256] on b "Xingang" at bounding box center [196, 261] width 33 height 10
type input "CNXGA"
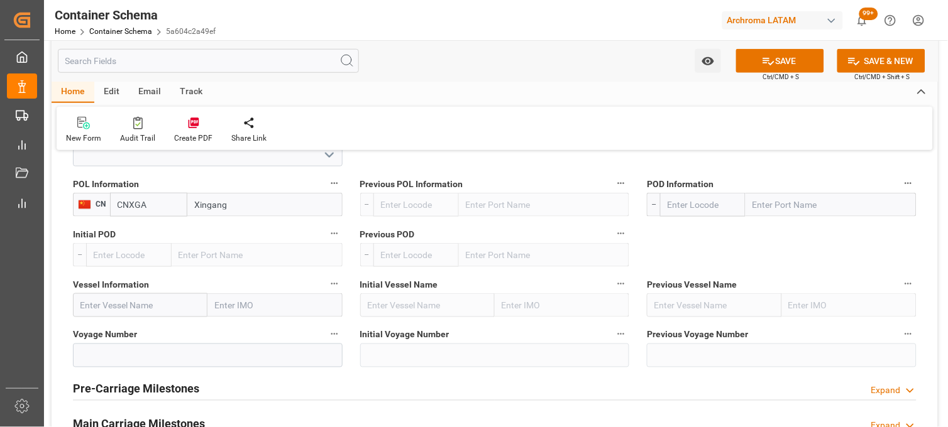
type input "Xingang"
click at [764, 204] on input "text" at bounding box center [830, 205] width 171 height 24
type input "MANZA"
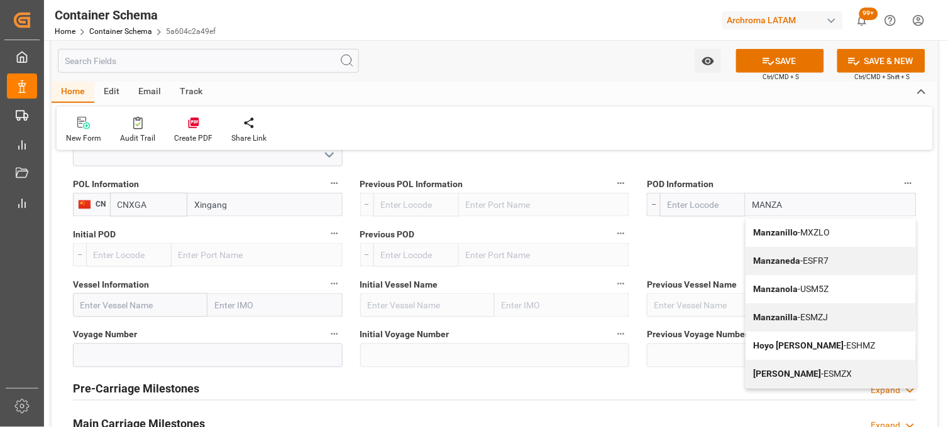
click at [764, 230] on b "Manzanillo" at bounding box center [776, 233] width 45 height 10
type input "MXZLO"
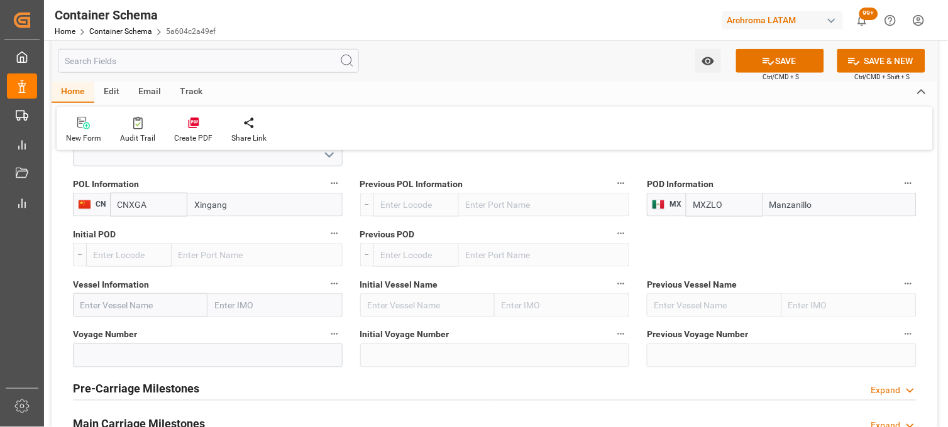
type input "Manzanillo"
click at [168, 310] on input "text" at bounding box center [140, 306] width 135 height 24
type input "TS KWANGYAN"
click at [158, 355] on input at bounding box center [208, 356] width 270 height 24
type input "2514E"
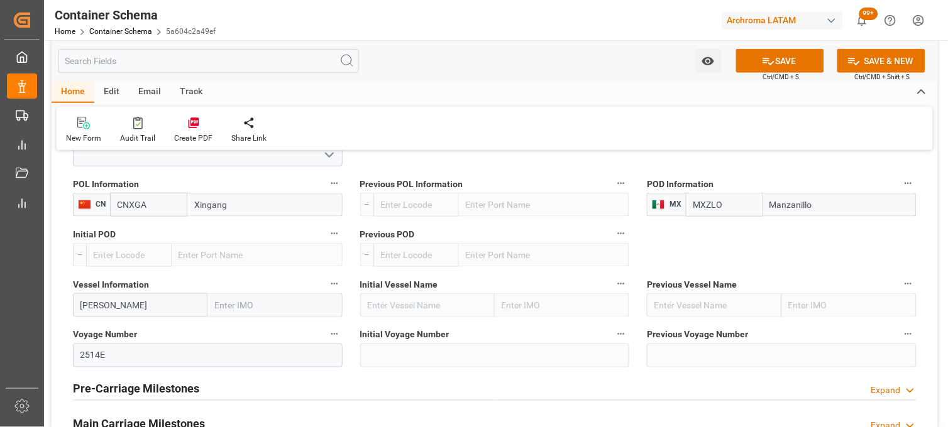
click at [637, 365] on div "Initial Voyage Number" at bounding box center [494, 347] width 287 height 50
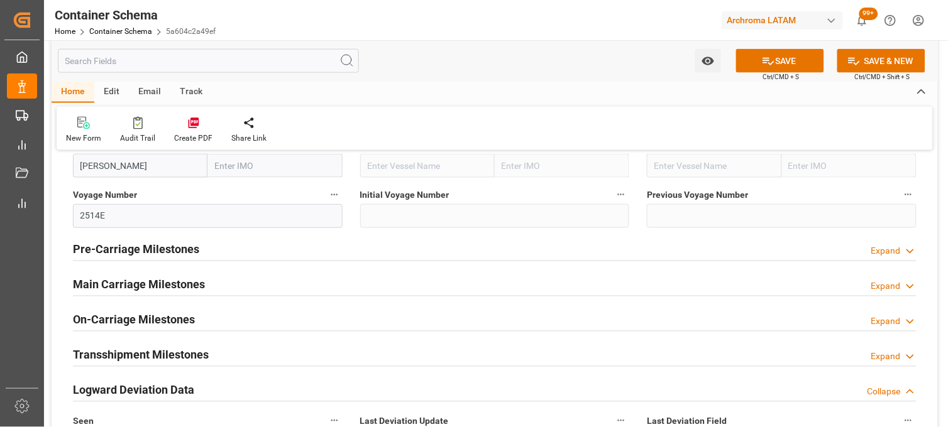
scroll to position [1478, 0]
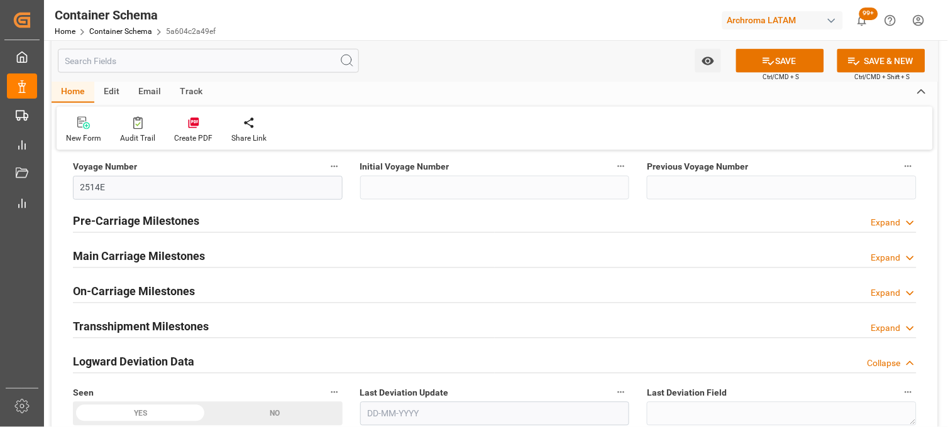
click at [498, 253] on div "Main Carriage Milestones Expand" at bounding box center [494, 256] width 843 height 24
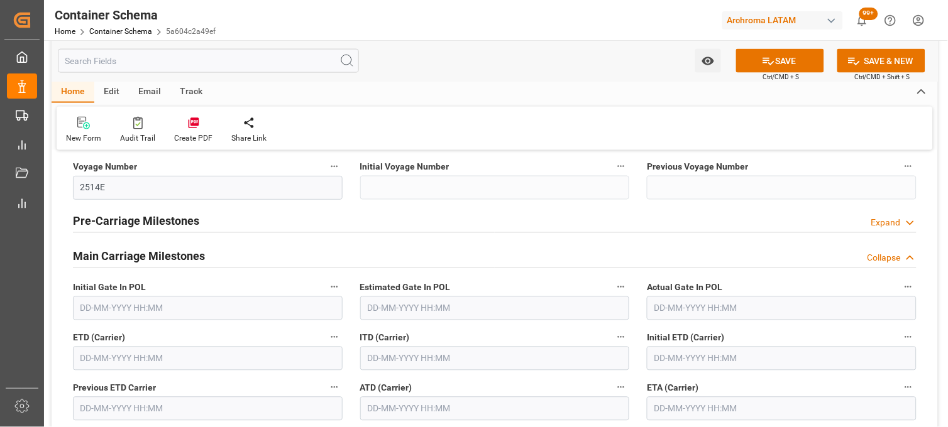
click at [453, 332] on label "ITD (Carrier)" at bounding box center [495, 338] width 270 height 18
click at [613, 332] on button "ITD (Carrier)" at bounding box center [621, 337] width 16 height 16
click at [453, 332] on div at bounding box center [474, 213] width 948 height 427
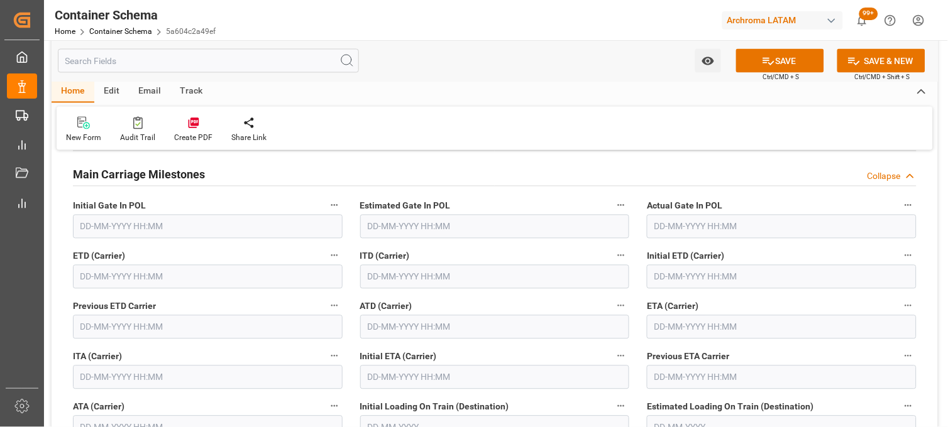
scroll to position [1562, 0]
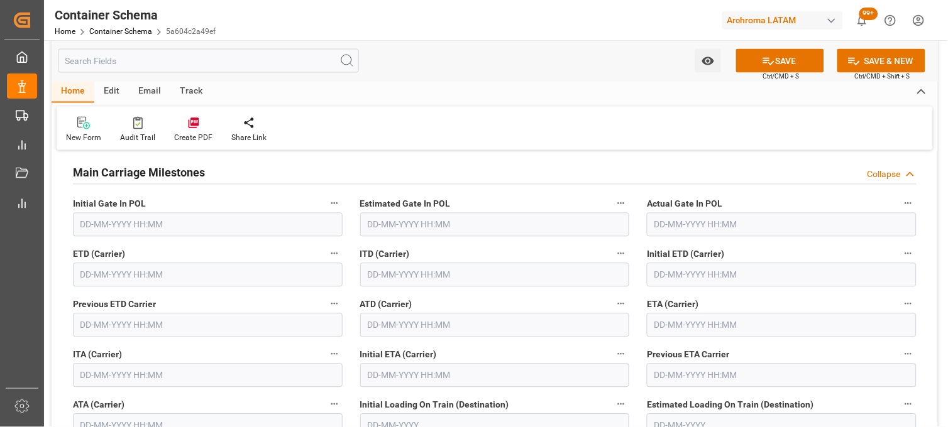
click at [654, 323] on input "text" at bounding box center [782, 326] width 270 height 24
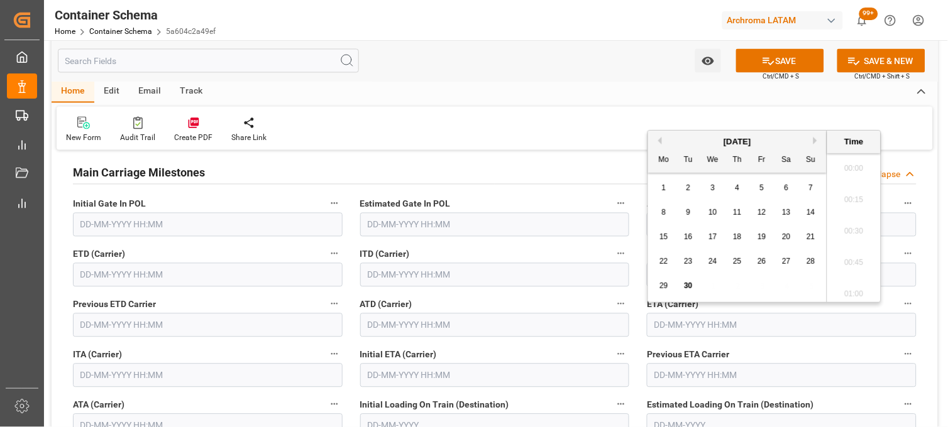
scroll to position [1104, 0]
click at [815, 141] on button "Next Month" at bounding box center [817, 141] width 8 height 8
click at [738, 241] on span "16" at bounding box center [737, 237] width 8 height 9
click at [868, 192] on li "09:00" at bounding box center [853, 196] width 53 height 31
type input "16-10-2025 09:00"
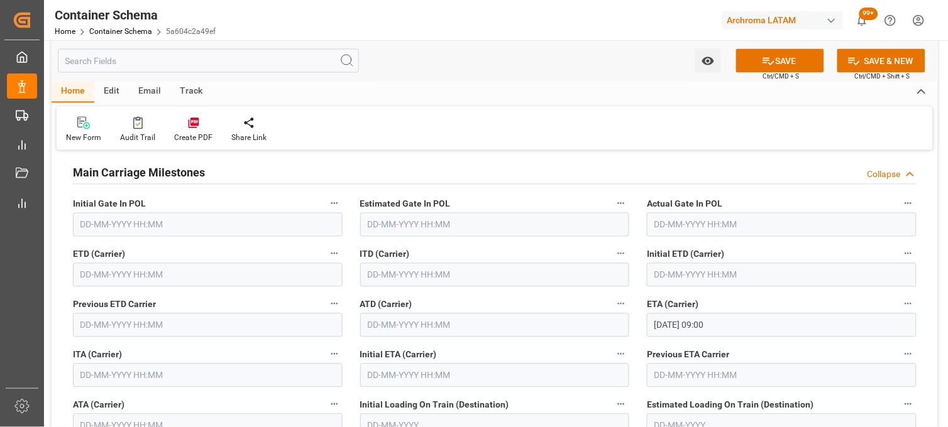
click at [638, 339] on div "ETA (Carrier) 16-10-2025 09:00" at bounding box center [781, 317] width 287 height 50
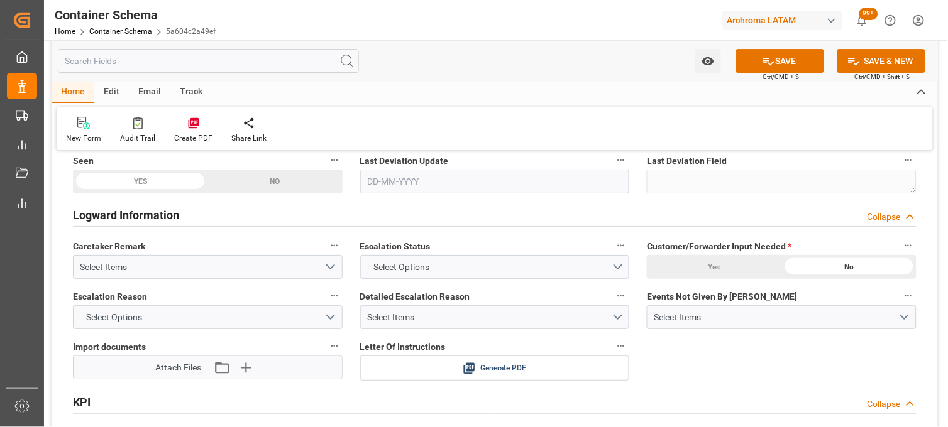
scroll to position [2065, 0]
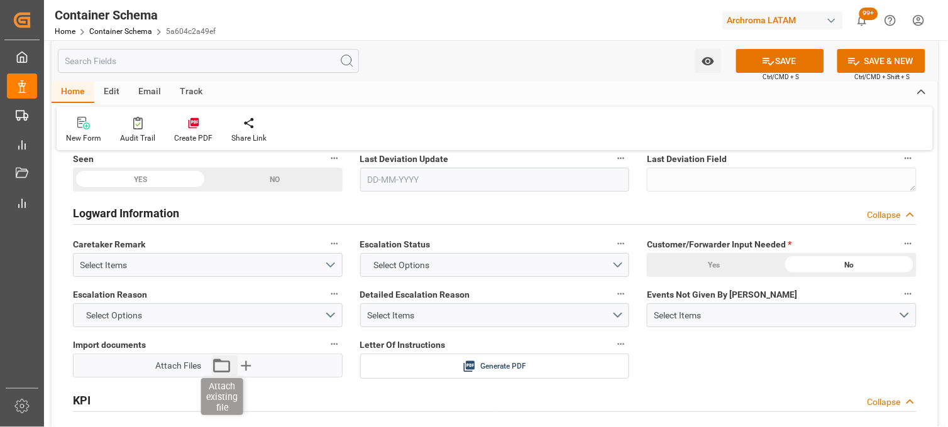
click at [225, 366] on icon "button" at bounding box center [222, 366] width 20 height 20
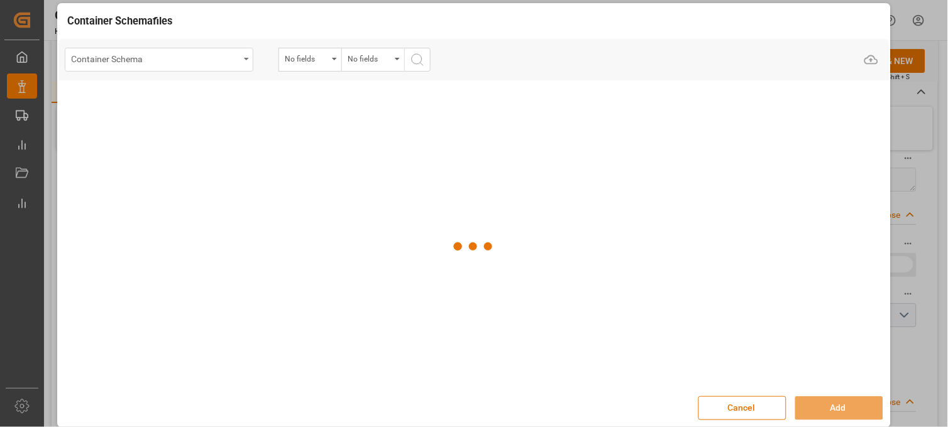
click at [242, 59] on div "Container Schema" at bounding box center [159, 60] width 189 height 24
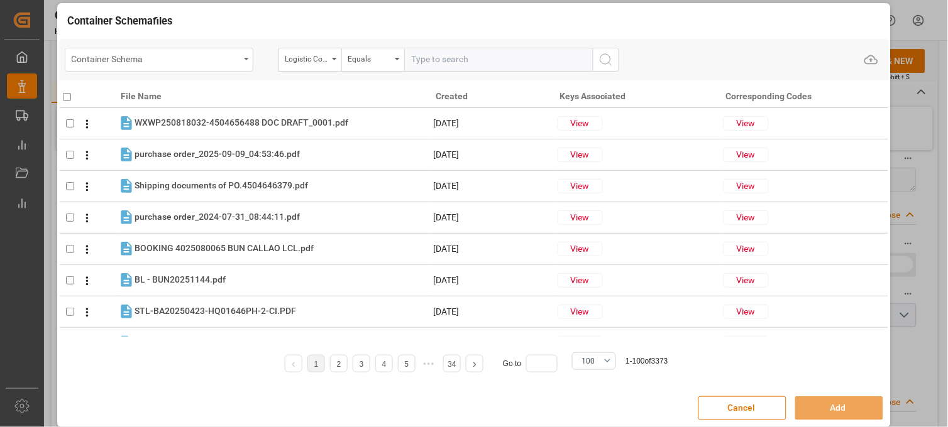
click at [250, 60] on div "Container Schema" at bounding box center [159, 60] width 189 height 24
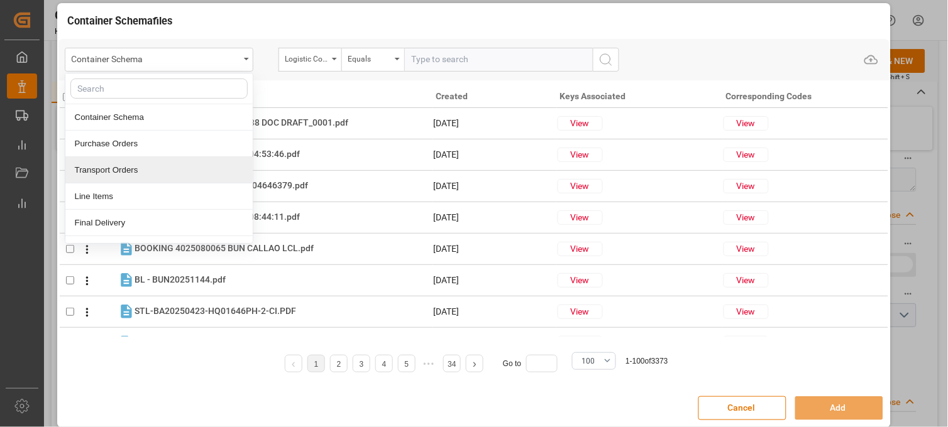
click at [190, 159] on div "Transport Orders" at bounding box center [158, 170] width 187 height 26
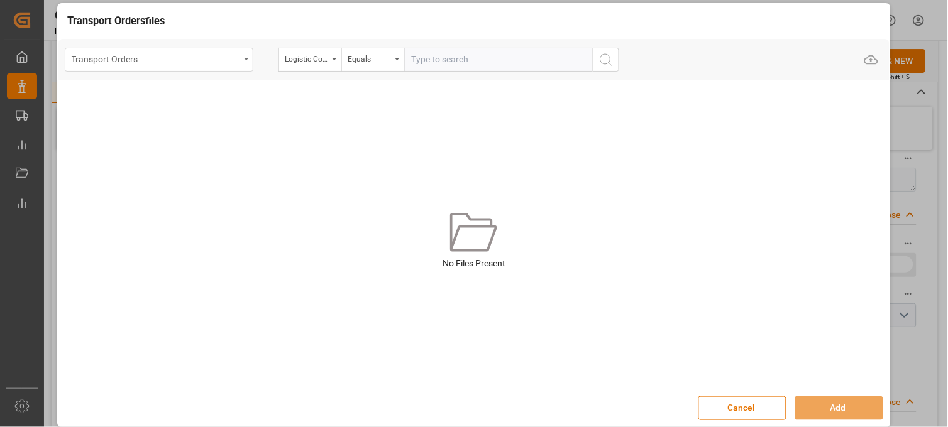
click at [234, 63] on div "Transport Orders" at bounding box center [156, 58] width 168 height 16
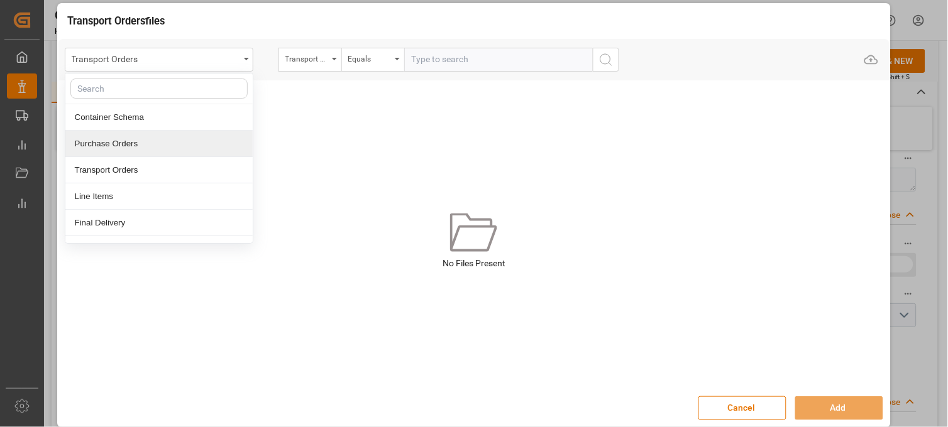
click at [189, 143] on div "Purchase Orders" at bounding box center [158, 144] width 187 height 26
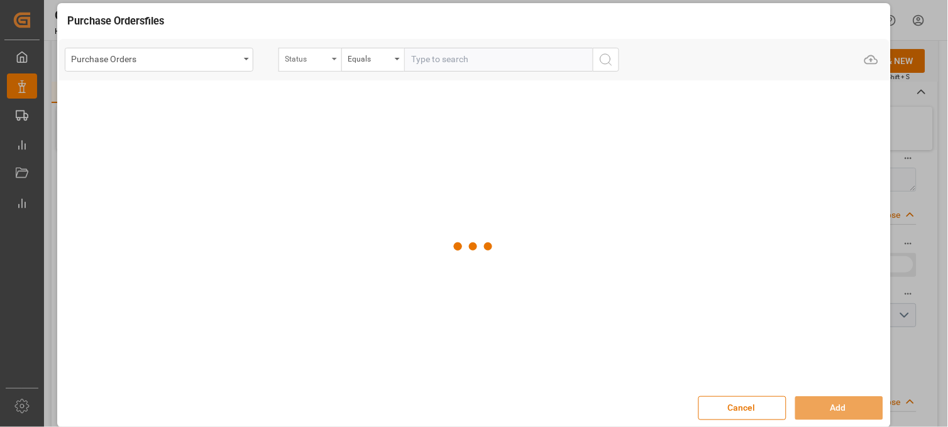
click at [314, 59] on div "Status" at bounding box center [306, 57] width 43 height 14
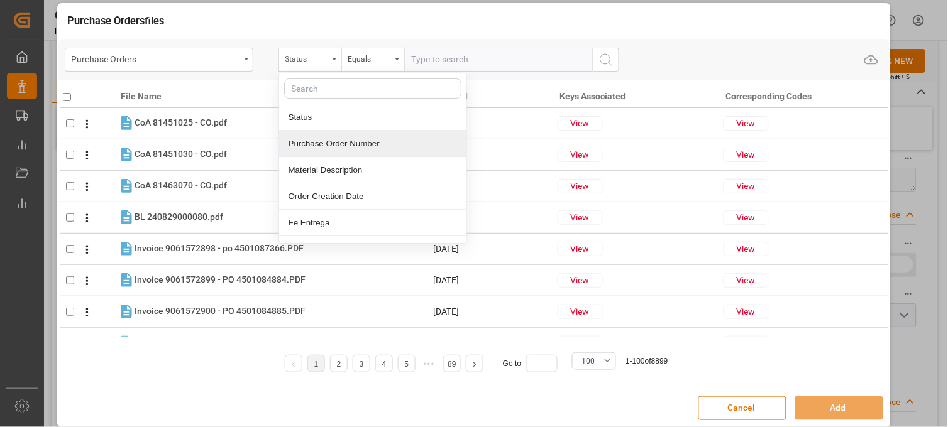
click at [311, 145] on div "Purchase Order Number" at bounding box center [372, 144] width 187 height 26
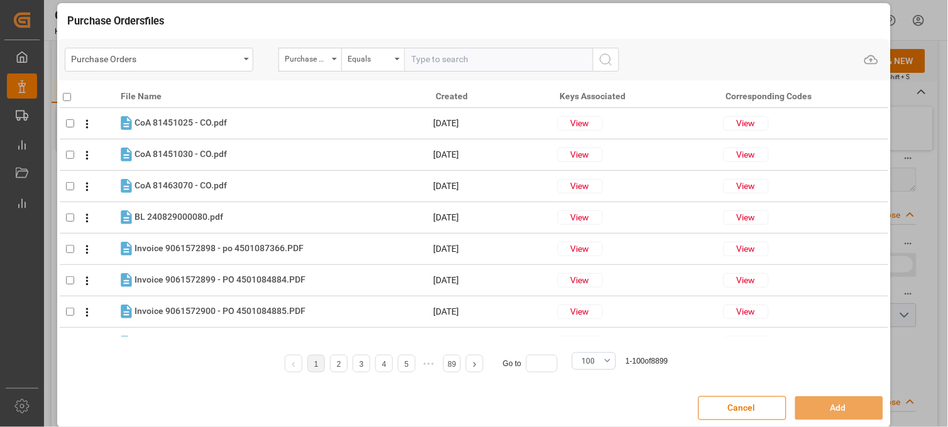
click at [435, 55] on input "text" at bounding box center [498, 60] width 189 height 24
paste input "4504662731"
type input "4504662731"
click at [603, 54] on circle "search button" at bounding box center [605, 59] width 10 height 10
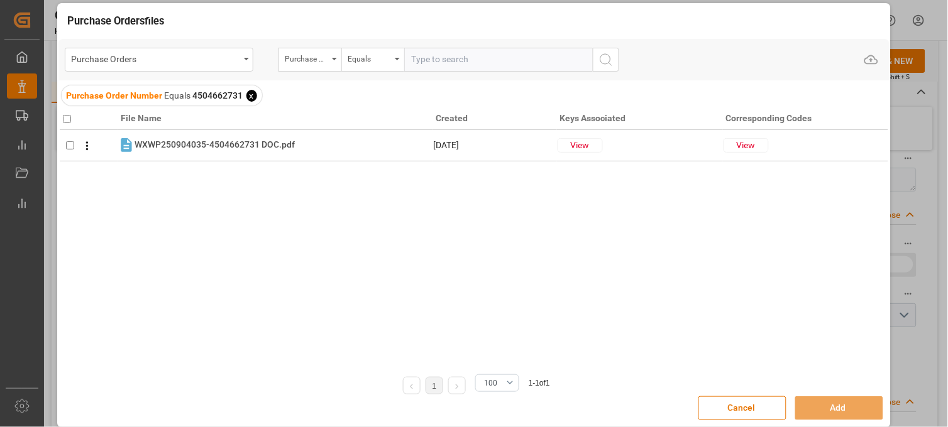
click at [66, 124] on th at bounding box center [89, 116] width 58 height 28
click at [65, 119] on input "checkbox" at bounding box center [67, 119] width 8 height 8
checkbox input "true"
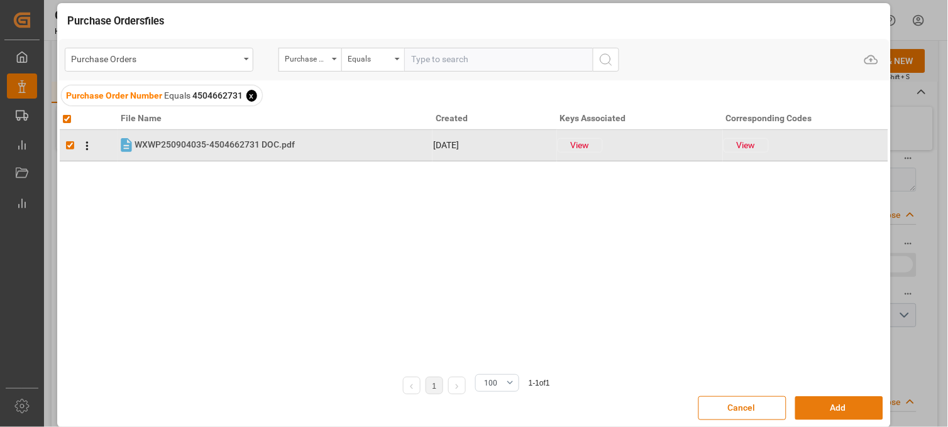
click at [806, 403] on button "Add" at bounding box center [839, 409] width 88 height 24
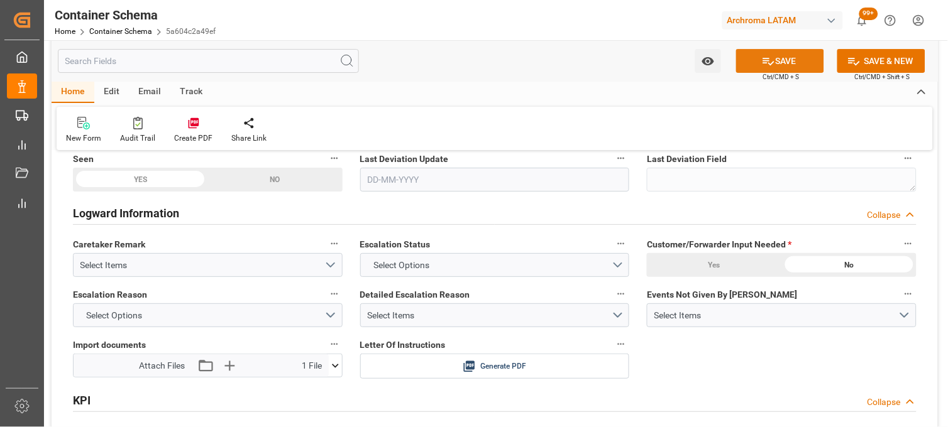
click at [758, 53] on button "SAVE" at bounding box center [780, 61] width 88 height 24
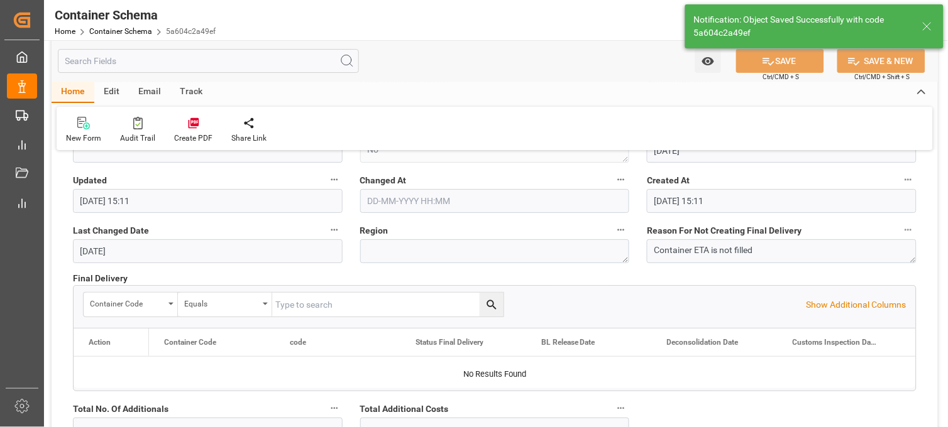
type input "Document Sent"
type input "MXZLO"
type input "Manzanillo"
type input "2514E"
type textarea "pod"
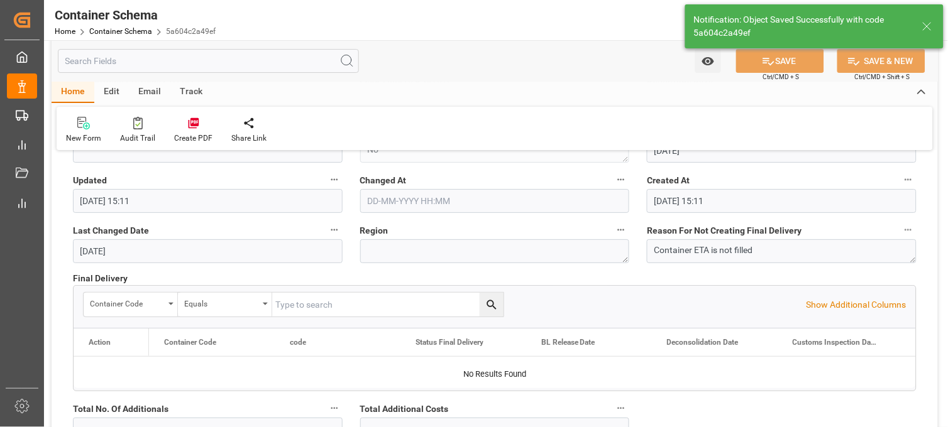
type input "TS KWANGYAN"
type input "30-09-2025"
type input "30-09-2025 15:18"
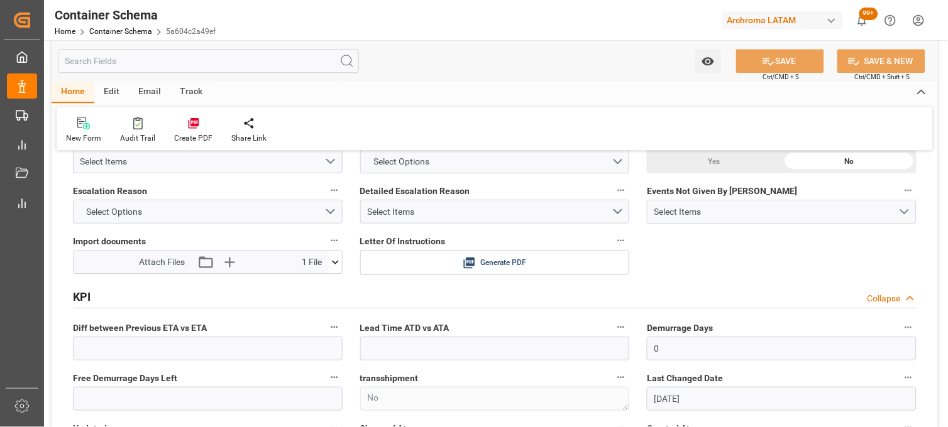
scroll to position [1825, 0]
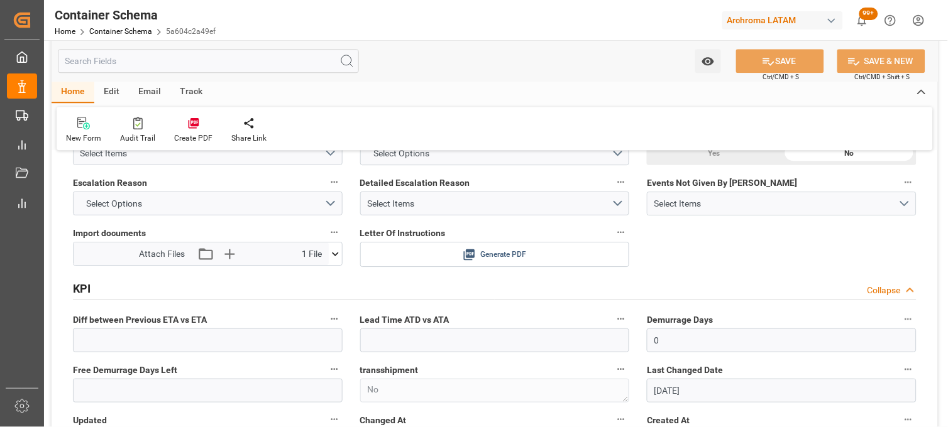
click at [505, 248] on span "Generate PDF" at bounding box center [503, 255] width 46 height 16
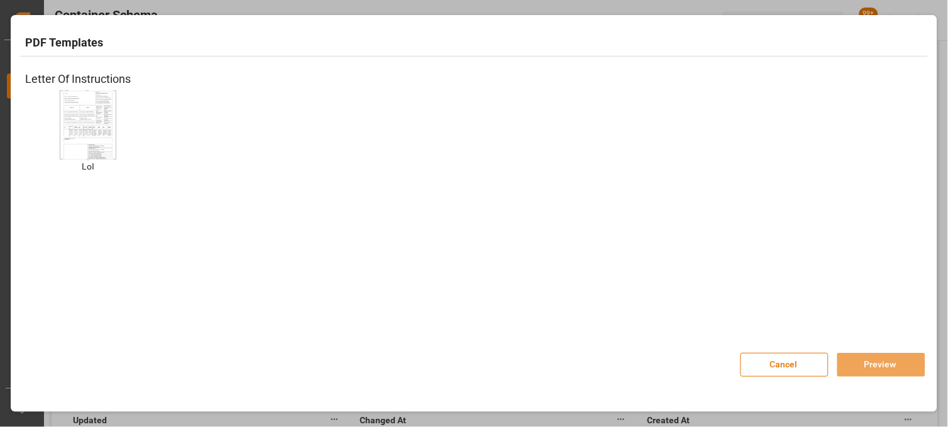
click at [91, 106] on img at bounding box center [88, 124] width 50 height 71
click at [854, 365] on button "Preview" at bounding box center [881, 365] width 88 height 24
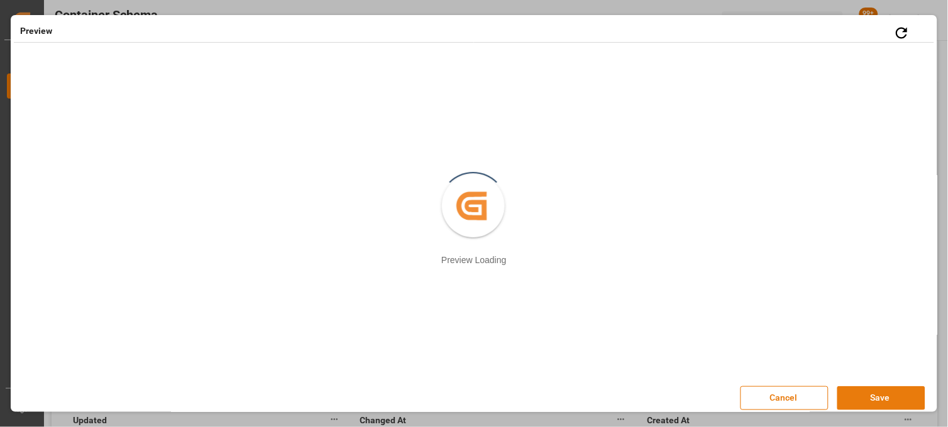
click at [876, 400] on button "Save" at bounding box center [881, 399] width 88 height 24
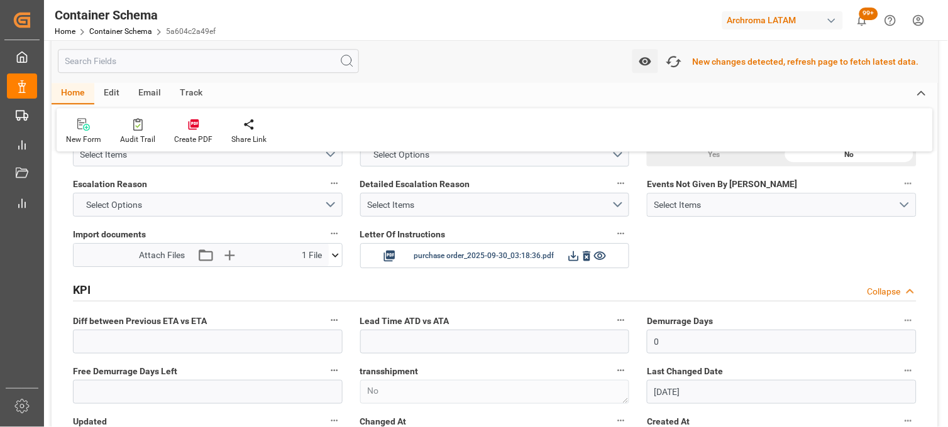
scroll to position [1826, 0]
click at [679, 67] on icon "button" at bounding box center [673, 62] width 19 height 14
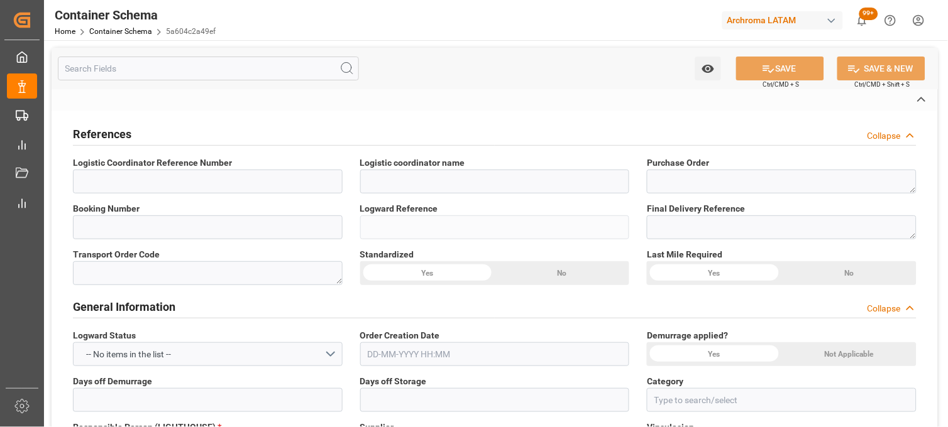
type input "LESCHACO MEXICANA, S.A. DE C.V."
type textarea "4504662731"
type input "800510251318"
type input "5a604c2a49ef"
type input "Priority"
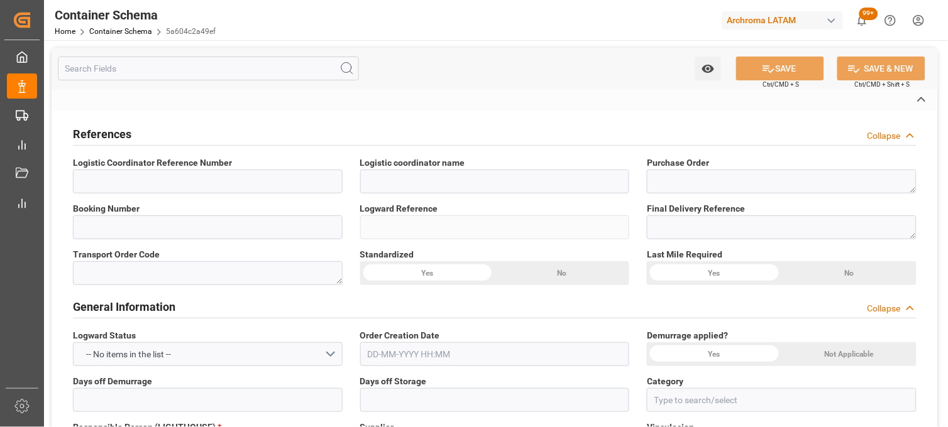
type input "[PERSON_NAME]"
type input "ANPING COUNTY WUXIN CHEMICAL"
type input "Document Sent"
type input "MANZANILLO"
type input "TEXTIL"
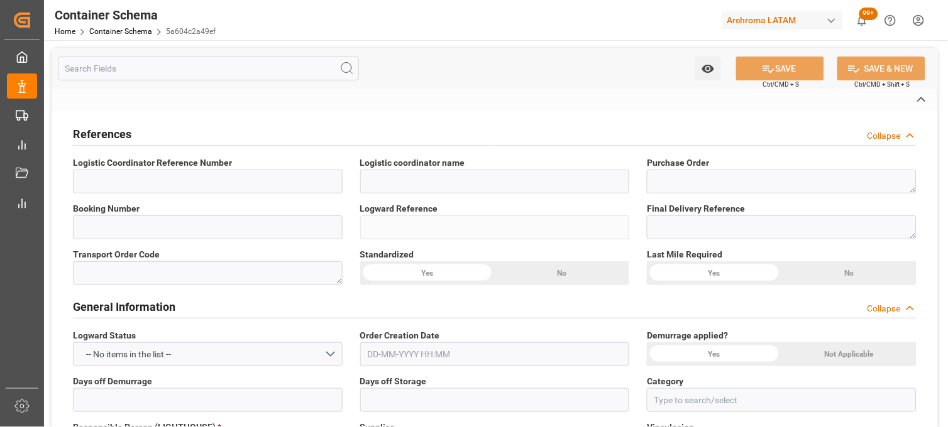
type textarea "BAG"
type input "500 BAG"
type input "ARCHROMA S.A. DE C.V. ([PERSON_NAME])"
type textarea "[PERSON_NAME], [GEOGRAPHIC_DATA], [GEOGRAPHIC_DATA],[GEOGRAPHIC_DATA], 38900 , …"
type input "HOUSE"
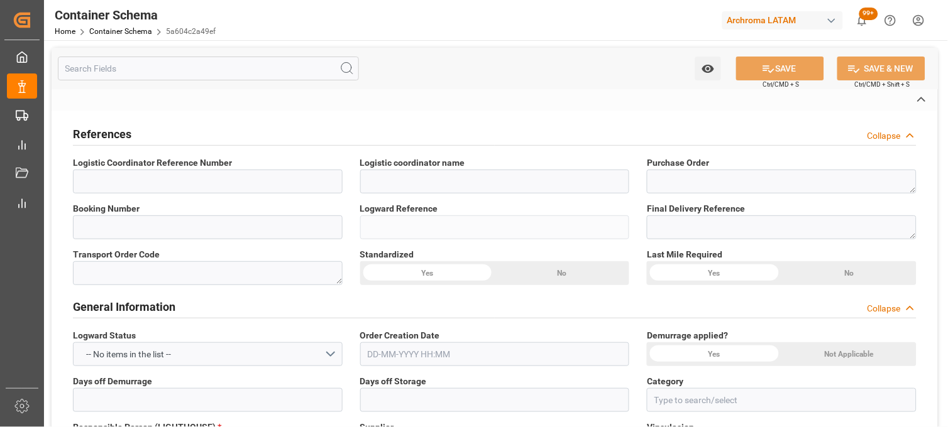
type input "DPU"
type input "Truck"
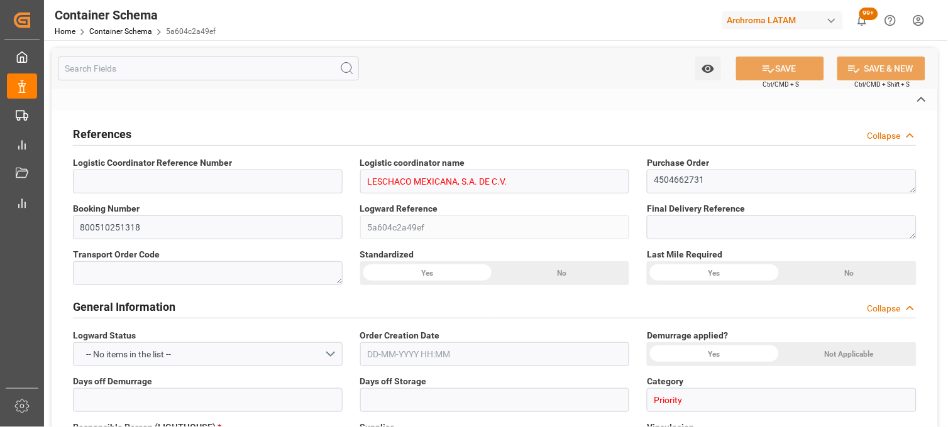
type input "Sea Ship"
type input "Truck"
type input "FCL"
type input "FFAU4397347"
type input "MSCU"
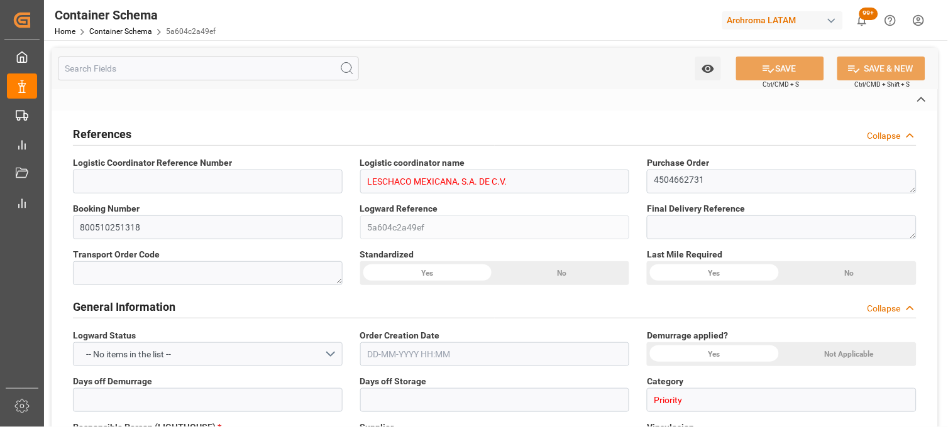
type input "Xingang"
type input "Manzanillo"
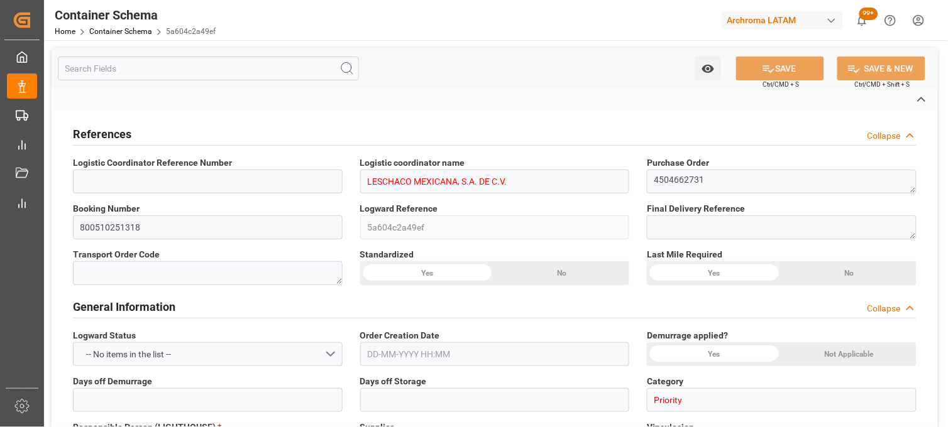
type input "[PERSON_NAME]"
type input "2514E"
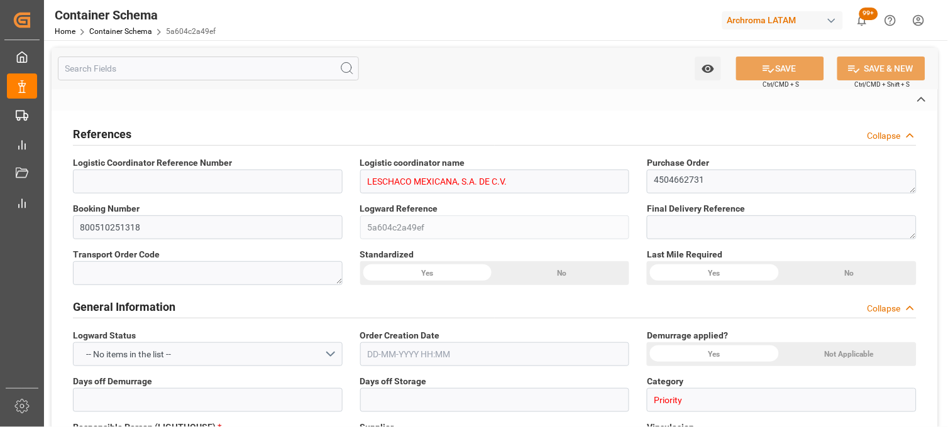
type input "2514E"
type textarea "pod"
type textarea "No"
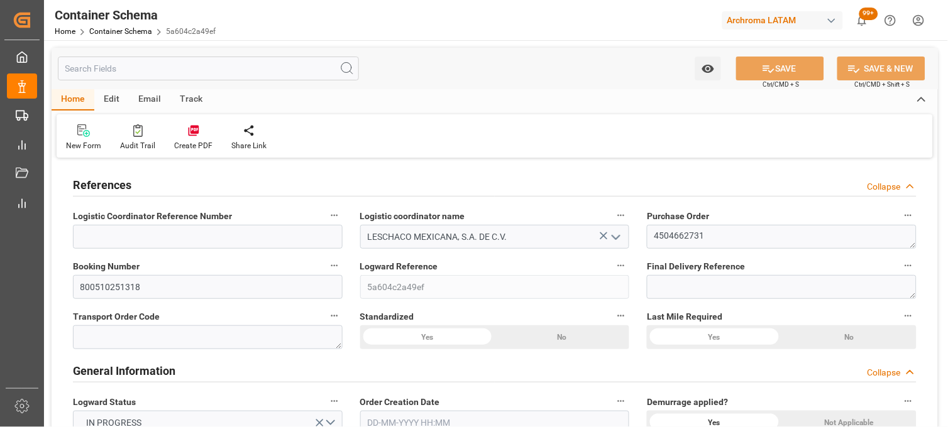
type input "10"
type input "7"
type input "1"
type input "500"
type input "20000"
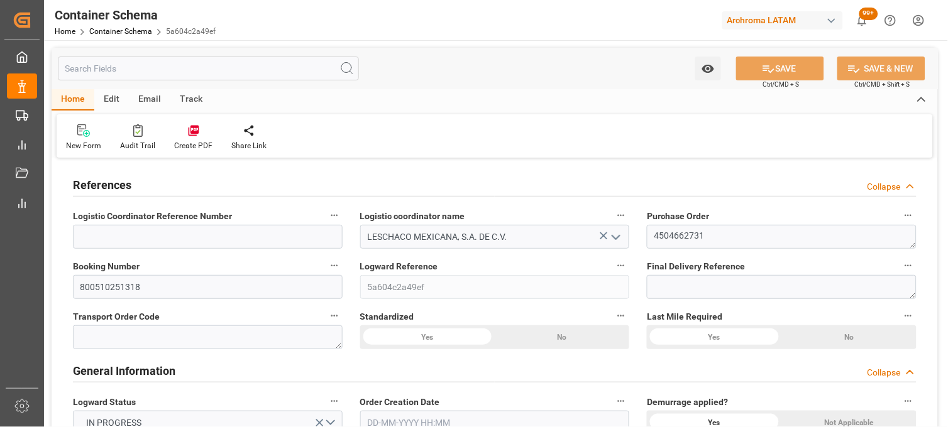
type input "20600"
type input "MSC"
type input "Mediterranean Shipping Company"
type input "CNXGA"
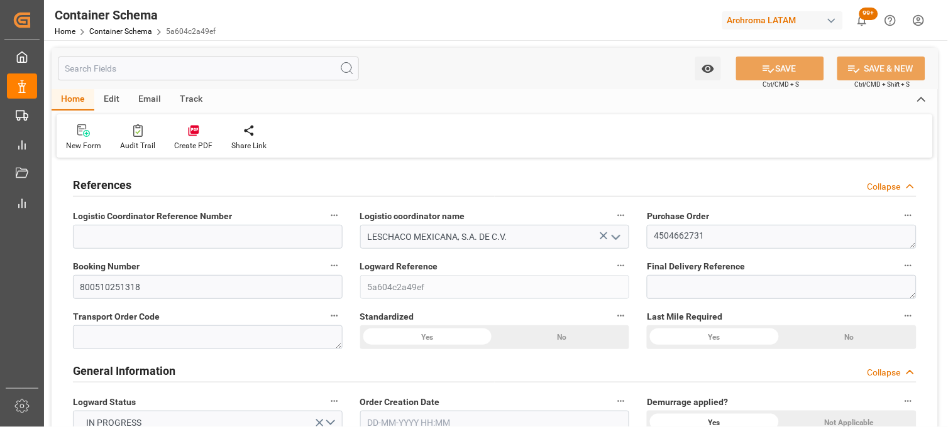
type input "MXZLO"
type input "0"
type input "[DATE] 09:00"
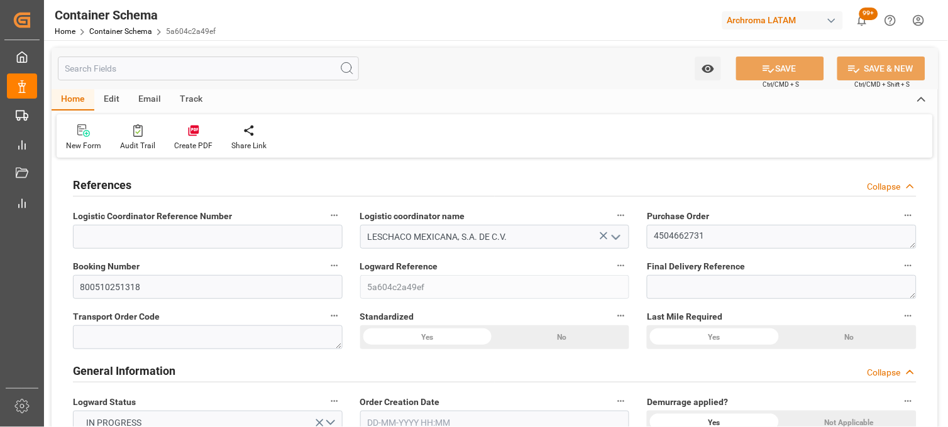
type input "[DATE]"
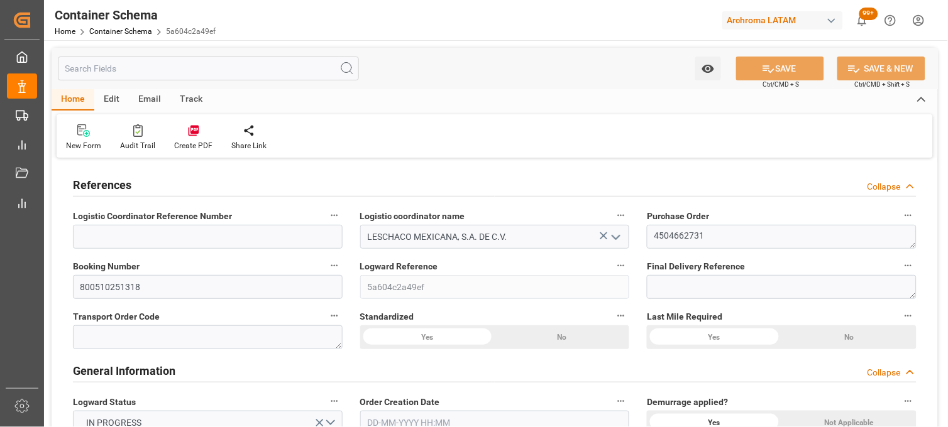
type input "[DATE] 15:18"
type input "[DATE] 15:11"
type input "[DATE]"
click at [639, 316] on div "Last Mile Required Yes No" at bounding box center [781, 329] width 287 height 50
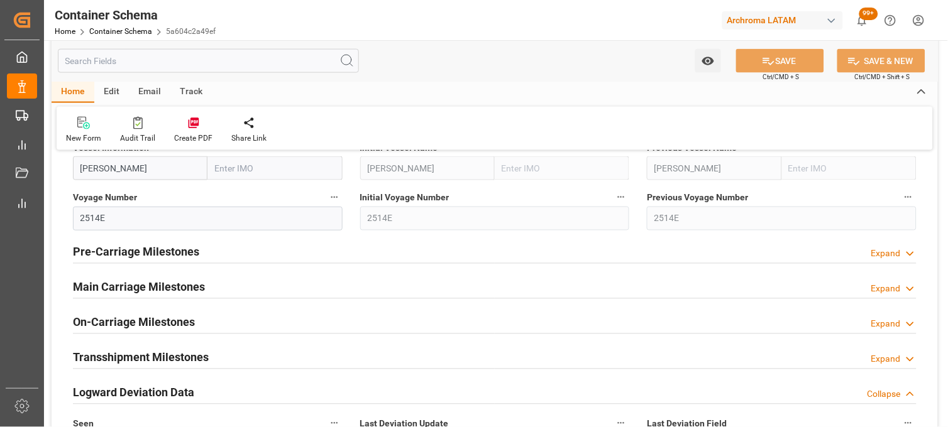
scroll to position [1508, 0]
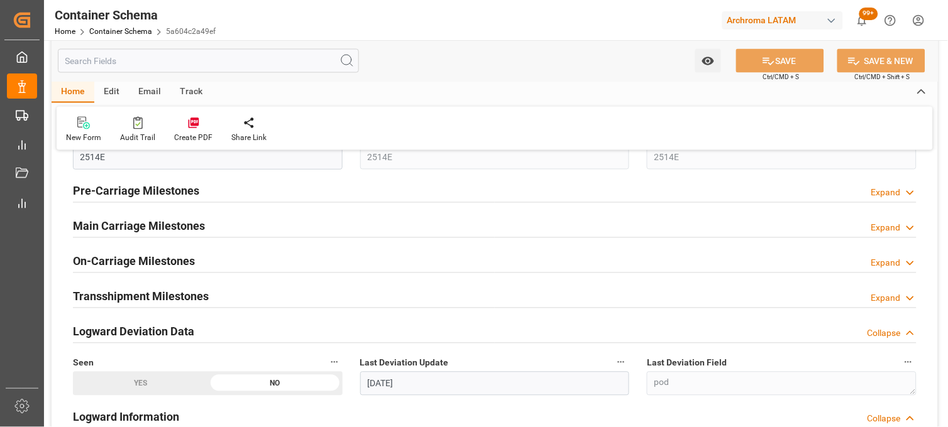
click at [437, 230] on div "Main Carriage Milestones Expand" at bounding box center [494, 226] width 843 height 24
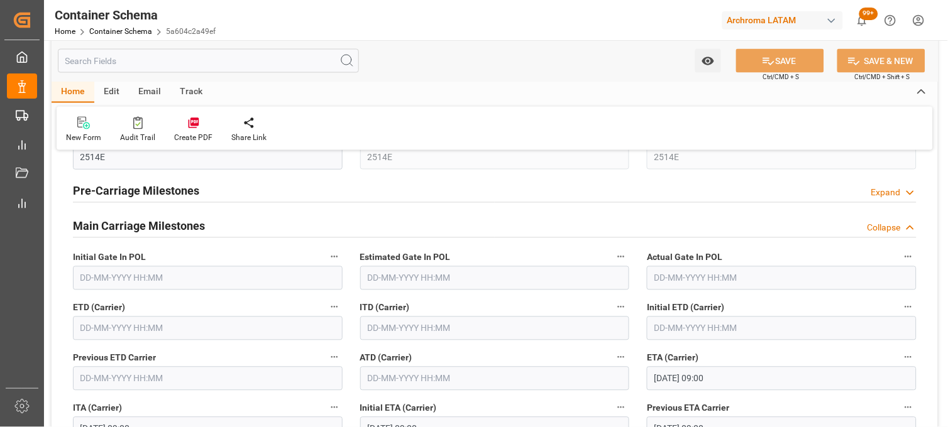
click at [258, 327] on input "text" at bounding box center [208, 329] width 270 height 24
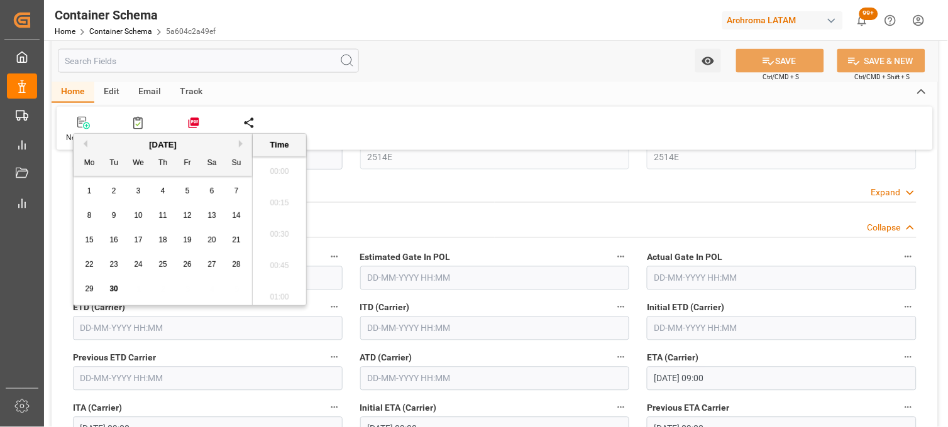
scroll to position [1104, 0]
click at [89, 267] on span "22" at bounding box center [89, 264] width 8 height 9
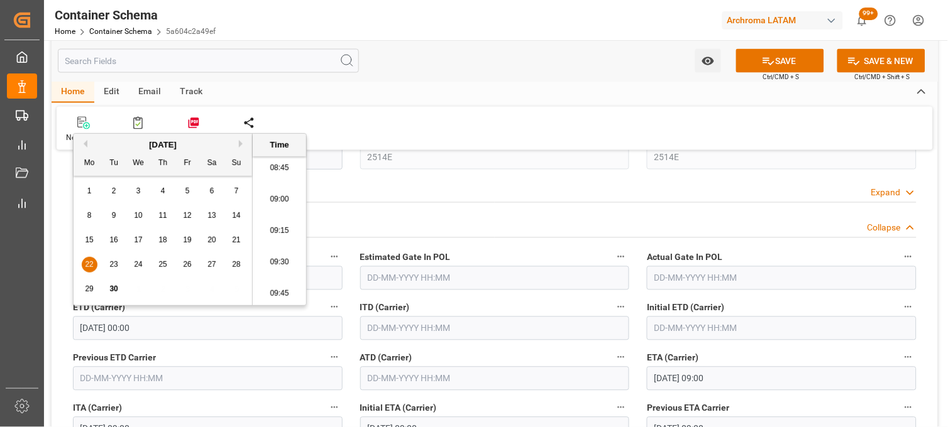
click at [277, 265] on li "09:30" at bounding box center [279, 262] width 53 height 31
type input "[DATE] 09:30"
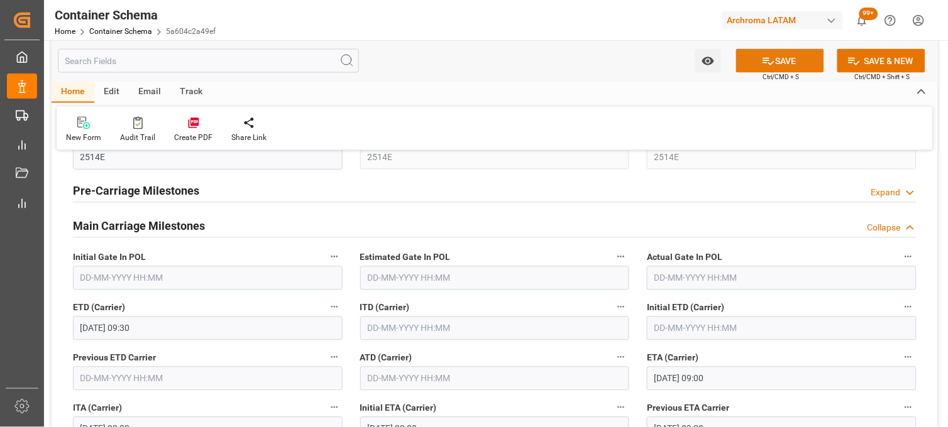
click at [777, 65] on button "SAVE" at bounding box center [780, 61] width 88 height 24
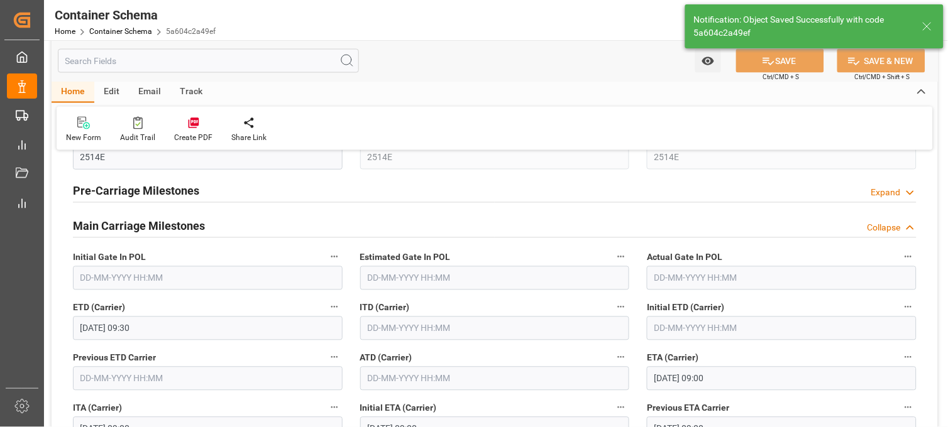
type textarea "Container is already in Final Delivery Phase."
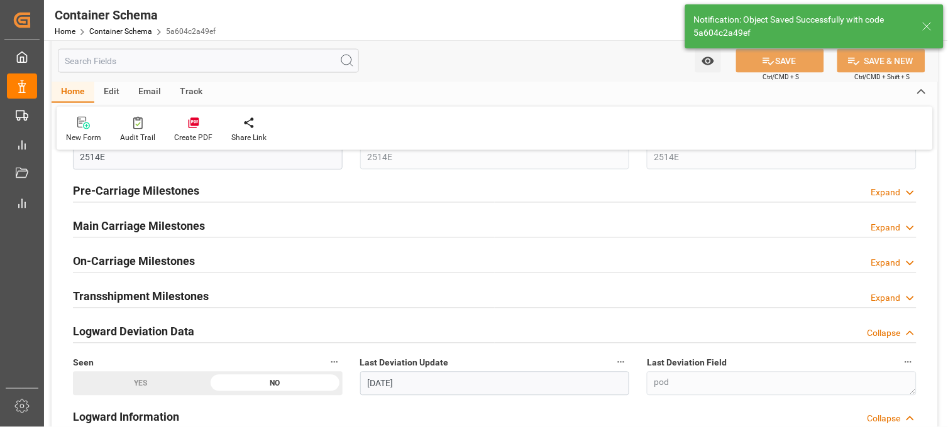
type input "0"
type input "[DATE] 15:20"
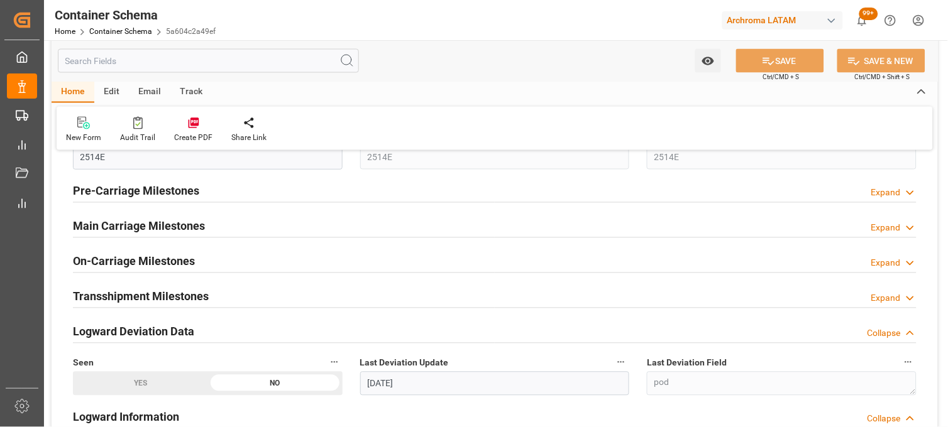
click at [180, 228] on h2 "Main Carriage Milestones" at bounding box center [139, 226] width 132 height 17
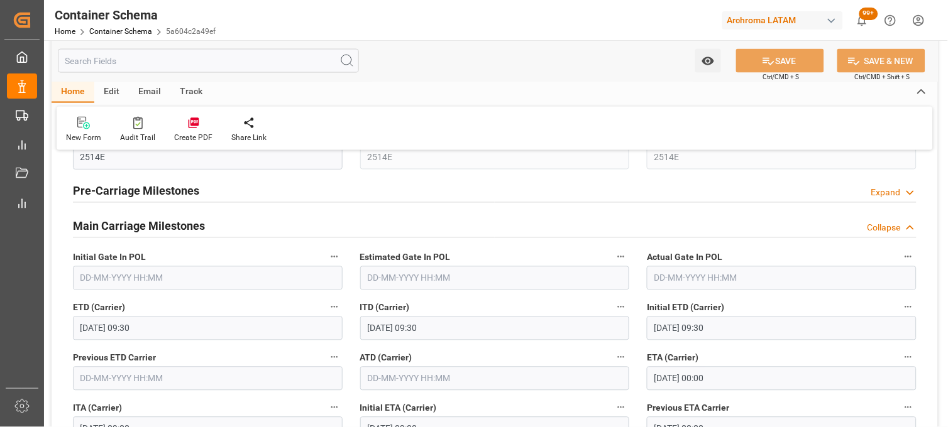
click at [119, 91] on div "Edit" at bounding box center [111, 92] width 35 height 21
click at [148, 79] on div "Watch Option SAVE Ctrl/CMD + S SAVE & NEW Ctrl/CMD + Shift + S" at bounding box center [495, 60] width 886 height 41
click at [151, 94] on div "Email" at bounding box center [149, 92] width 41 height 21
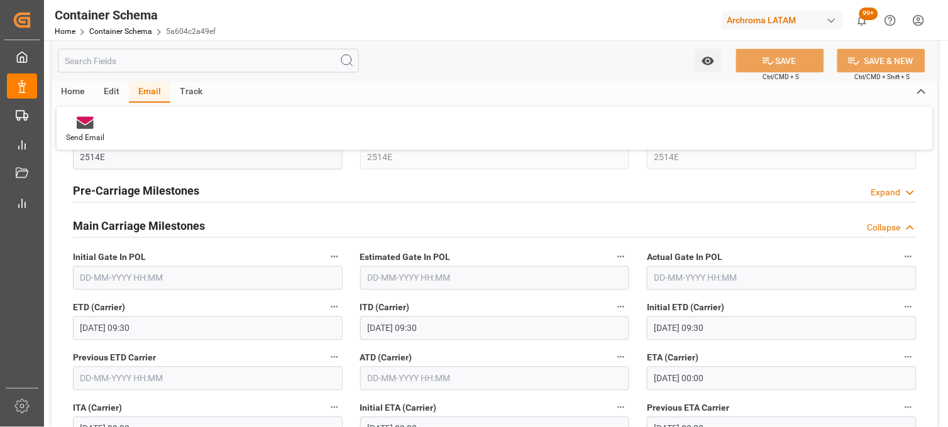
click at [190, 88] on div "Track" at bounding box center [190, 92] width 41 height 21
click at [87, 89] on div "Home" at bounding box center [73, 92] width 43 height 21
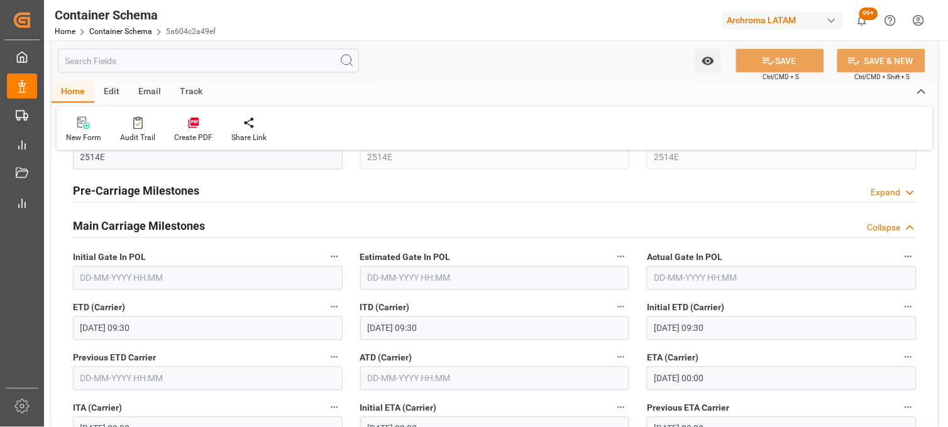
click at [109, 93] on div "Edit" at bounding box center [111, 92] width 35 height 21
click at [179, 126] on icon at bounding box center [177, 123] width 13 height 13
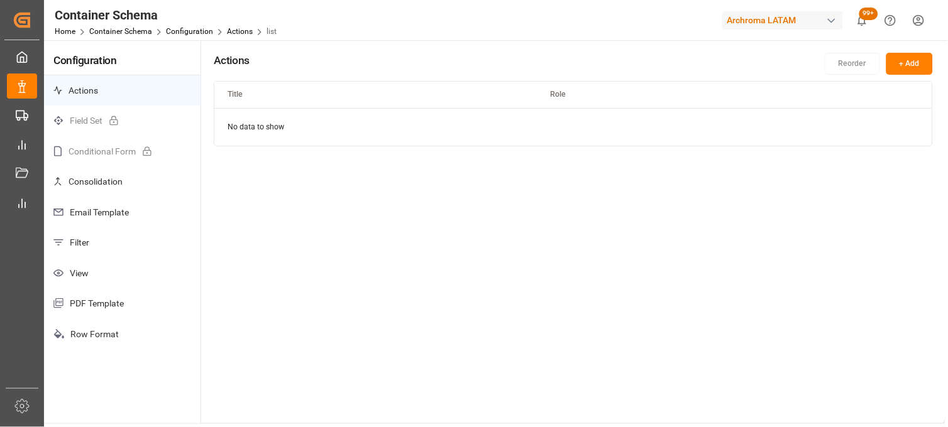
click at [97, 216] on p "Email Template" at bounding box center [122, 212] width 157 height 31
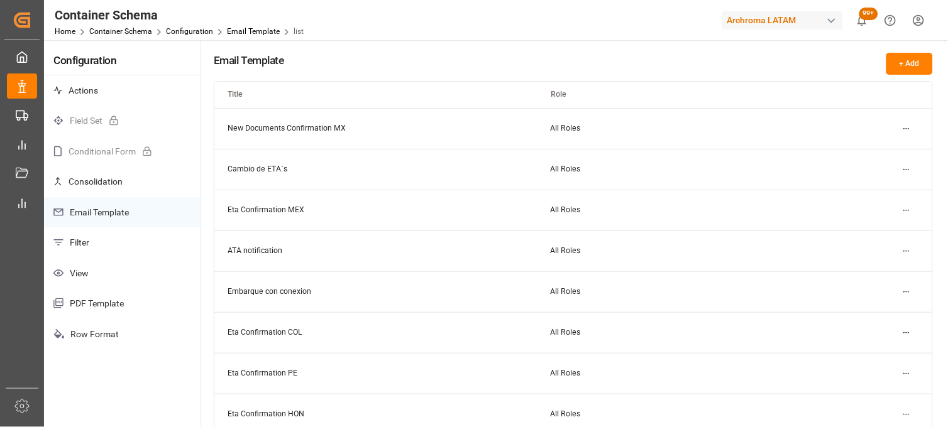
click at [906, 133] on html "Created by potrace 1.15, written by [PERSON_NAME] [DATE]-[DATE] Created by potr…" at bounding box center [474, 213] width 948 height 427
click at [864, 151] on small "Edit" at bounding box center [863, 154] width 13 height 8
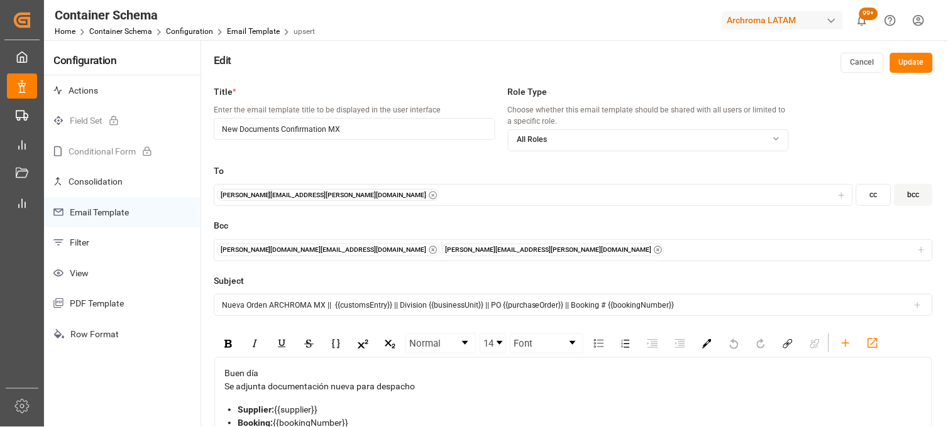
click at [96, 337] on p "Row Format" at bounding box center [122, 334] width 157 height 31
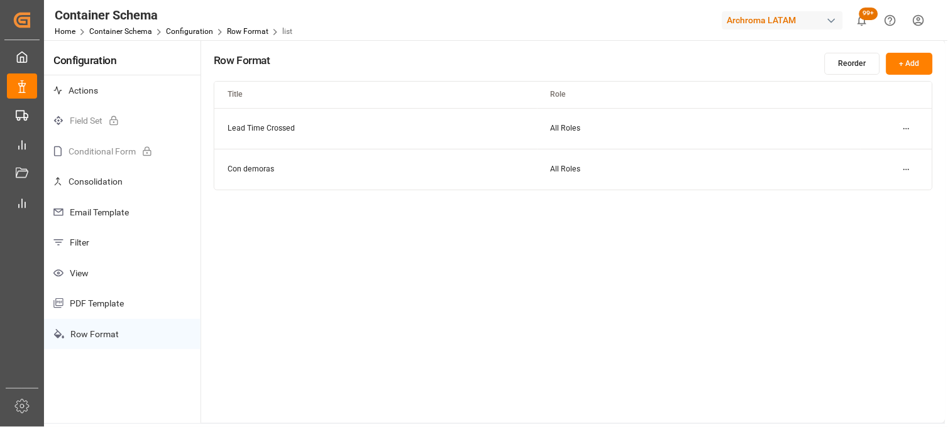
click at [85, 306] on p "PDF Template" at bounding box center [122, 303] width 157 height 31
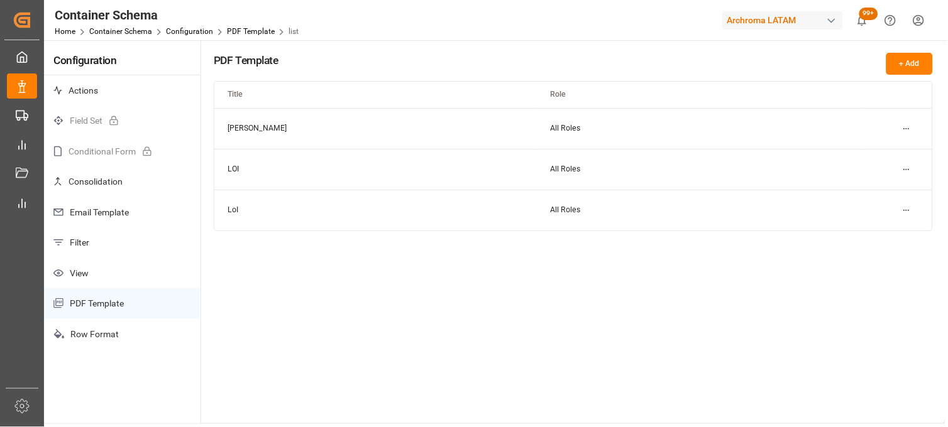
click at [91, 96] on p "Actions" at bounding box center [122, 90] width 157 height 31
click at [109, 35] on link "Container Schema" at bounding box center [120, 31] width 63 height 9
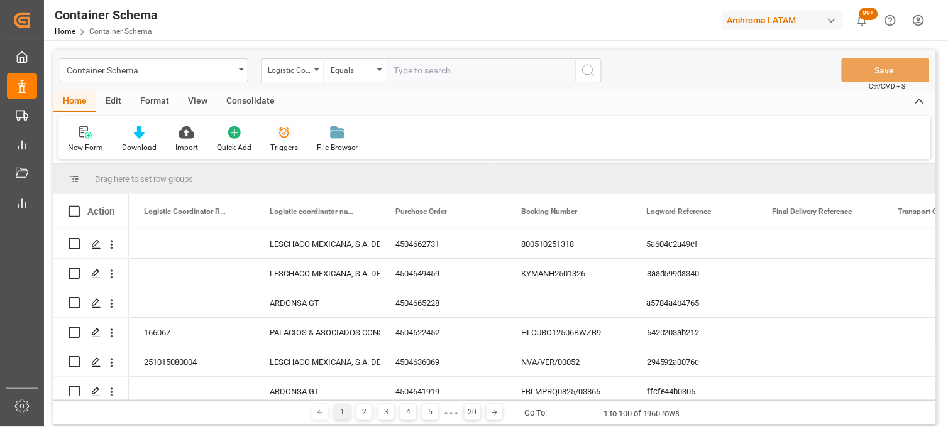
click at [277, 143] on div "Triggers" at bounding box center [284, 147] width 28 height 11
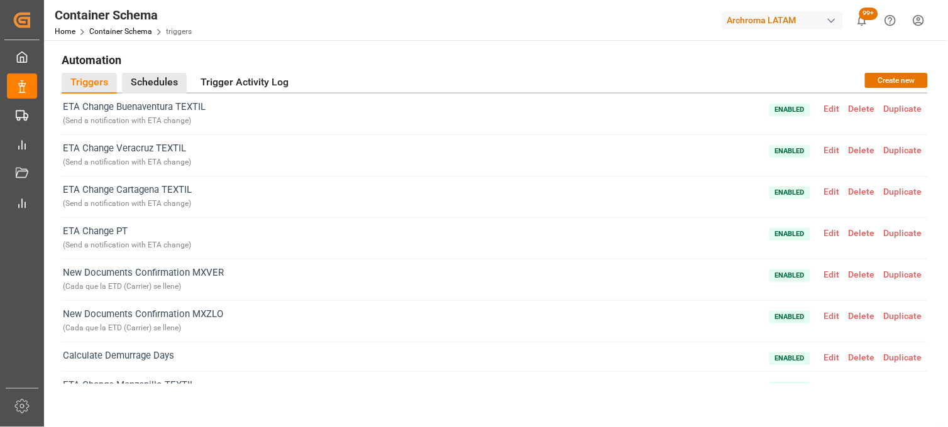
click at [156, 89] on div "Schedules" at bounding box center [154, 83] width 65 height 21
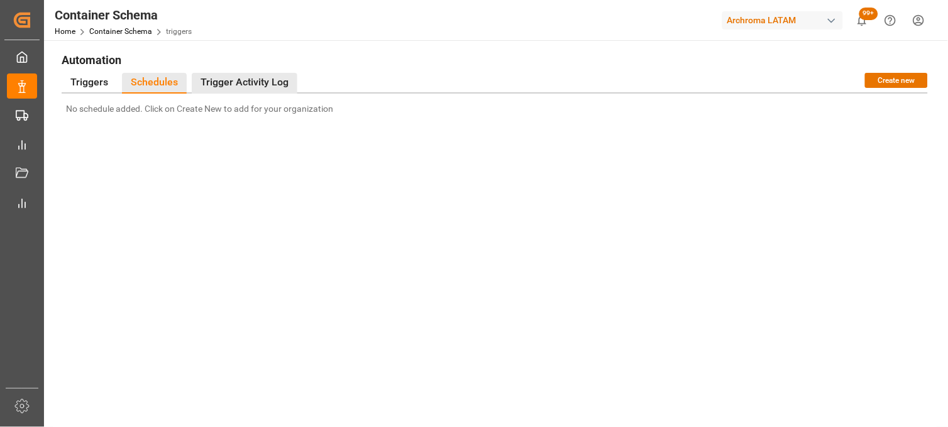
click at [242, 76] on div "Trigger Activity Log" at bounding box center [245, 83] width 106 height 21
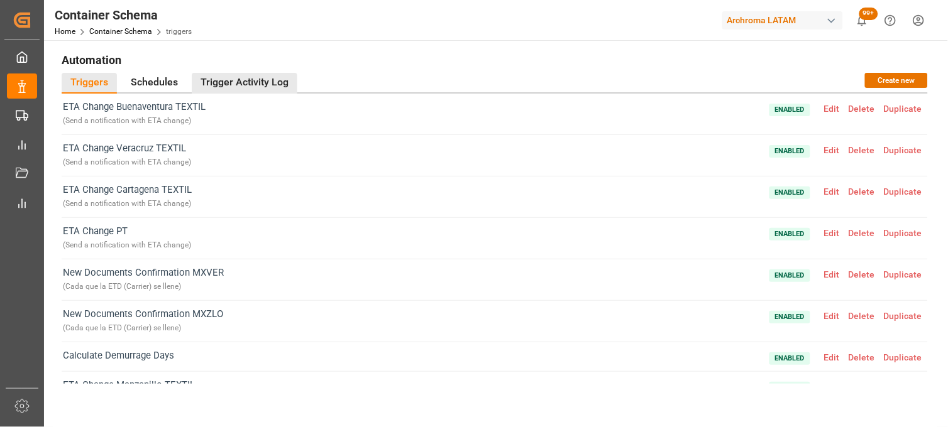
click at [228, 77] on div "Trigger Activity Log" at bounding box center [245, 83] width 106 height 21
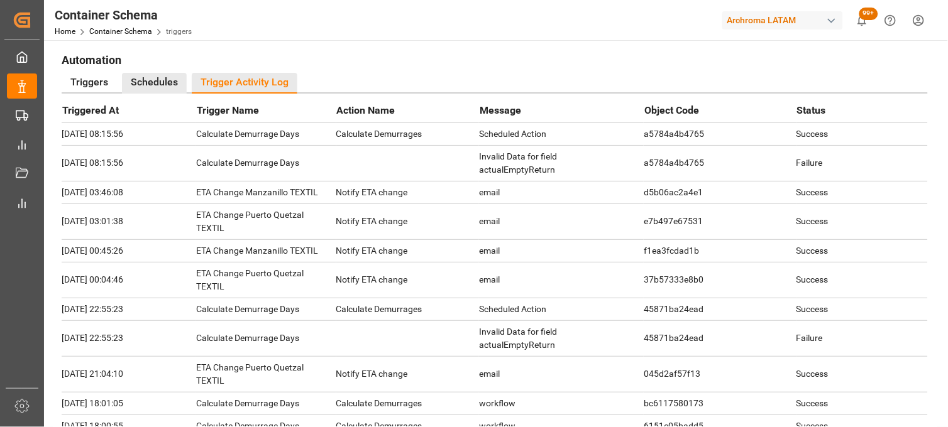
click at [166, 80] on div "Schedules" at bounding box center [154, 83] width 65 height 21
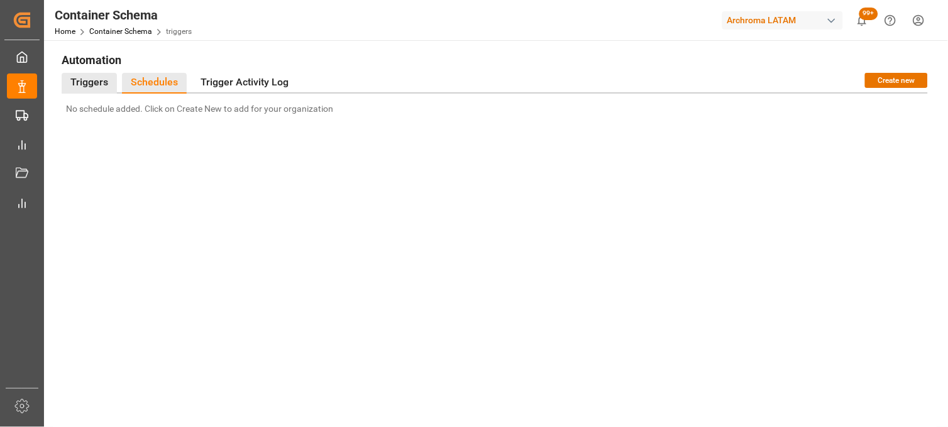
click at [101, 80] on div "Triggers" at bounding box center [89, 83] width 55 height 21
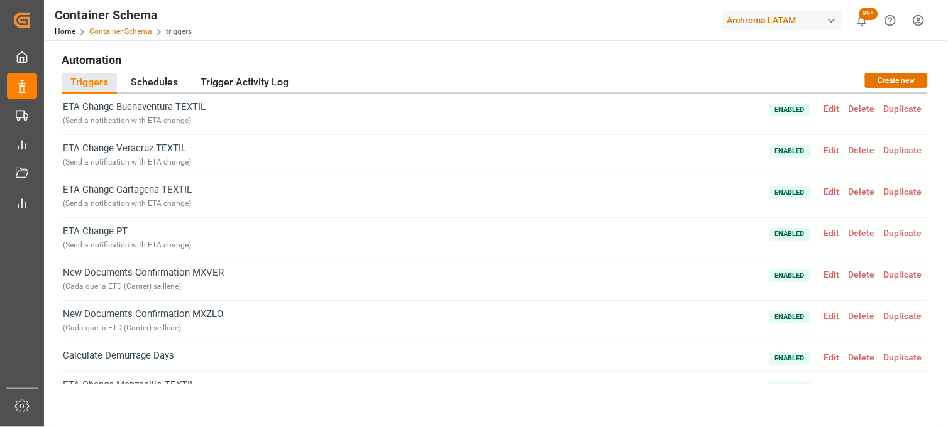
click at [102, 31] on link "Container Schema" at bounding box center [120, 31] width 63 height 9
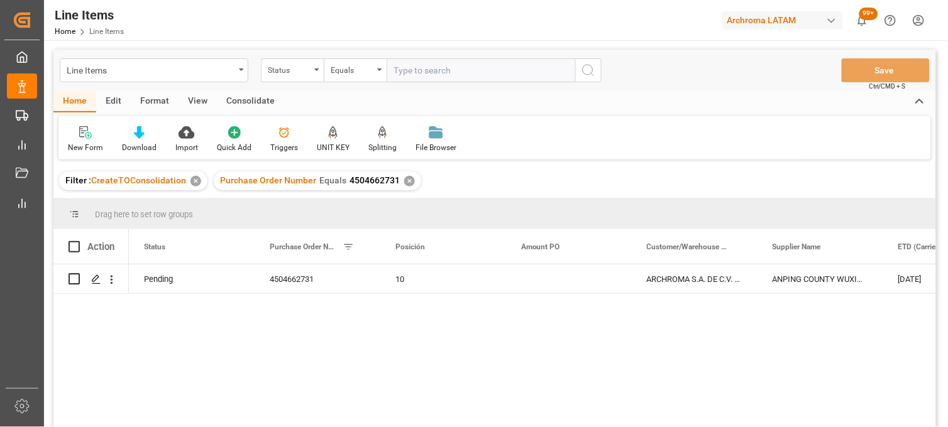
click at [194, 182] on div "✕" at bounding box center [195, 181] width 11 height 11
click at [254, 179] on div "✕" at bounding box center [255, 181] width 11 height 11
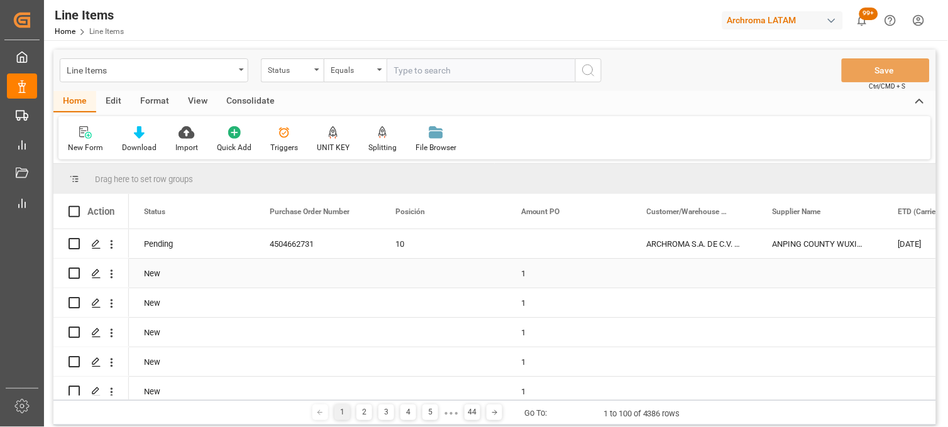
click at [422, 275] on div "Press SPACE to select this row." at bounding box center [443, 273] width 126 height 29
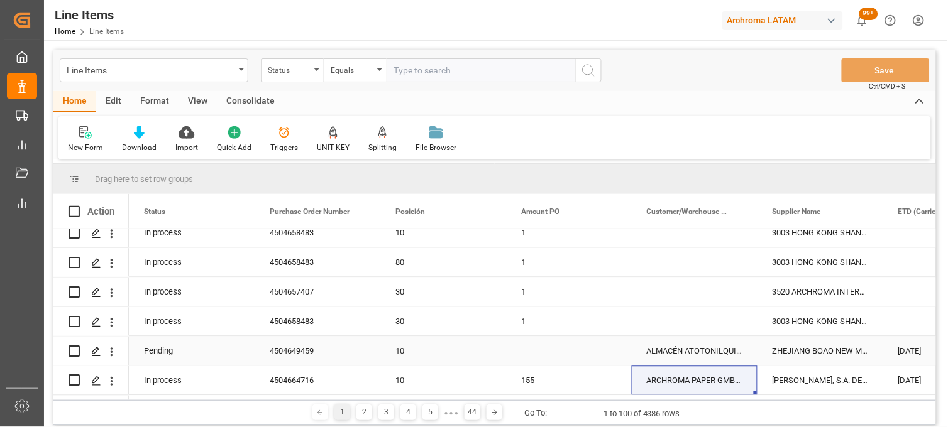
click at [786, 346] on div "ZHEJIANG BOAO NEW MATERIAL CO LTD" at bounding box center [820, 351] width 126 height 29
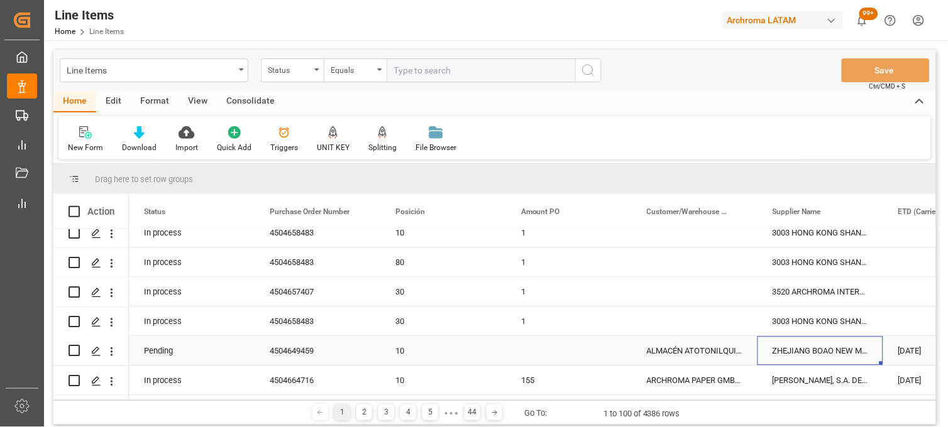
click at [527, 348] on div "Press SPACE to select this row." at bounding box center [569, 351] width 126 height 29
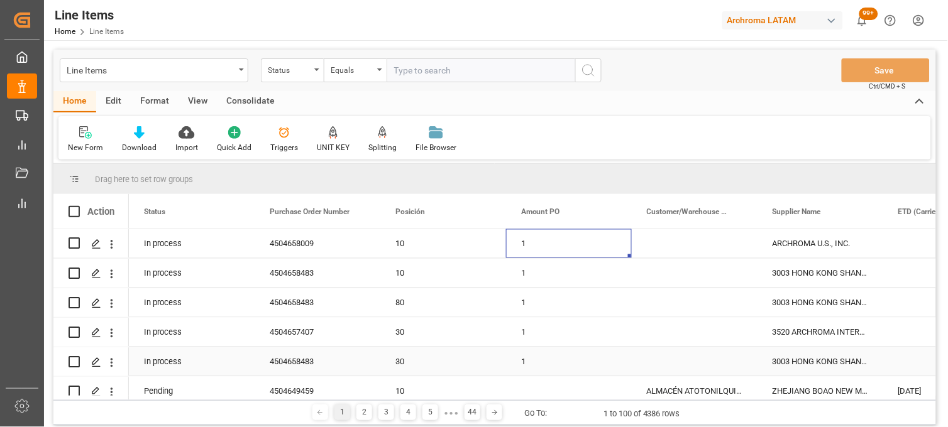
scroll to position [2718, 0]
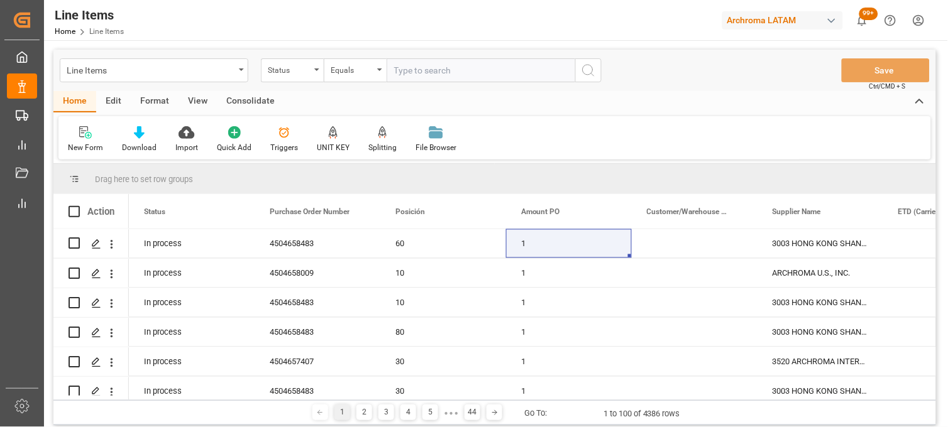
click at [903, 41] on div "Line Items Status Equals Save Ctrl/CMD + S Home Edit Format View Consolidate Ne…" at bounding box center [494, 306] width 901 height 533
